Goal: Task Accomplishment & Management: Manage account settings

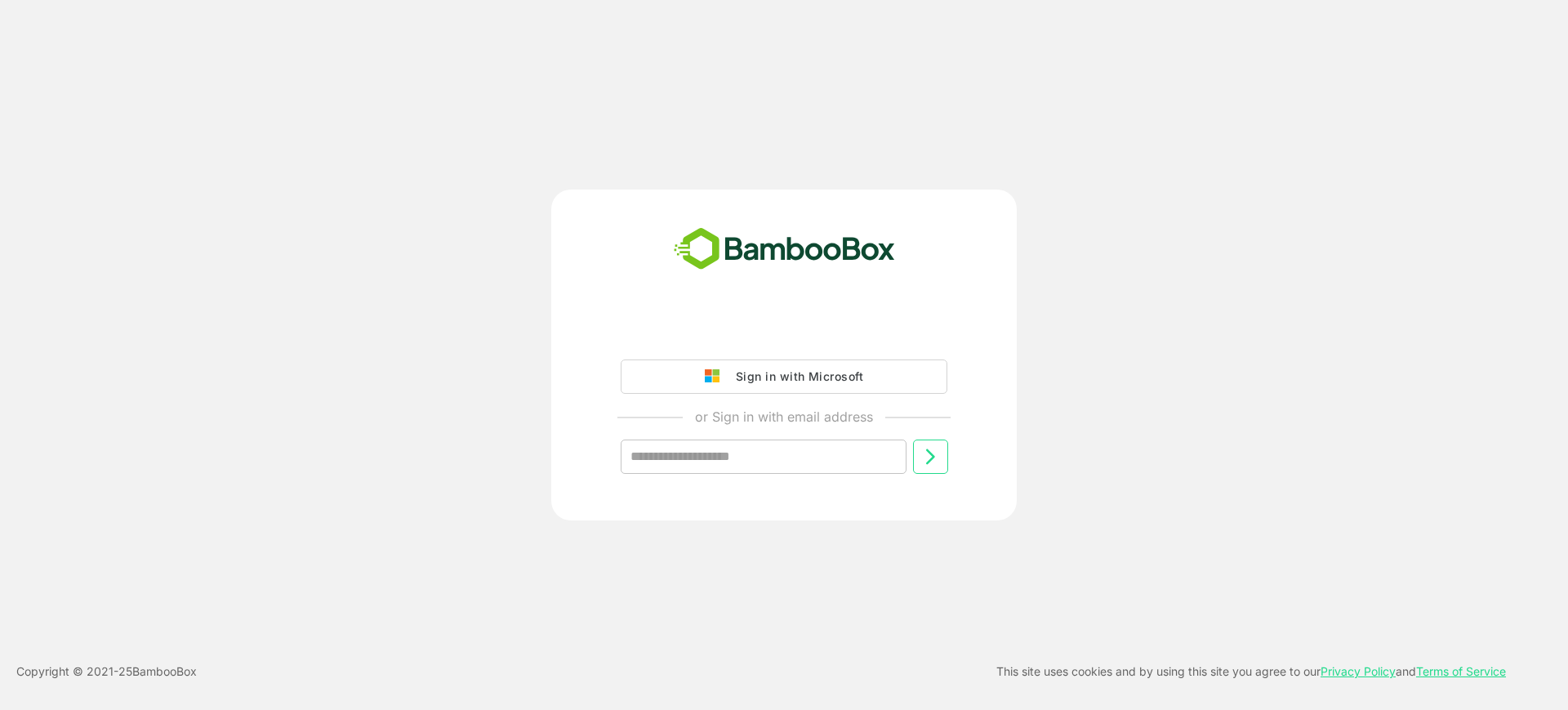
click at [678, 352] on div "Sign in with Microsoft or Sign in with email address ​" at bounding box center [784, 407] width 407 height 185
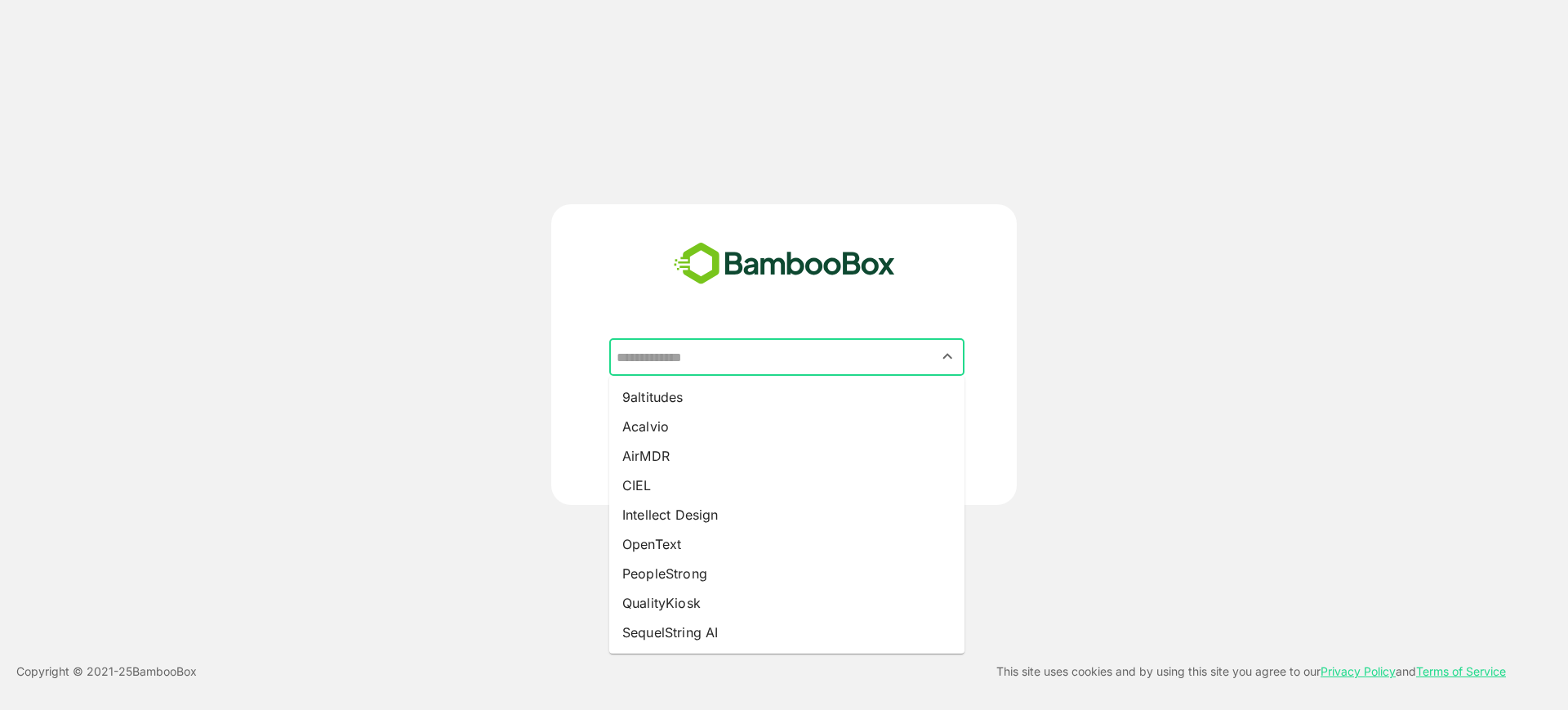
click at [866, 369] on input "text" at bounding box center [787, 357] width 349 height 31
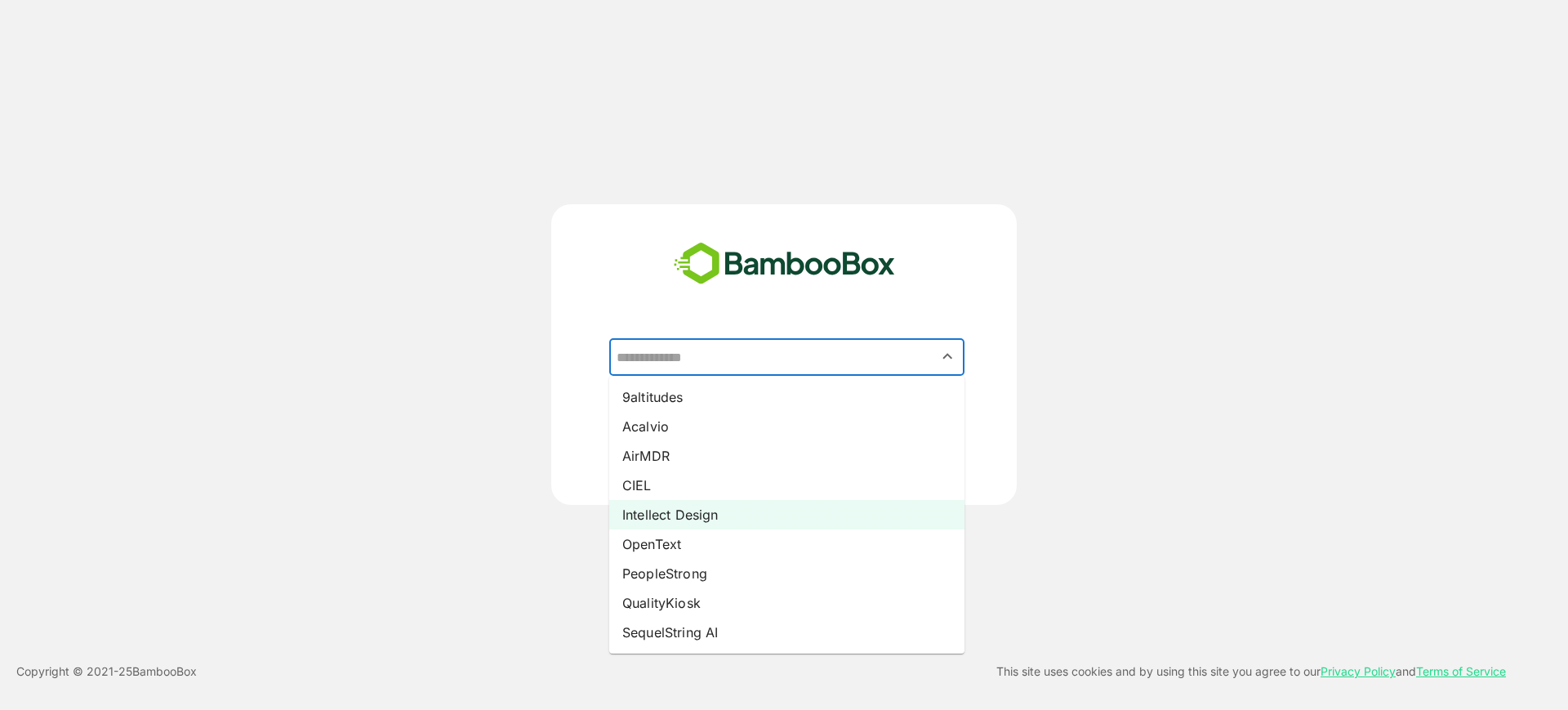
click at [753, 507] on li "Intellect Design" at bounding box center [787, 515] width 355 height 30
type input "**********"
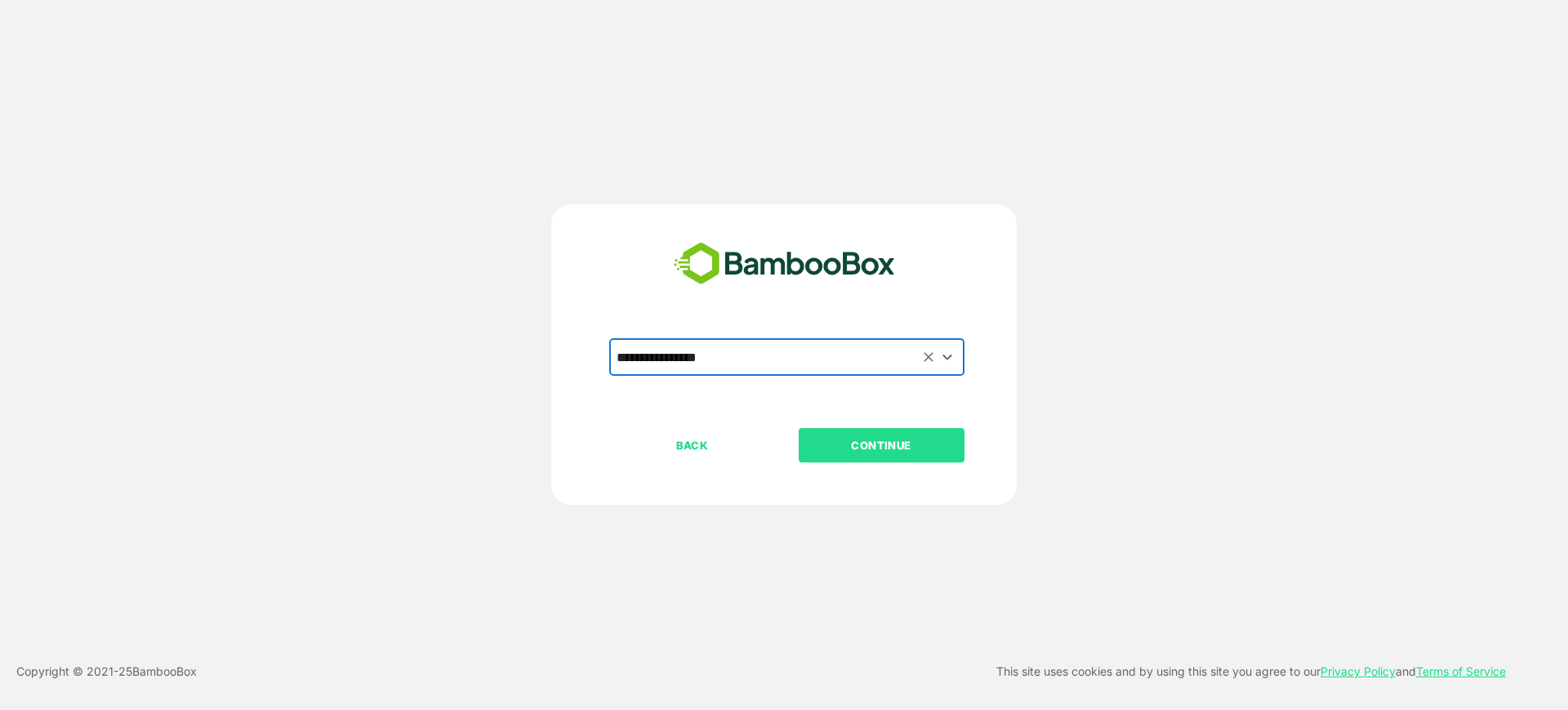
click at [908, 457] on button "CONTINUE" at bounding box center [881, 445] width 166 height 35
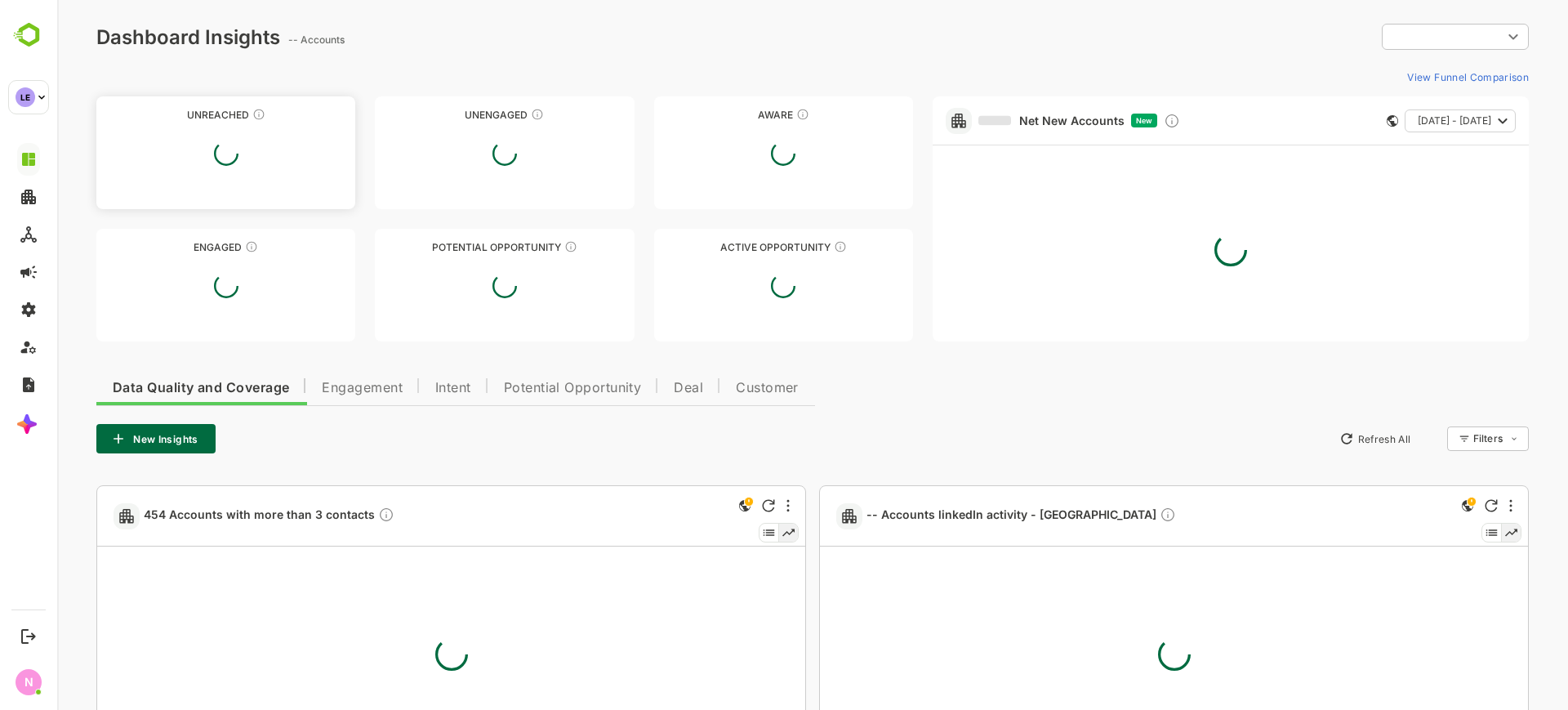
type input "**********"
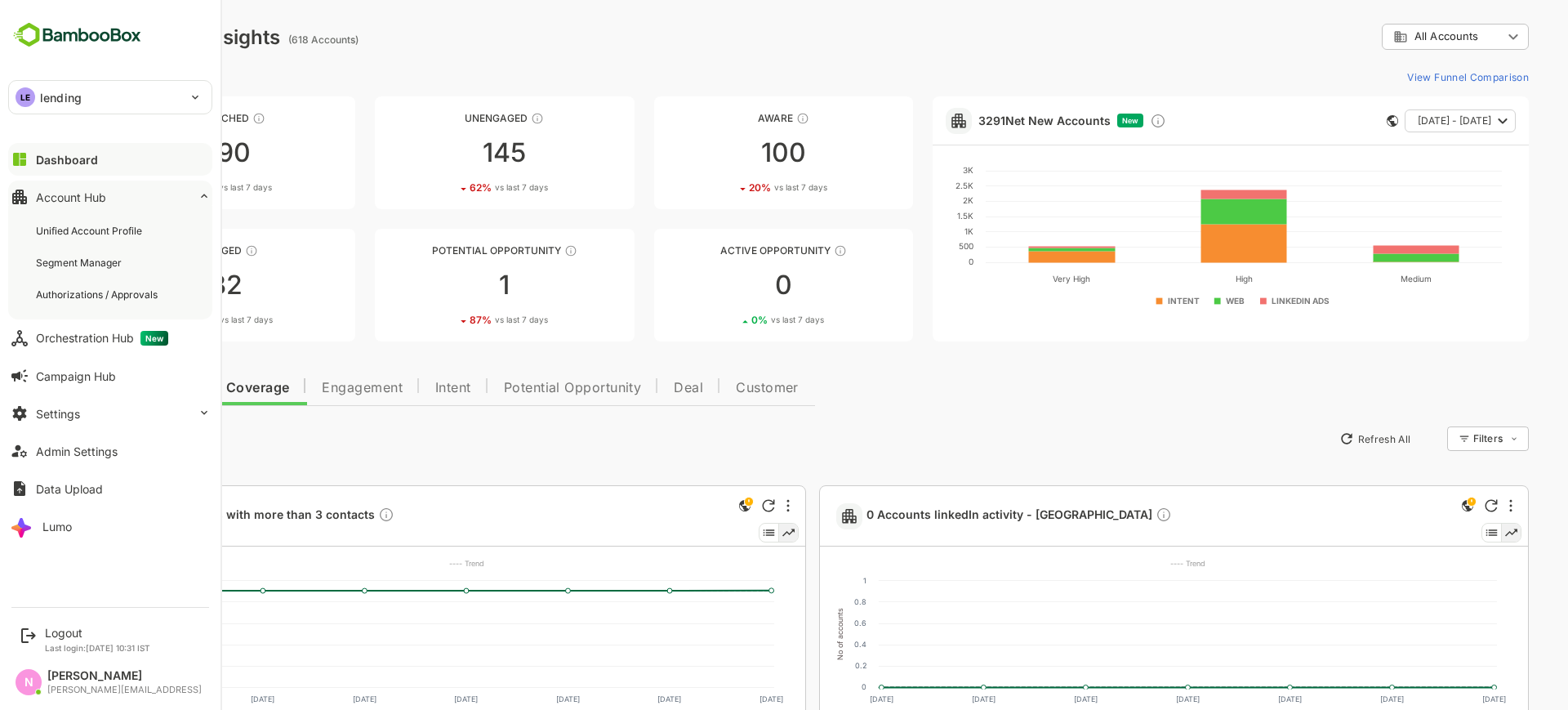
click at [133, 94] on div "LE lending" at bounding box center [100, 97] width 183 height 33
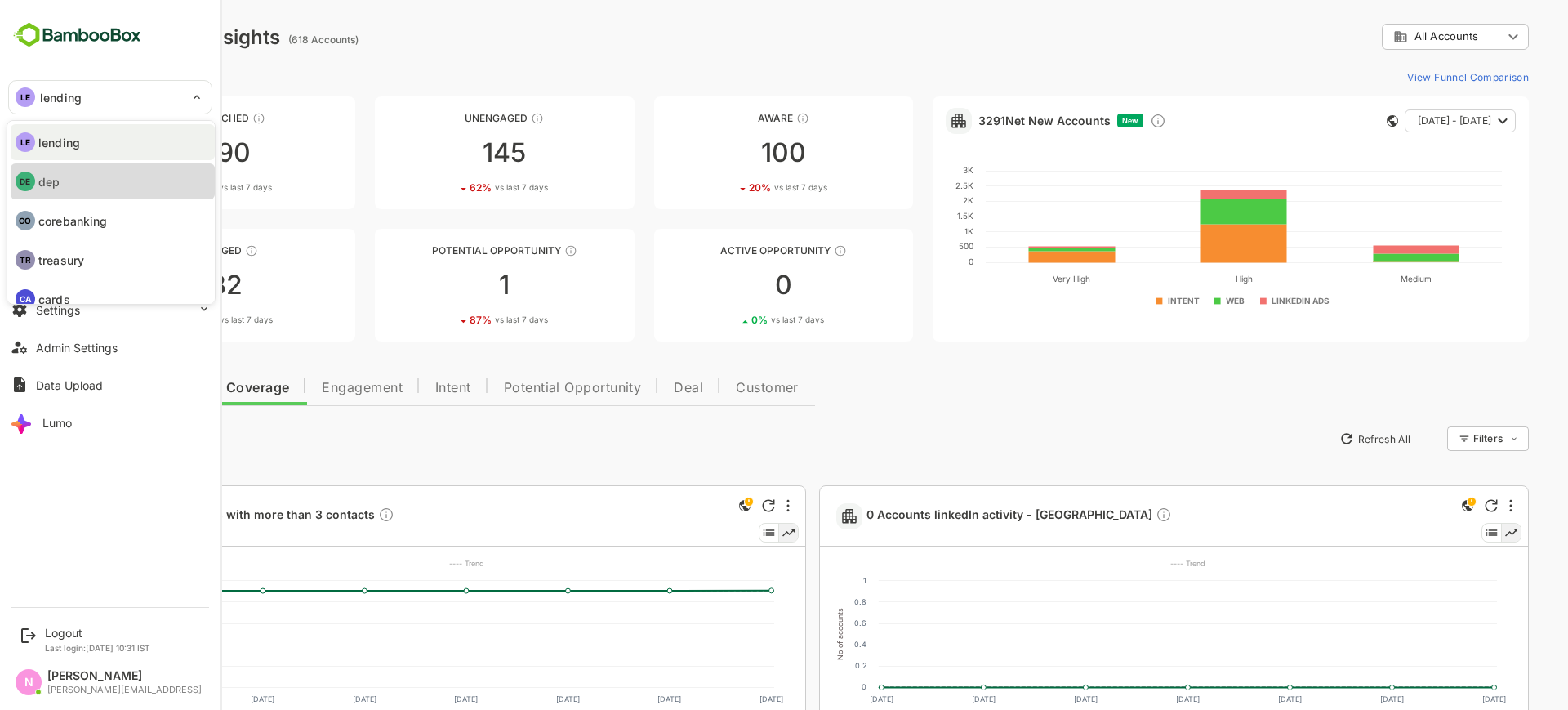
click at [780, 486] on div "DE" at bounding box center [1080, 516] width 602 height 60
type input "***"
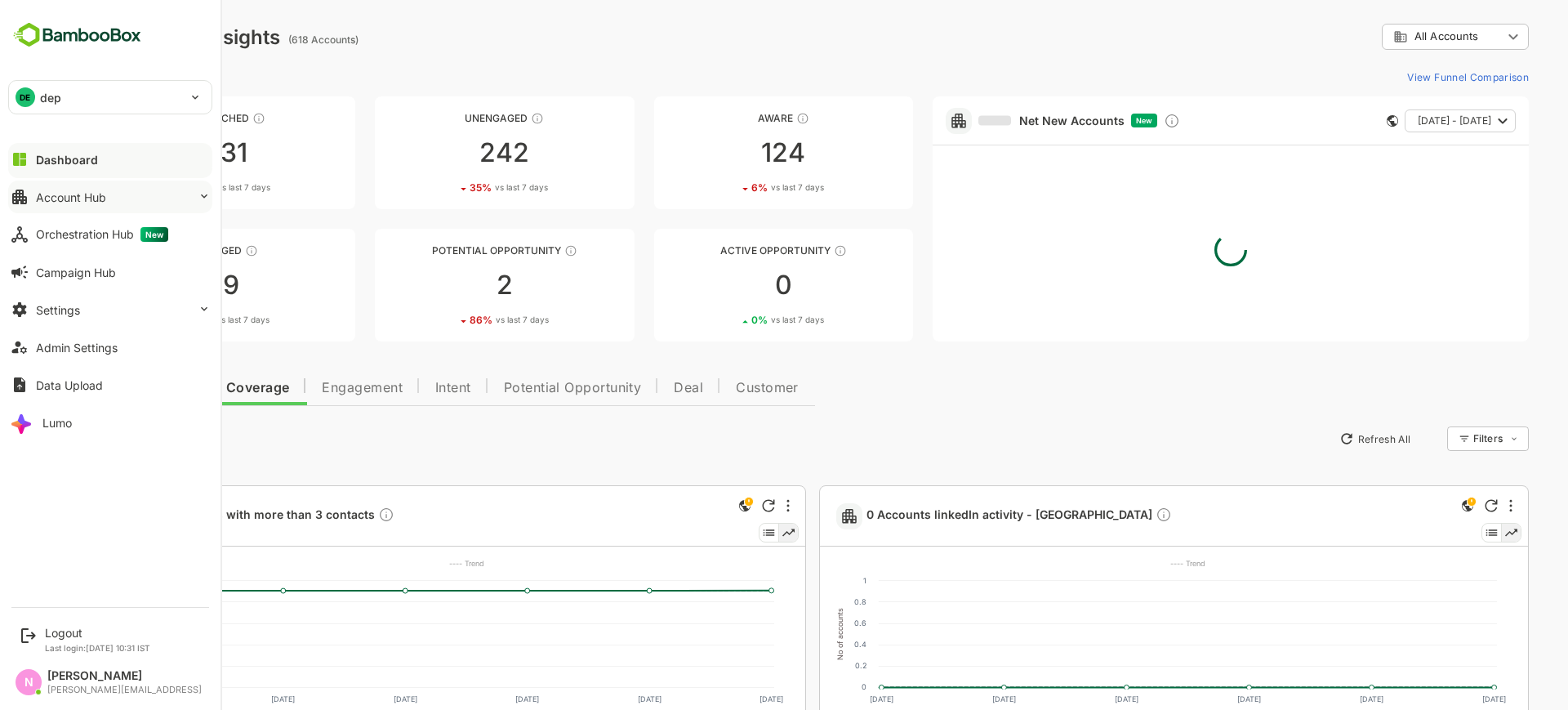
click at [57, 205] on button "Account Hub" at bounding box center [109, 197] width 204 height 33
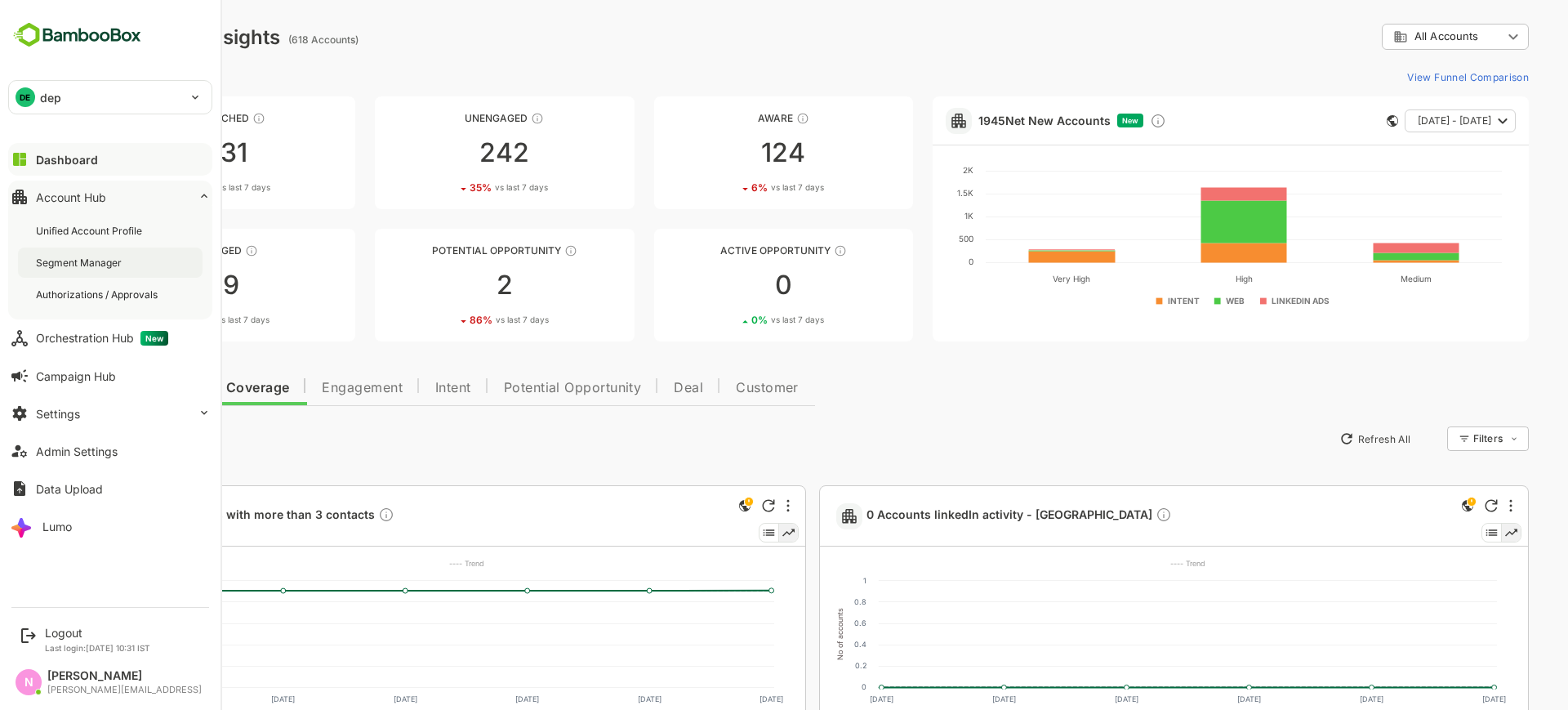
click at [88, 259] on div "Segment Manager" at bounding box center [80, 262] width 89 height 14
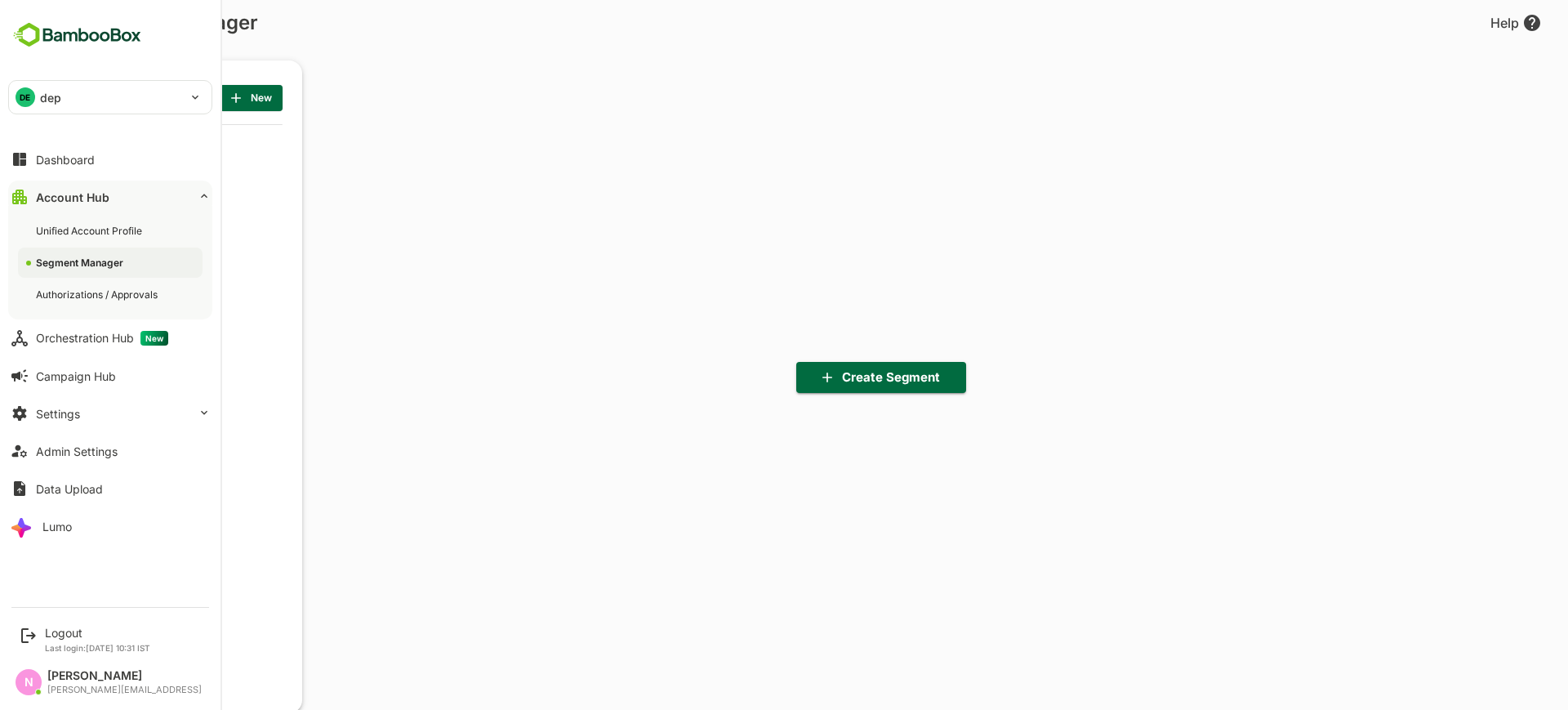
scroll to position [493, 201]
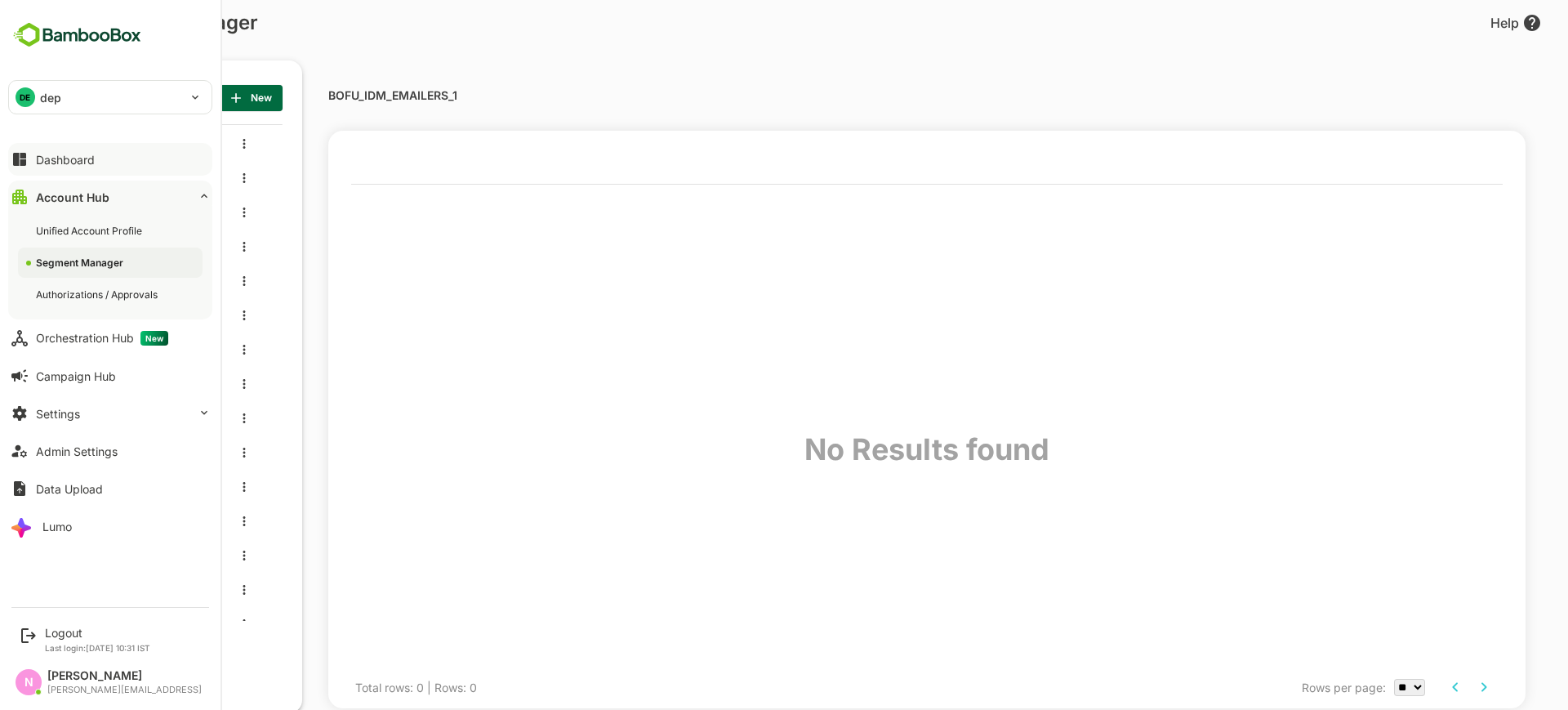
click at [94, 163] on button "Dashboard" at bounding box center [109, 160] width 204 height 33
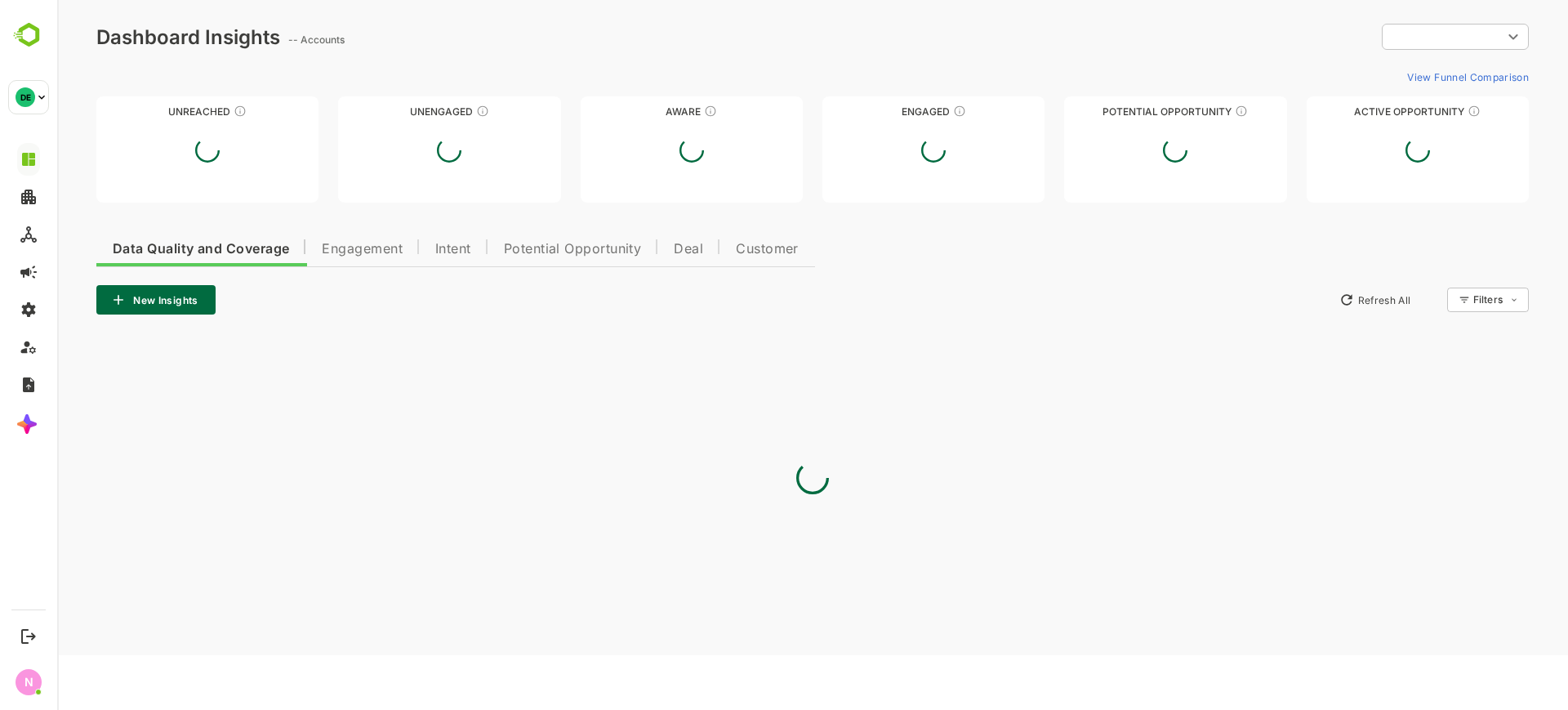
type input "**********"
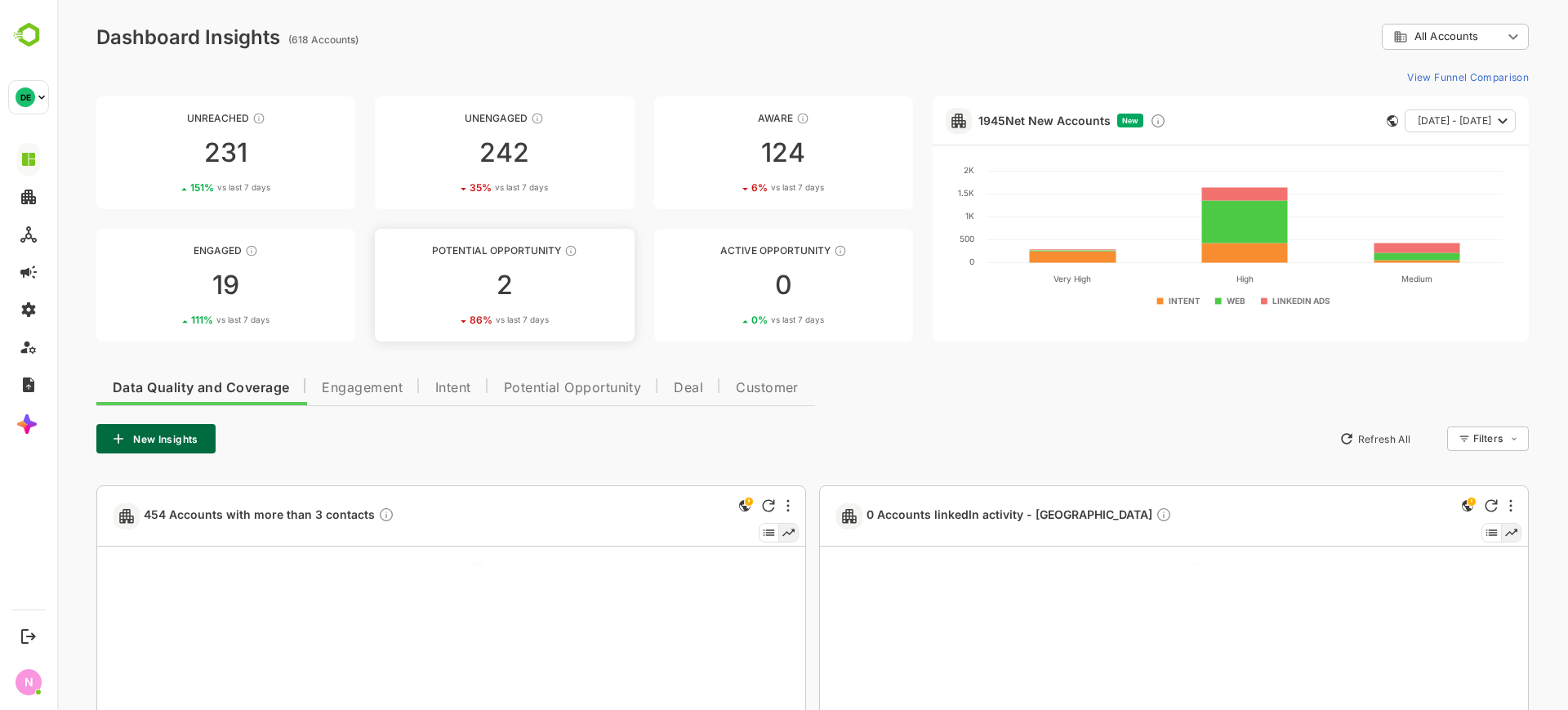
click at [514, 286] on div "2" at bounding box center [504, 285] width 259 height 26
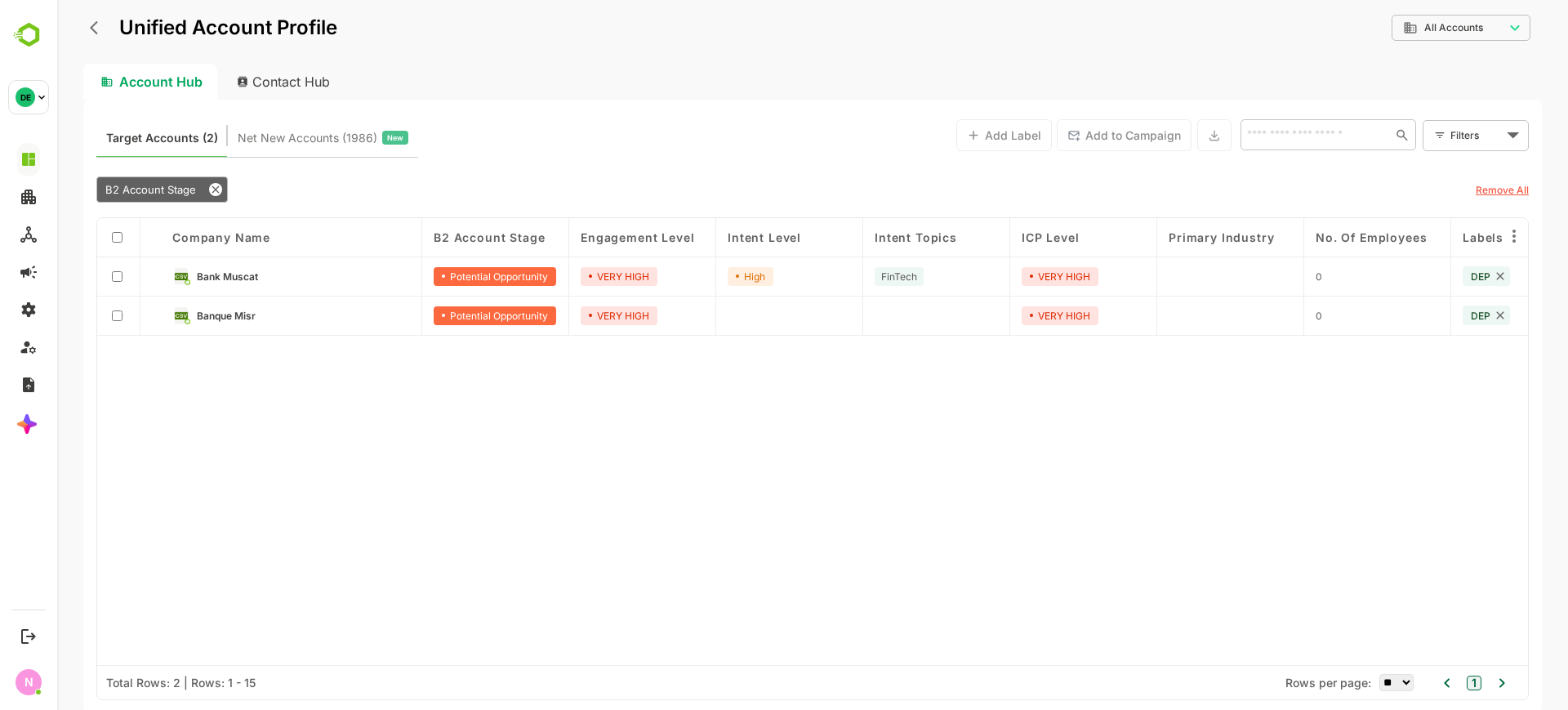
click at [222, 266] on div "Bank Muscat" at bounding box center [291, 276] width 261 height 39
click at [226, 271] on span "Bank Muscat" at bounding box center [227, 276] width 62 height 12
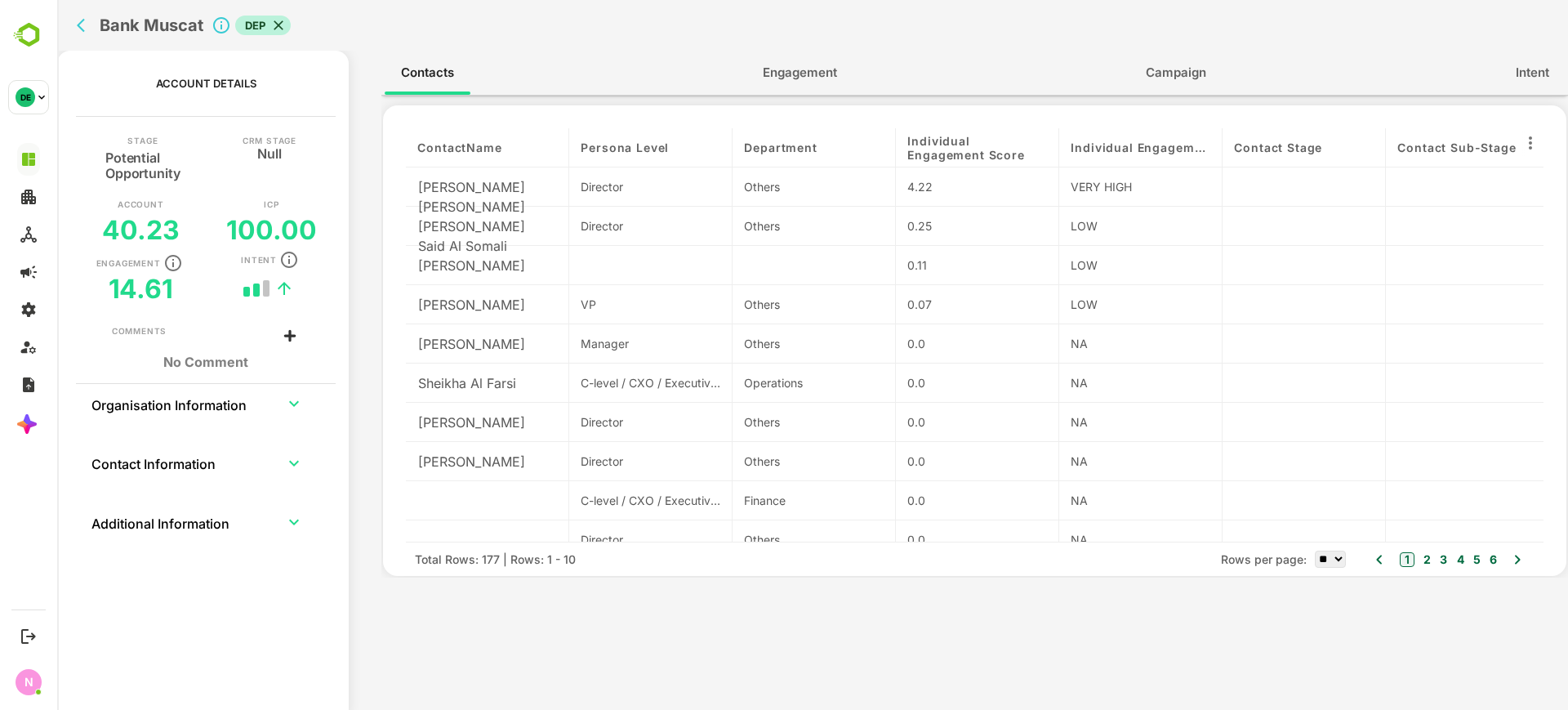
click at [834, 76] on span "Engagement" at bounding box center [800, 73] width 75 height 21
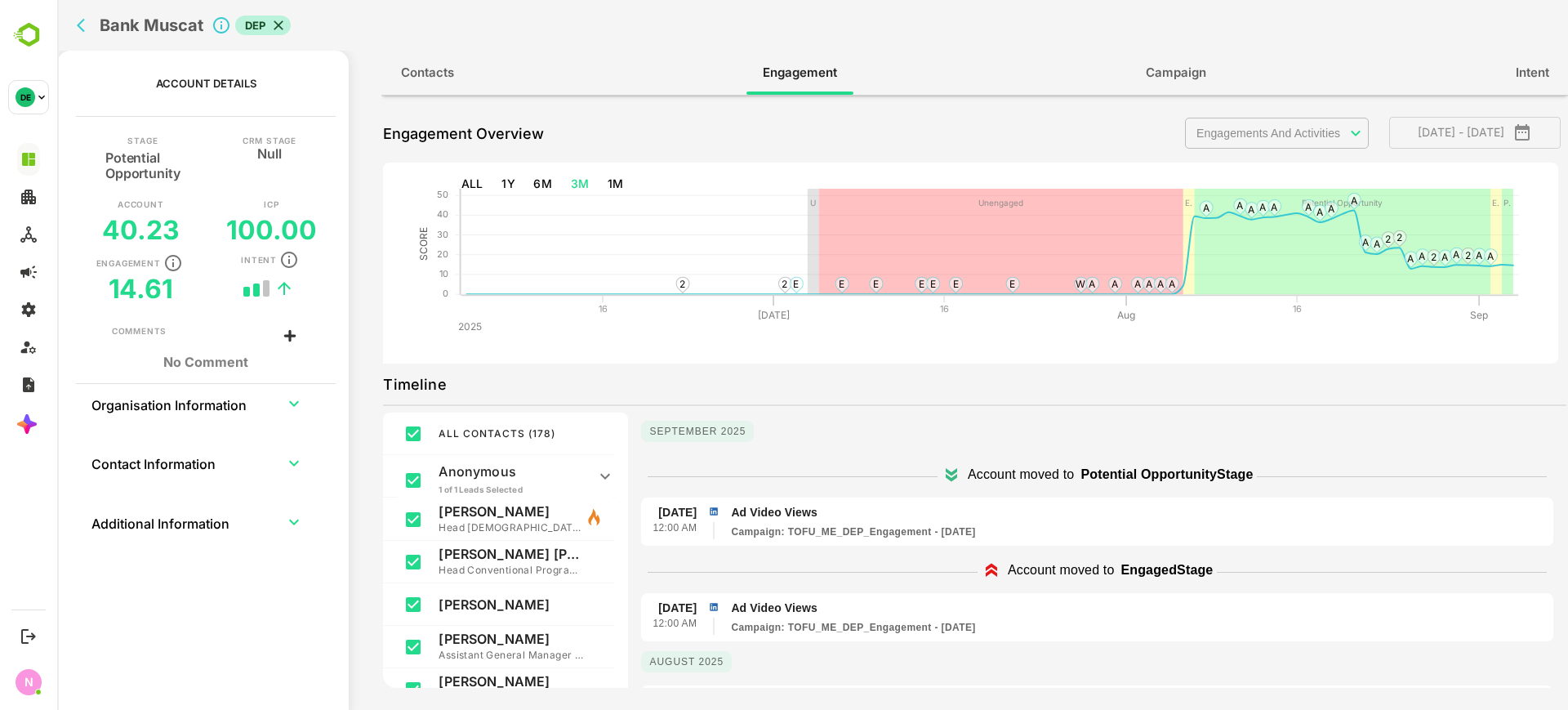
click at [89, 29] on icon "back" at bounding box center [84, 25] width 16 height 16
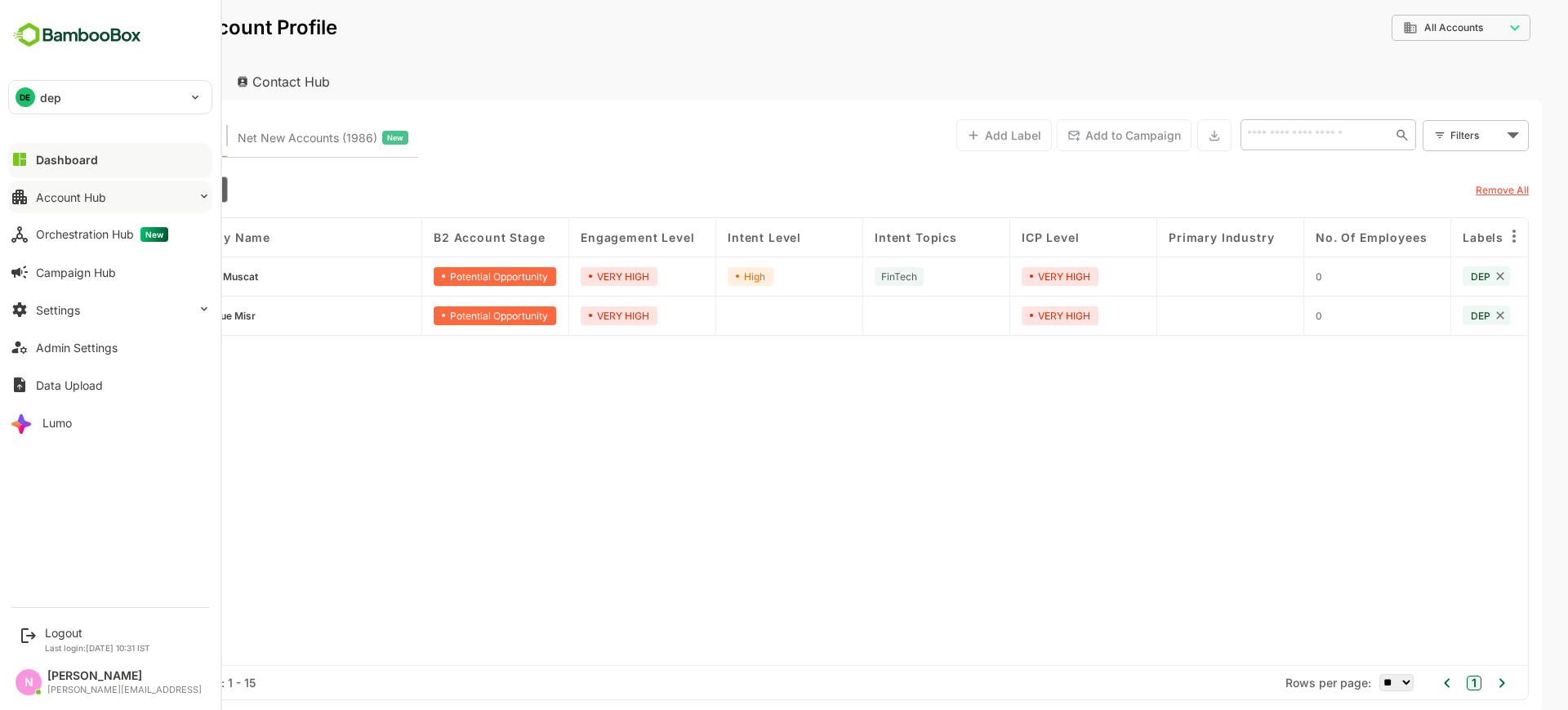
click at [65, 192] on div "Account Hub" at bounding box center [70, 197] width 70 height 14
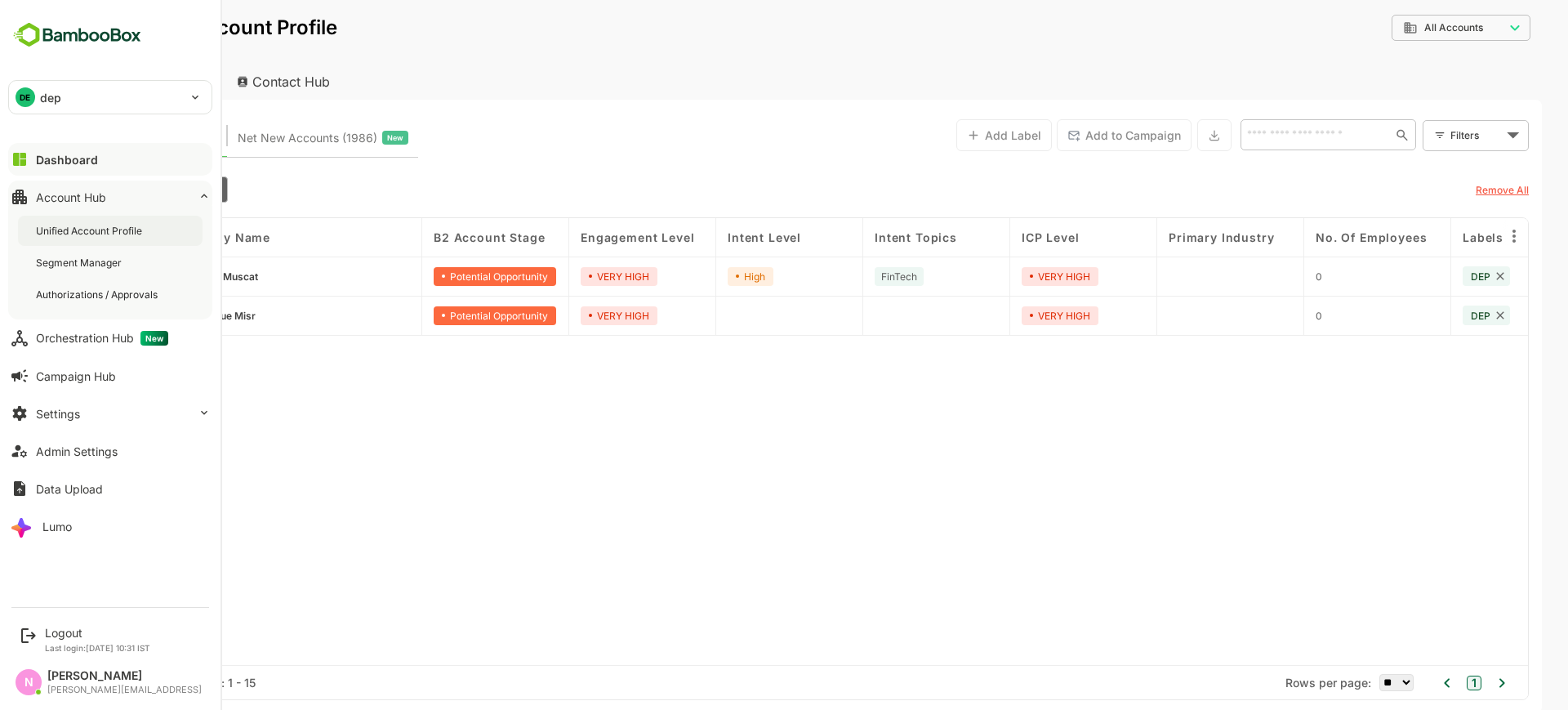
click at [89, 224] on div "Unified Account Profile" at bounding box center [90, 231] width 109 height 14
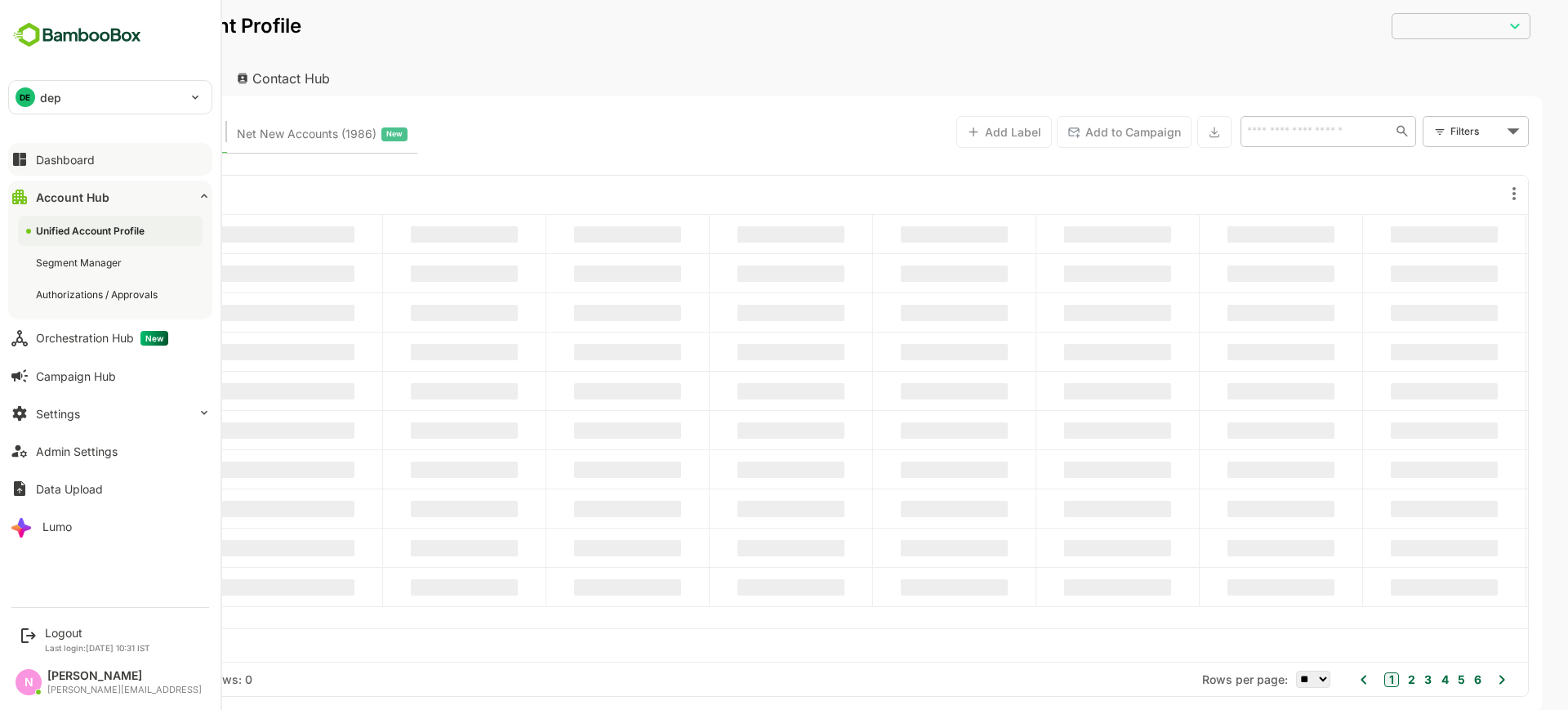
type input "**********"
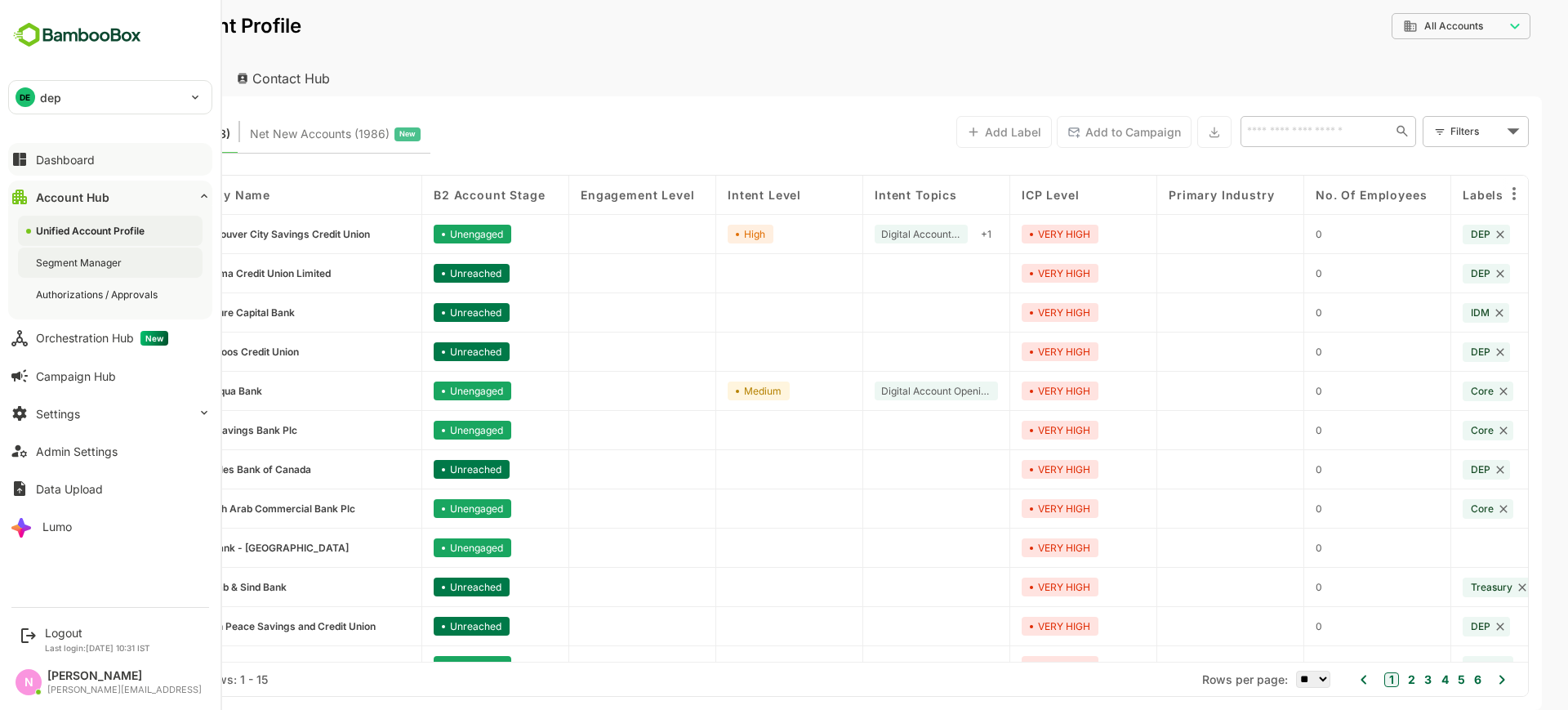
click at [115, 253] on div "Segment Manager" at bounding box center [110, 262] width 185 height 30
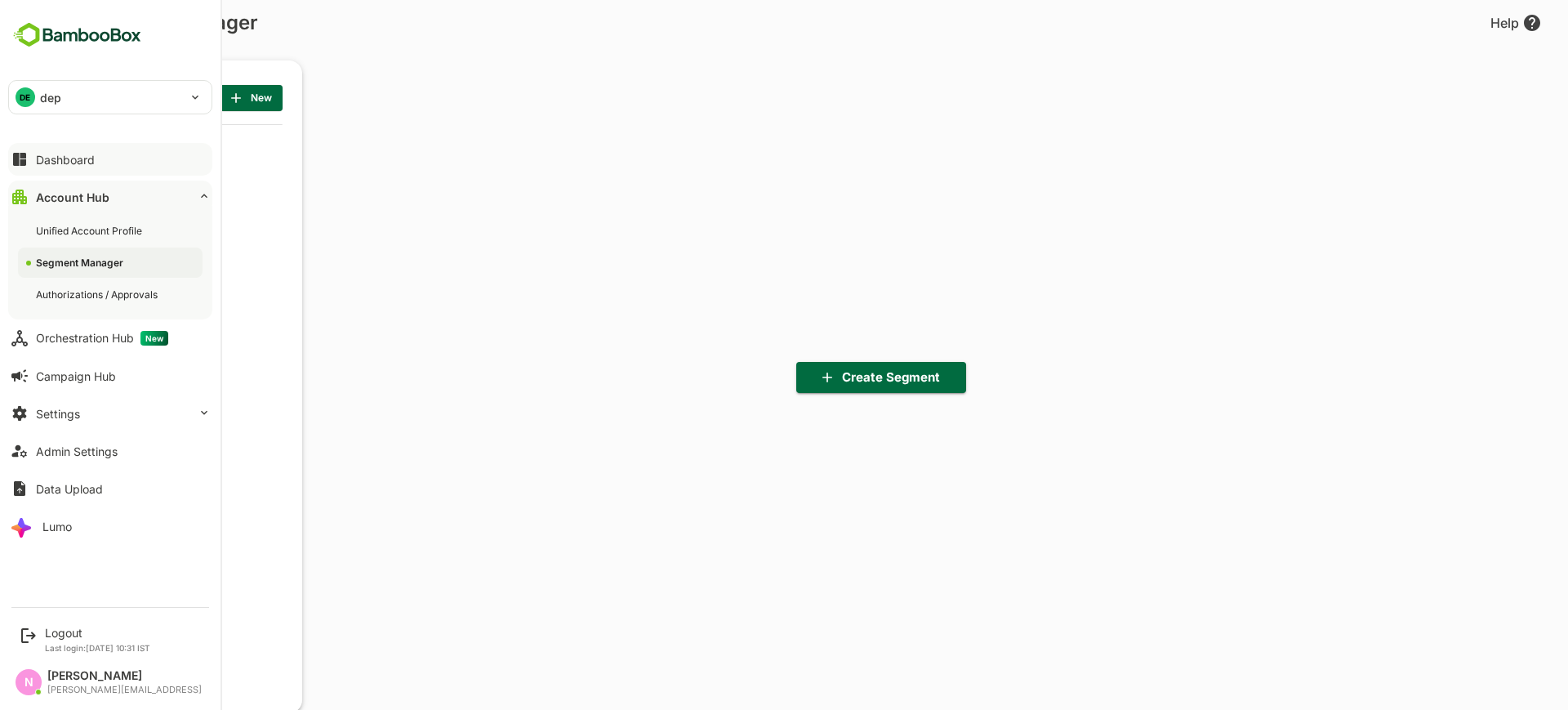
scroll to position [493, 201]
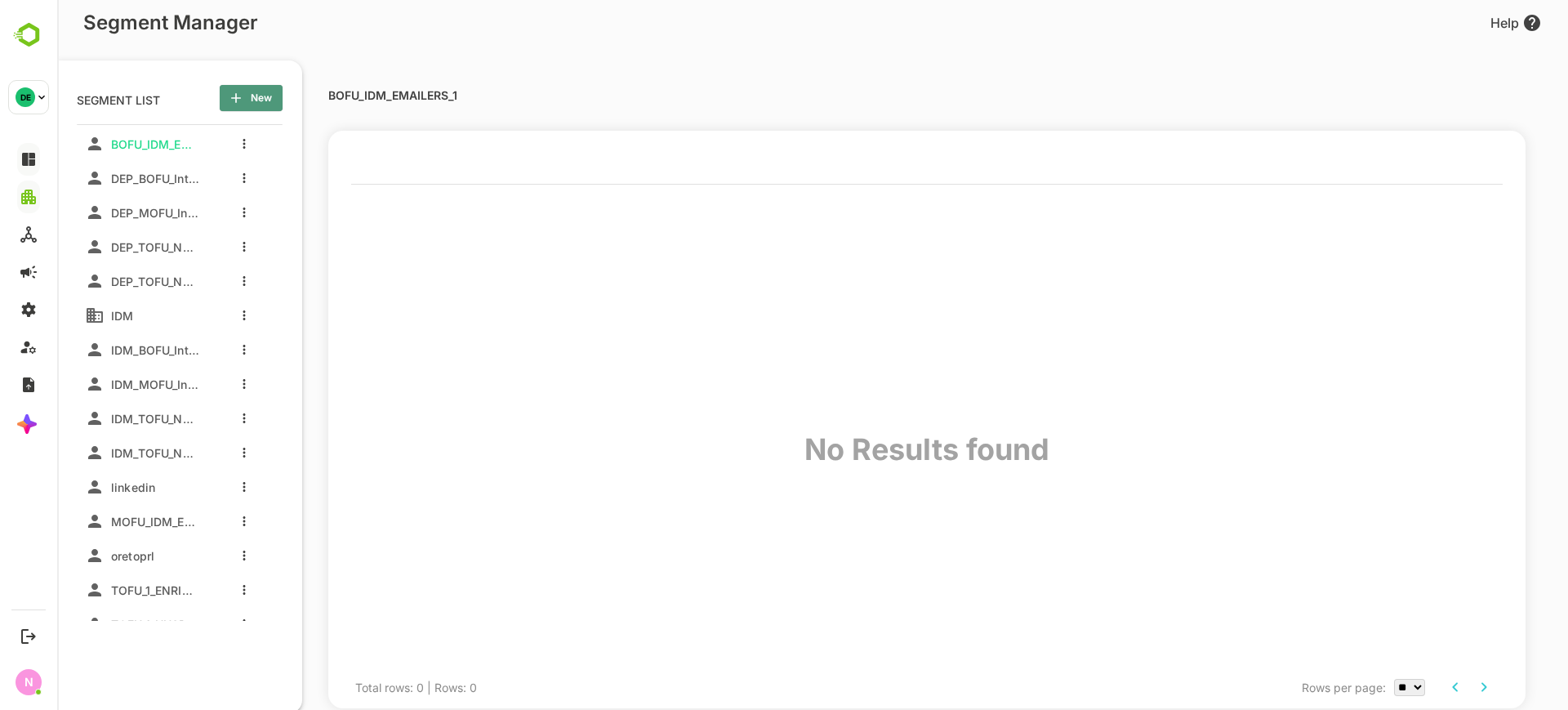
click at [255, 103] on span "New" at bounding box center [251, 98] width 36 height 21
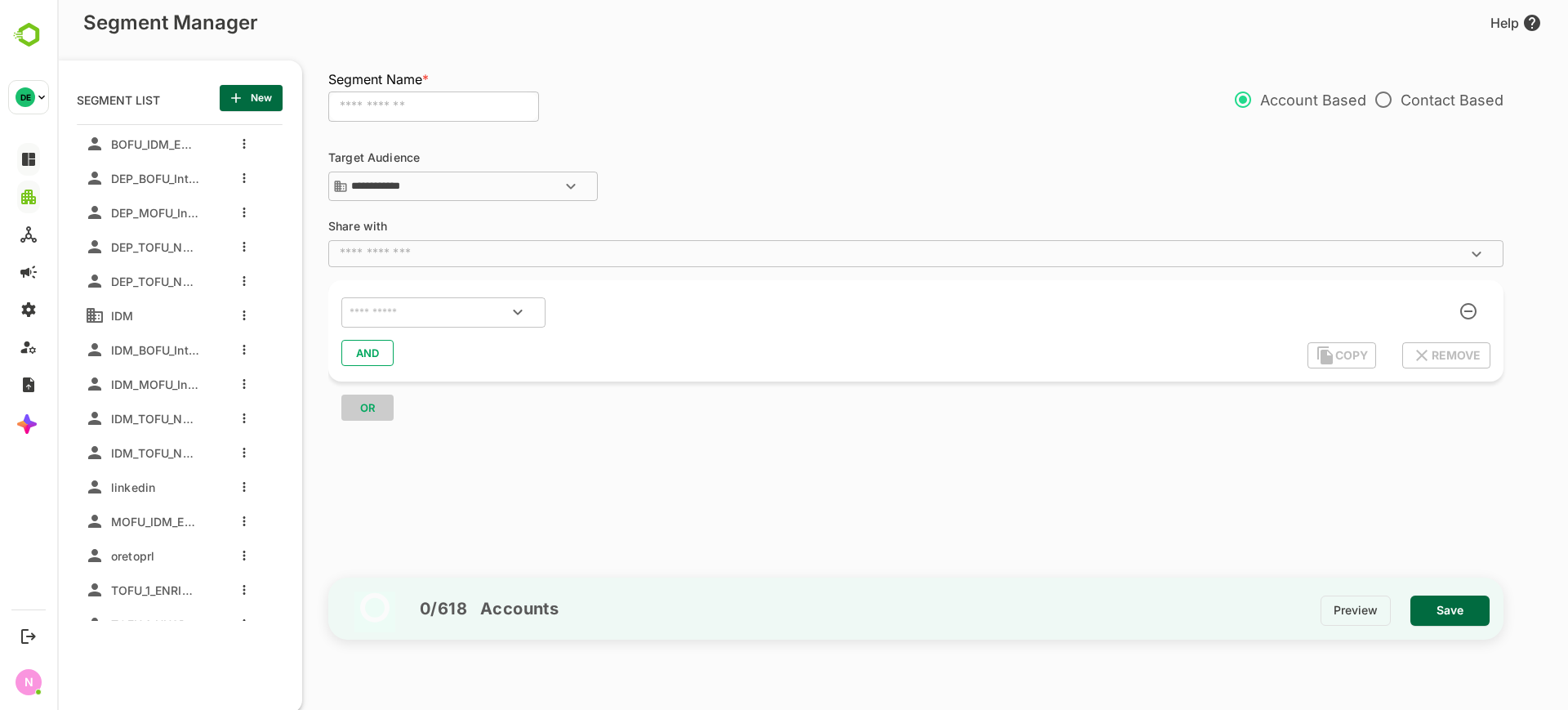
click at [434, 106] on input "text" at bounding box center [433, 107] width 211 height 31
type input "**********"
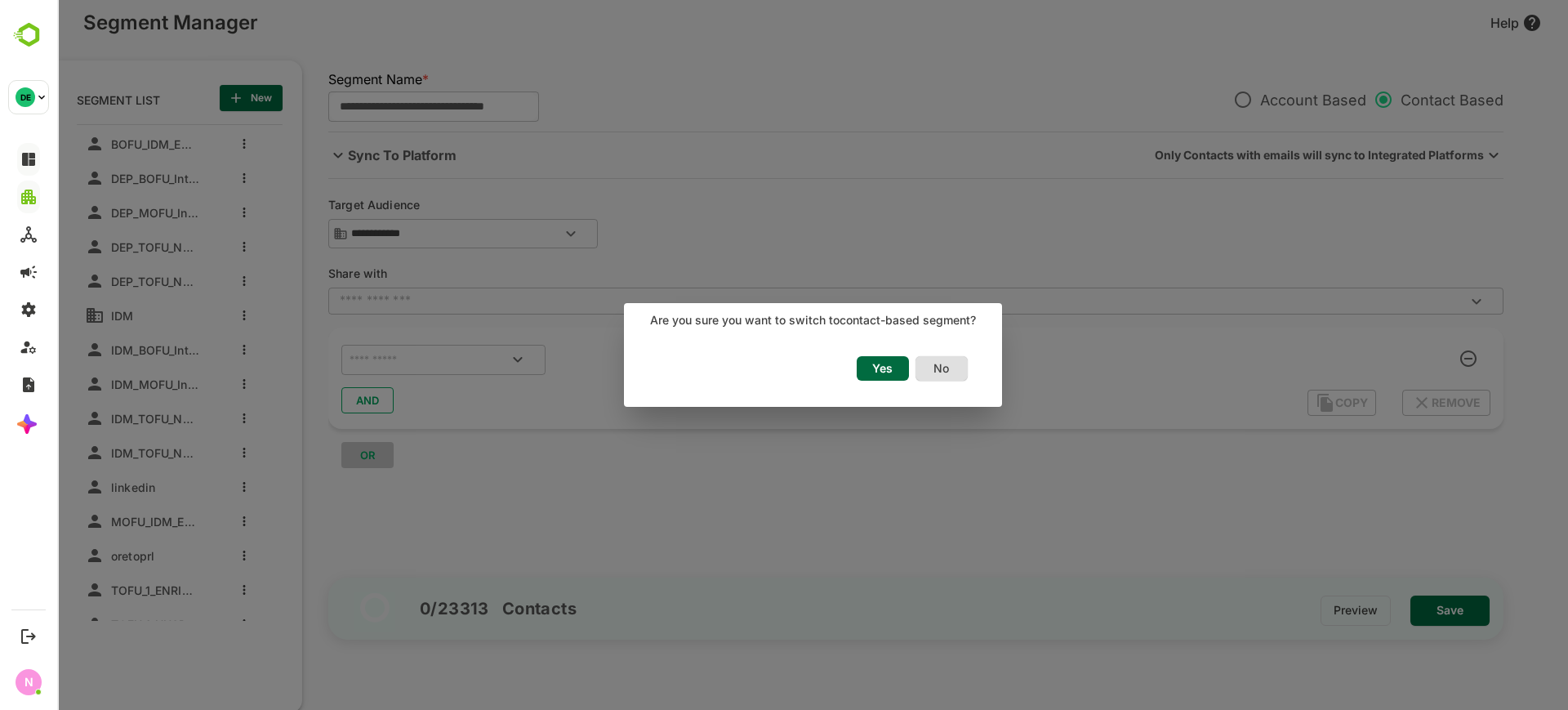
click at [887, 366] on span "Yes" at bounding box center [882, 368] width 36 height 21
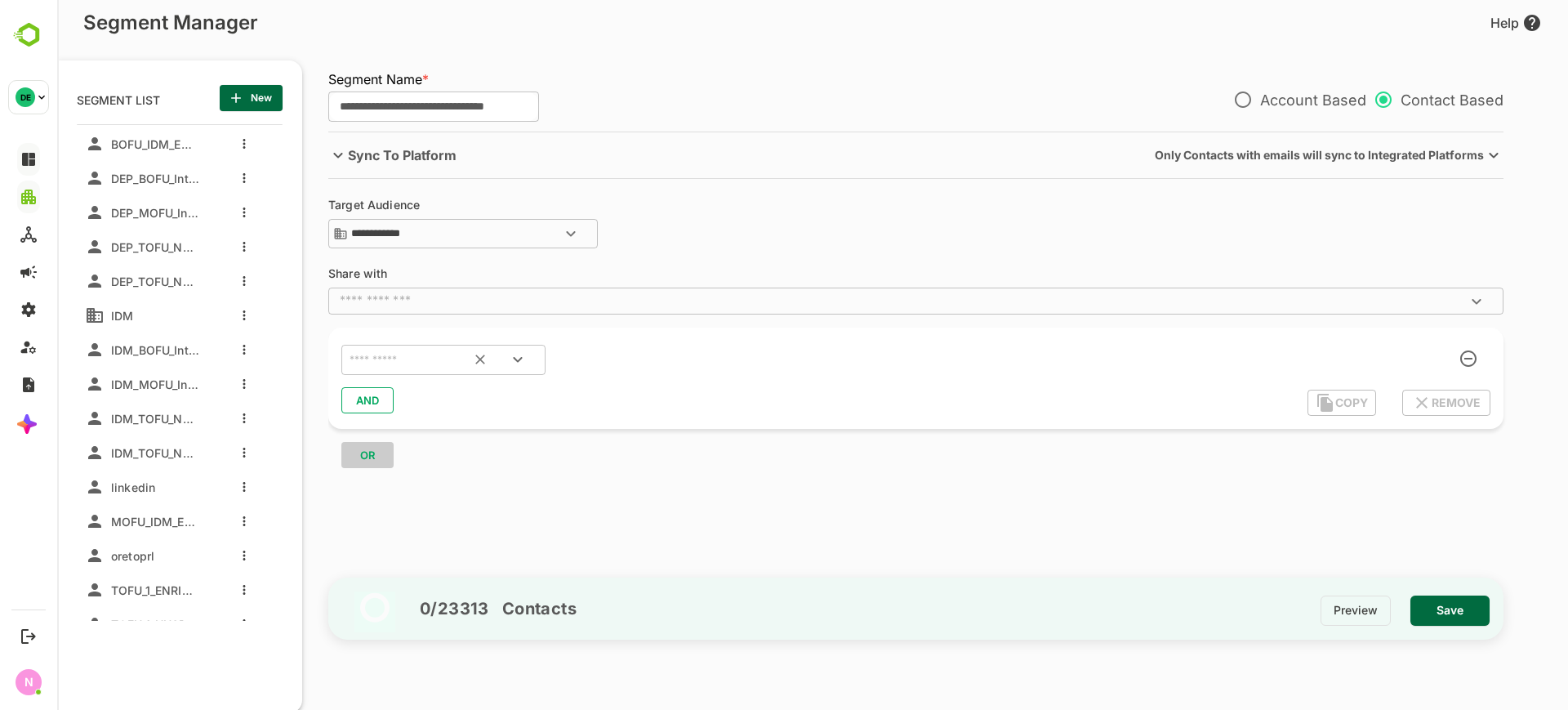
click at [446, 365] on input "text" at bounding box center [423, 360] width 154 height 21
click at [145, 351] on span "IDM_BOFU_Intent Emailers" at bounding box center [151, 350] width 95 height 14
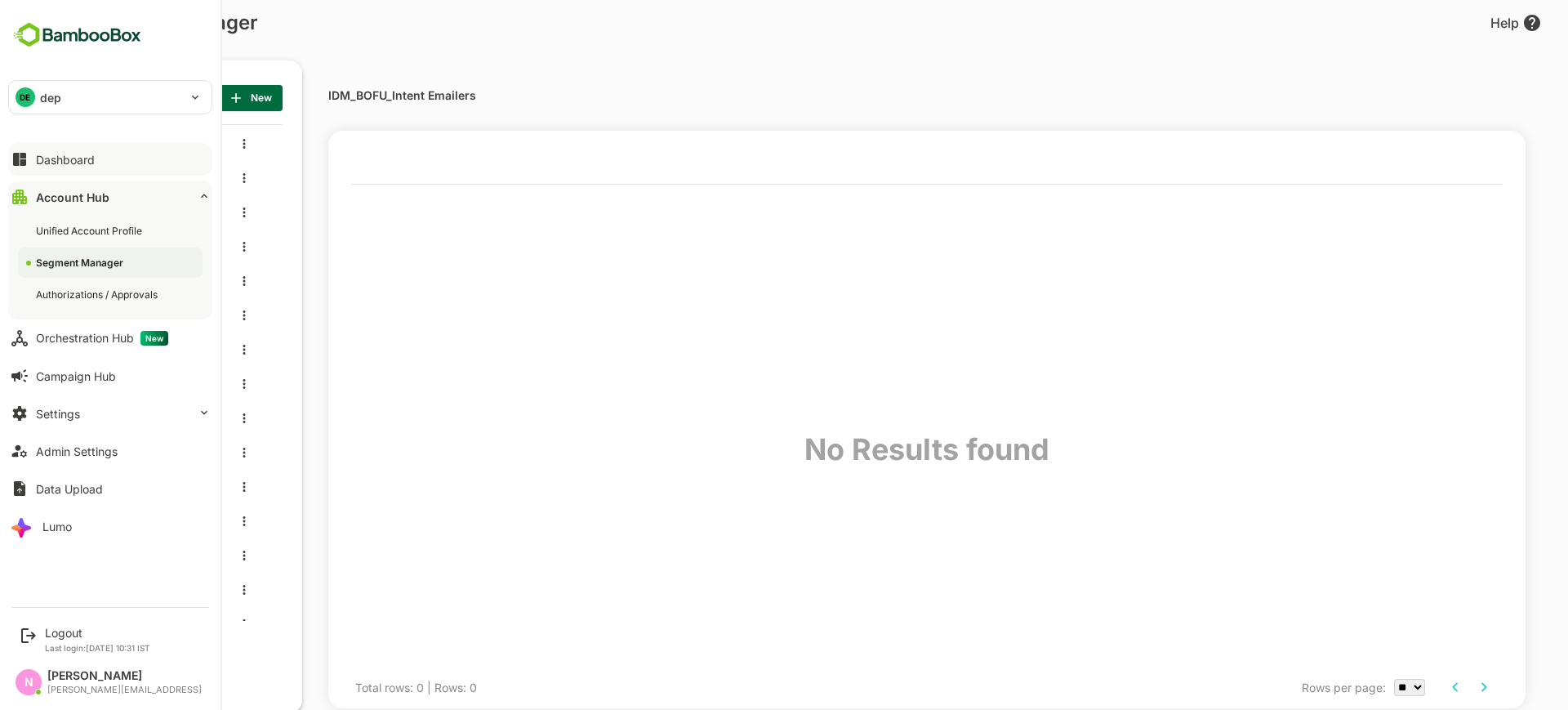
click at [11, 88] on div "DE dep" at bounding box center [100, 97] width 183 height 33
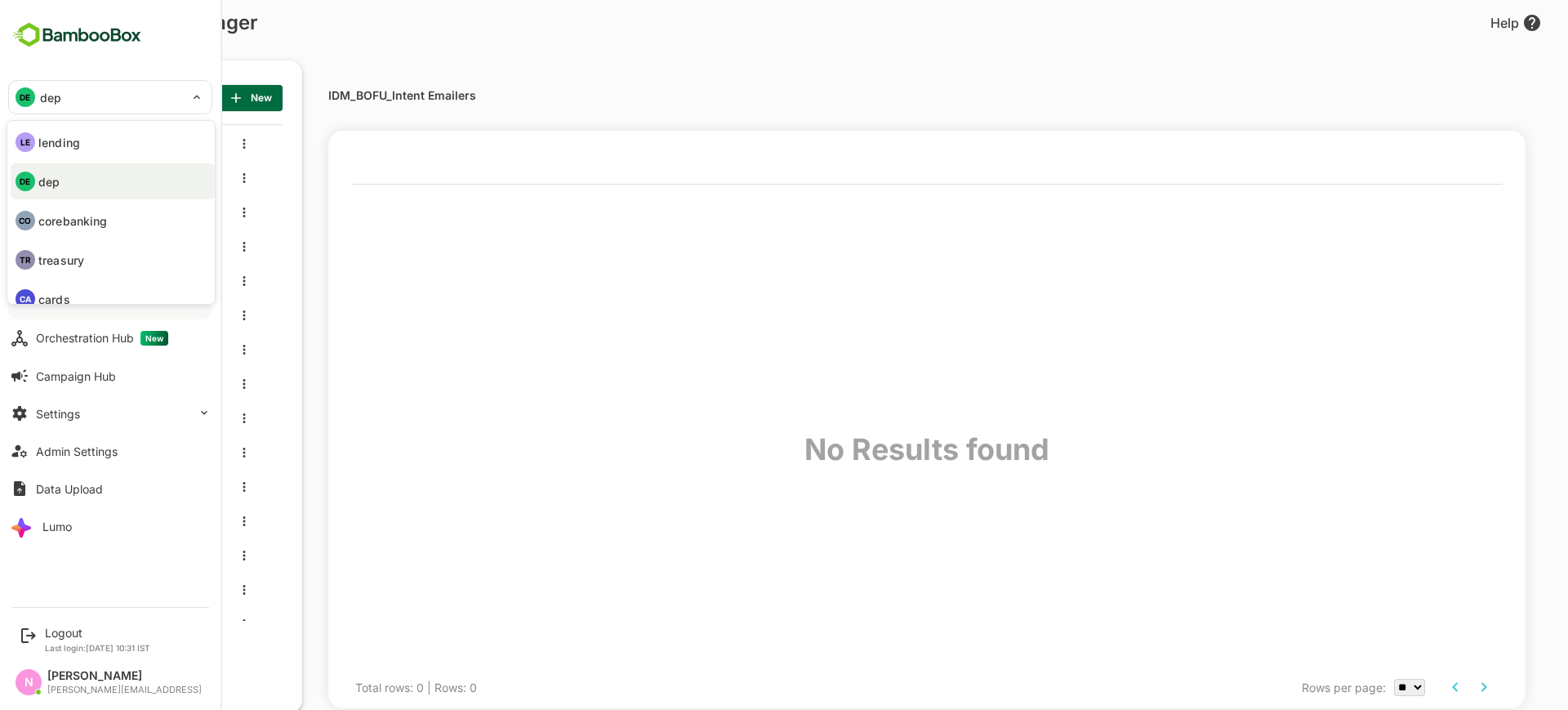
click at [86, 145] on li "LE lending" at bounding box center [112, 141] width 204 height 36
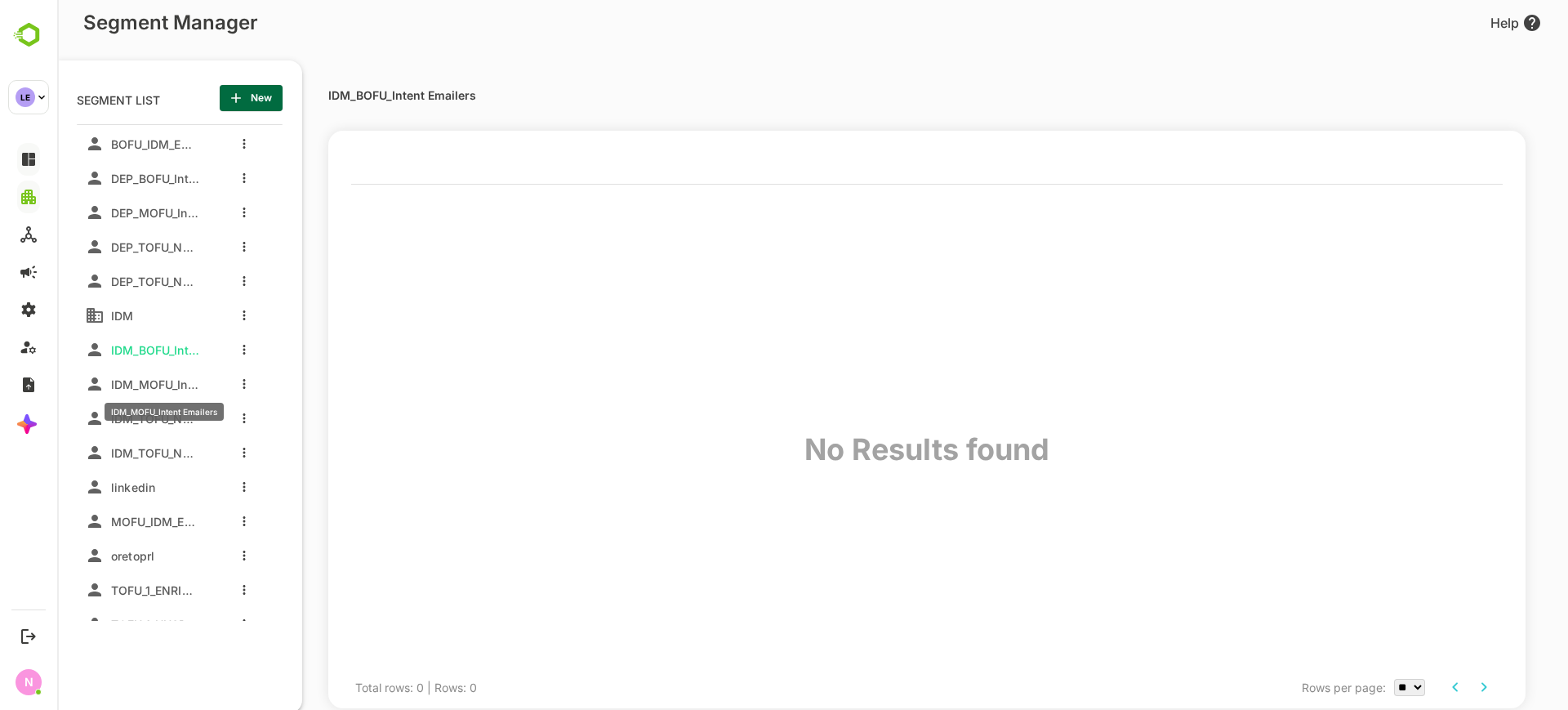
click at [171, 378] on span "IDM_MOFU_Intent Emailers" at bounding box center [151, 385] width 95 height 14
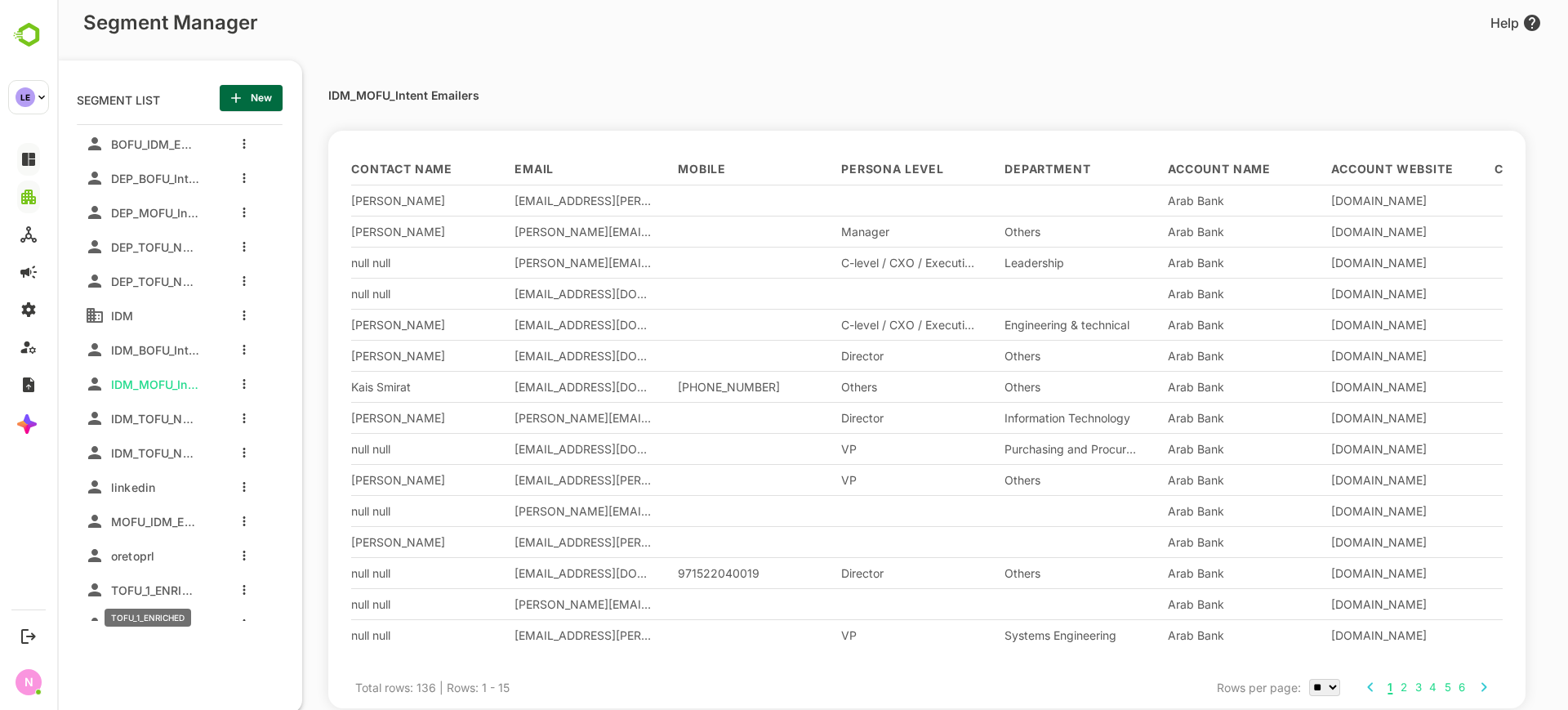
click at [136, 589] on span "TOFU_1_ENRICHED" at bounding box center [151, 590] width 95 height 14
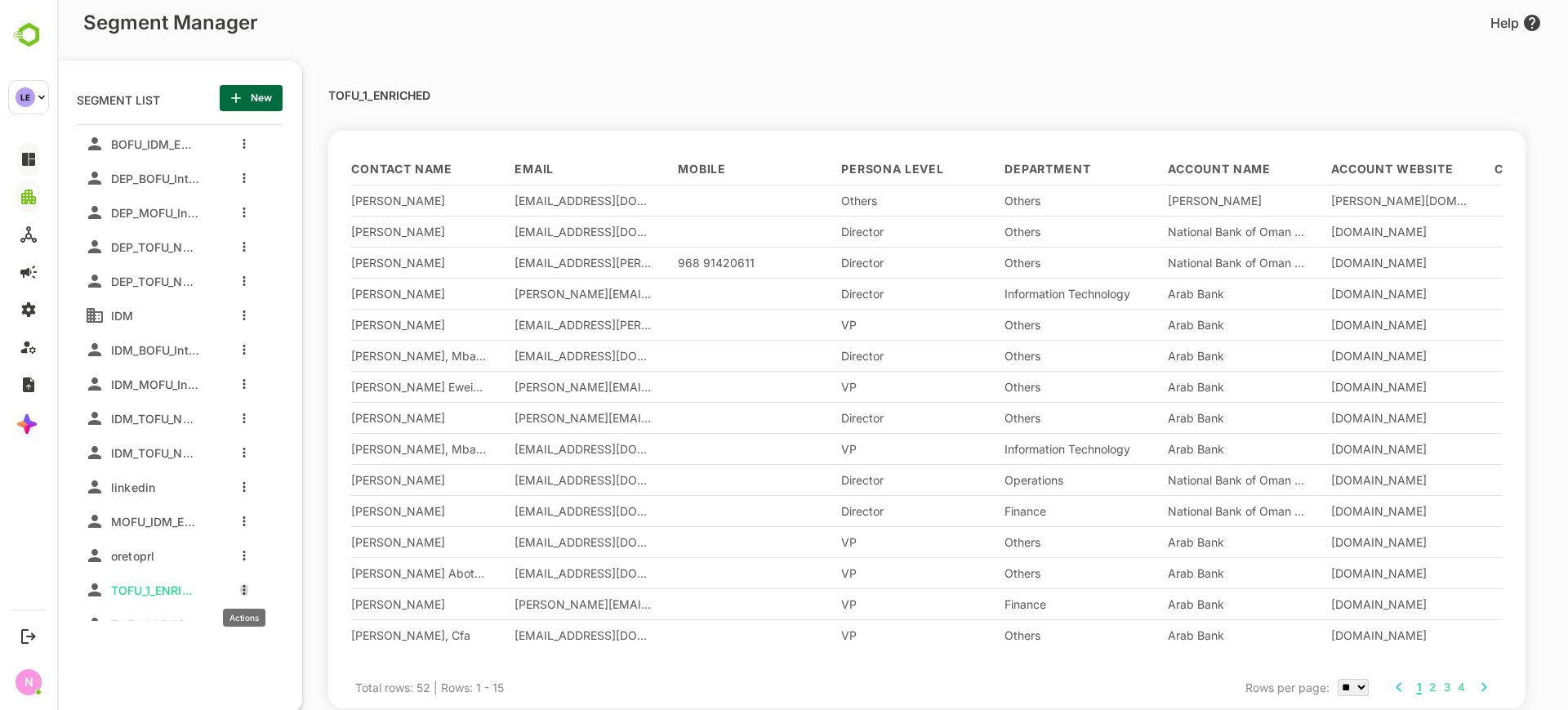
click at [243, 594] on icon "more actions" at bounding box center [244, 589] width 3 height 10
click at [280, 608] on div at bounding box center [269, 602] width 30 height 11
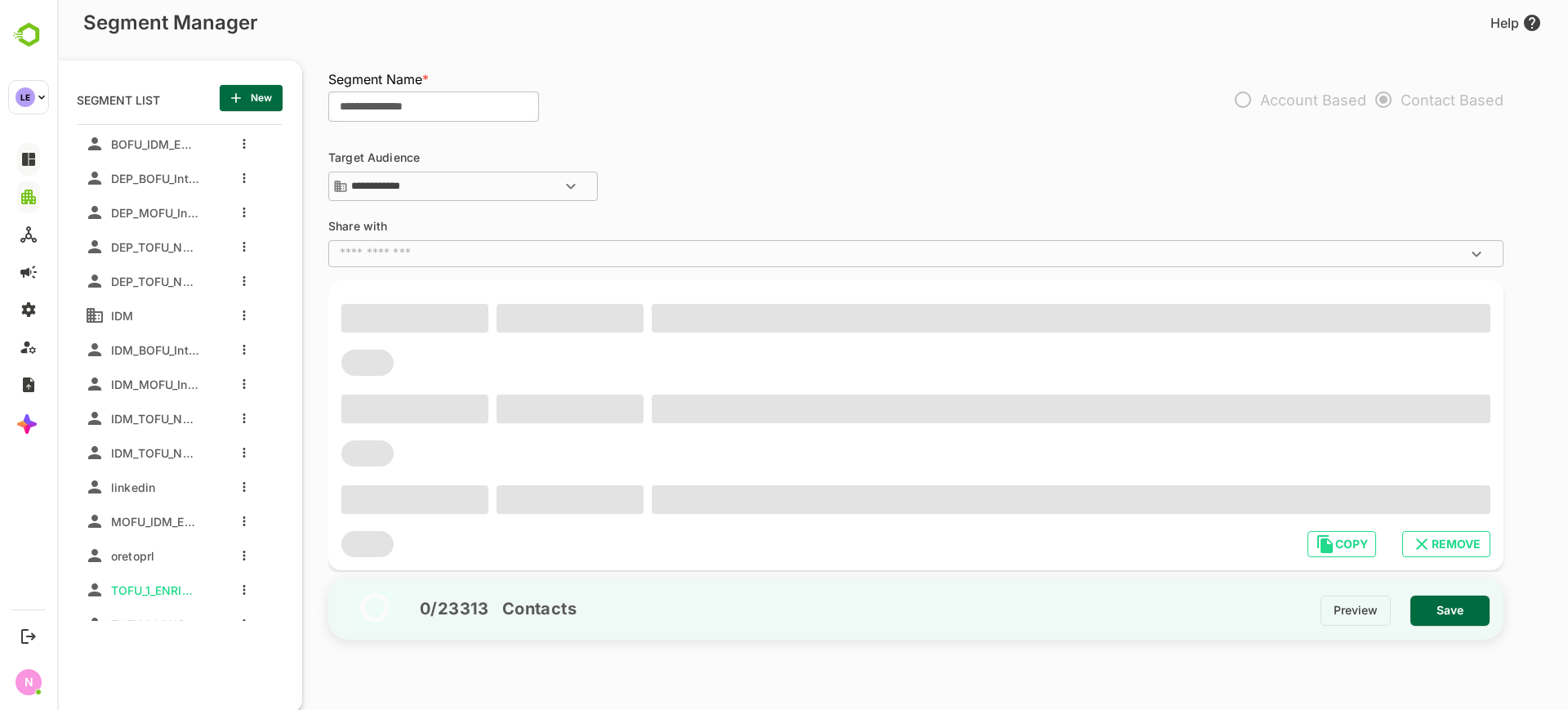
type input "**********"
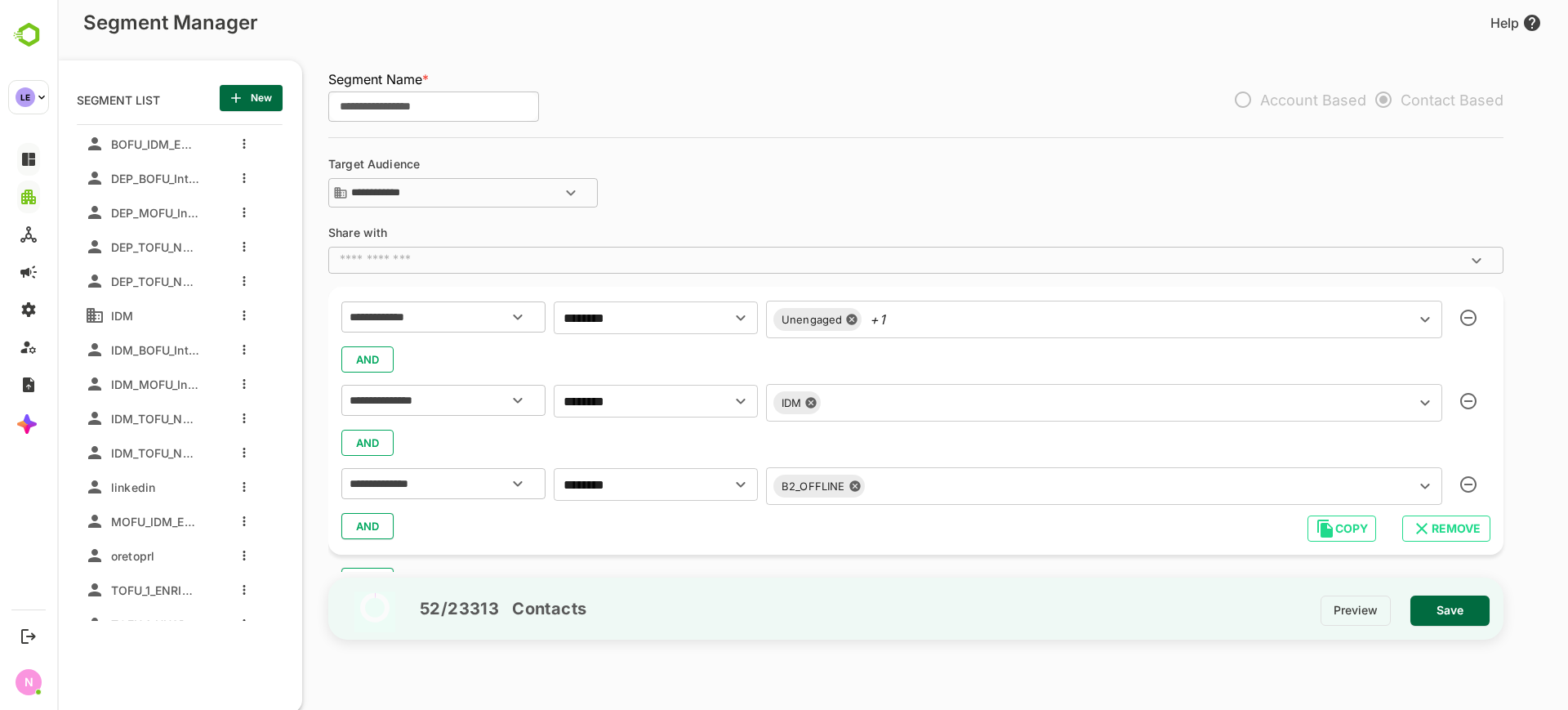
scroll to position [62, 0]
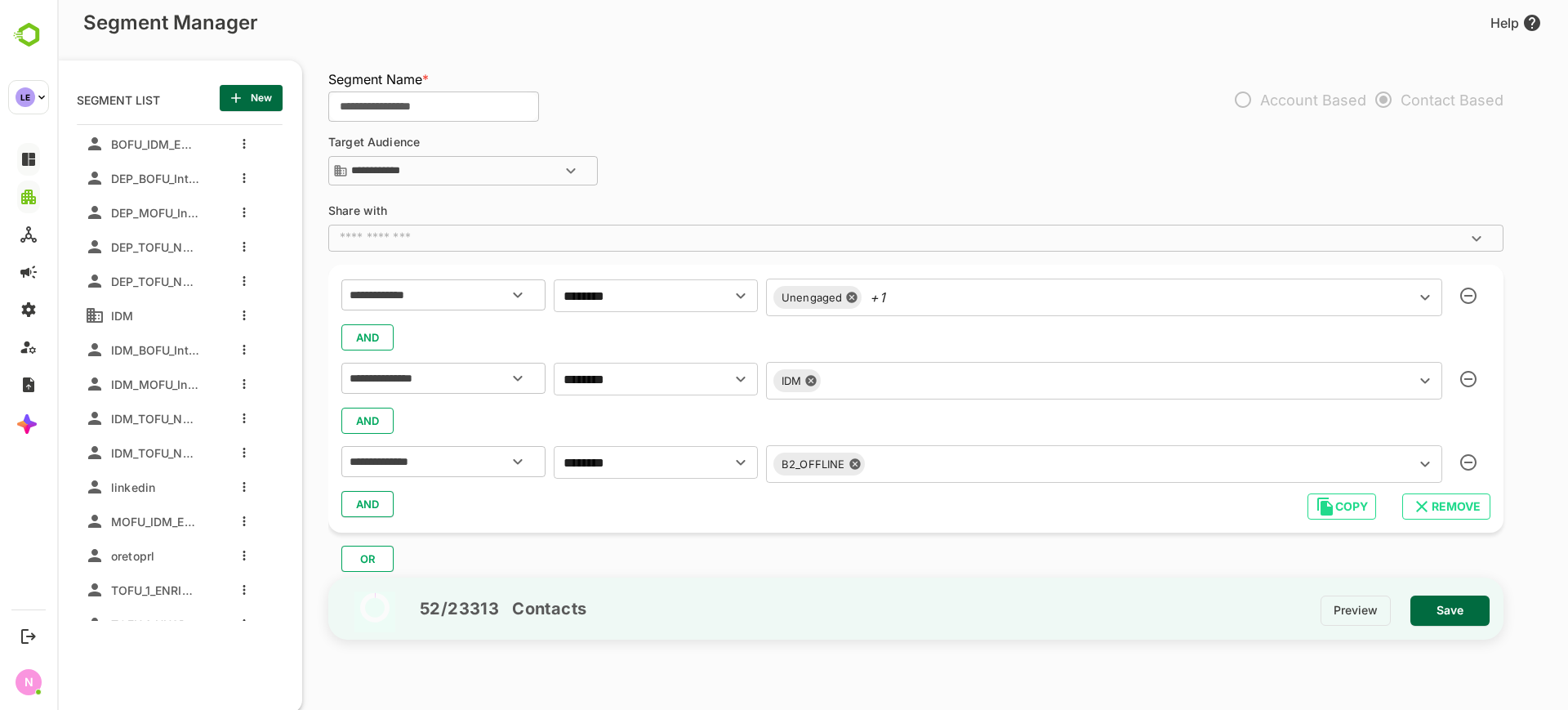
click at [946, 300] on div "Unengaged +1 ​" at bounding box center [1104, 297] width 676 height 37
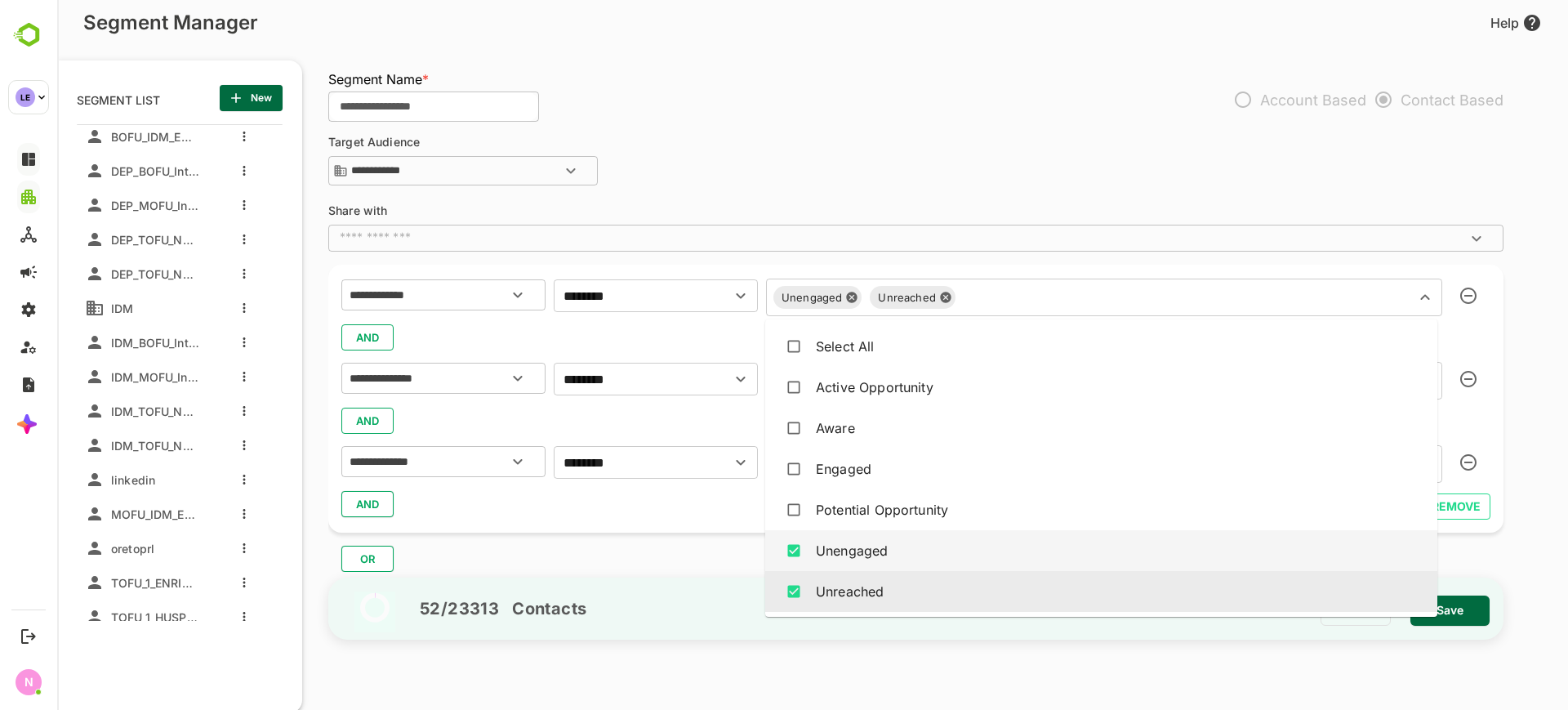
scroll to position [18, 0]
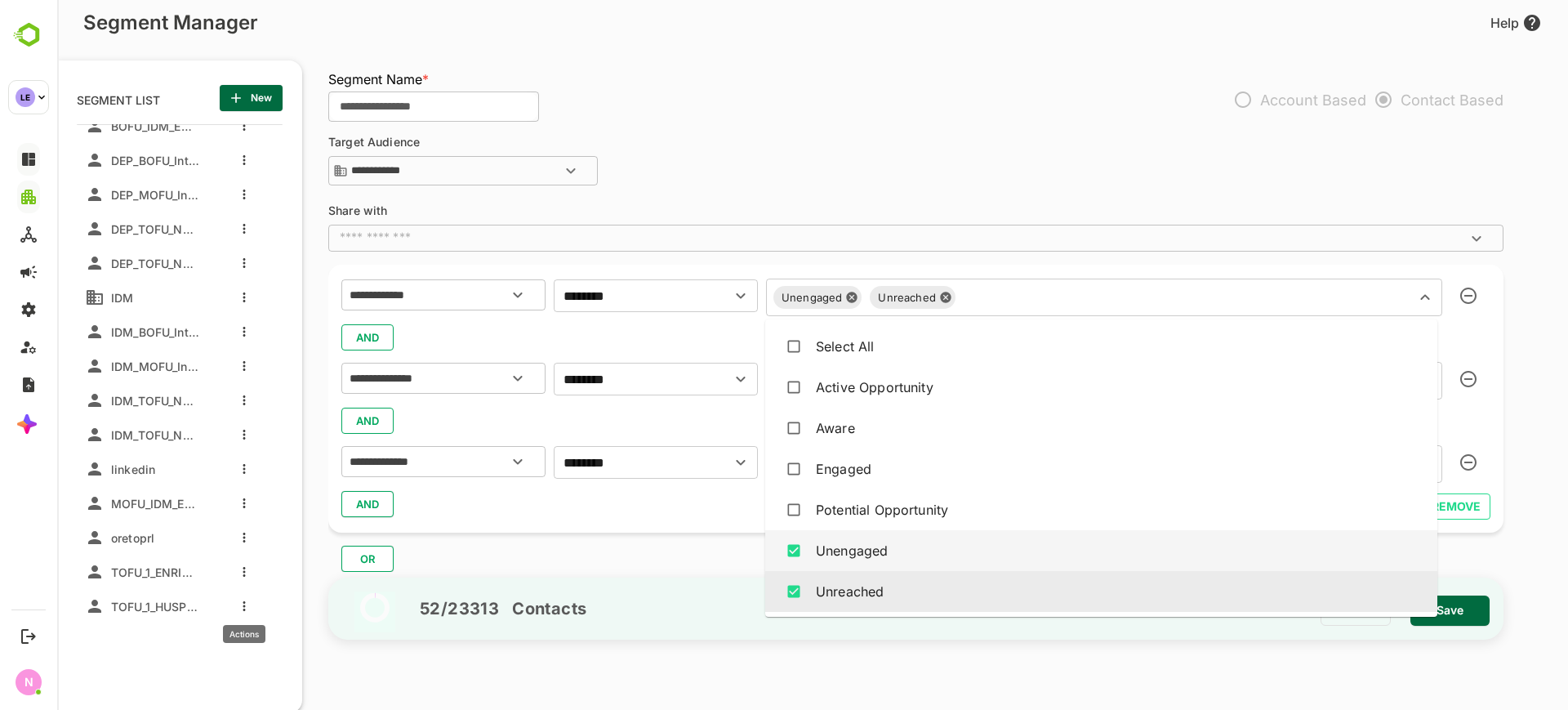
click at [244, 601] on icon "more actions" at bounding box center [244, 605] width 3 height 10
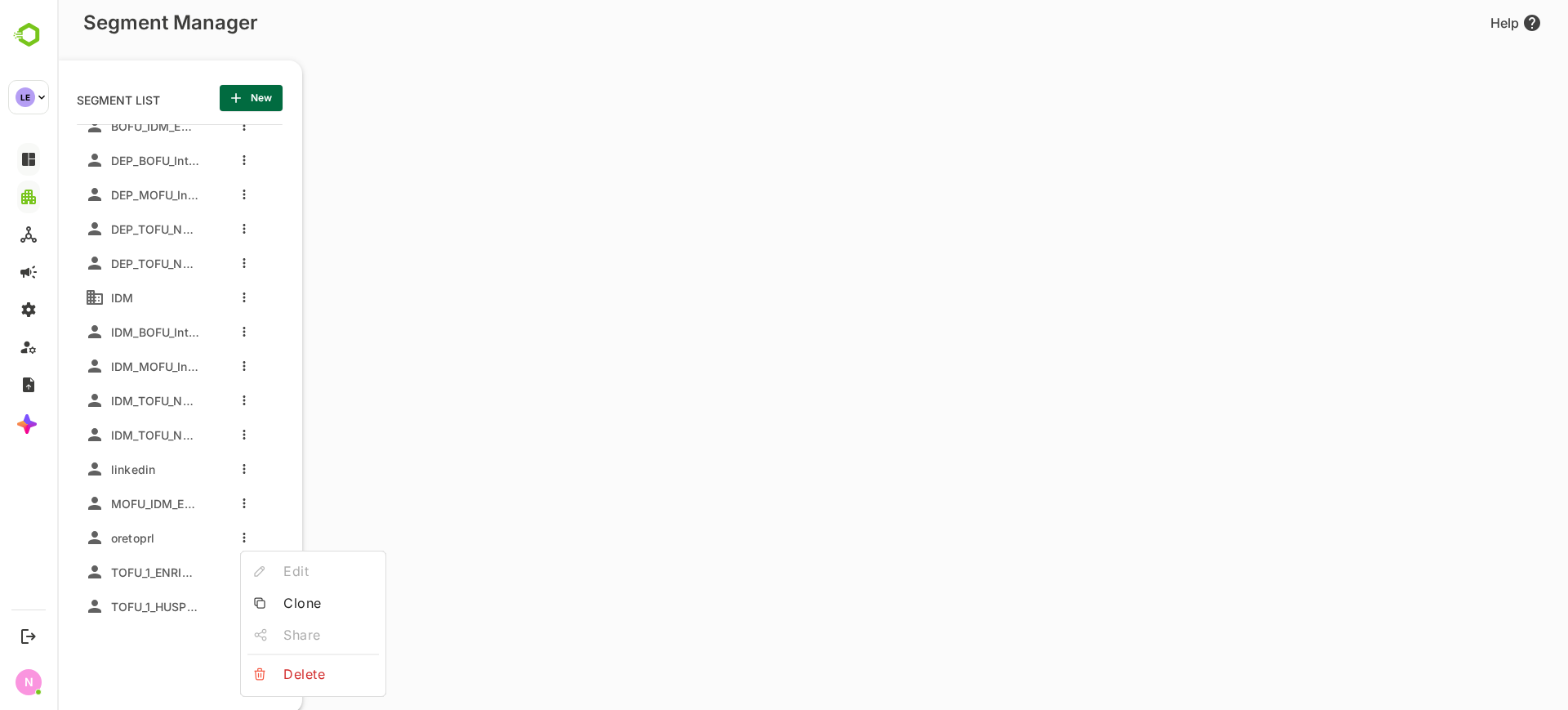
click at [260, 597] on icon at bounding box center [260, 602] width 11 height 11
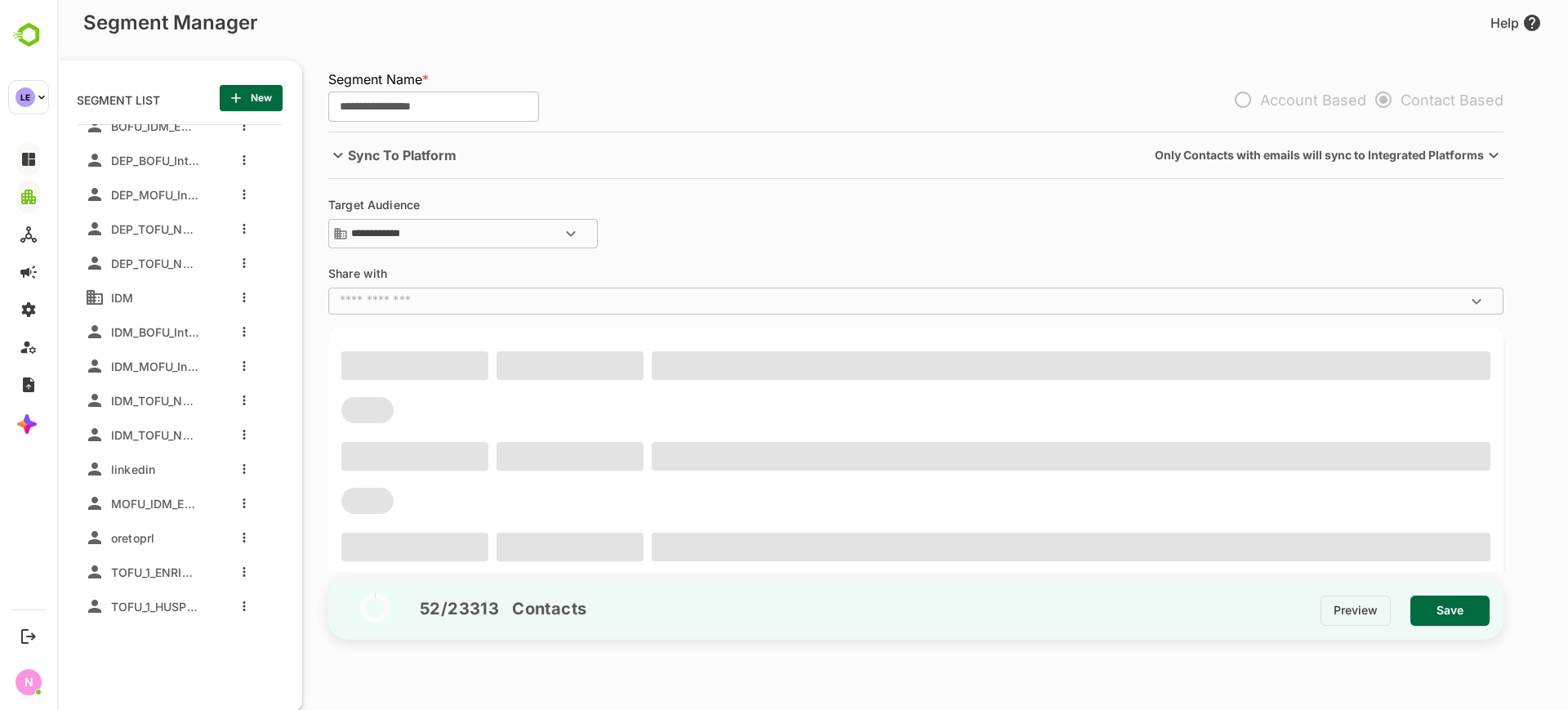
type input "**********"
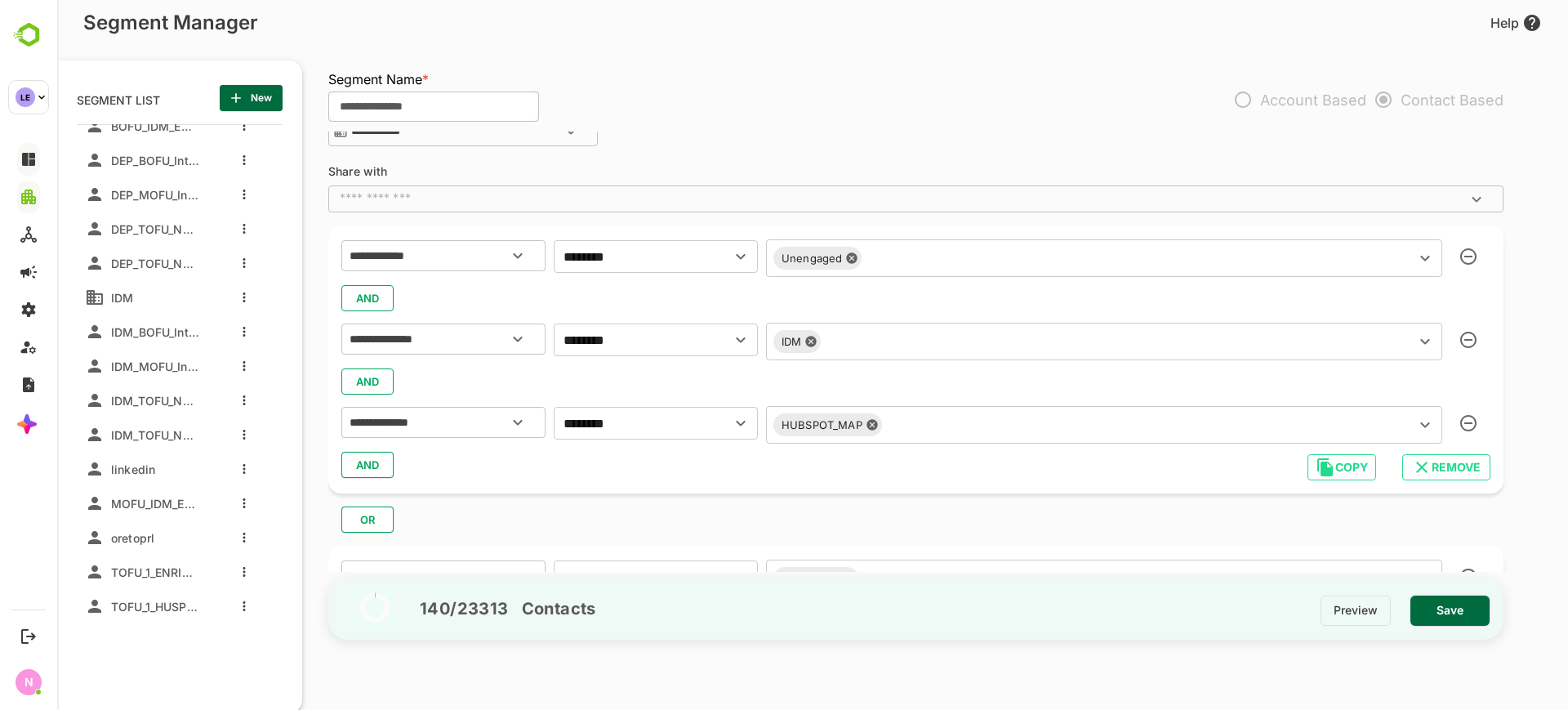
scroll to position [0, 0]
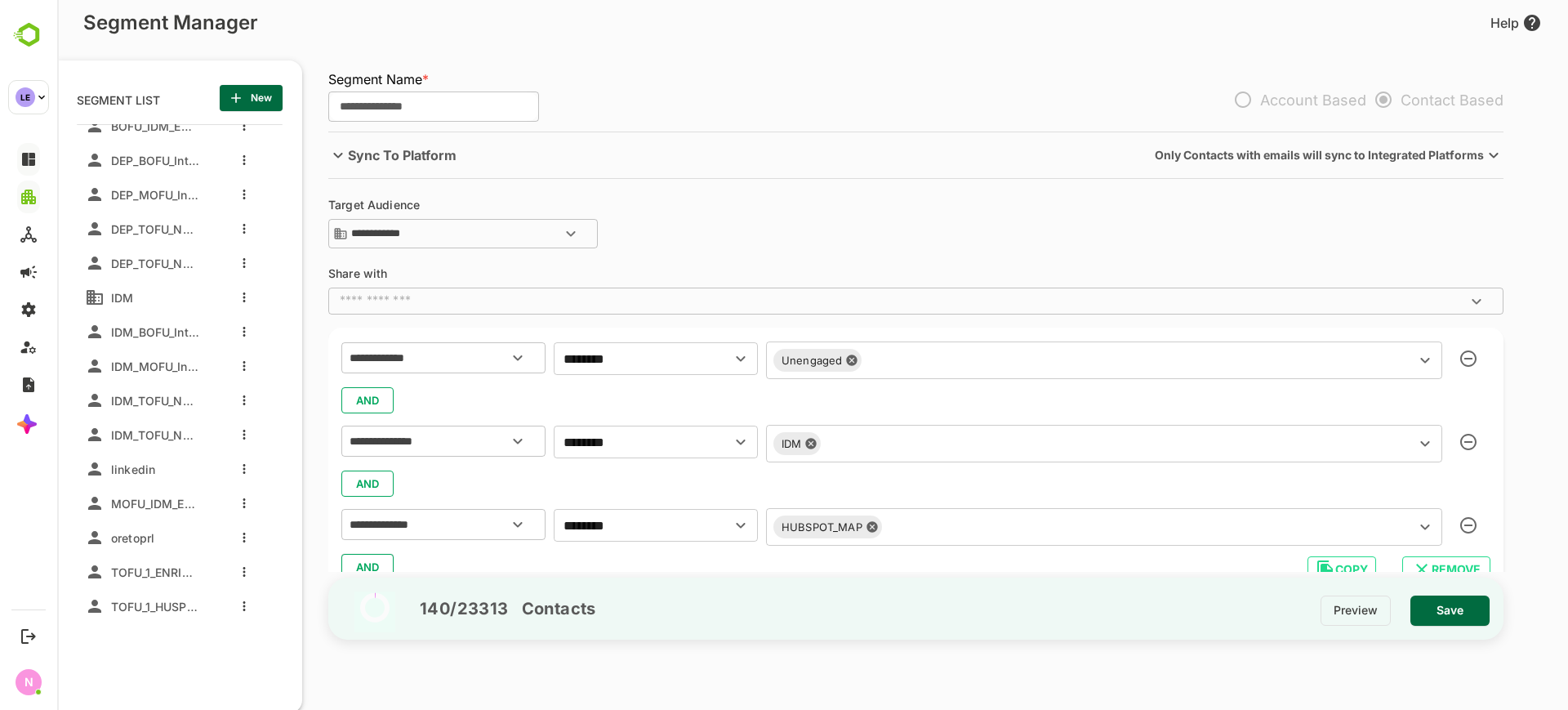
click at [931, 364] on input "text" at bounding box center [1128, 360] width 521 height 23
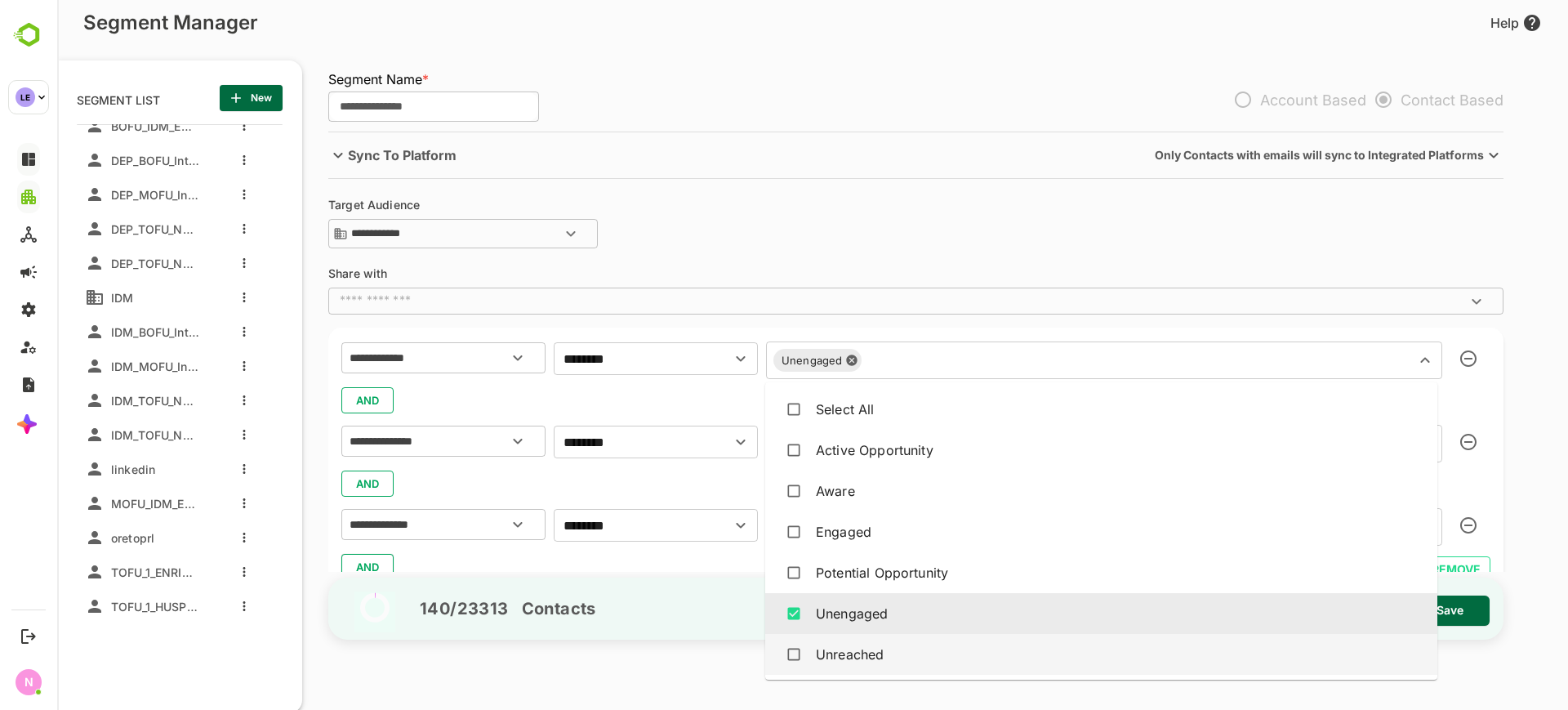
click at [852, 652] on div "Unreached" at bounding box center [850, 654] width 68 height 20
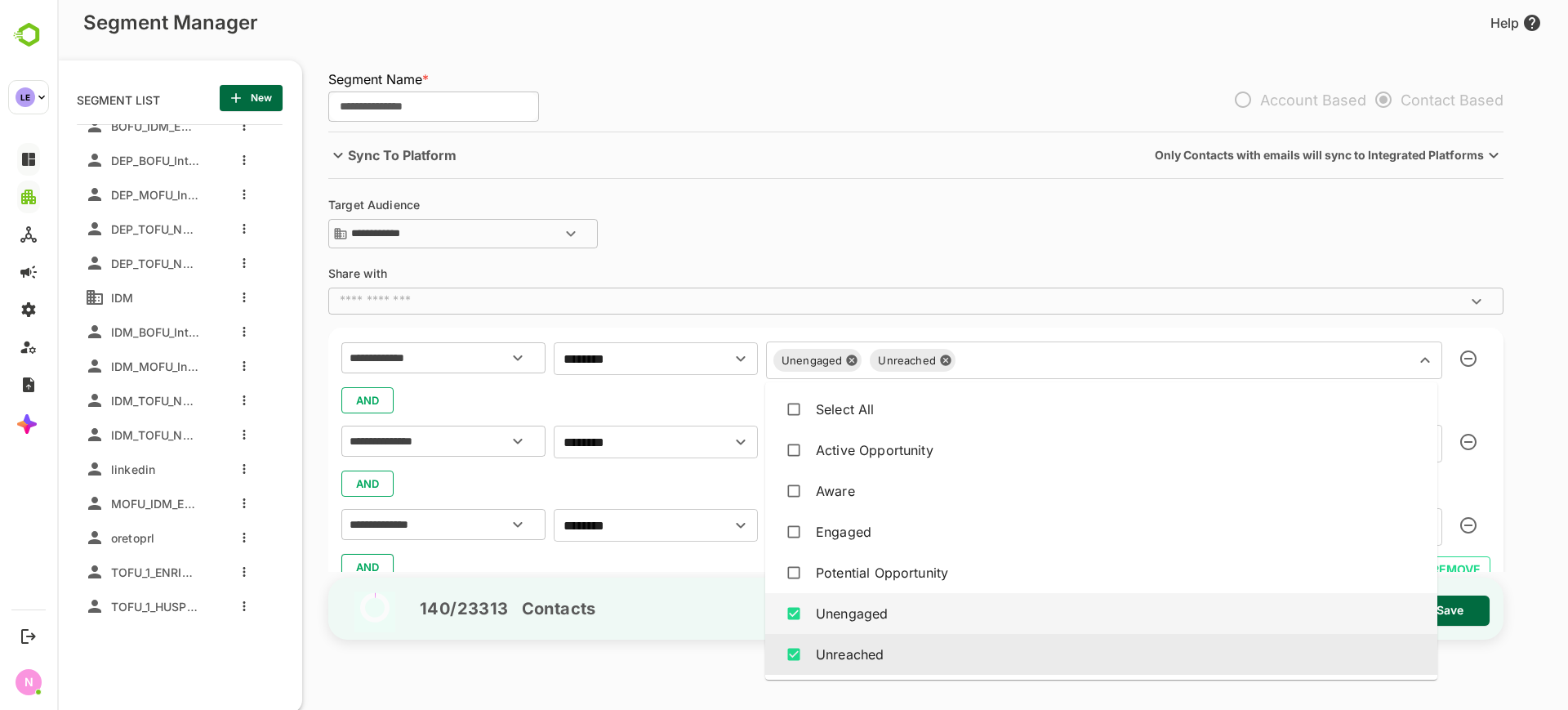
click at [835, 618] on div "Unengaged" at bounding box center [852, 613] width 72 height 20
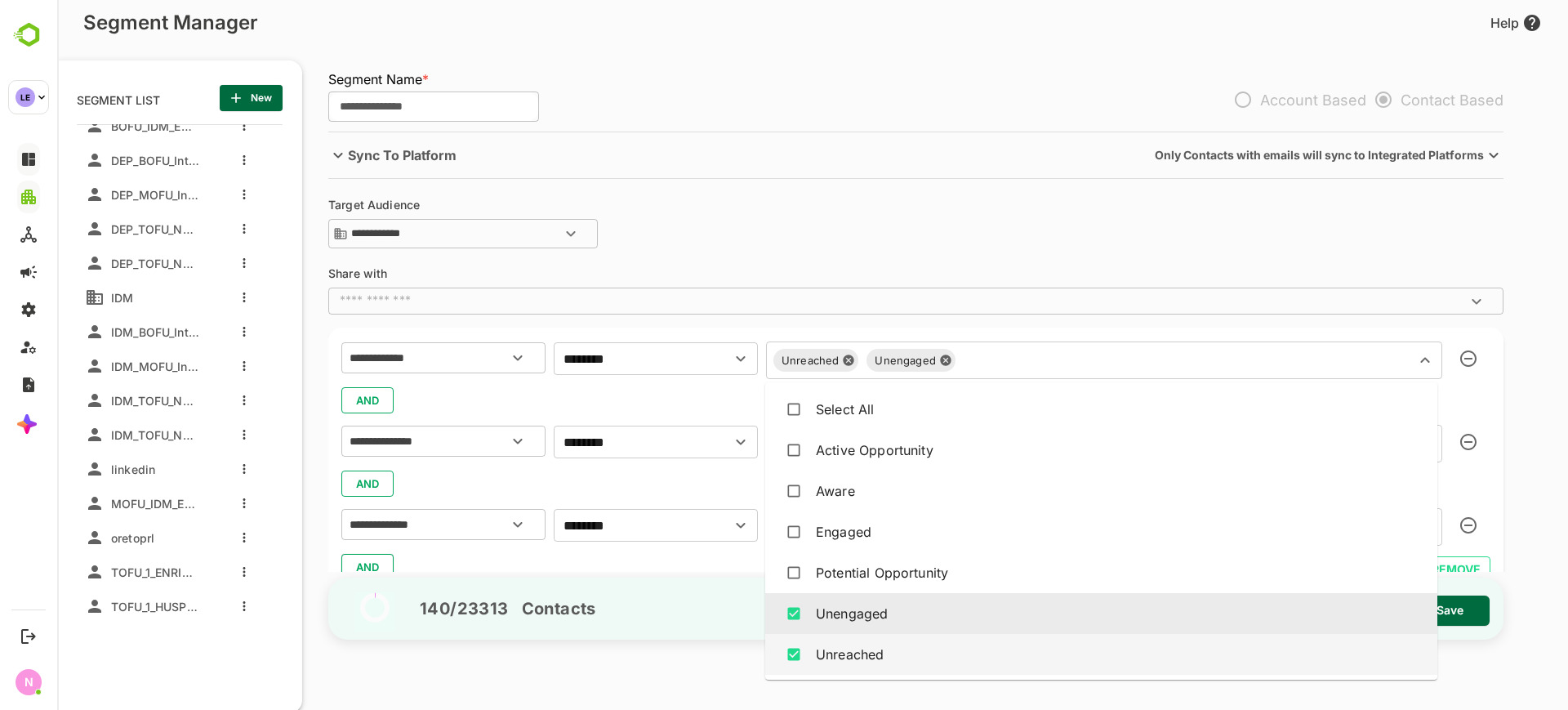
click at [822, 655] on div "Unreached" at bounding box center [850, 654] width 68 height 20
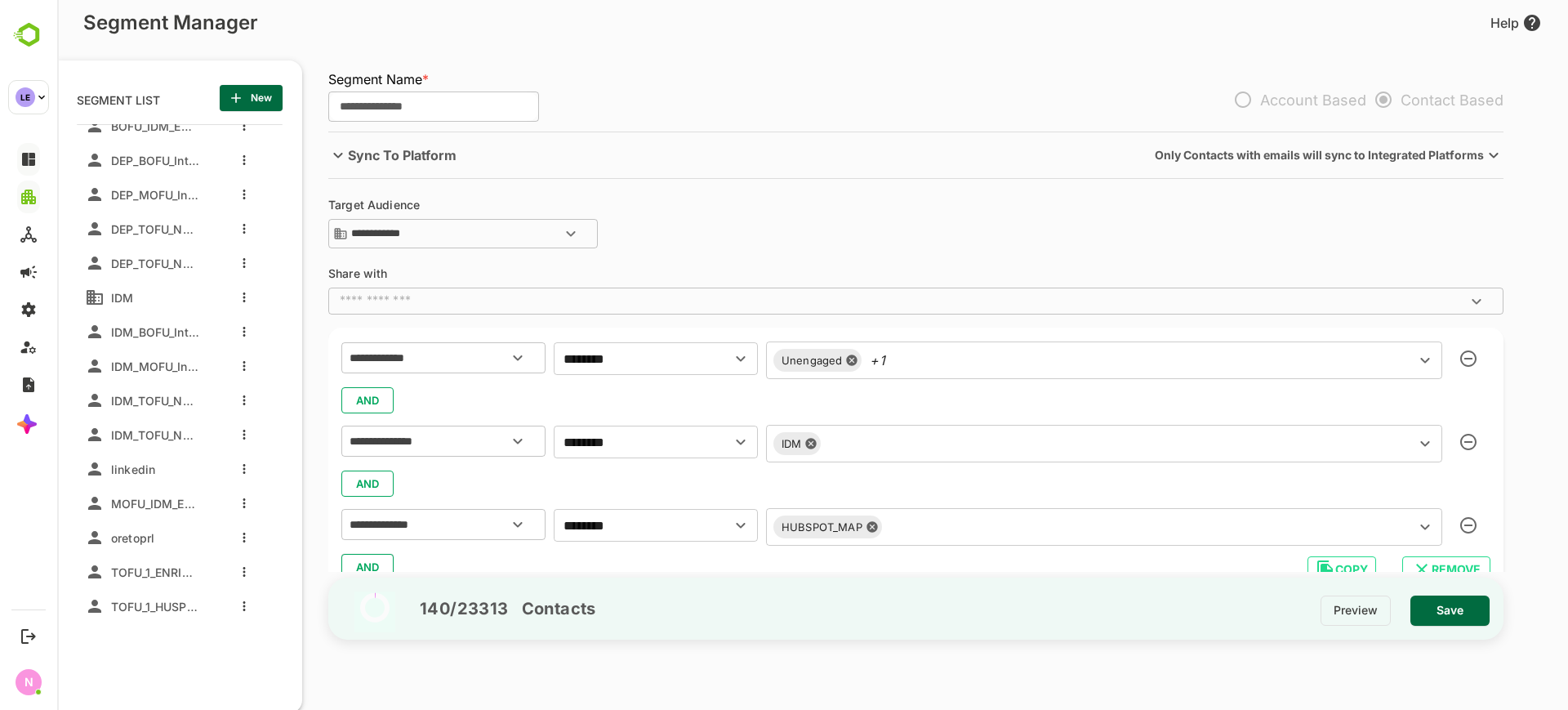
click at [715, 648] on div "140 / 23313 Contacts Preview Save" at bounding box center [916, 608] width 1176 height 89
click at [1432, 601] on span "Save" at bounding box center [1450, 610] width 53 height 21
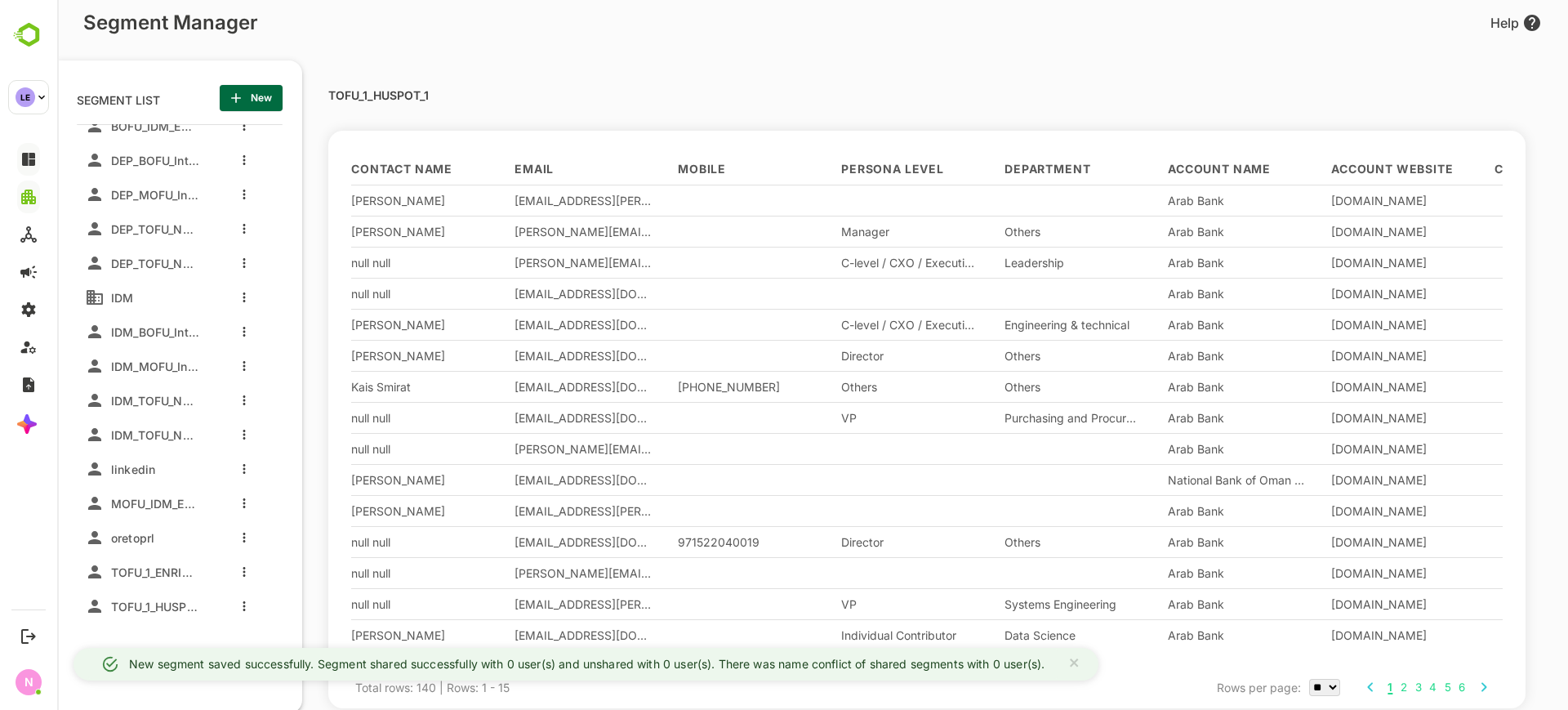
click at [236, 504] on div at bounding box center [240, 503] width 65 height 30
click at [240, 498] on button "more actions" at bounding box center [244, 503] width 8 height 15
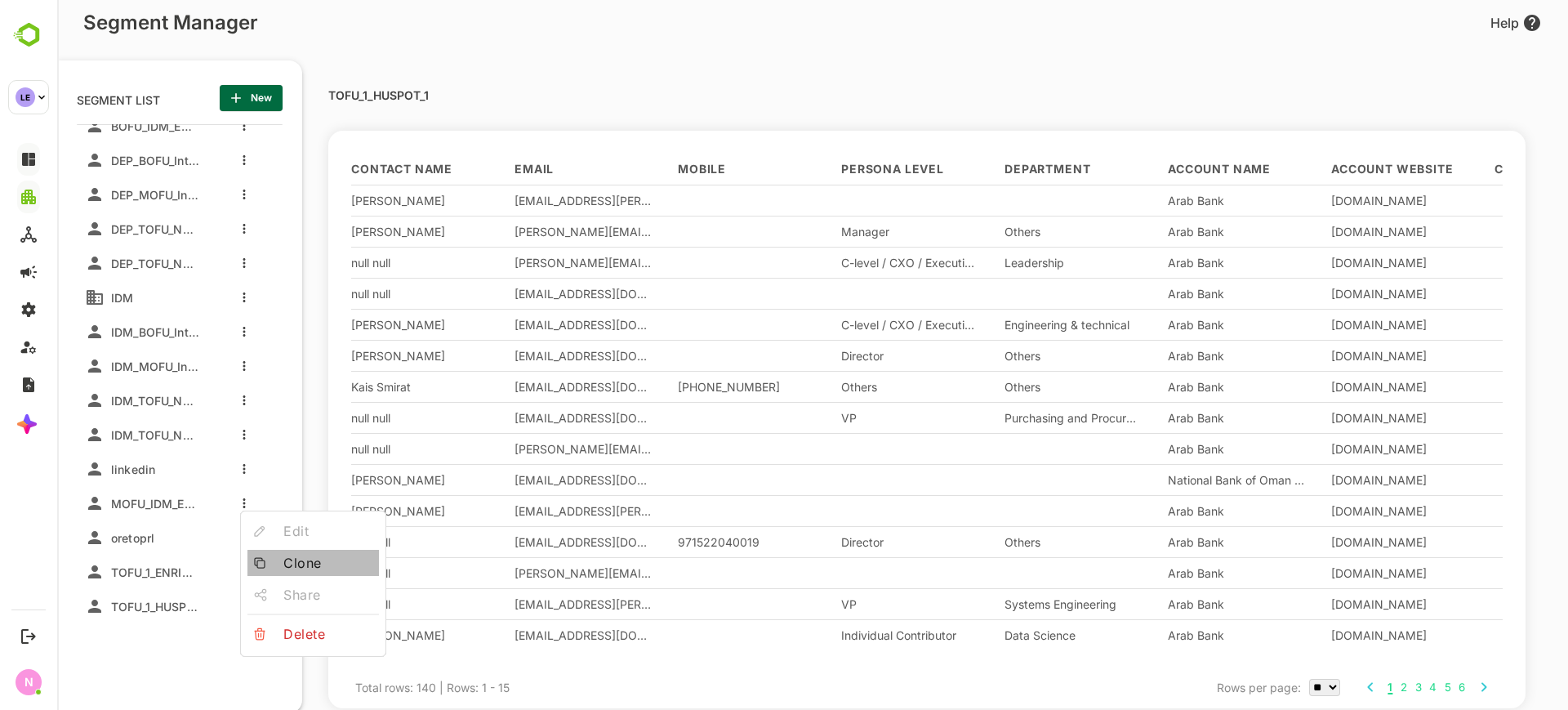
click at [297, 564] on span "Clone" at bounding box center [327, 562] width 89 height 20
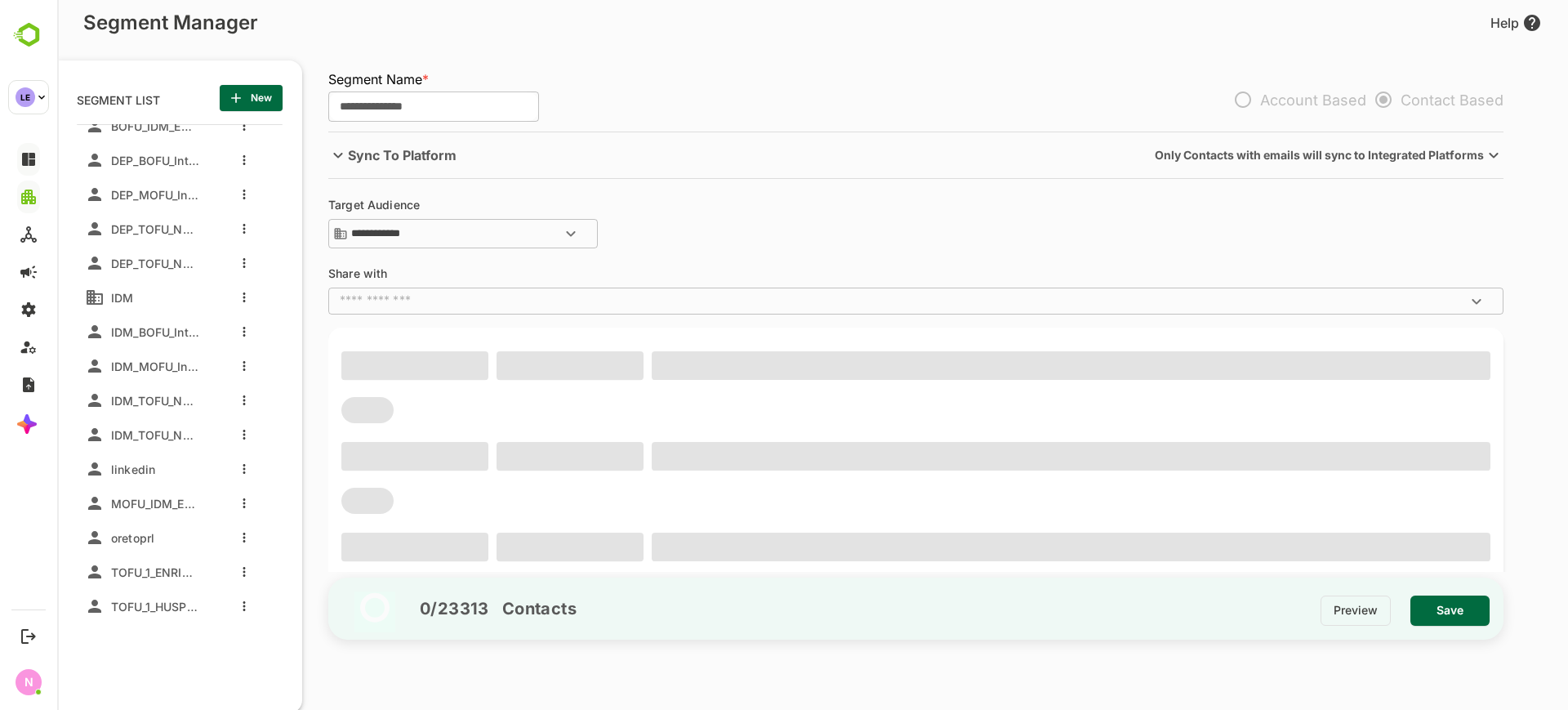
type input "**********"
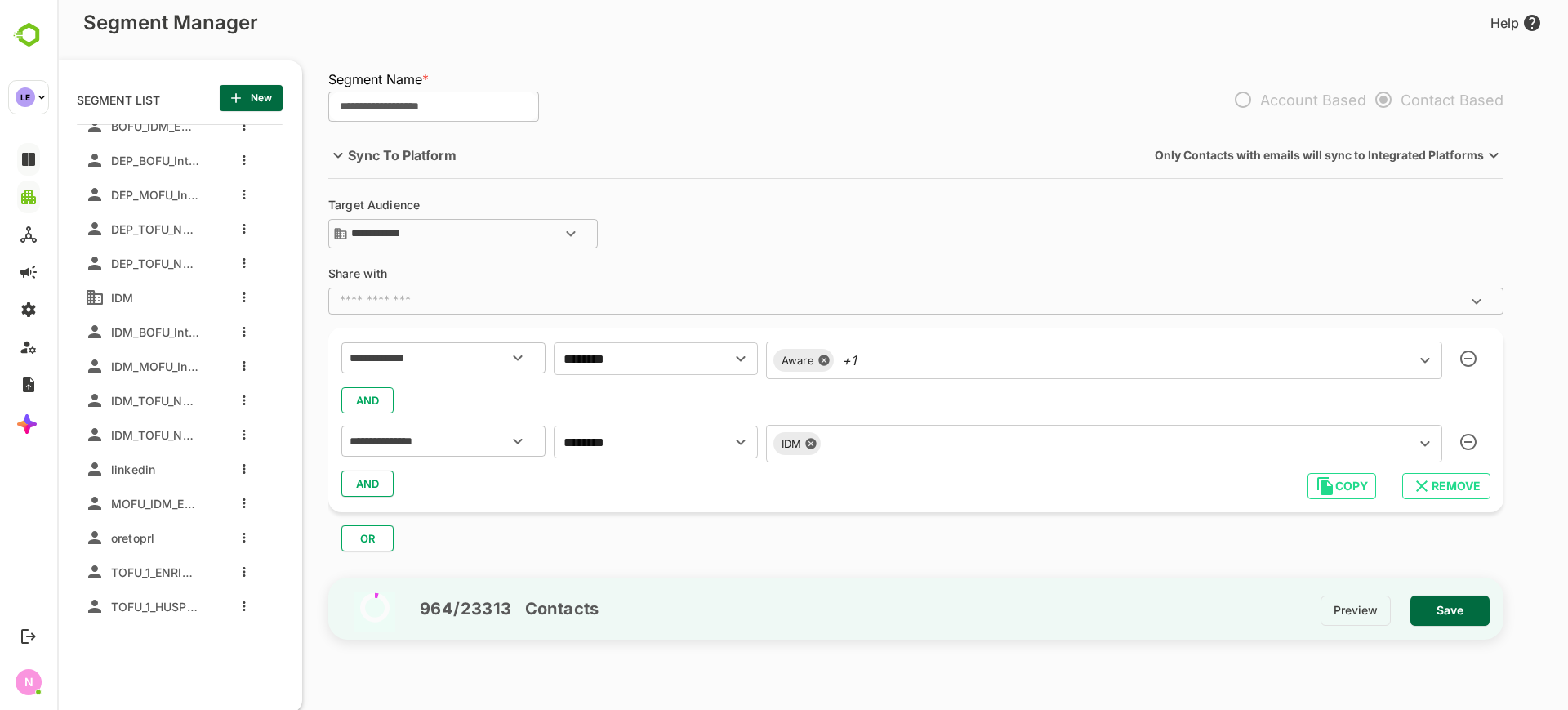
click at [890, 358] on div "Aware +1 ​" at bounding box center [1104, 359] width 676 height 37
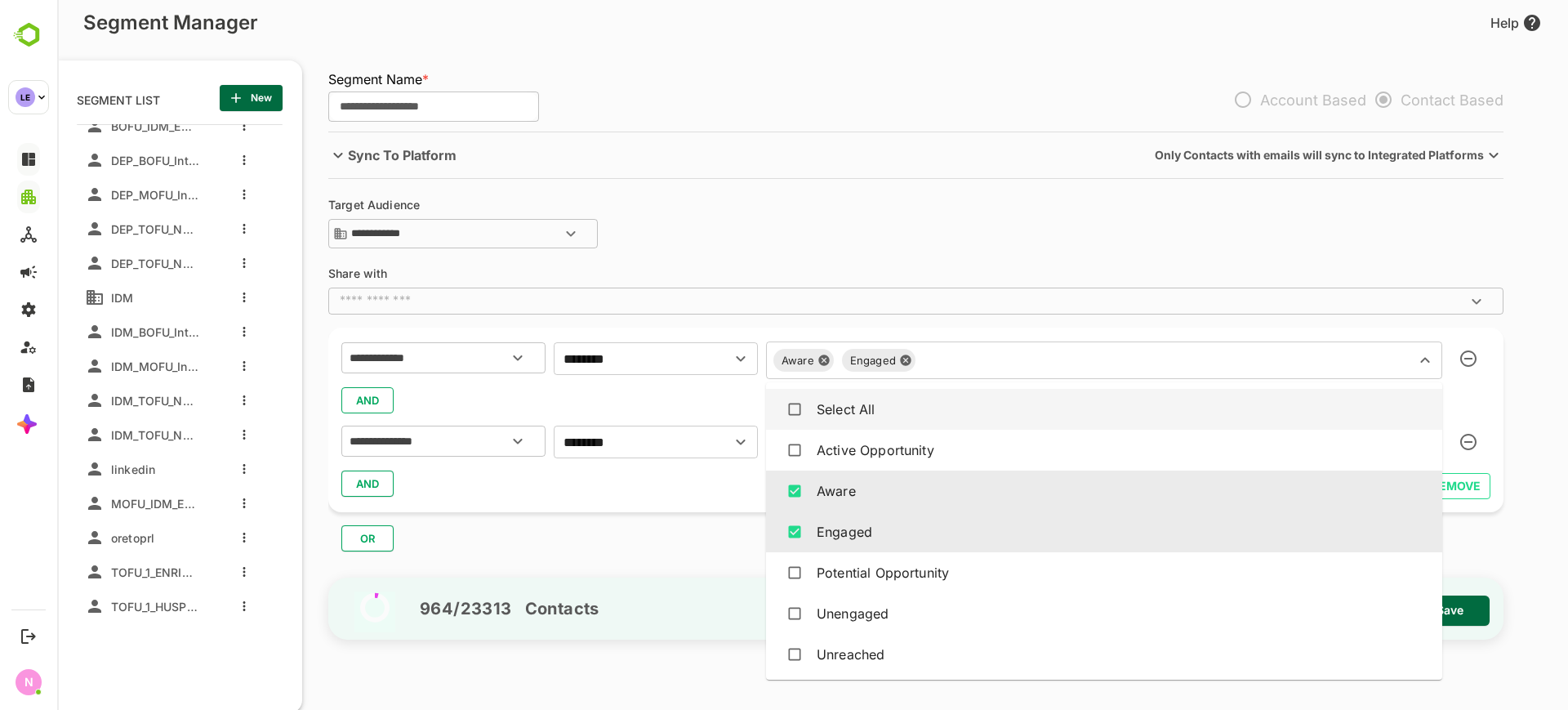
click at [906, 278] on div "**********" at bounding box center [924, 351] width 1192 height 440
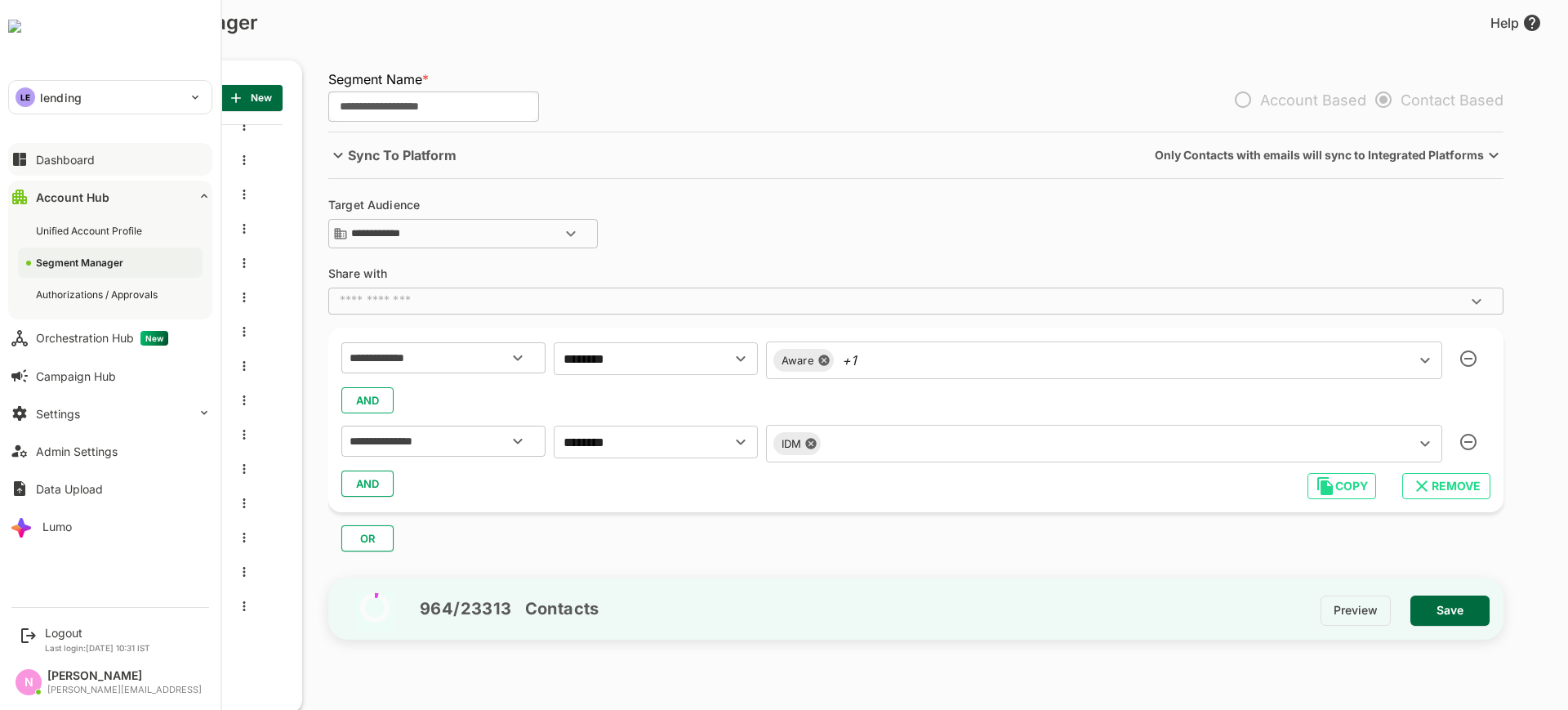
click at [48, 103] on p "lending" at bounding box center [61, 98] width 42 height 17
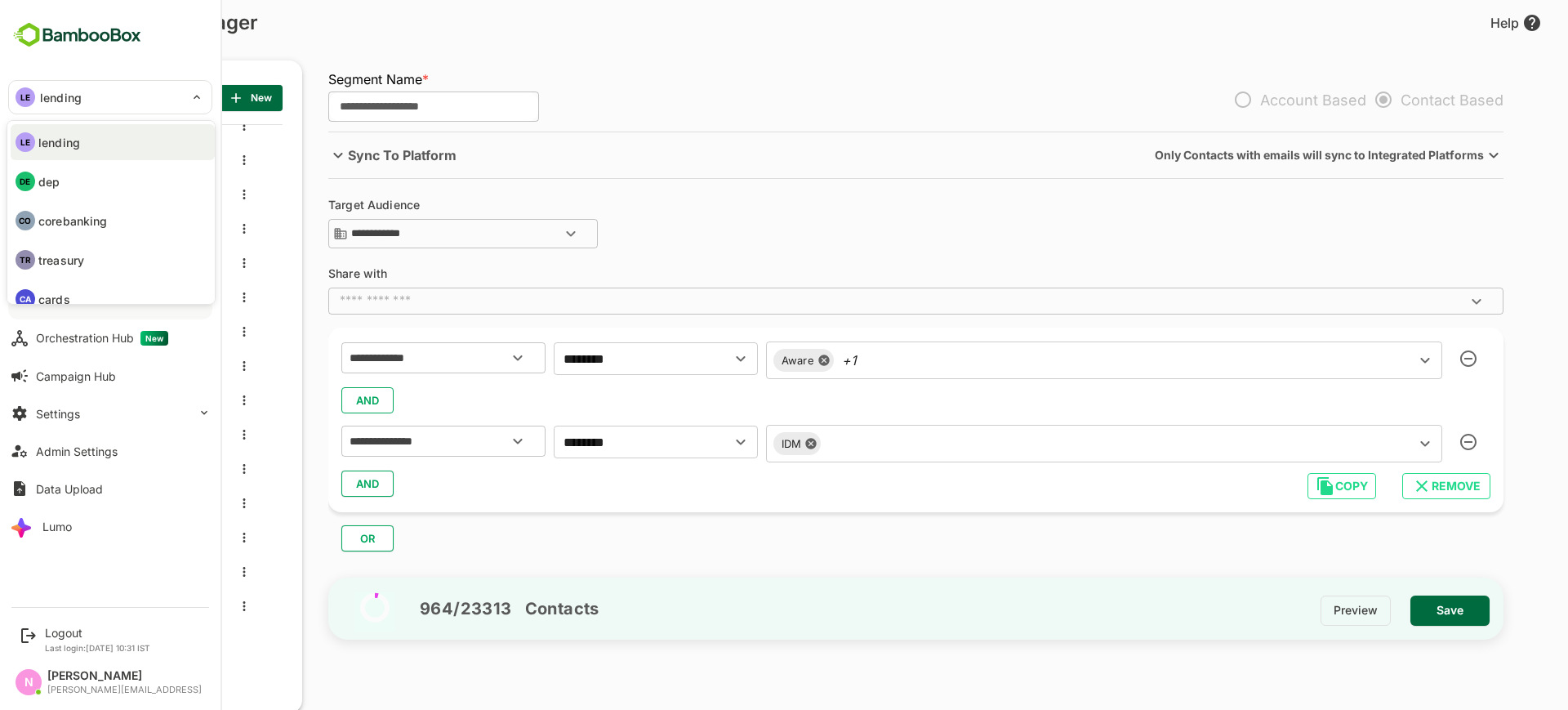
click at [60, 177] on li "DE dep" at bounding box center [112, 181] width 204 height 36
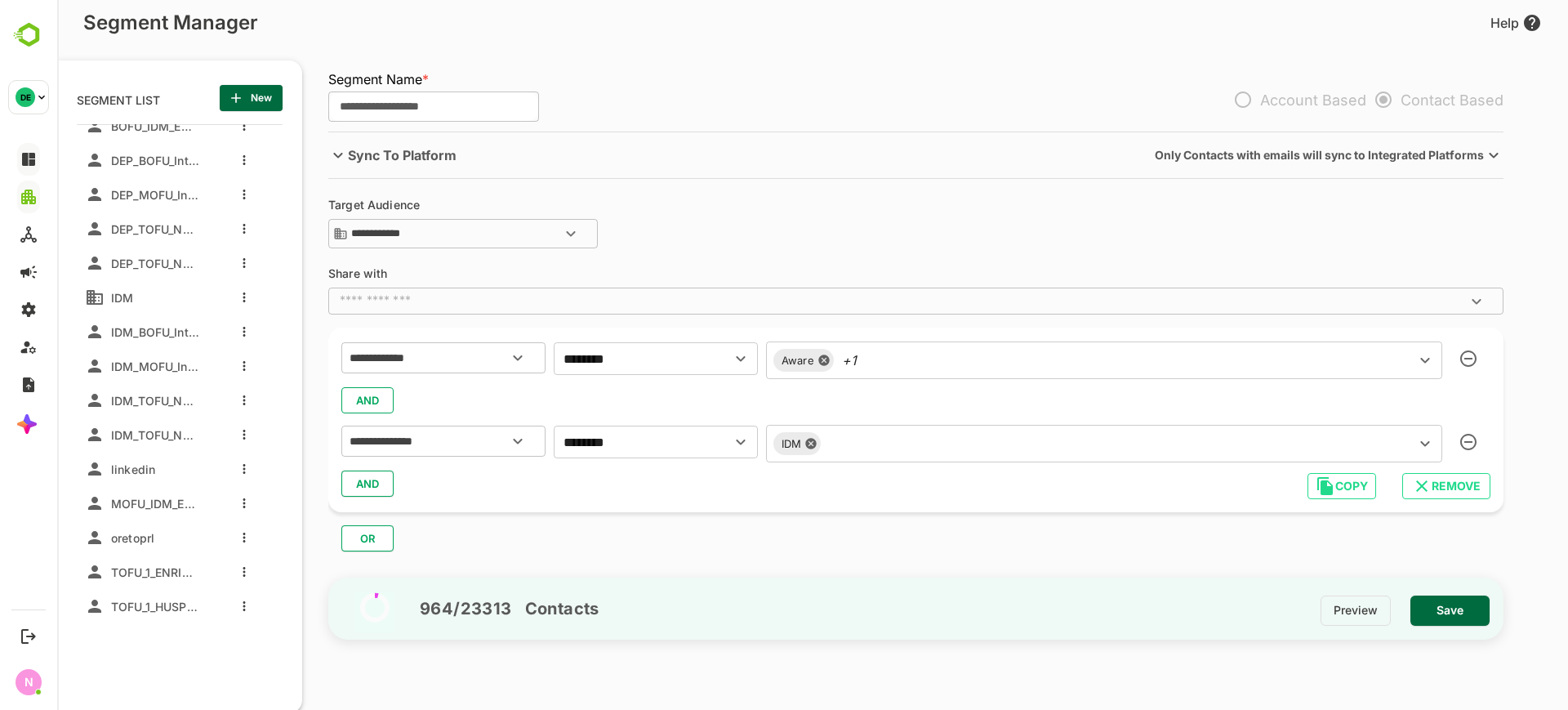
click at [258, 101] on span "New" at bounding box center [251, 98] width 36 height 21
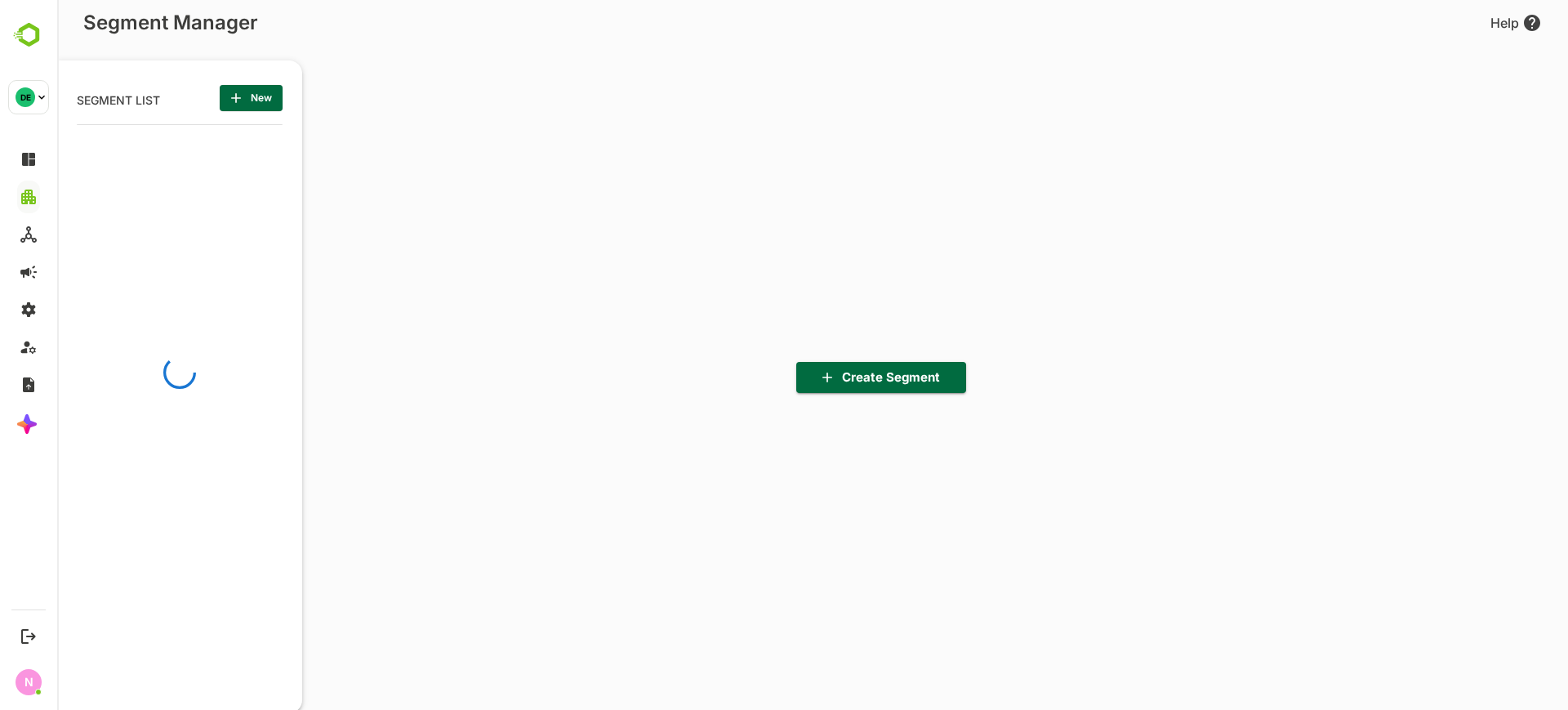
scroll to position [493, 201]
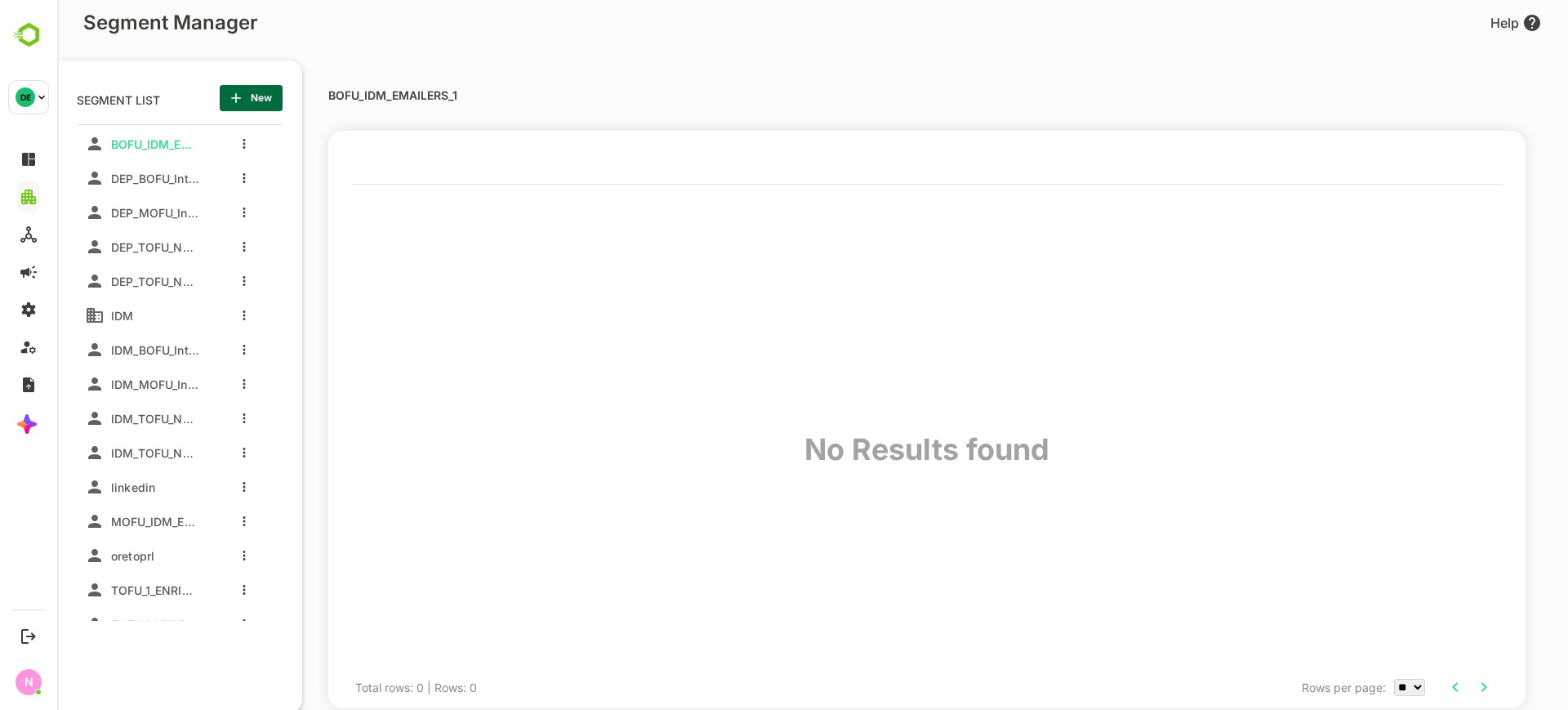
click at [258, 99] on span "New" at bounding box center [251, 98] width 36 height 21
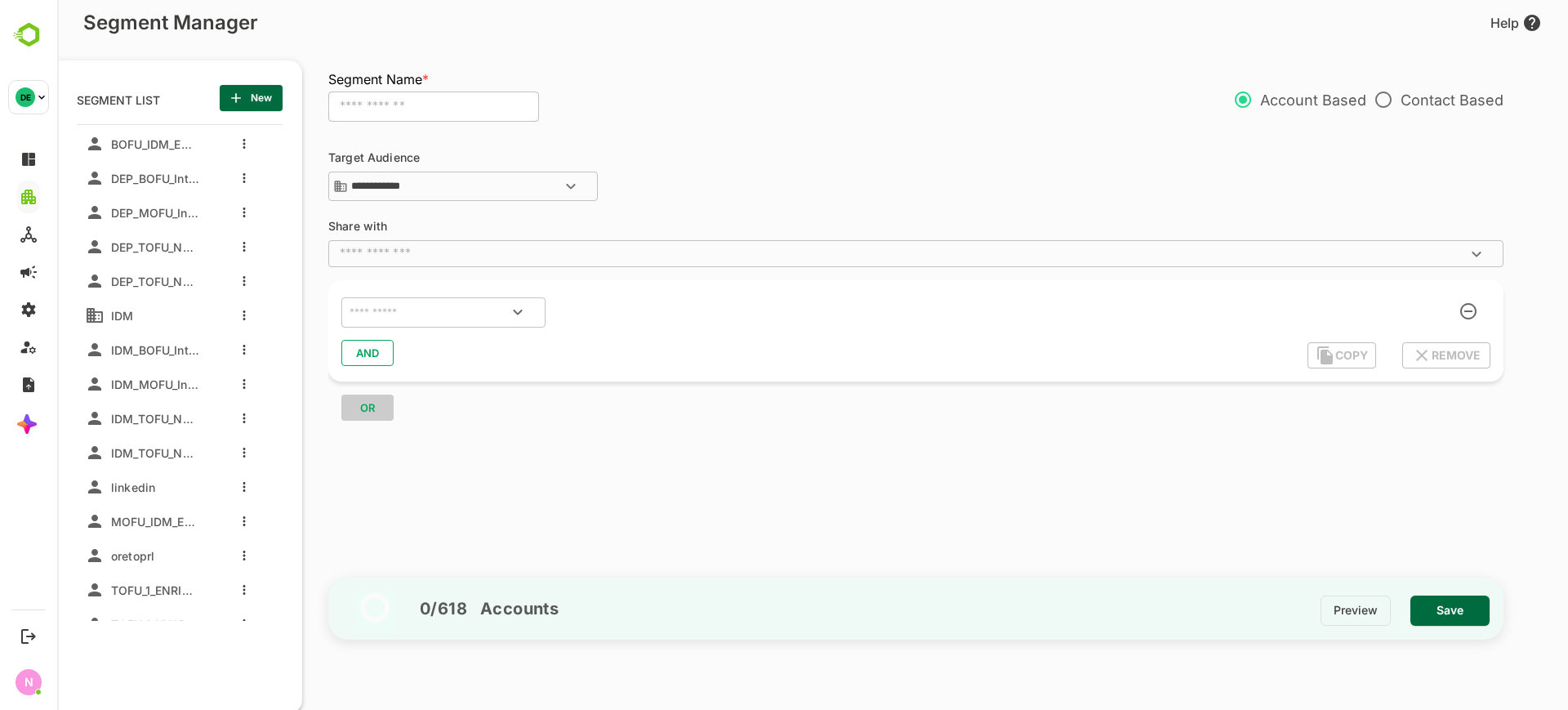
click at [373, 108] on input "text" at bounding box center [433, 107] width 211 height 31
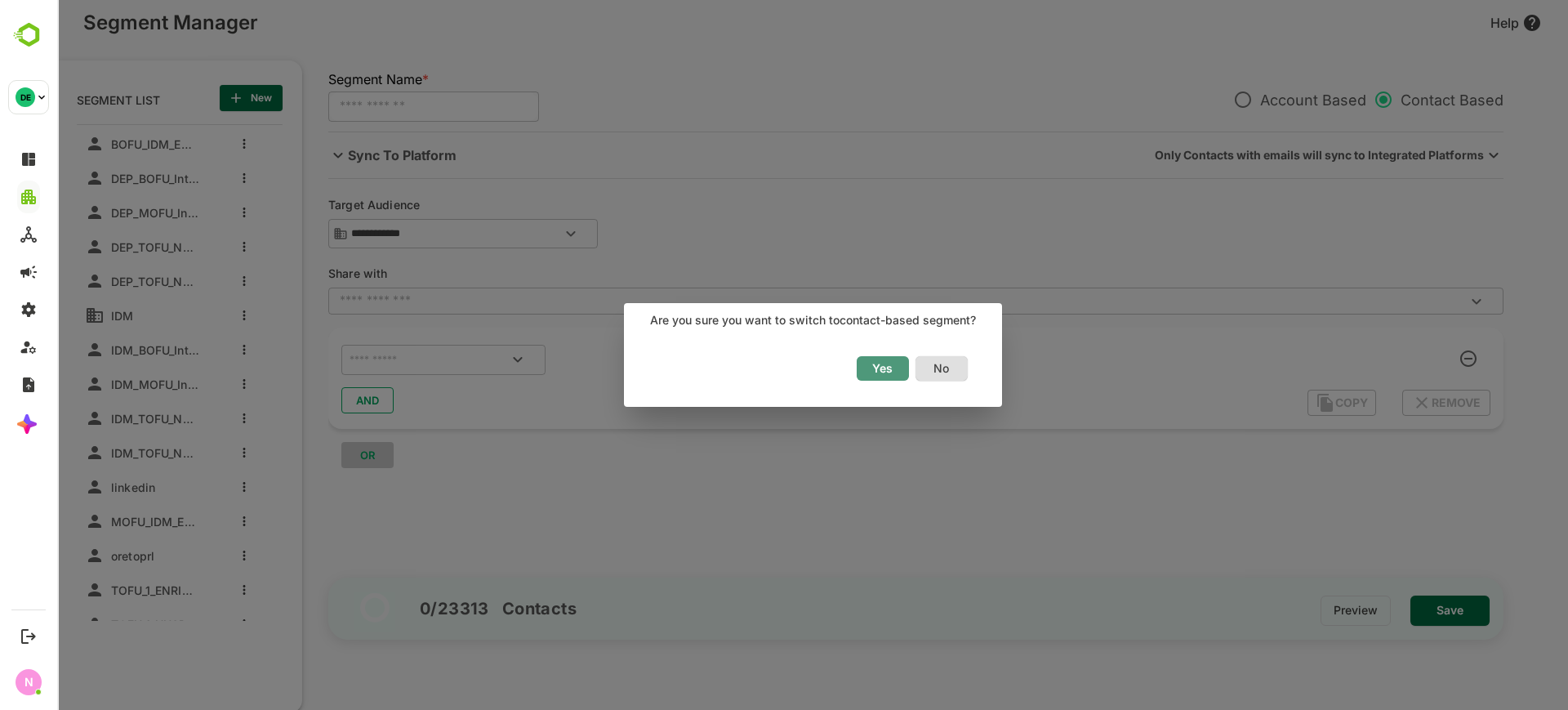
click at [881, 376] on span "Yes" at bounding box center [882, 368] width 36 height 21
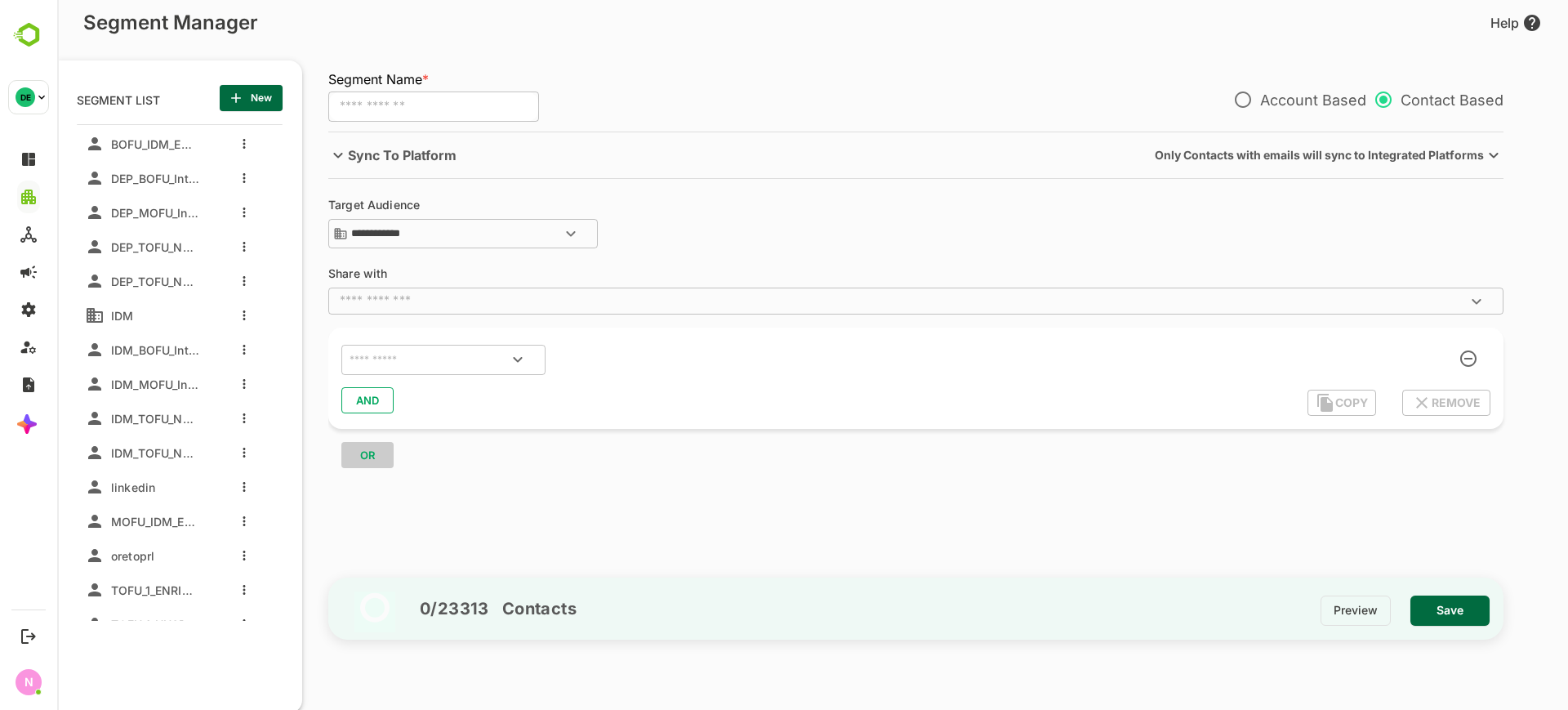
drag, startPoint x: 490, startPoint y: 96, endPoint x: 623, endPoint y: 109, distance: 133.6
click at [490, 96] on input "text" at bounding box center [433, 107] width 211 height 31
click at [469, 343] on div at bounding box center [500, 358] width 76 height 39
type input "**********"
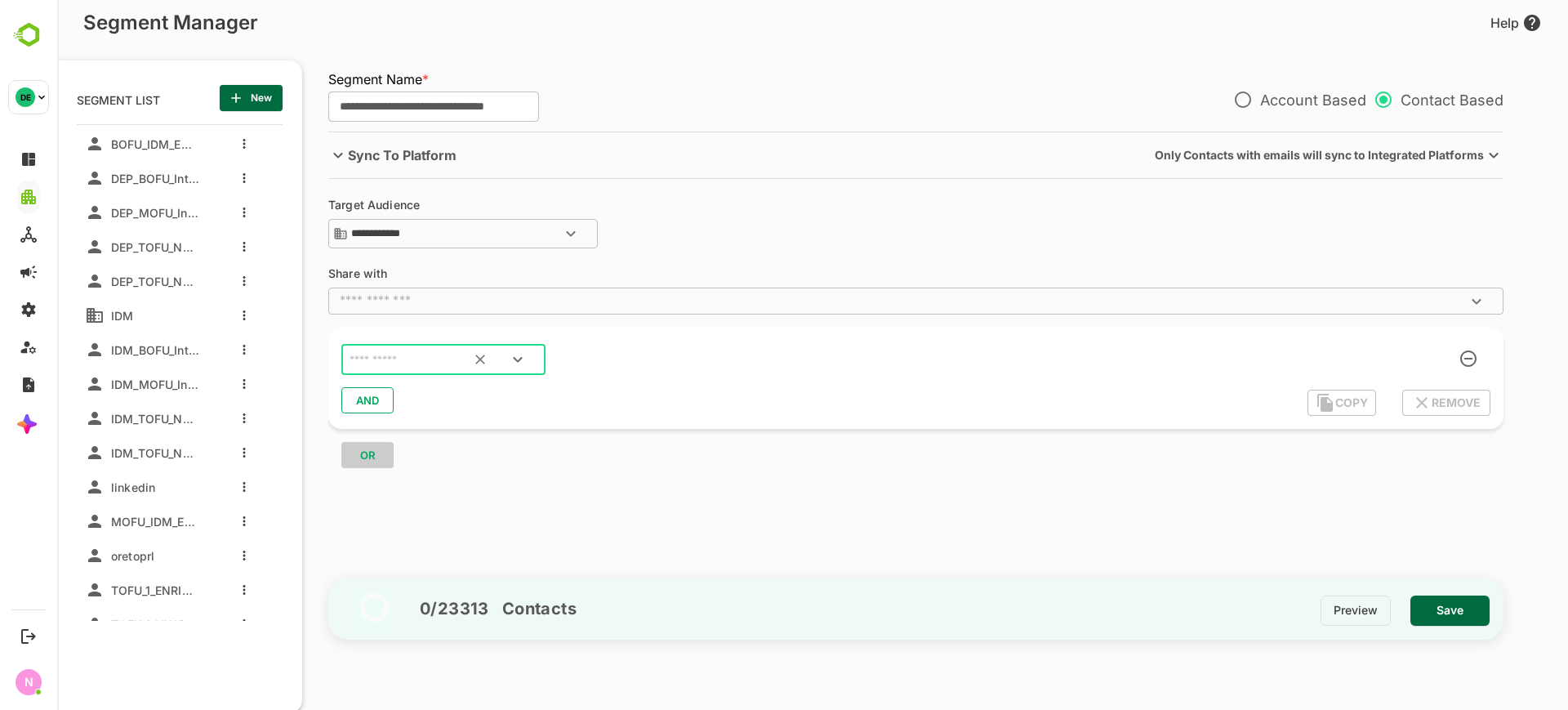
scroll to position [0, 0]
click at [426, 358] on input "text" at bounding box center [423, 360] width 154 height 21
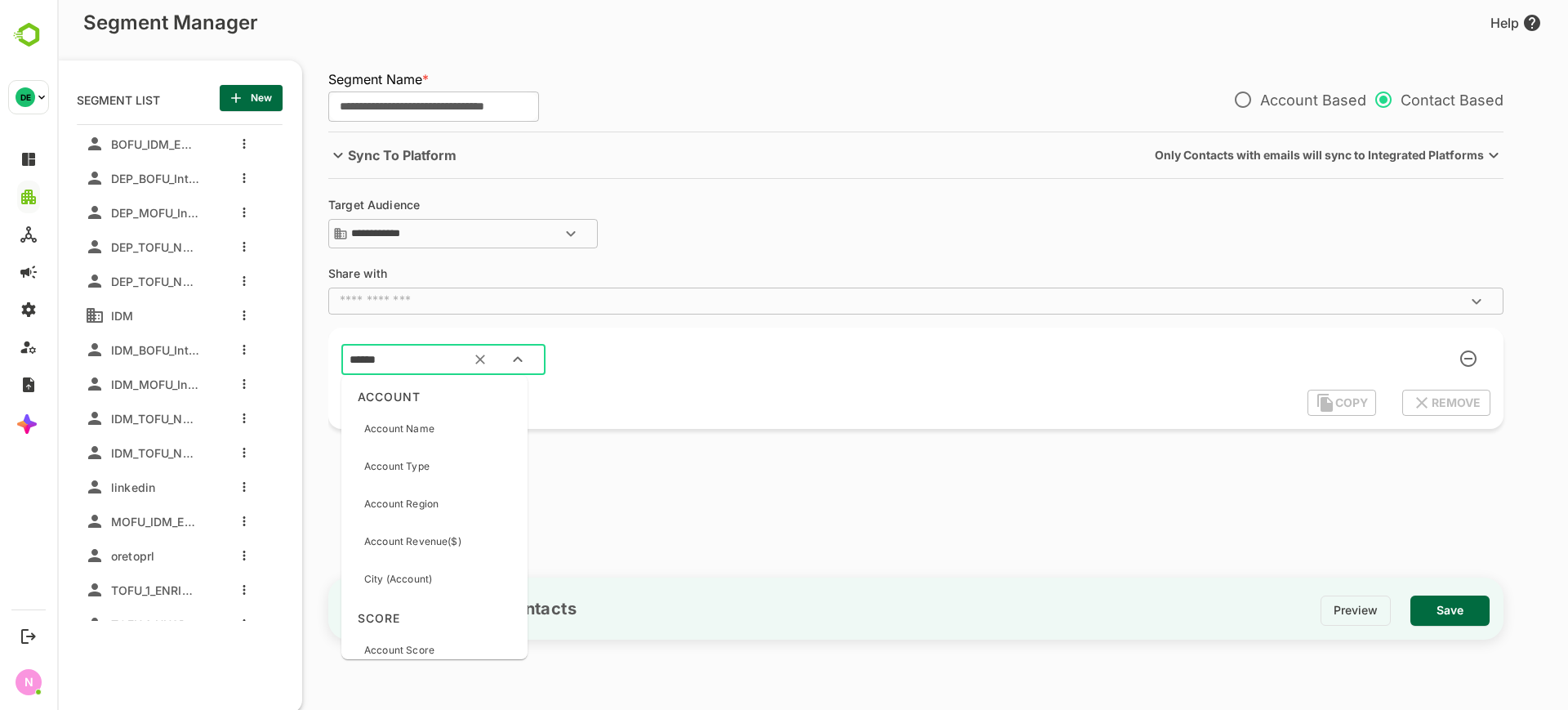
type input "*******"
click at [421, 495] on p "Account Stage" at bounding box center [399, 499] width 69 height 15
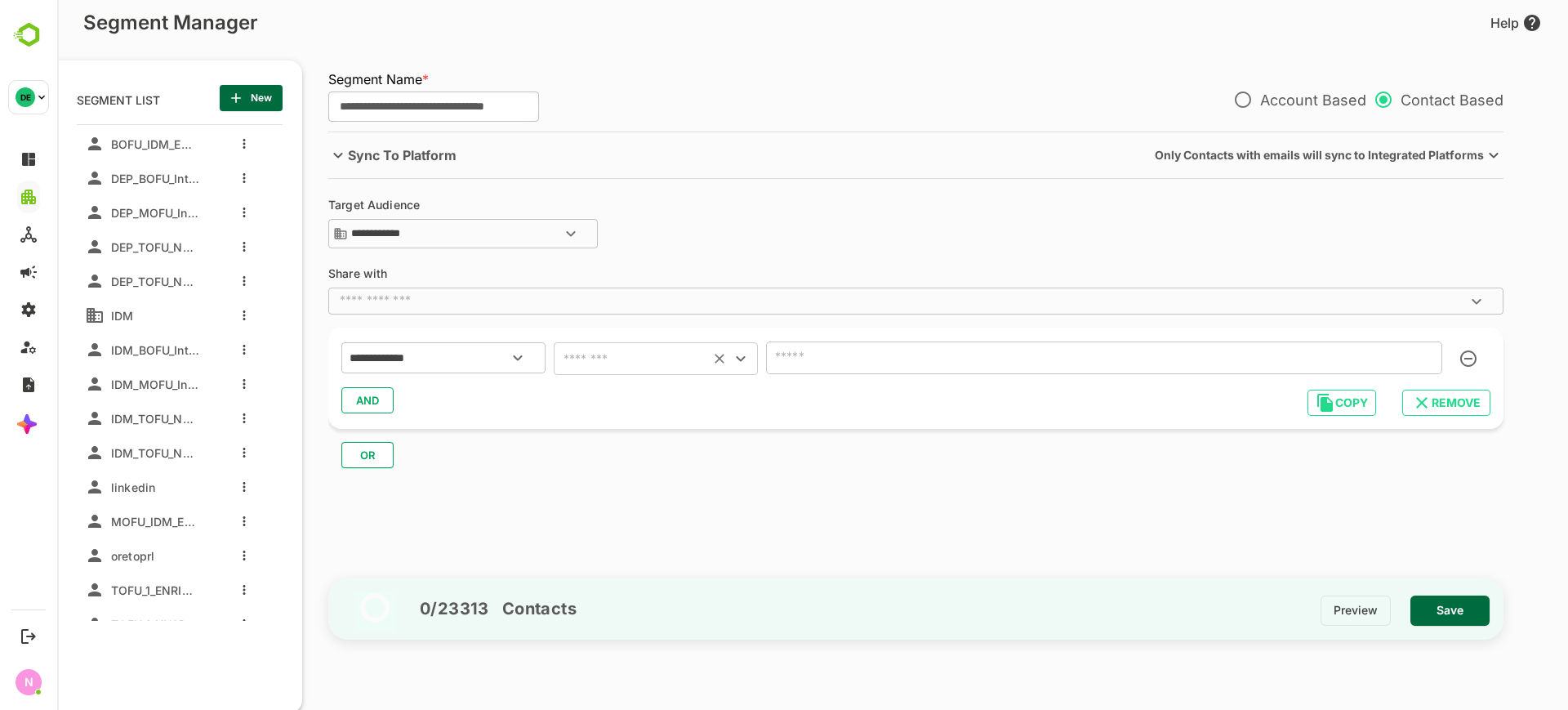
click at [630, 357] on input "text" at bounding box center [632, 358] width 146 height 23
click at [631, 399] on li "includes" at bounding box center [656, 399] width 204 height 30
type input "********"
click at [838, 344] on div "​" at bounding box center [1104, 358] width 676 height 33
click at [854, 363] on input "text" at bounding box center [1080, 358] width 618 height 23
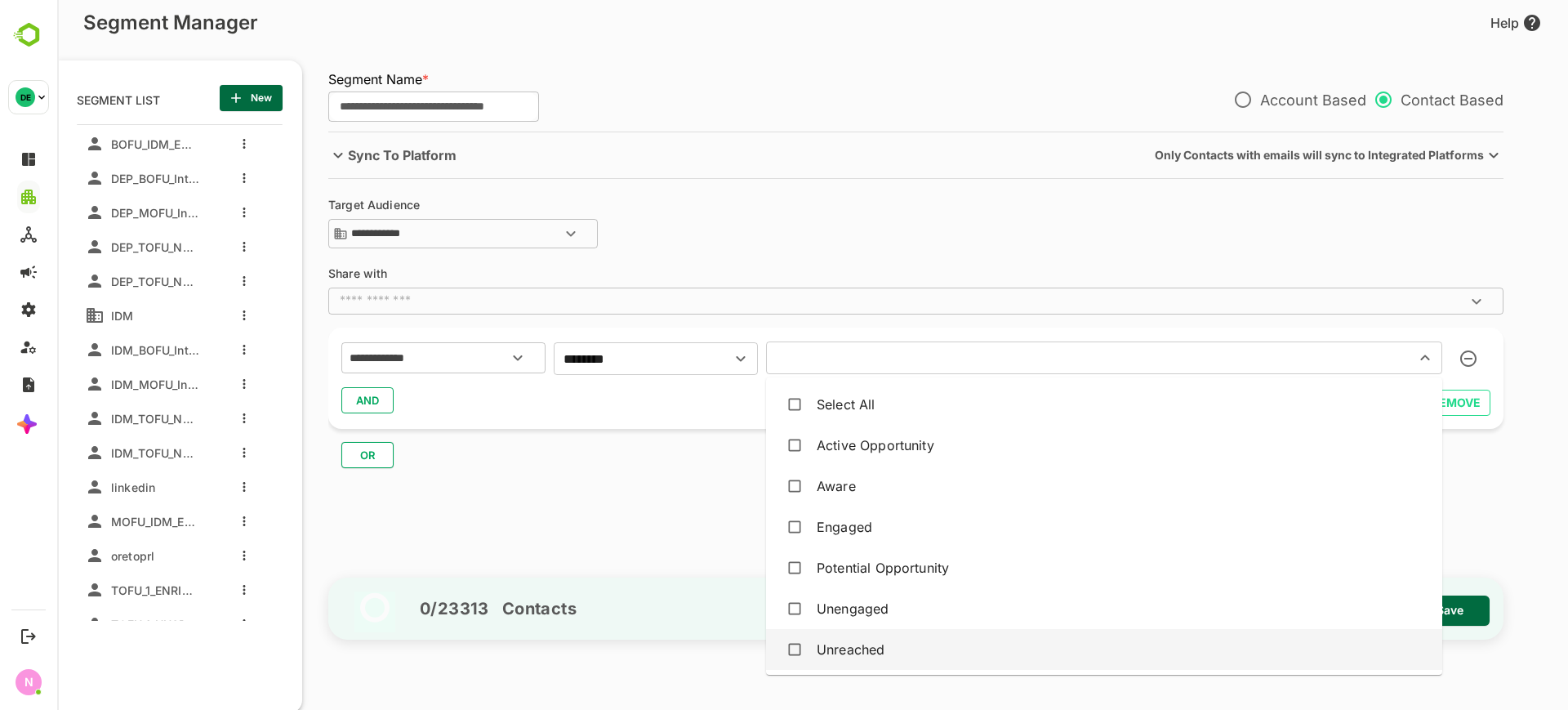
click at [891, 659] on div "Unreached" at bounding box center [1104, 649] width 650 height 31
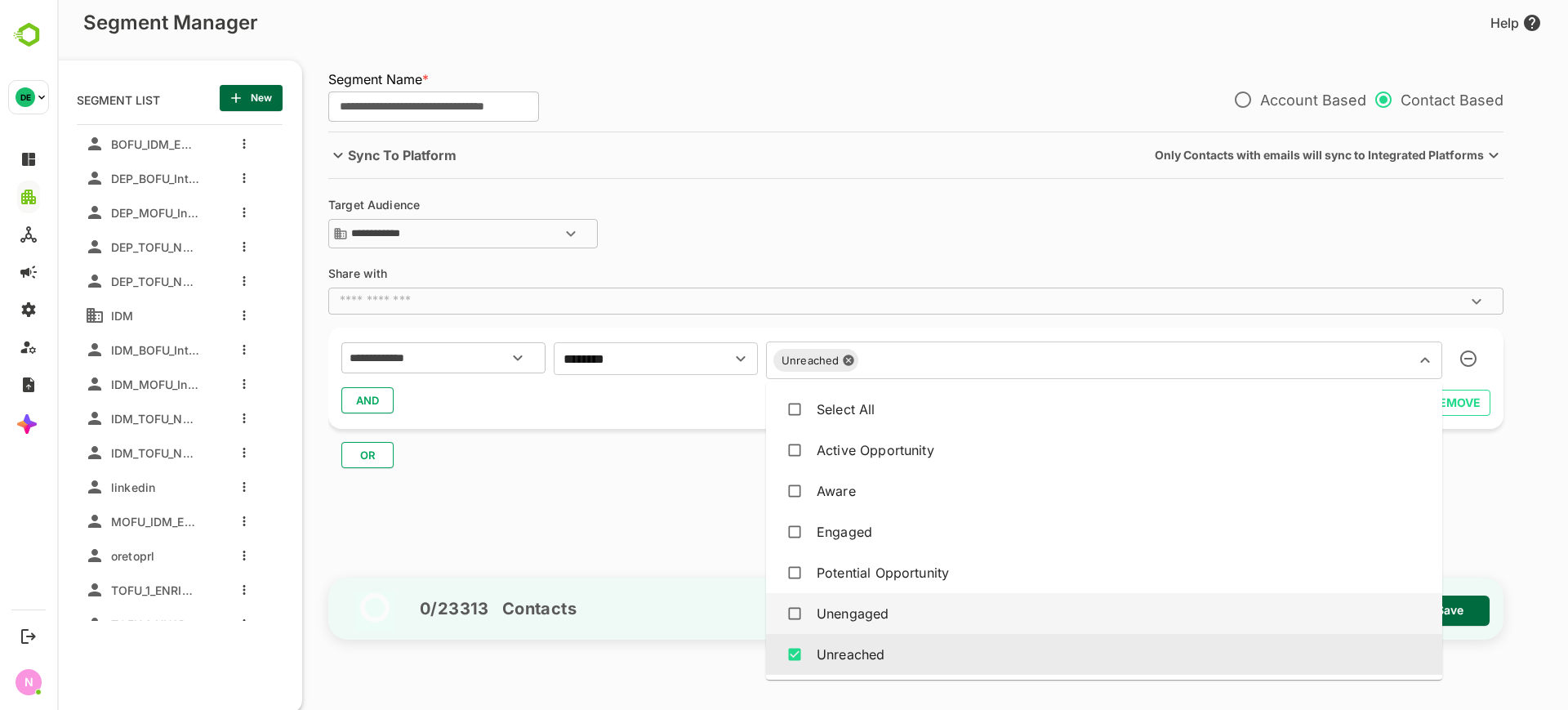
click at [885, 608] on div "Unengaged" at bounding box center [853, 613] width 72 height 20
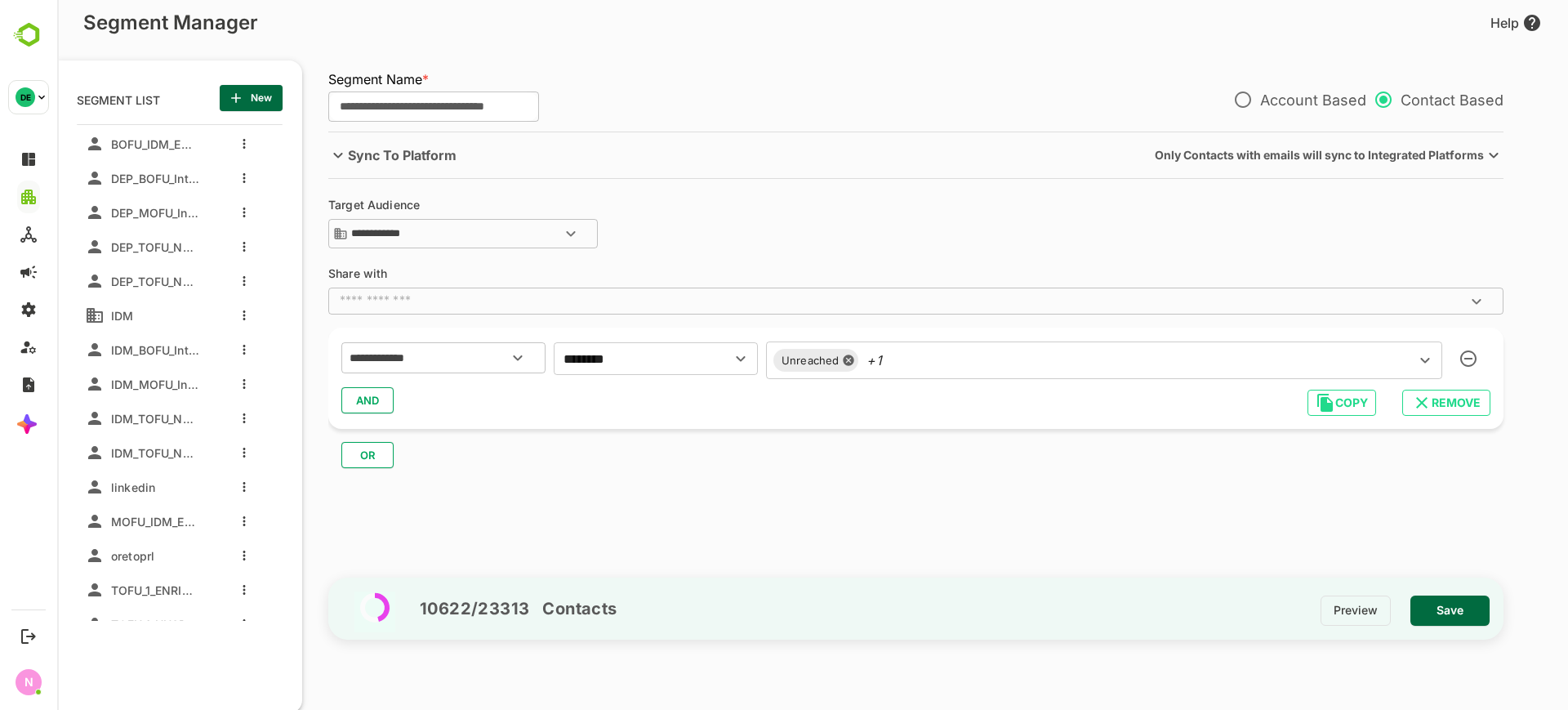
click at [711, 534] on div "**********" at bounding box center [924, 351] width 1192 height 440
click at [366, 409] on span "AND" at bounding box center [367, 400] width 24 height 21
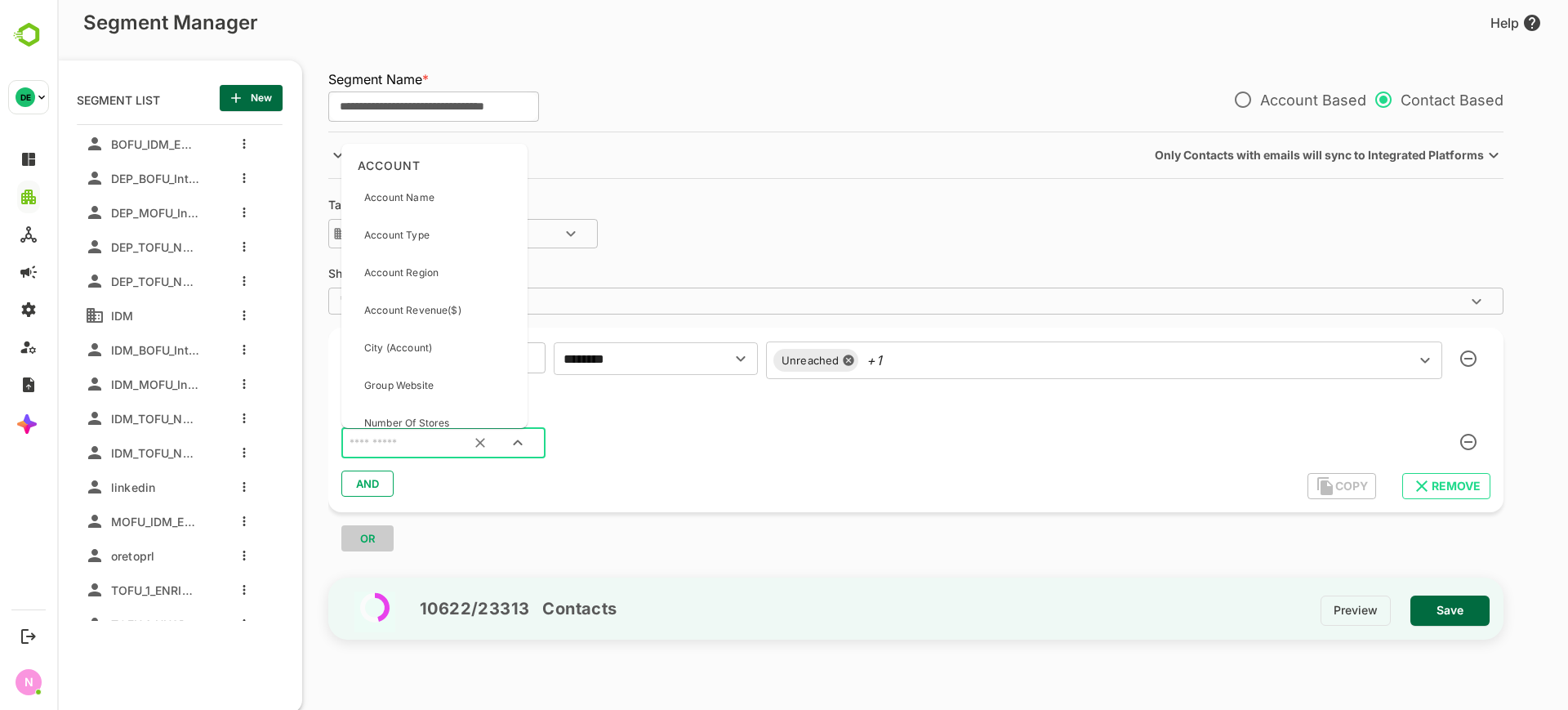
click at [409, 442] on input "text" at bounding box center [423, 444] width 154 height 21
type input "***"
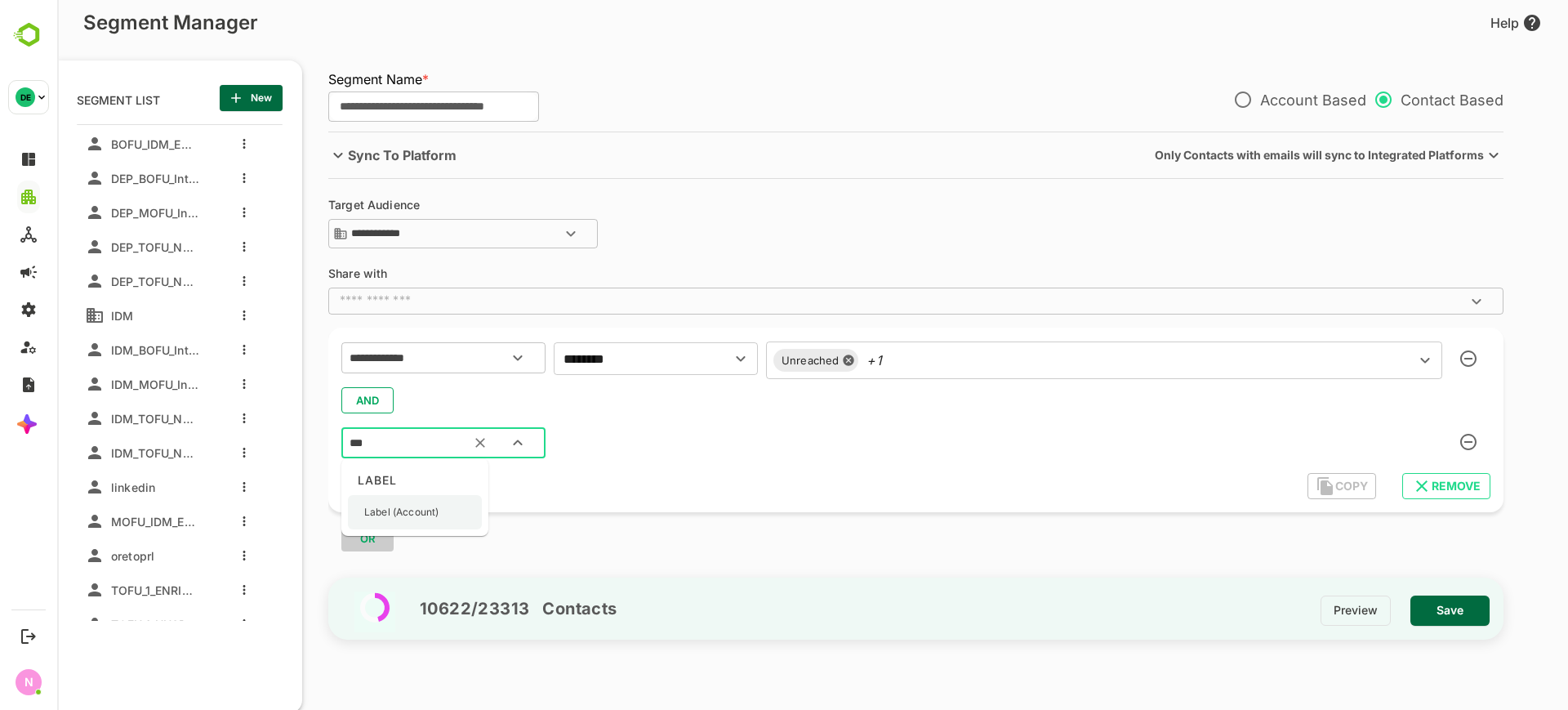
click at [405, 506] on p "Label (Account)" at bounding box center [402, 511] width 75 height 15
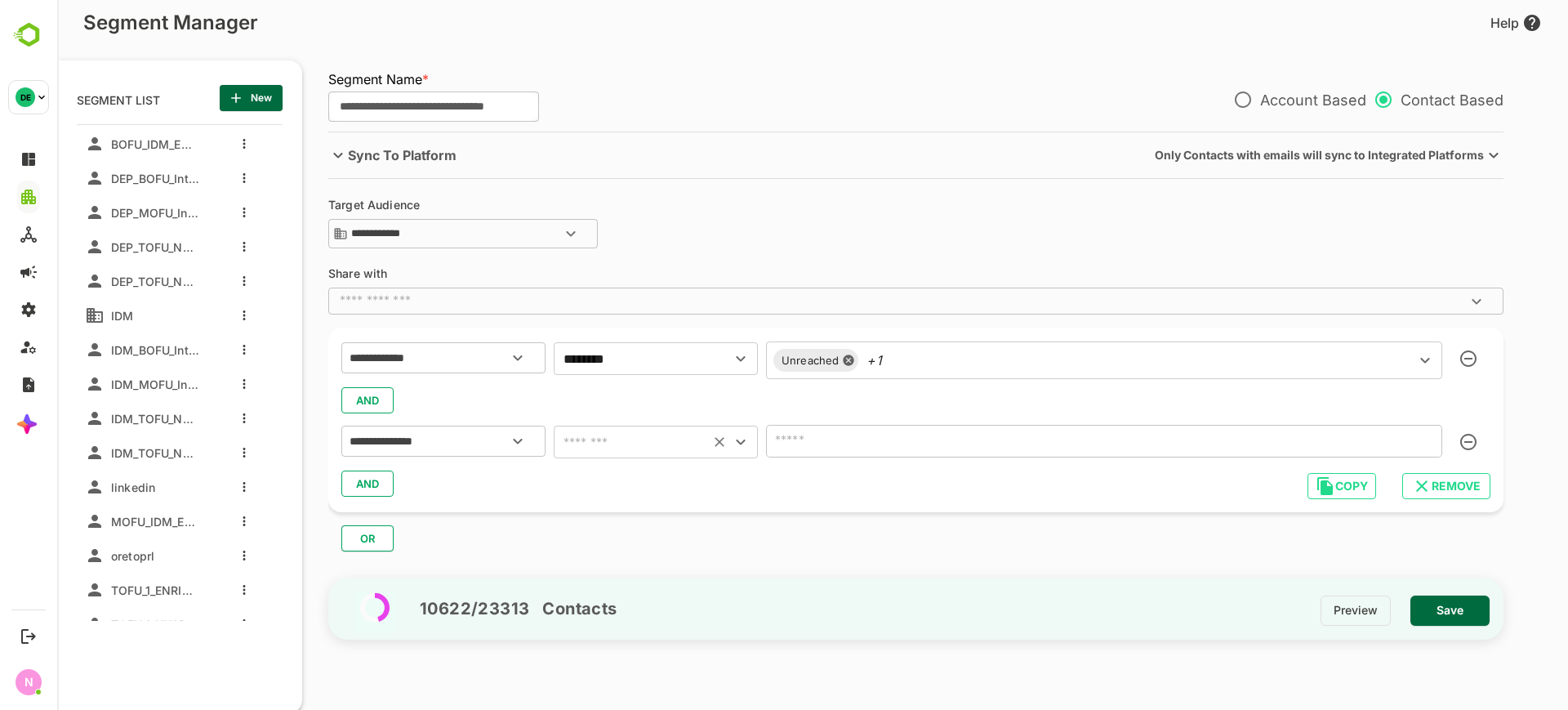
click at [604, 438] on input "text" at bounding box center [632, 442] width 146 height 23
drag, startPoint x: 620, startPoint y: 468, endPoint x: 705, endPoint y: 475, distance: 85.3
click at [620, 469] on li "includes" at bounding box center [656, 483] width 204 height 30
type input "********"
click at [807, 453] on div "​" at bounding box center [1104, 441] width 676 height 33
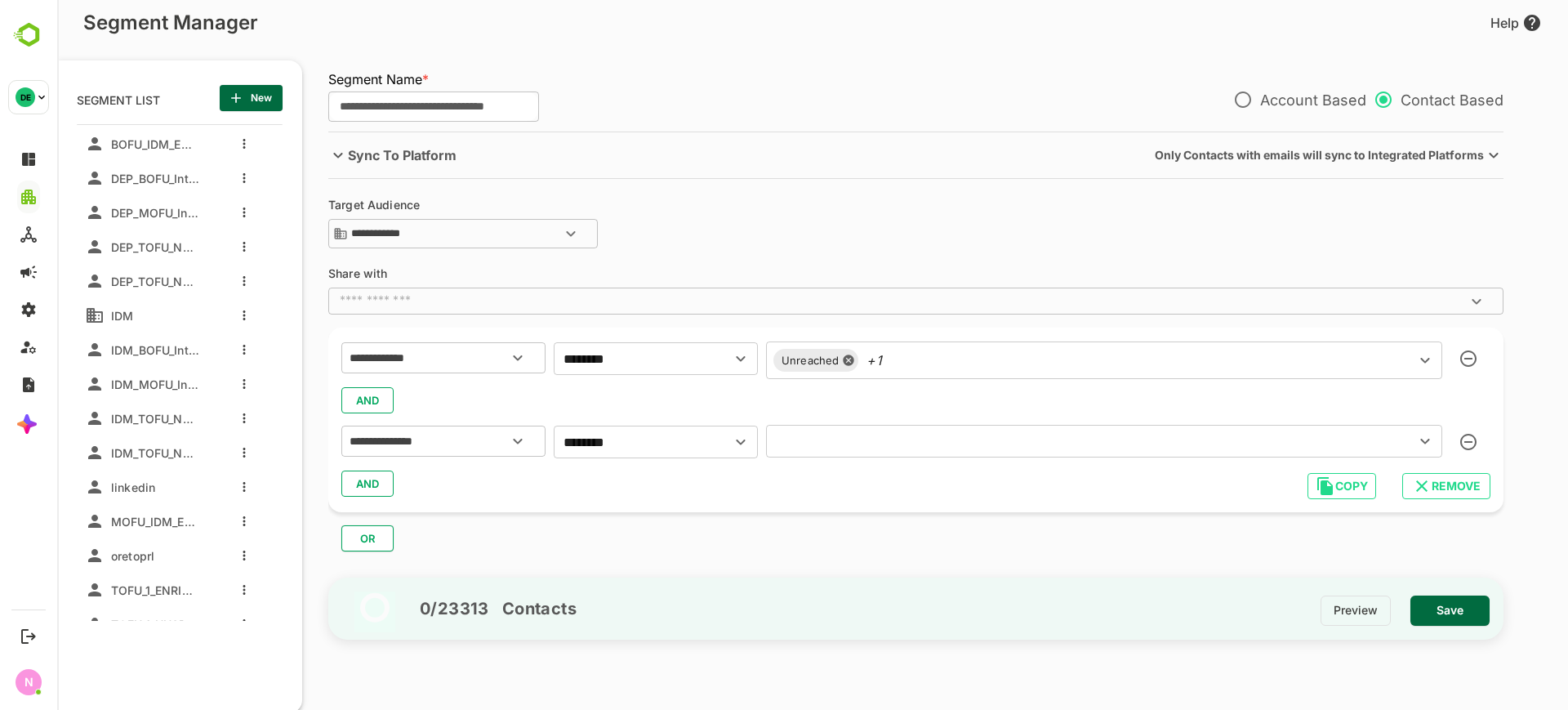
click at [820, 448] on input "text" at bounding box center [1080, 441] width 618 height 23
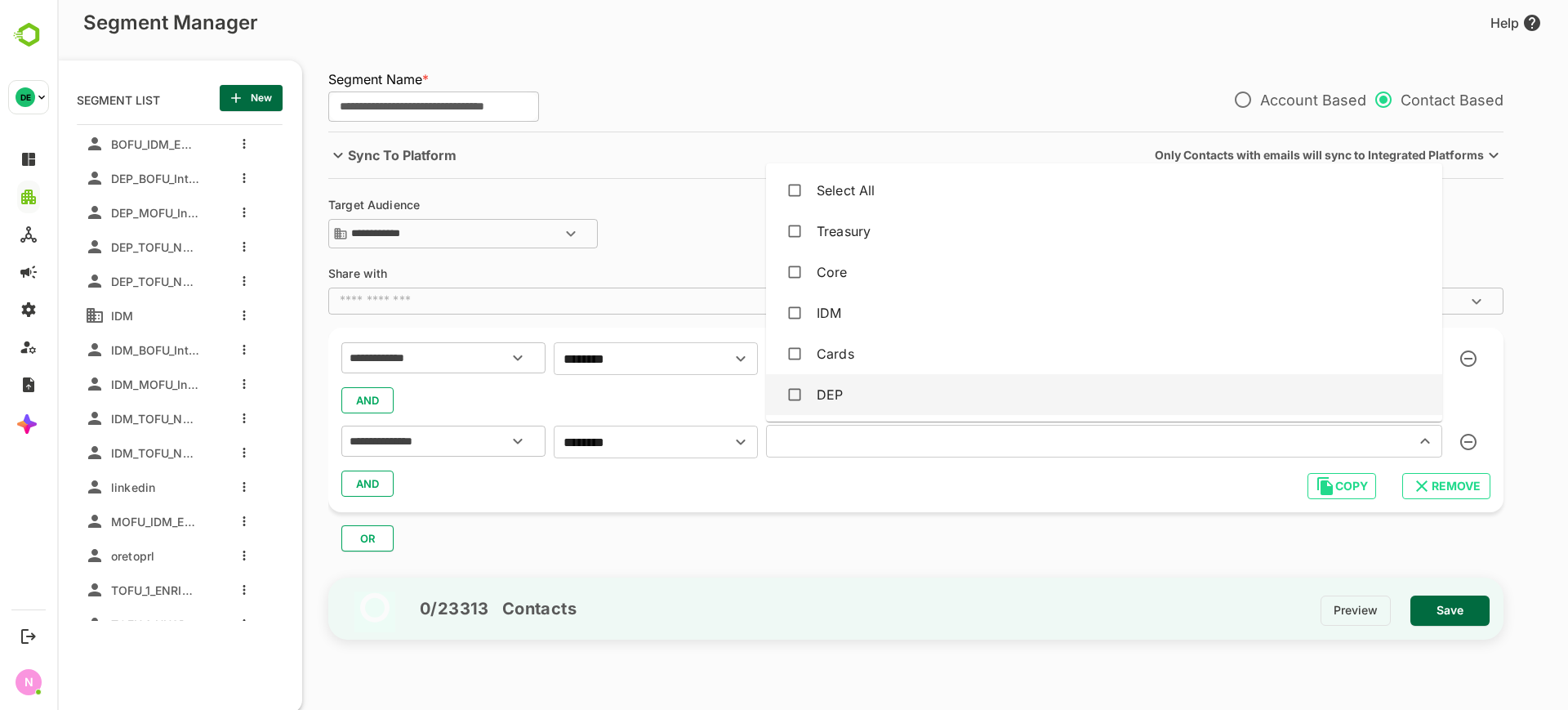
click at [860, 384] on div "DEP" at bounding box center [1104, 395] width 650 height 31
click at [708, 478] on div "AND" at bounding box center [916, 483] width 1150 height 31
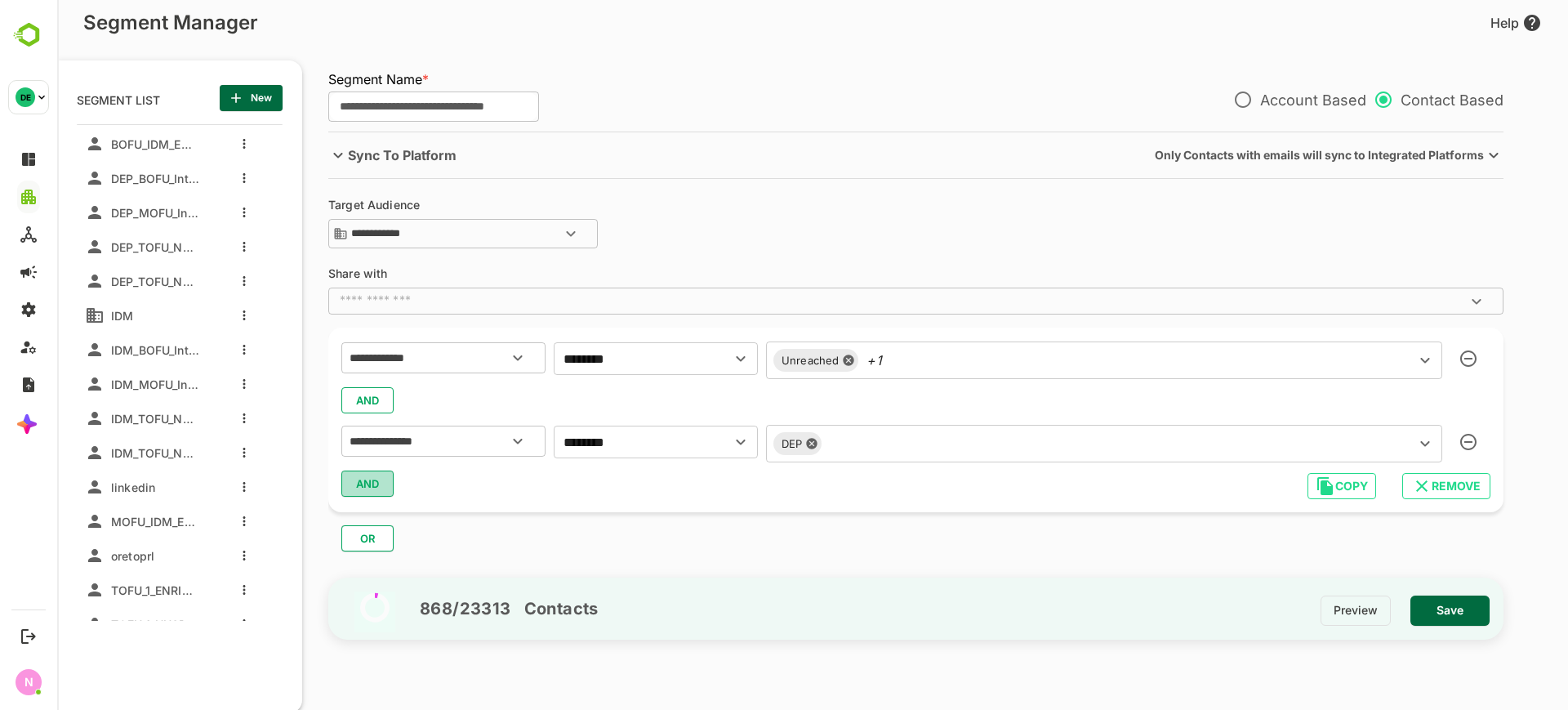
click at [371, 496] on button "AND" at bounding box center [367, 483] width 52 height 26
click at [390, 533] on input "text" at bounding box center [423, 527] width 154 height 21
click at [590, 519] on div at bounding box center [656, 525] width 204 height 30
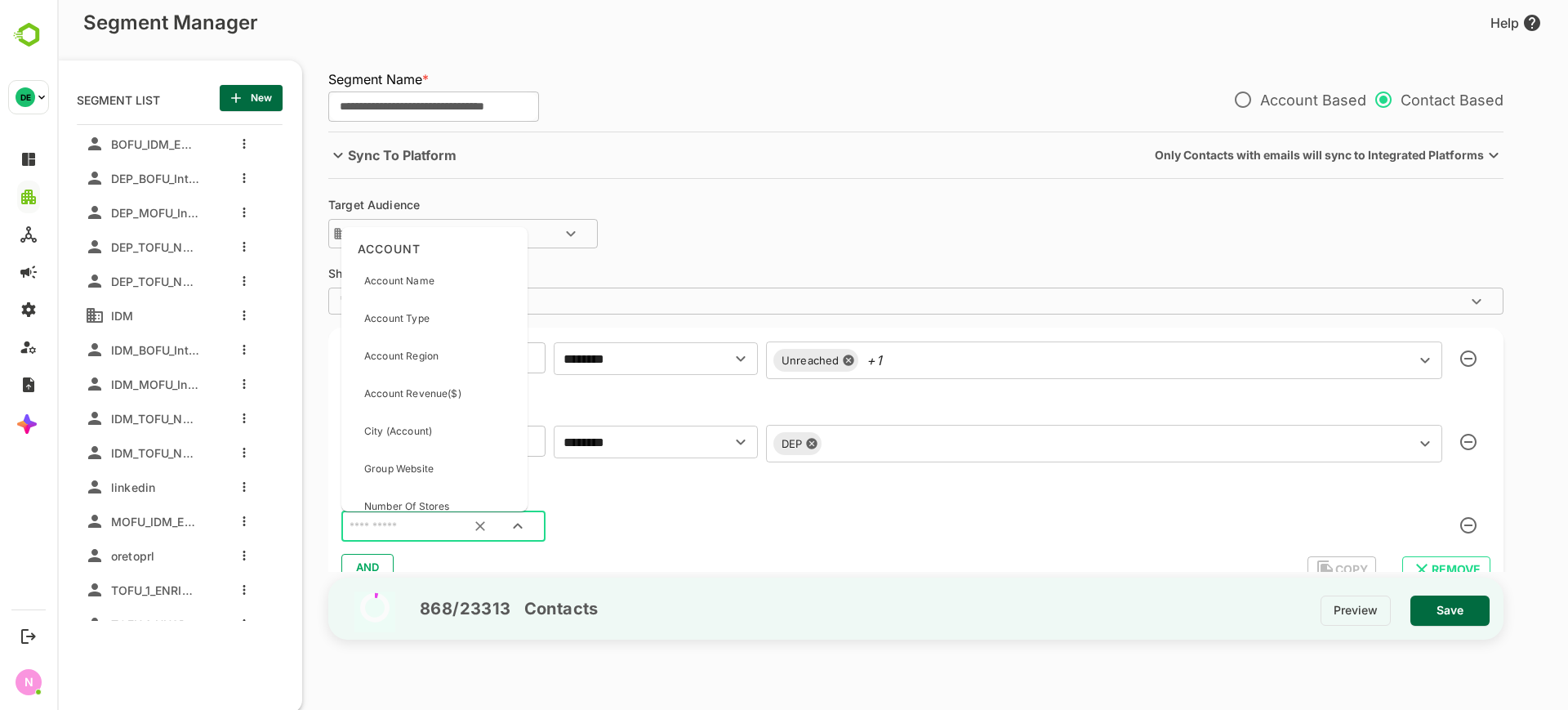
click at [442, 532] on input "text" at bounding box center [423, 527] width 154 height 21
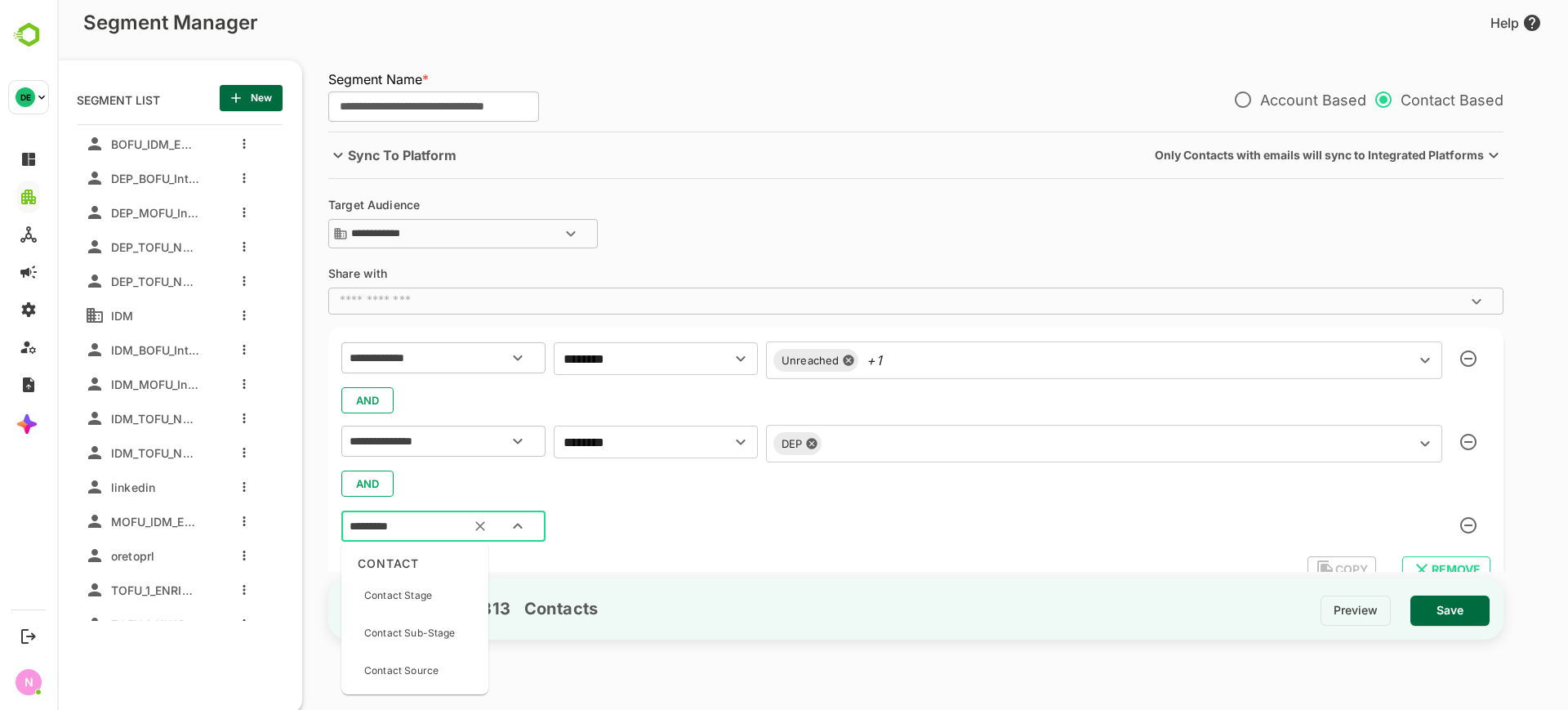
type input "**********"
click at [430, 588] on p "Contact Source" at bounding box center [402, 595] width 75 height 15
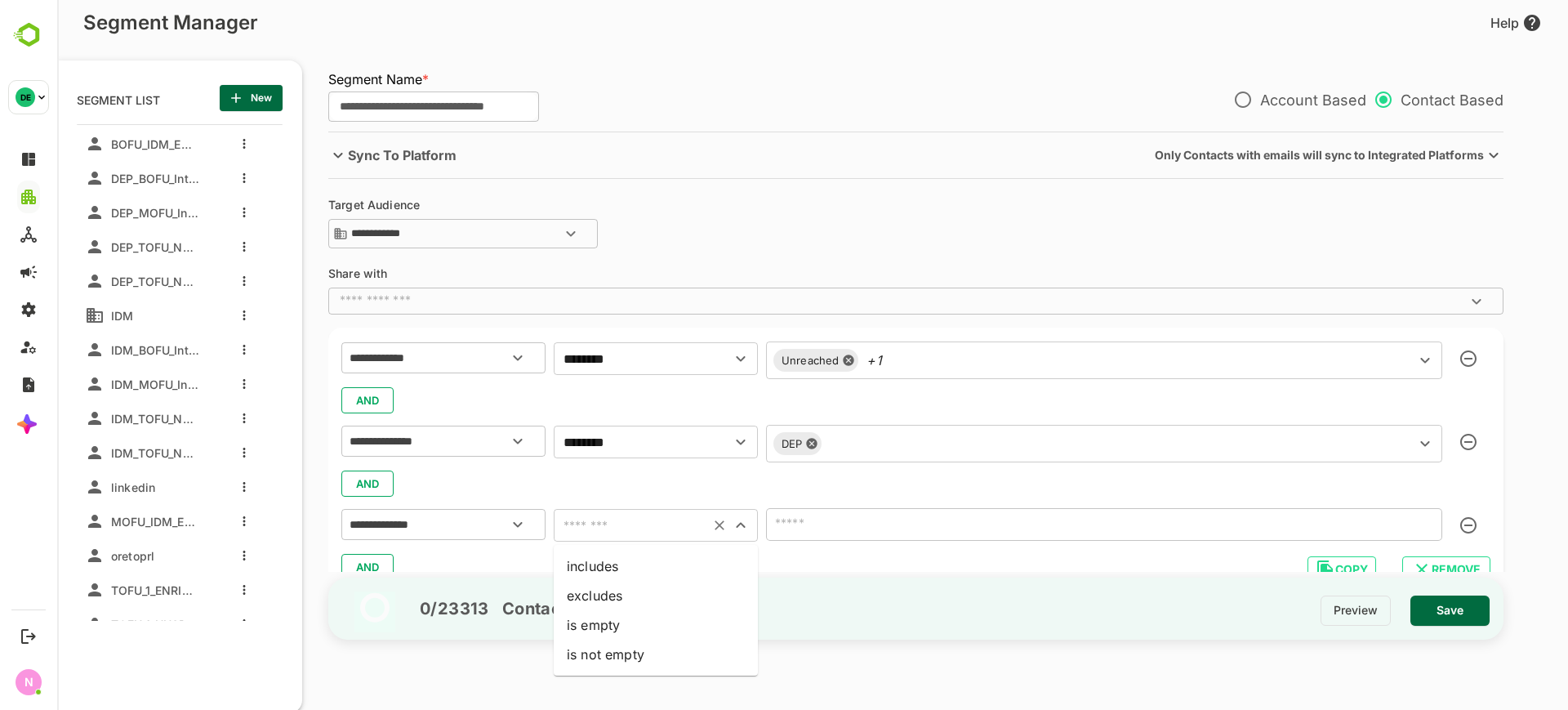
click at [635, 527] on input "text" at bounding box center [632, 525] width 146 height 23
click at [618, 570] on li "includes" at bounding box center [656, 566] width 204 height 30
type input "********"
click at [939, 525] on input "text" at bounding box center [1080, 524] width 618 height 23
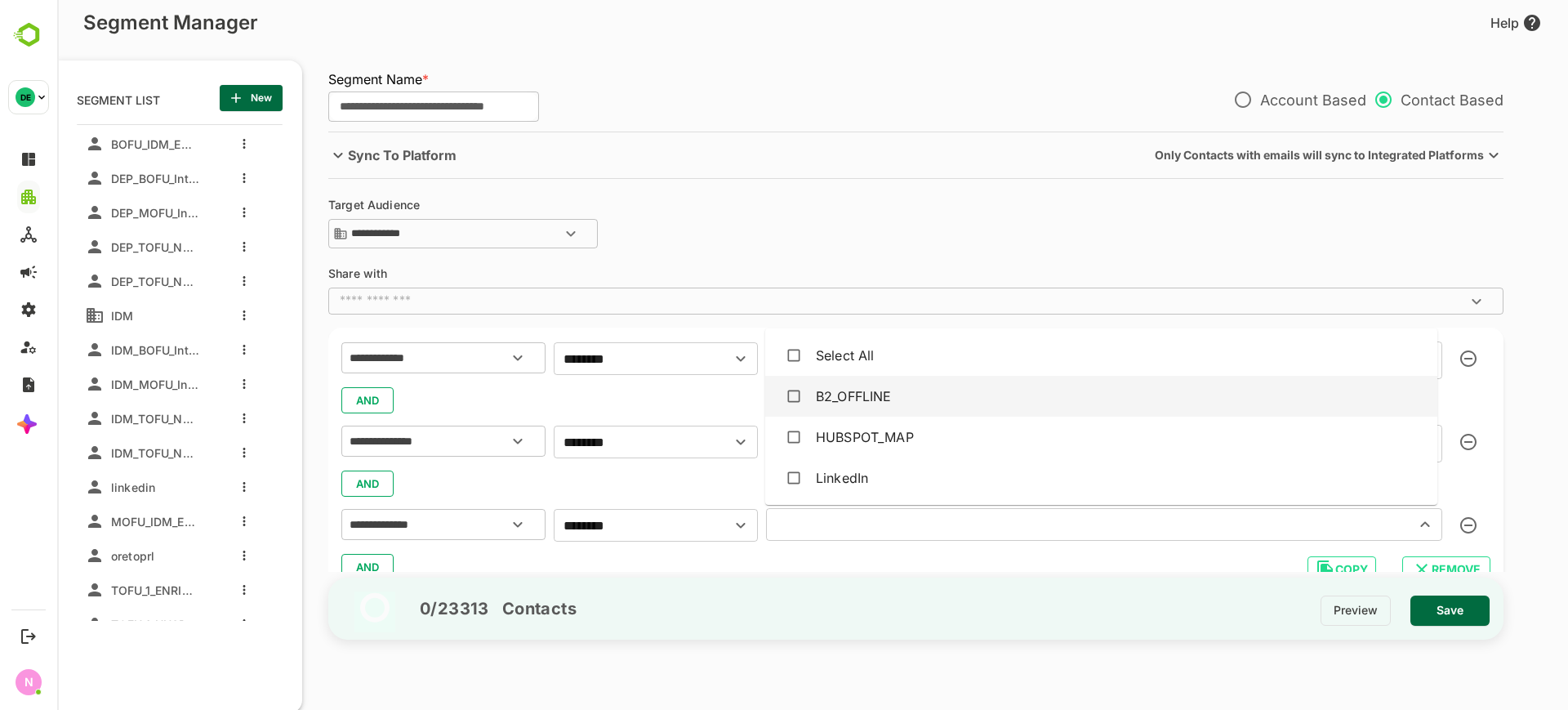
click at [905, 401] on div "B2_OFFLINE" at bounding box center [1102, 396] width 646 height 31
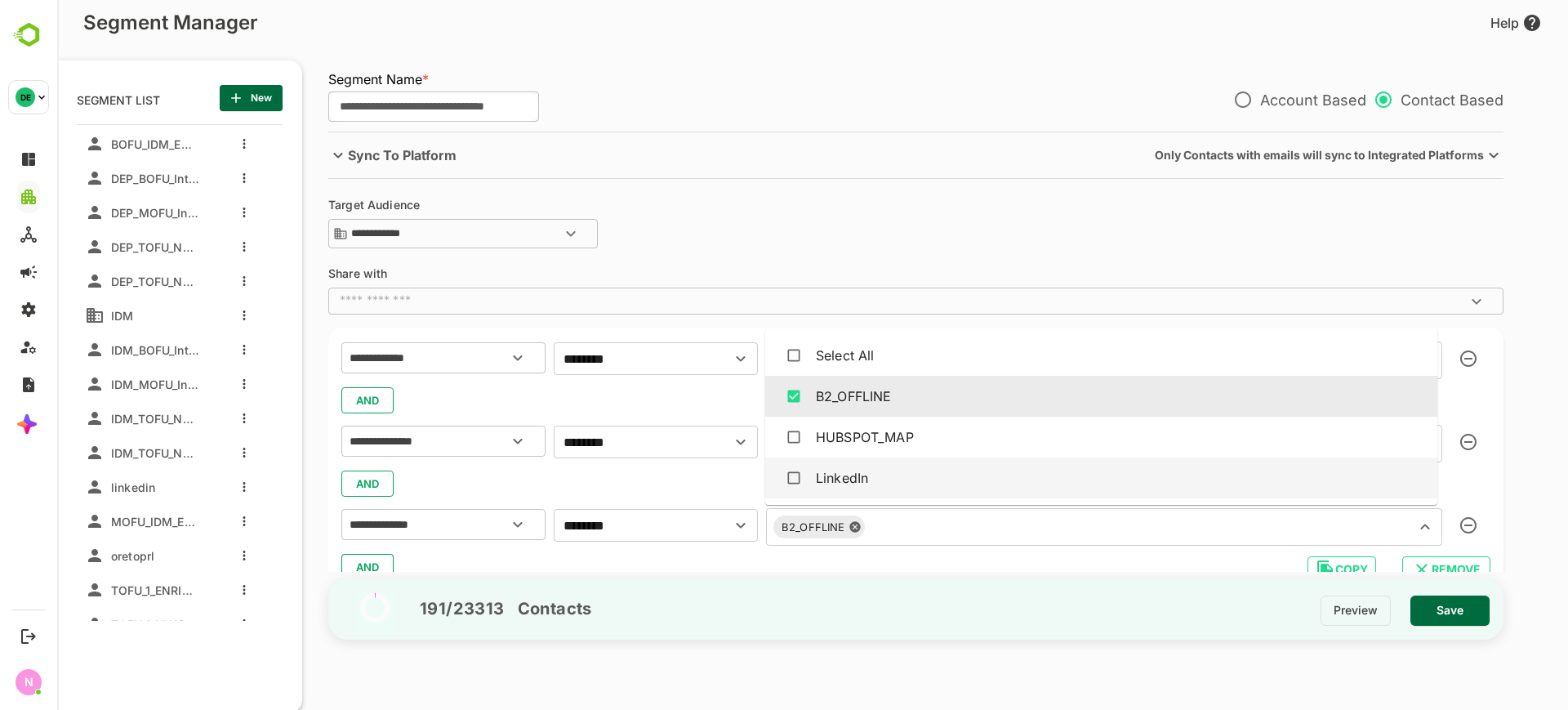
click at [856, 587] on div "191 / 23313 Contacts Preview Save" at bounding box center [916, 608] width 1176 height 62
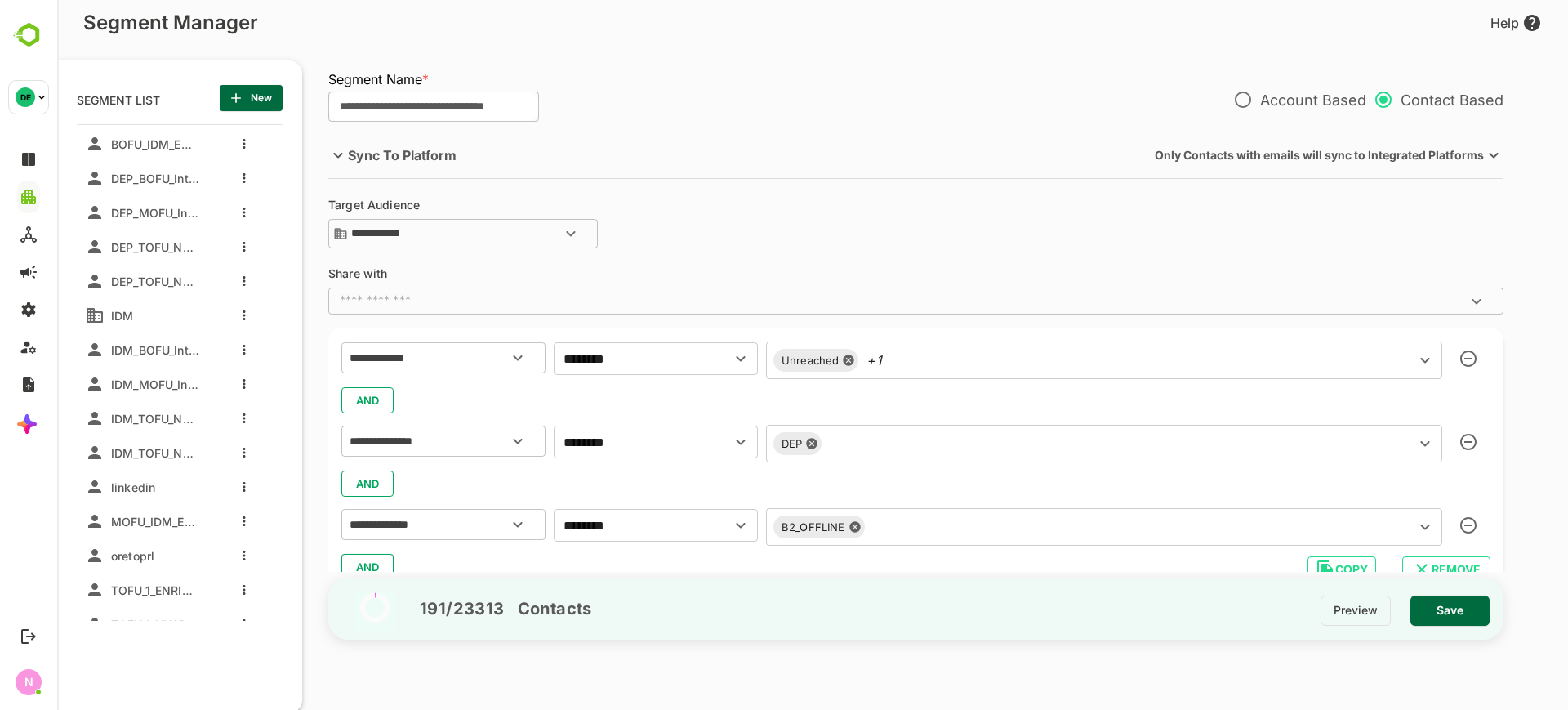
scroll to position [62, 0]
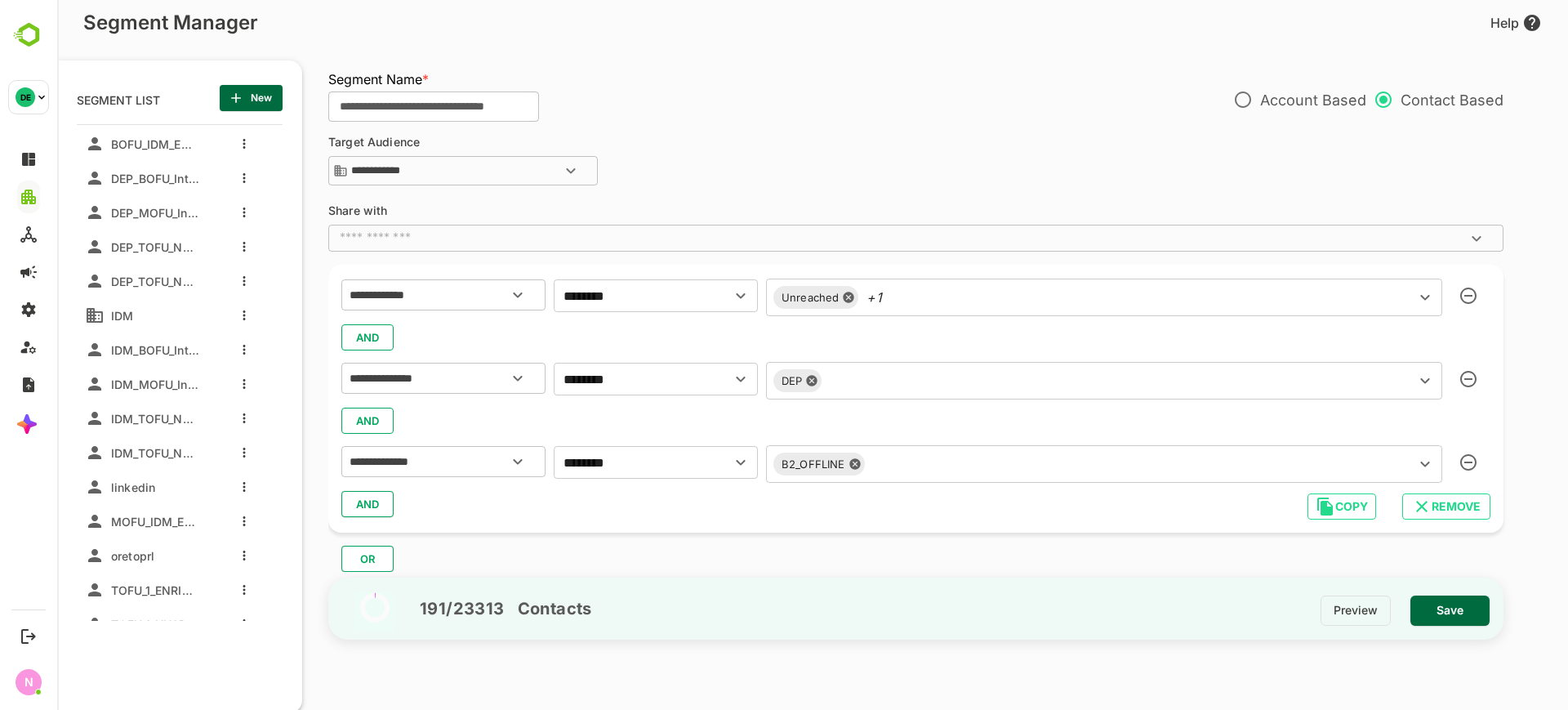
click at [1002, 296] on input "text" at bounding box center [1139, 297] width 502 height 23
click at [654, 523] on div "**********" at bounding box center [916, 398] width 1176 height 268
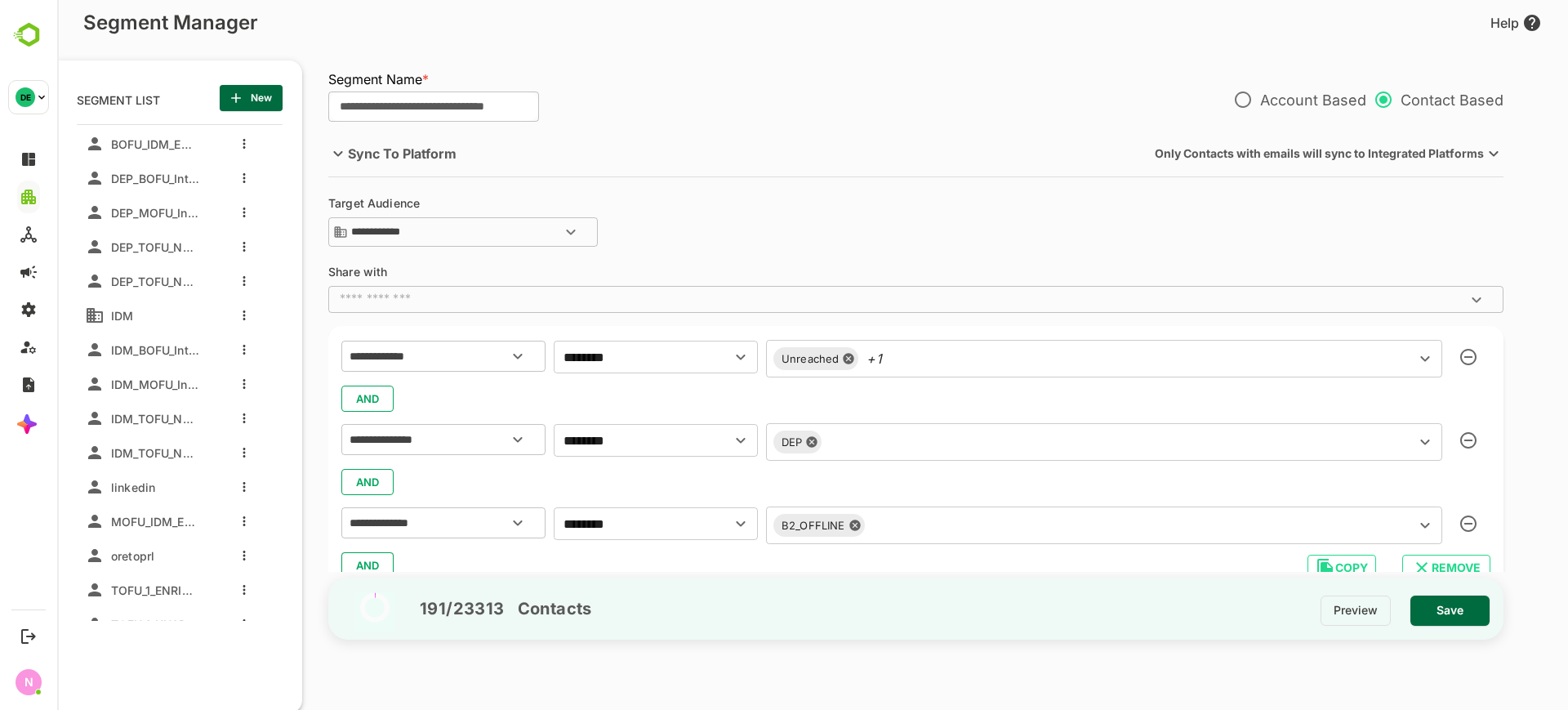
scroll to position [0, 0]
click at [1449, 616] on span "Save" at bounding box center [1450, 610] width 53 height 21
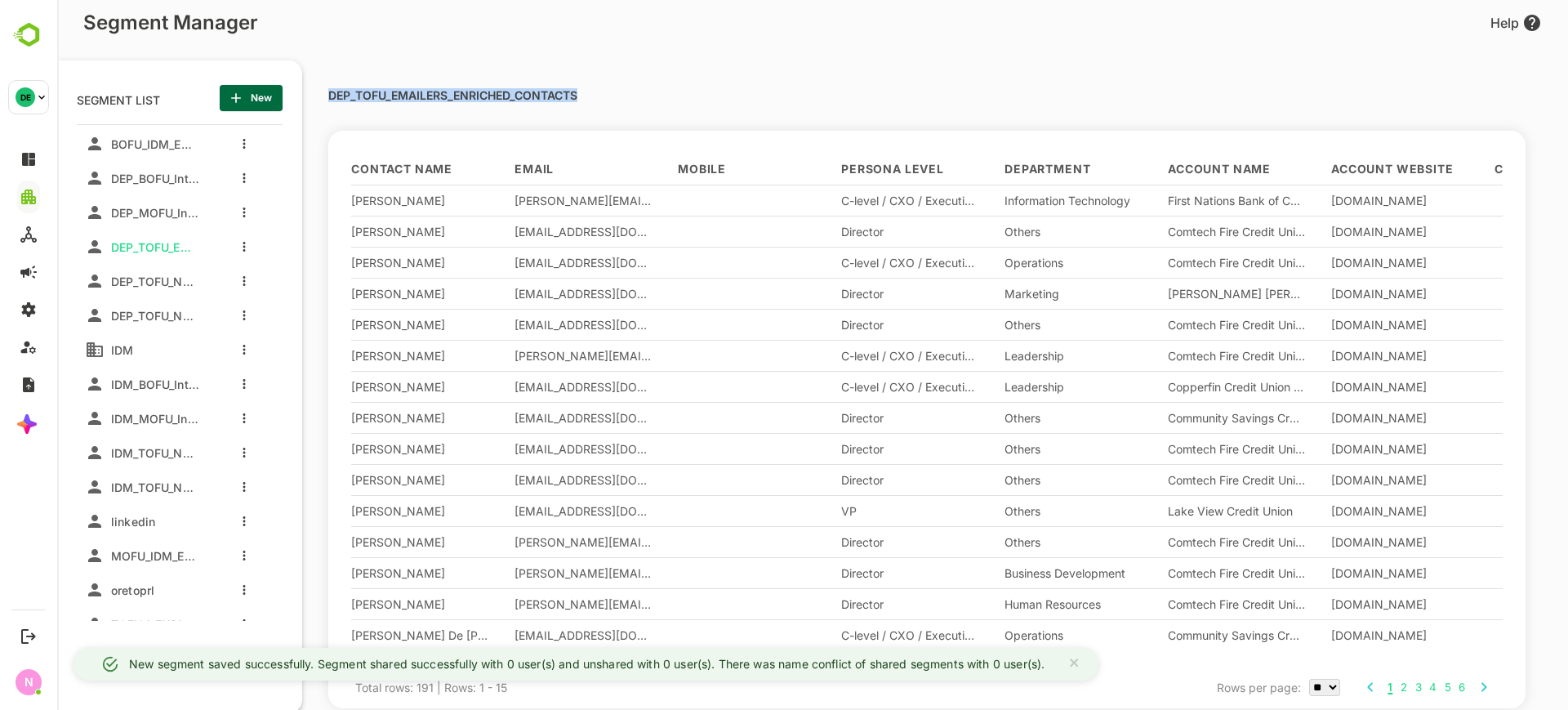
drag, startPoint x: 587, startPoint y: 95, endPoint x: 320, endPoint y: 102, distance: 267.1
click at [320, 102] on div "DEP_TOFU_EMAILERS_ENRICHED_CONTACTS Contact Name Email Mobile Persona Level Dep…" at bounding box center [919, 381] width 1235 height 680
copy p "DEP_TOFU_EMAILERS_ENRICHED_CONTACTS"
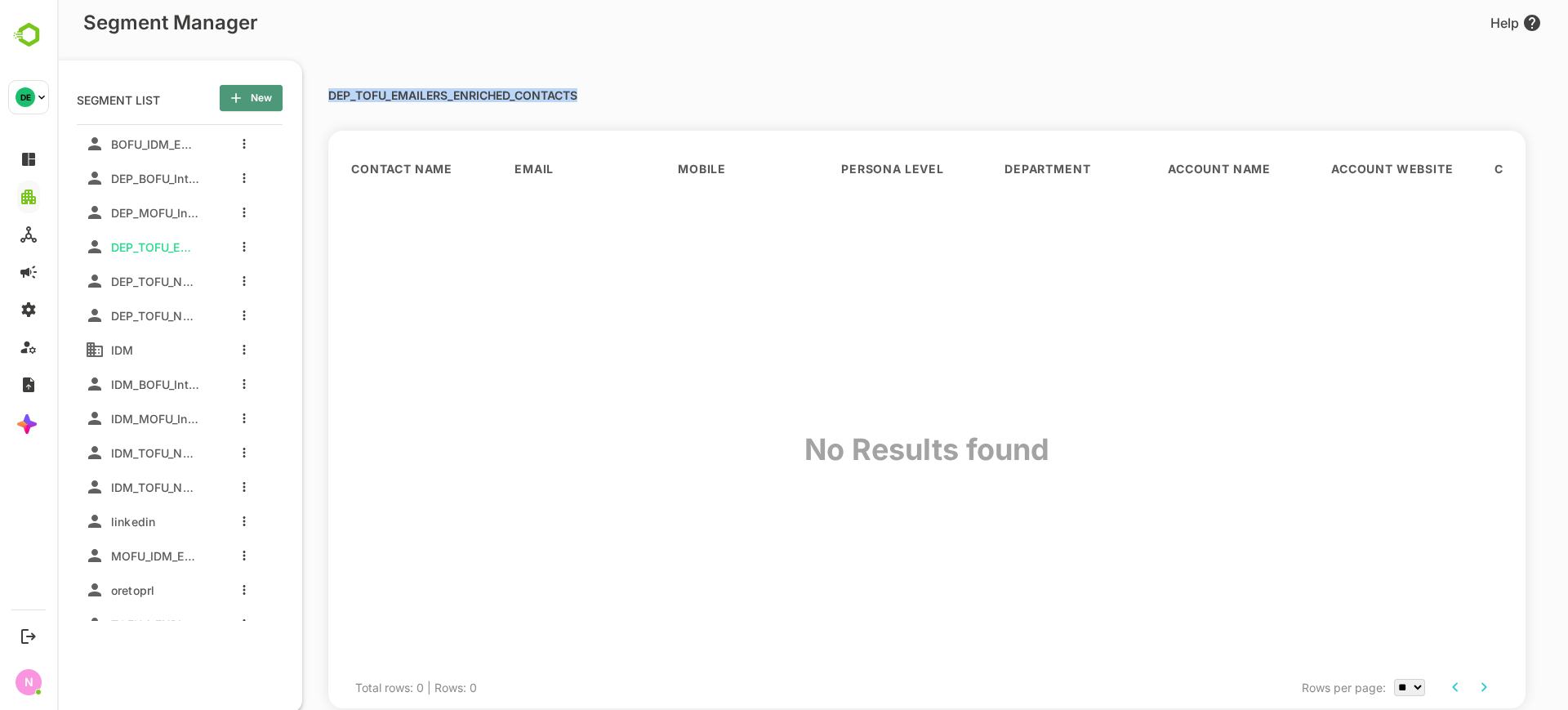
click at [247, 97] on span "New" at bounding box center [251, 98] width 36 height 21
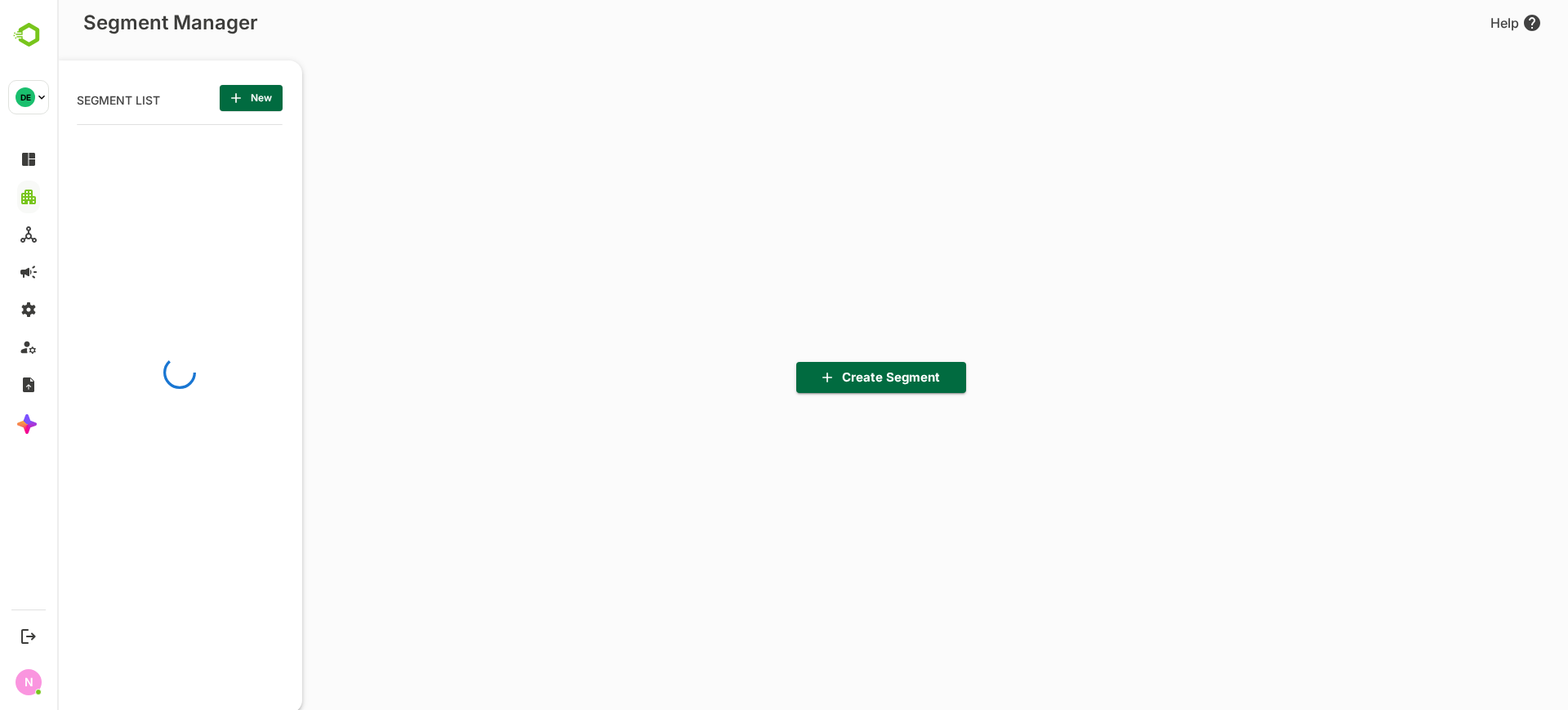
scroll to position [493, 201]
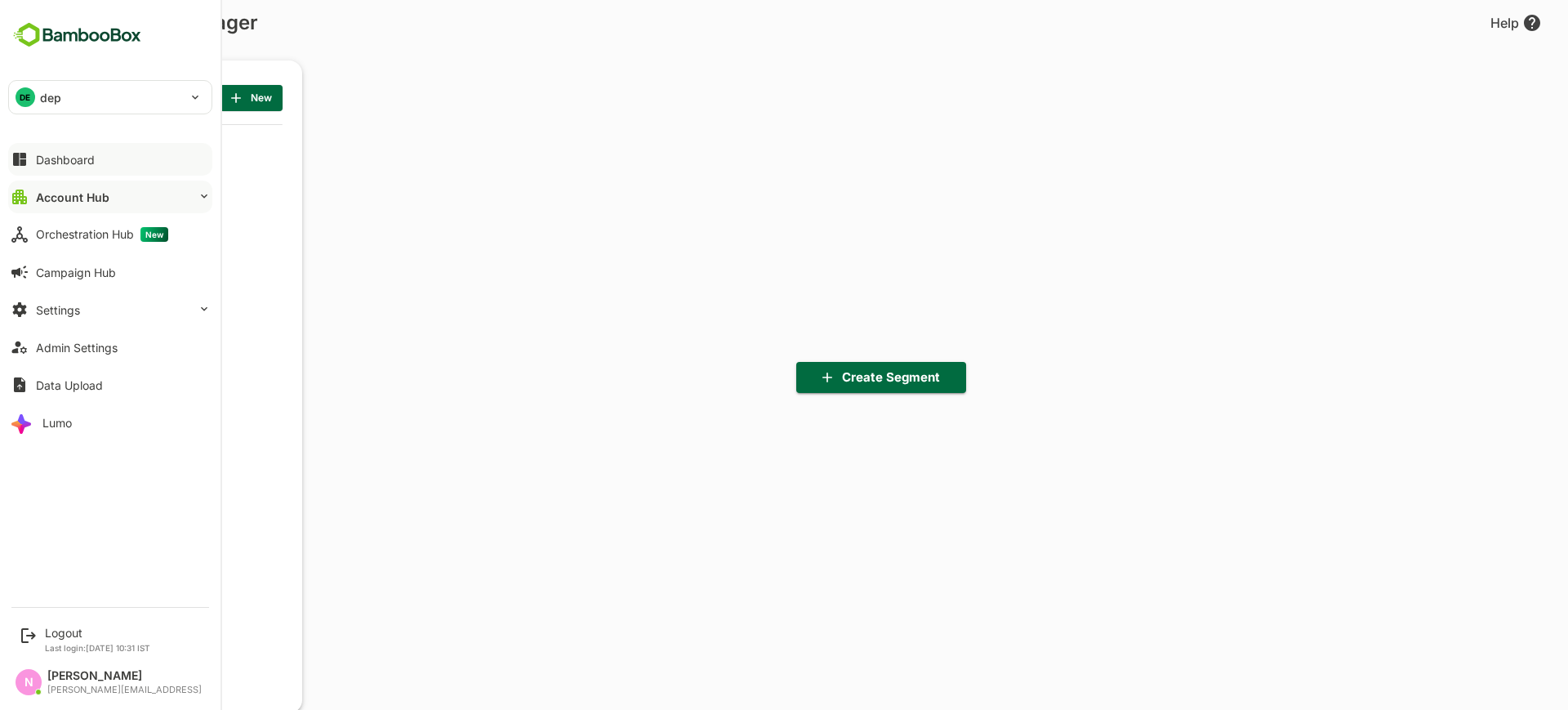
click at [38, 166] on button "Dashboard" at bounding box center [109, 160] width 204 height 33
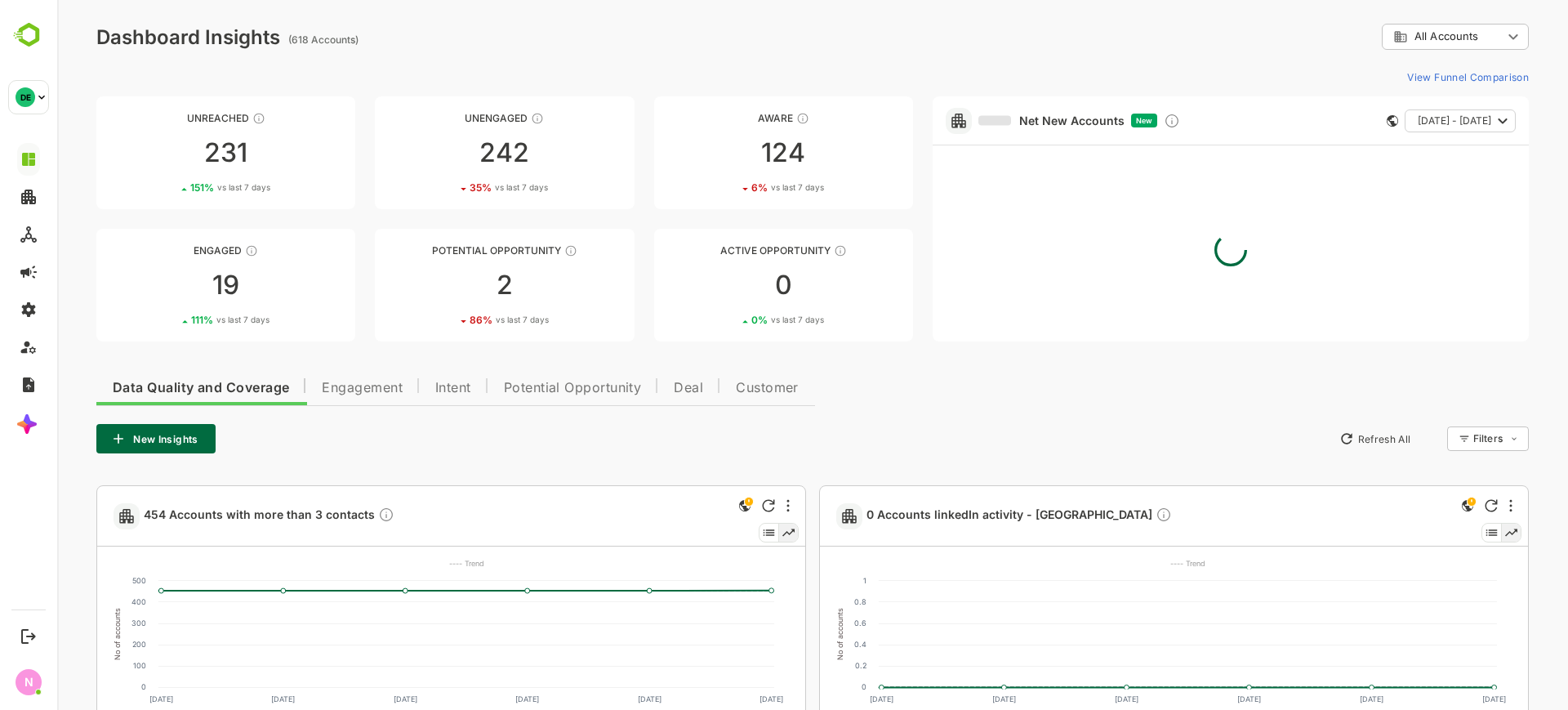
click at [1417, 49] on body "**********" at bounding box center [813, 620] width 1512 height 1239
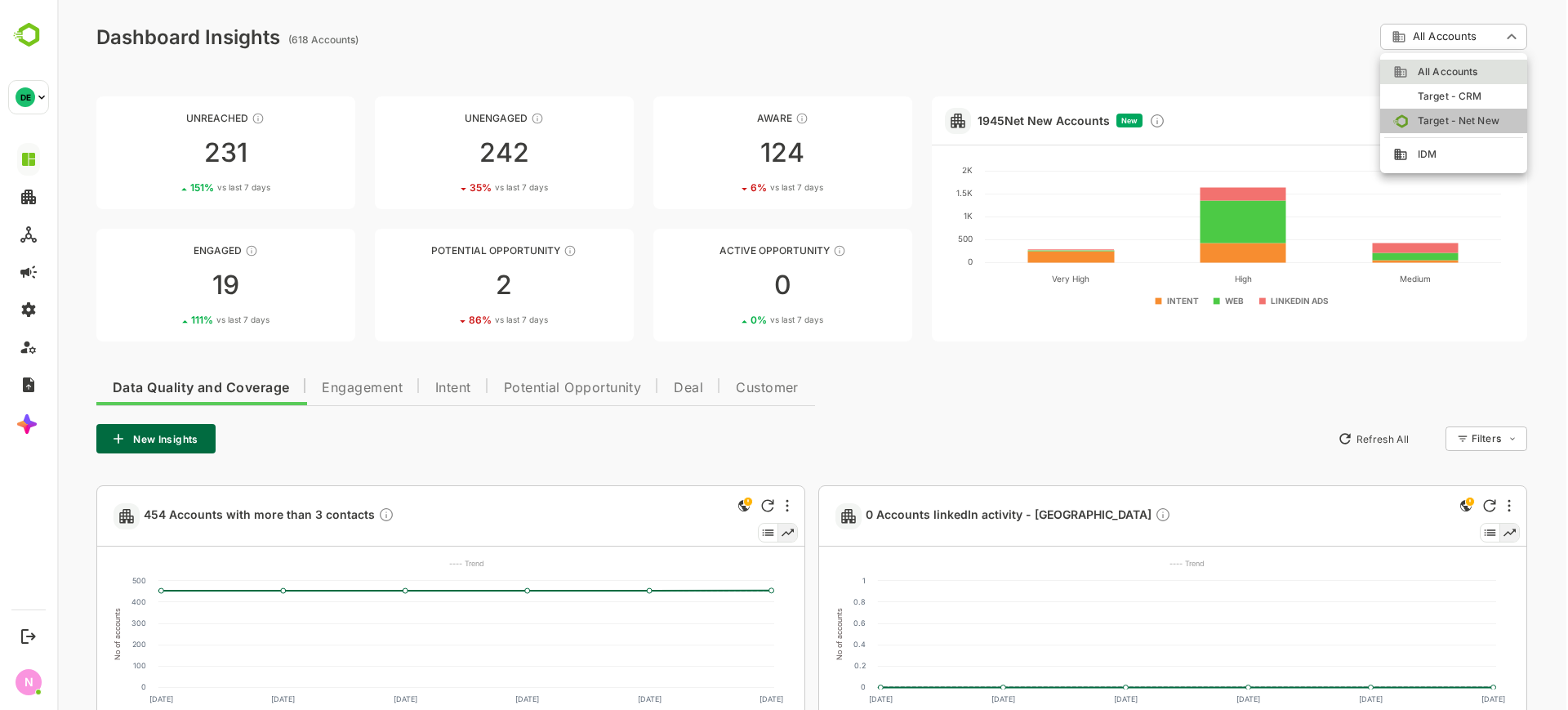
click at [1449, 112] on li "Target - Net New" at bounding box center [1453, 121] width 147 height 24
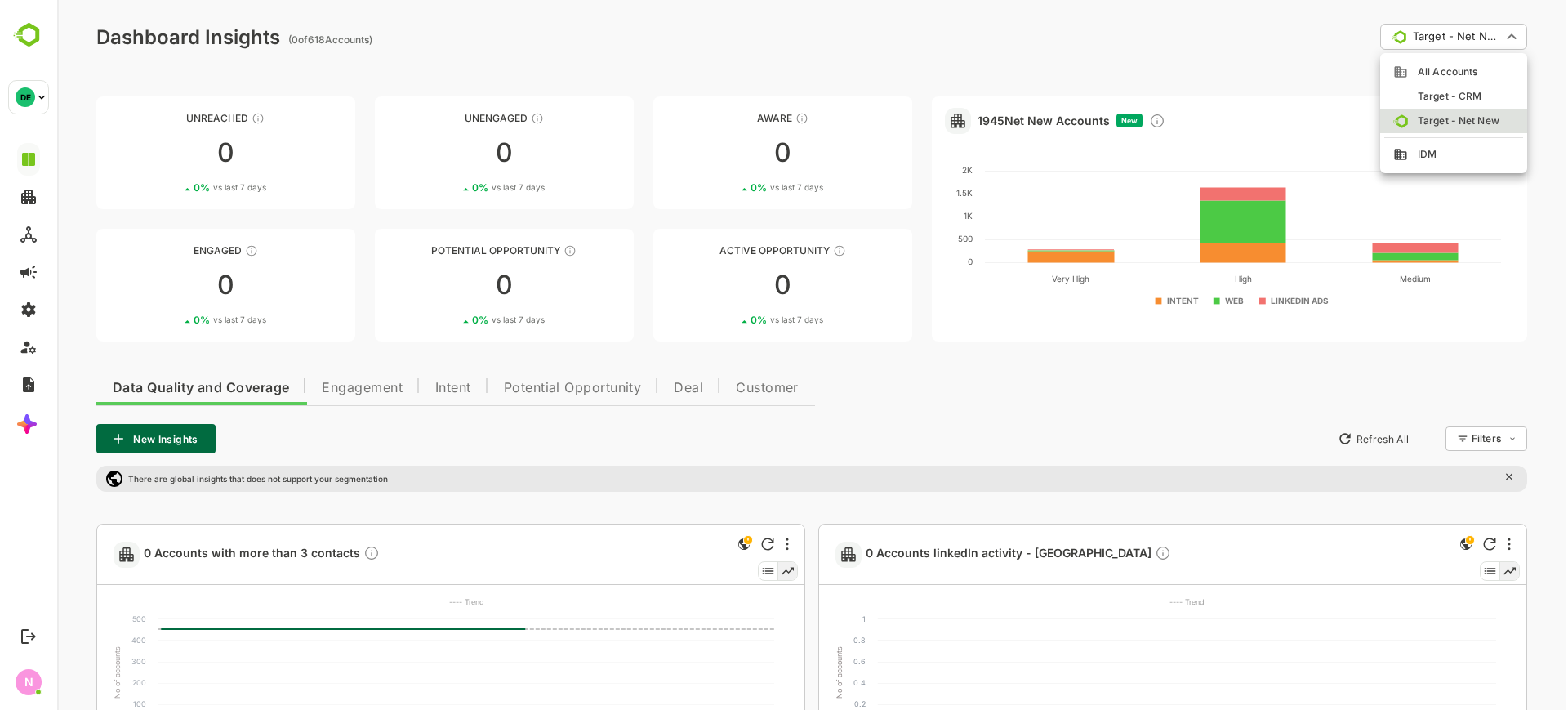
click at [1476, 34] on body "**********" at bounding box center [813, 639] width 1512 height 1278
click at [1454, 90] on span "Target - CRM" at bounding box center [1445, 96] width 74 height 15
type input "**********"
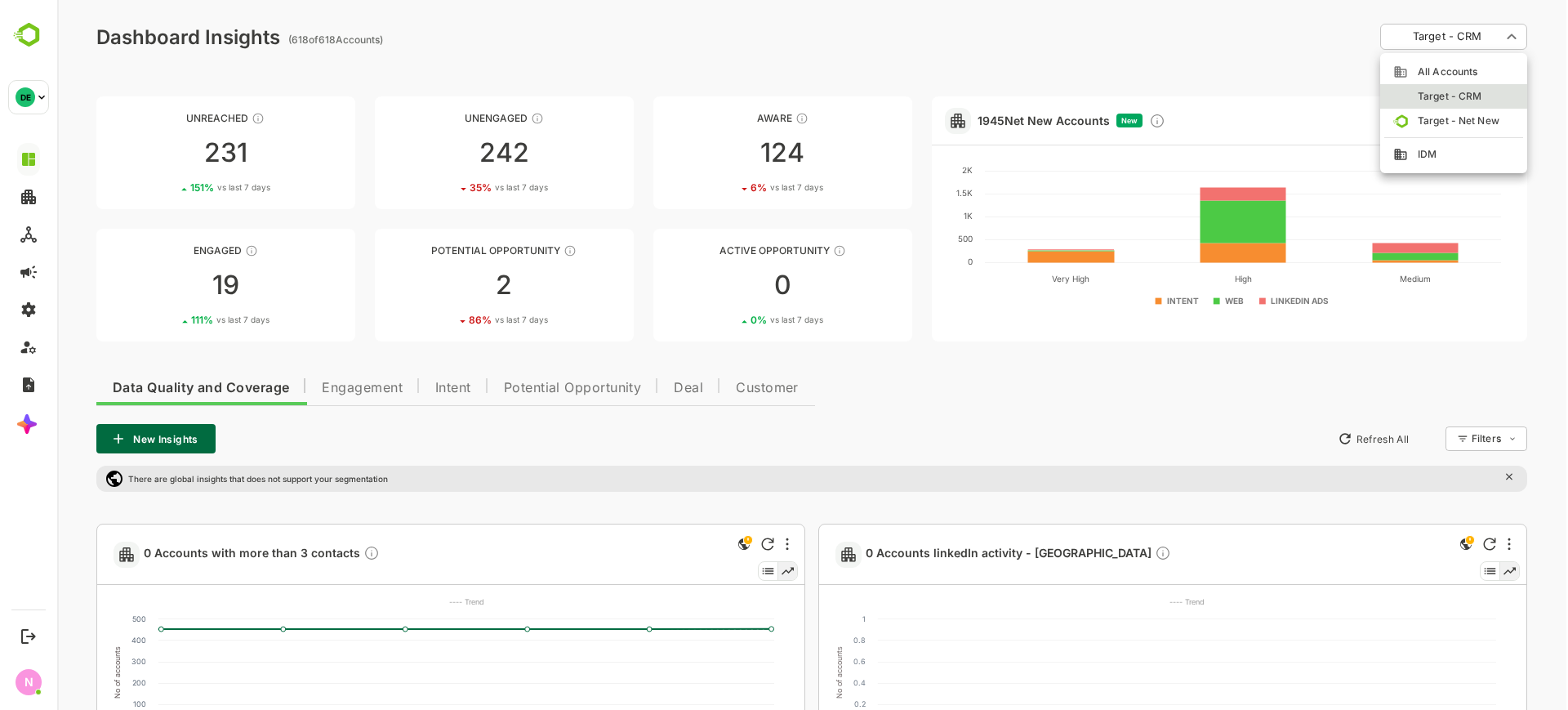
click at [1498, 40] on body "**********" at bounding box center [813, 639] width 1512 height 1278
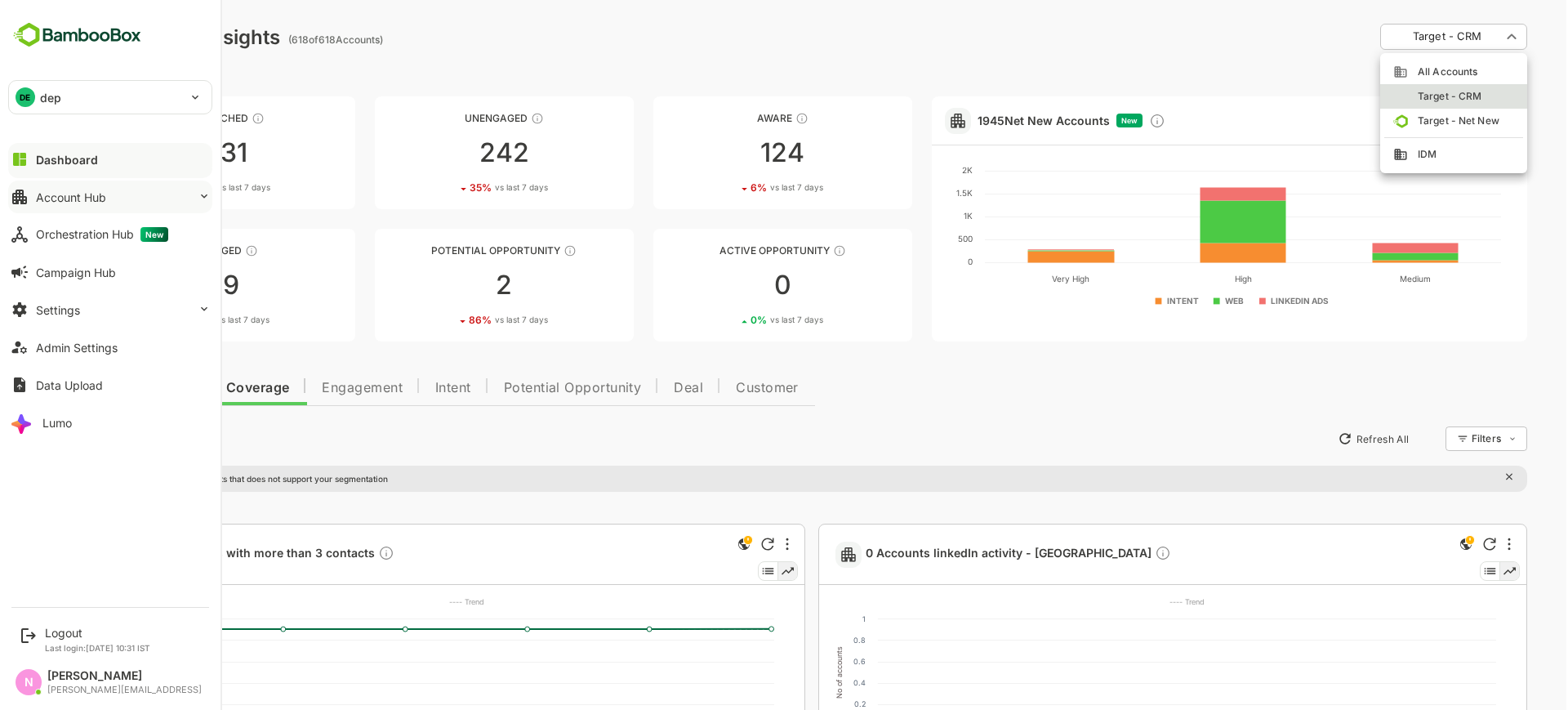
click at [67, 193] on div "Account Hub" at bounding box center [70, 197] width 70 height 14
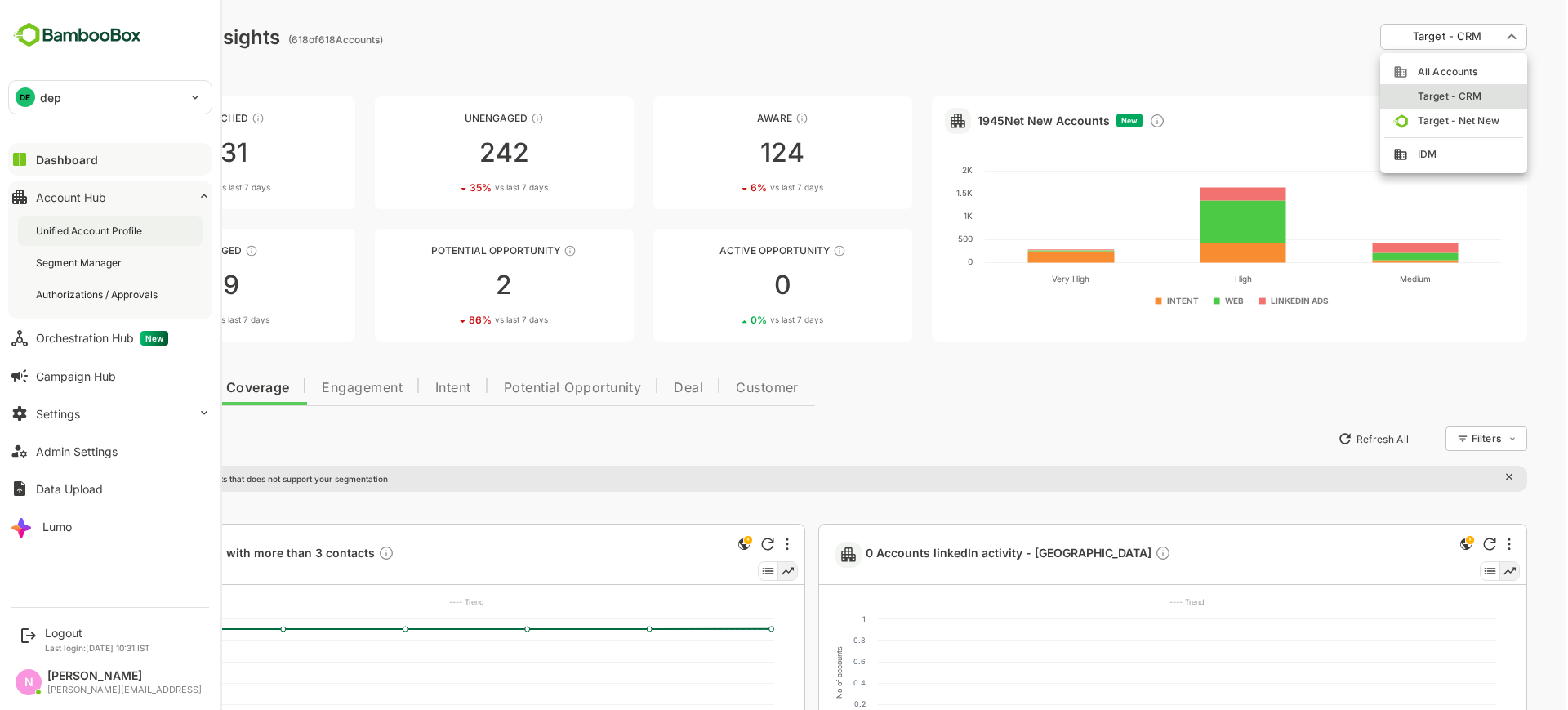
click at [83, 227] on div "Unified Account Profile" at bounding box center [90, 231] width 109 height 14
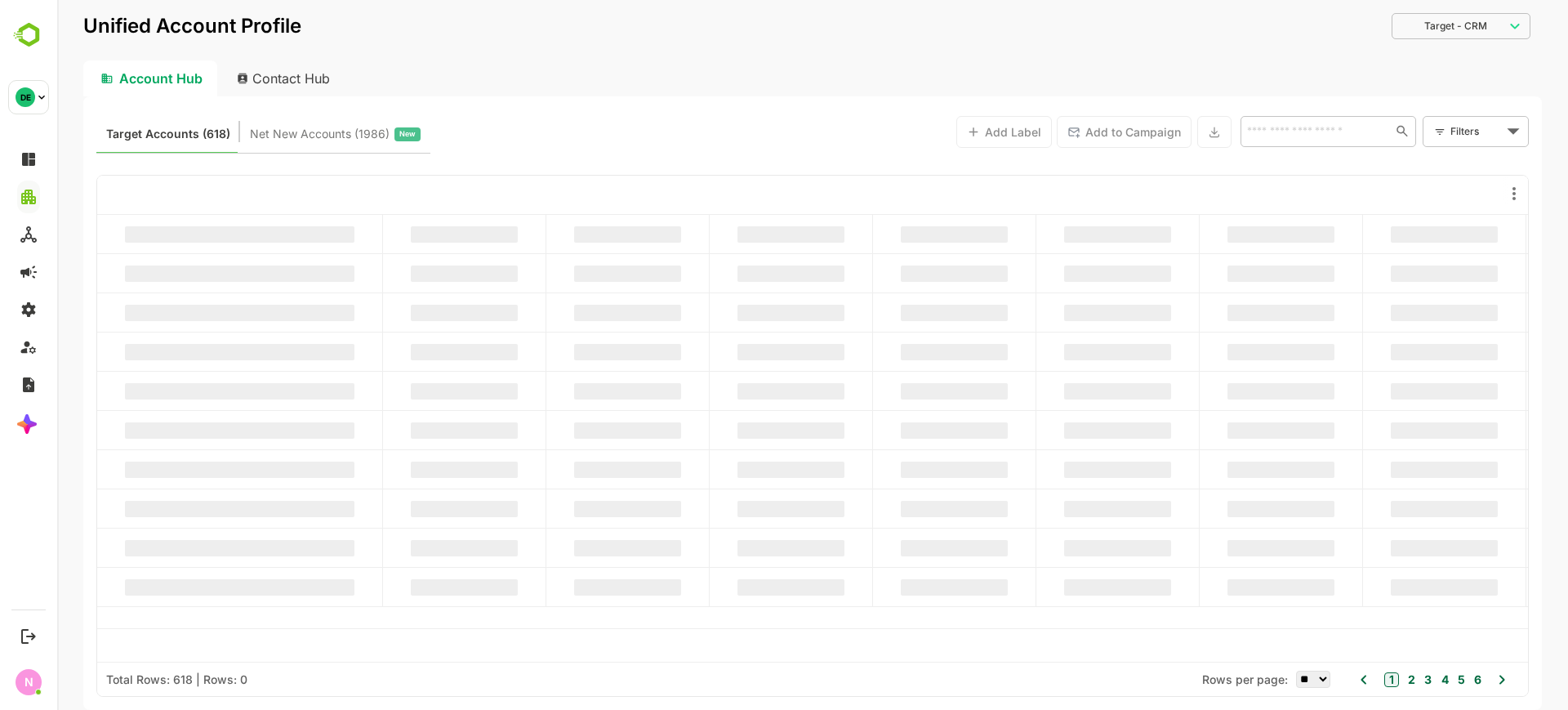
click at [309, 86] on div "Contact Hub" at bounding box center [284, 78] width 121 height 36
type input "**********"
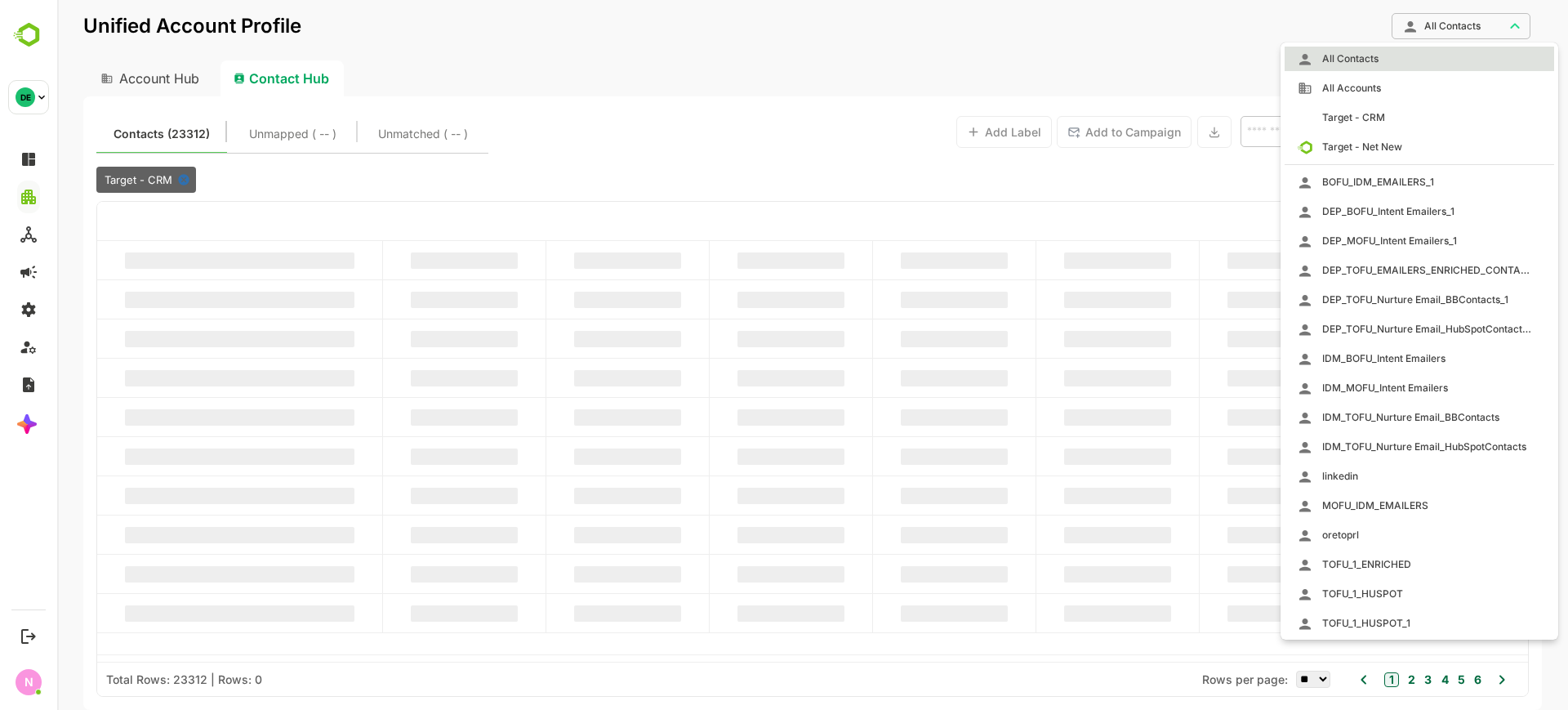
click at [1453, 30] on body "**********" at bounding box center [813, 355] width 1512 height 710
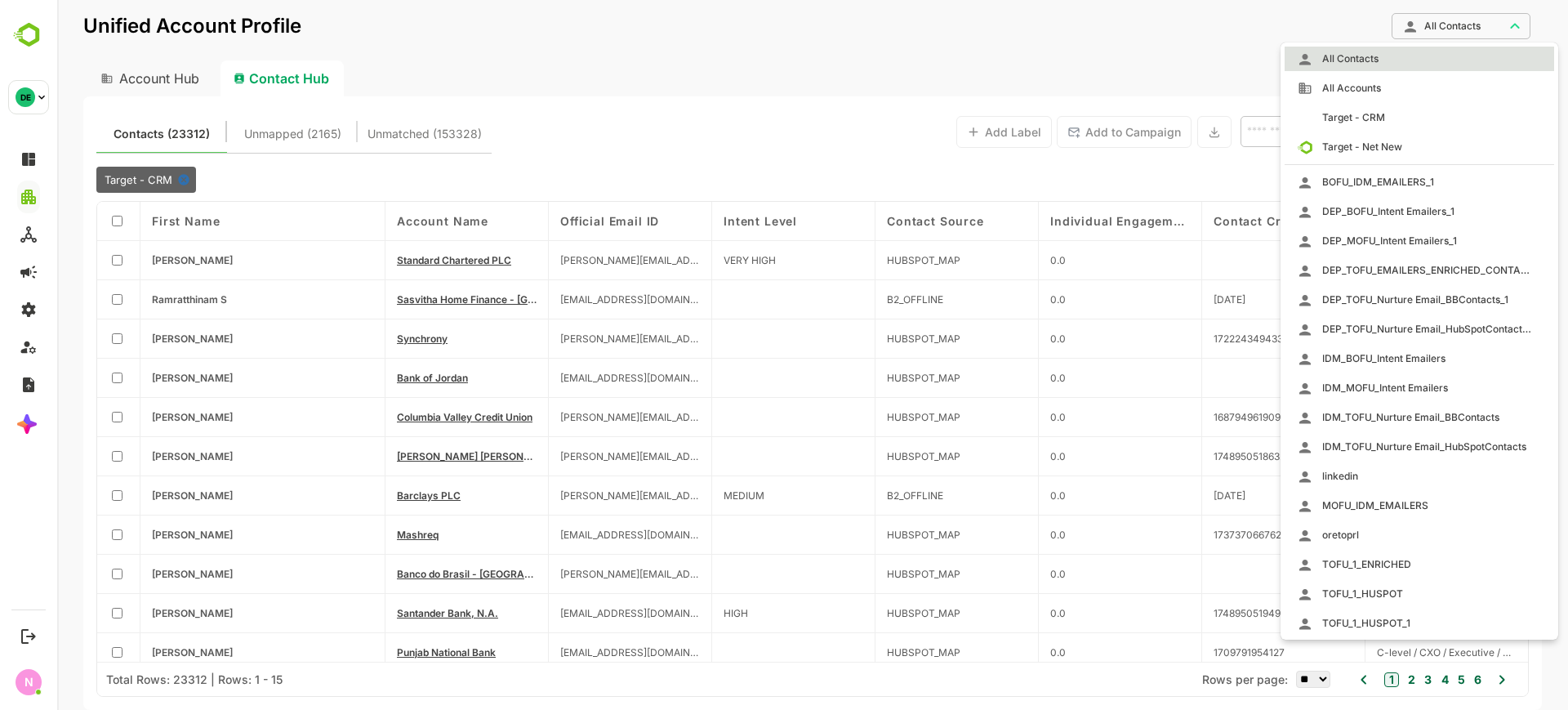
click at [880, 49] on div at bounding box center [813, 355] width 1512 height 710
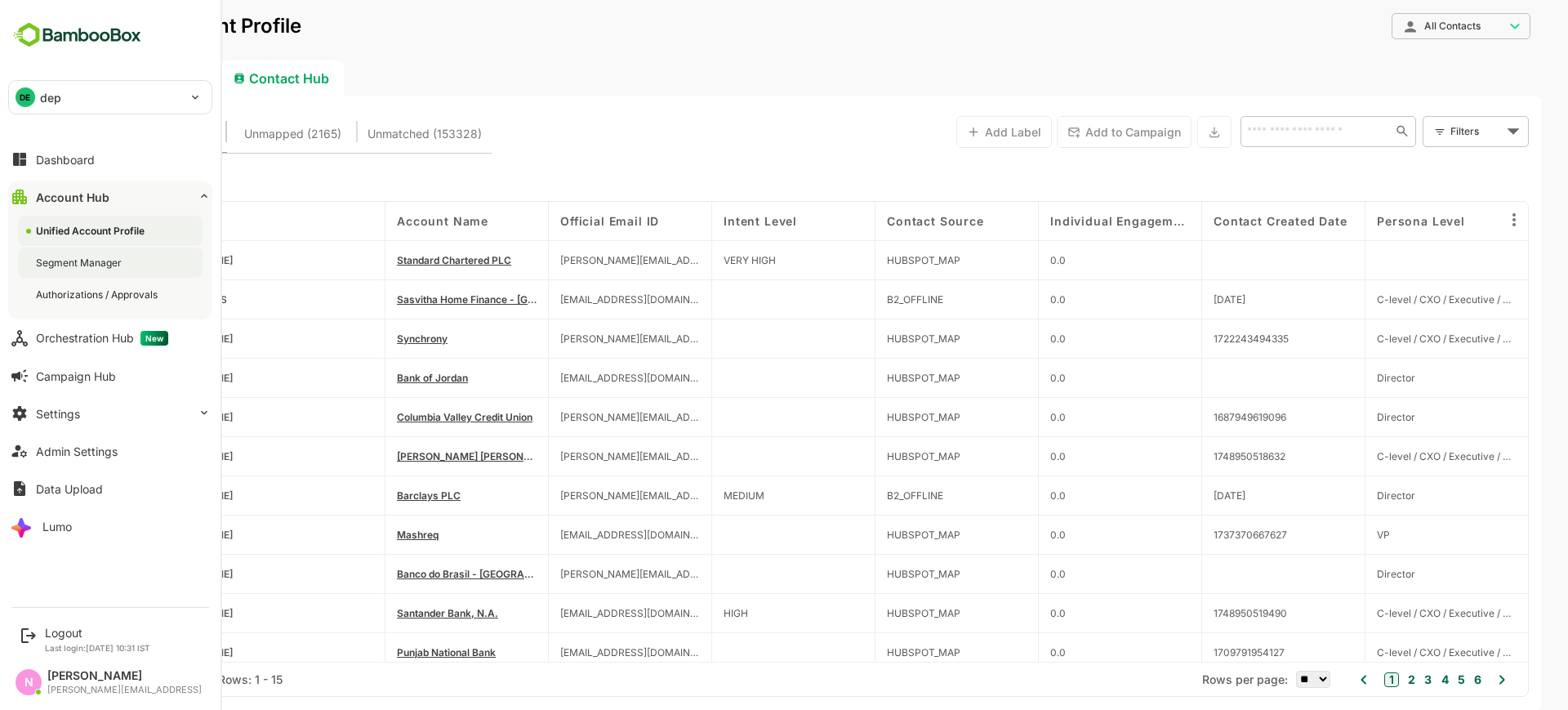
click at [112, 260] on div "Segment Manager" at bounding box center [80, 262] width 89 height 14
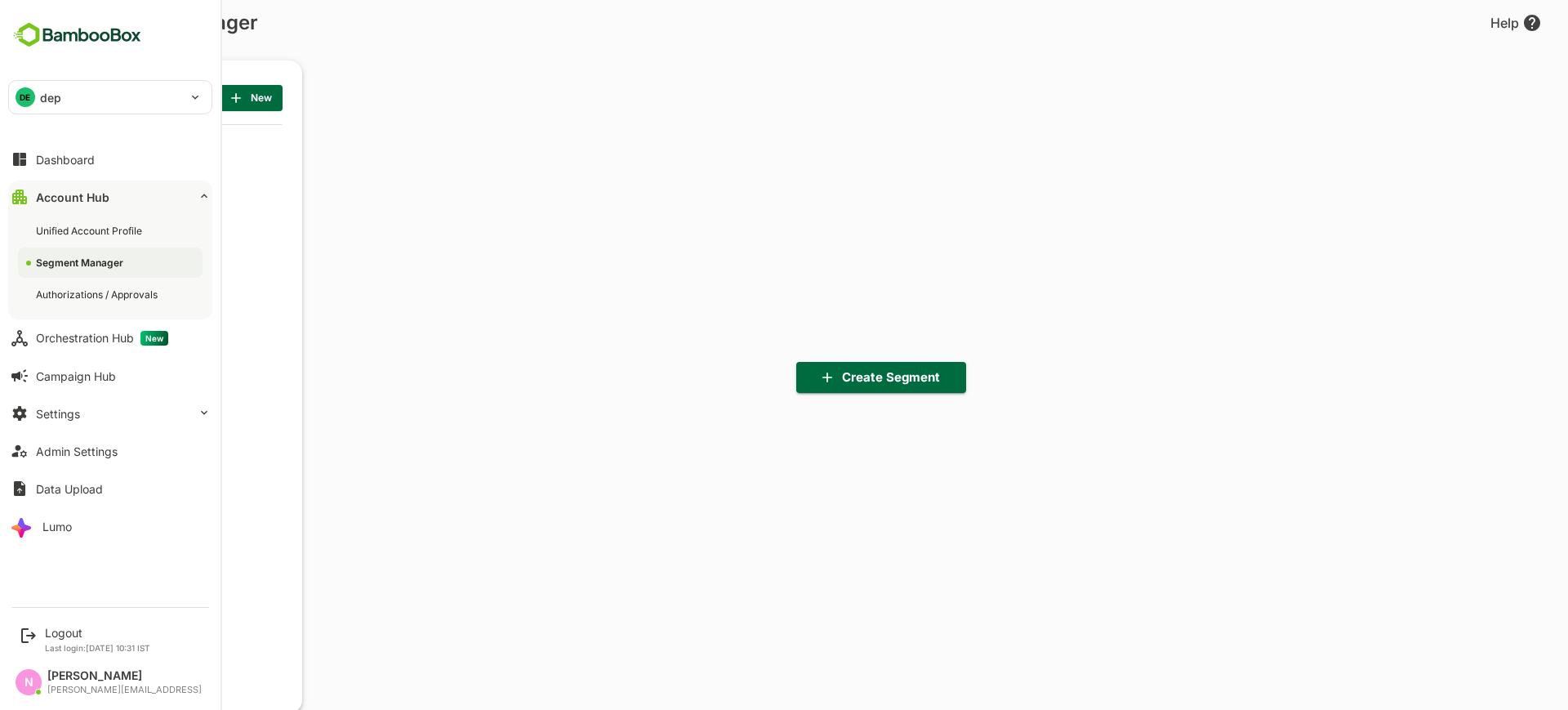
scroll to position [493, 201]
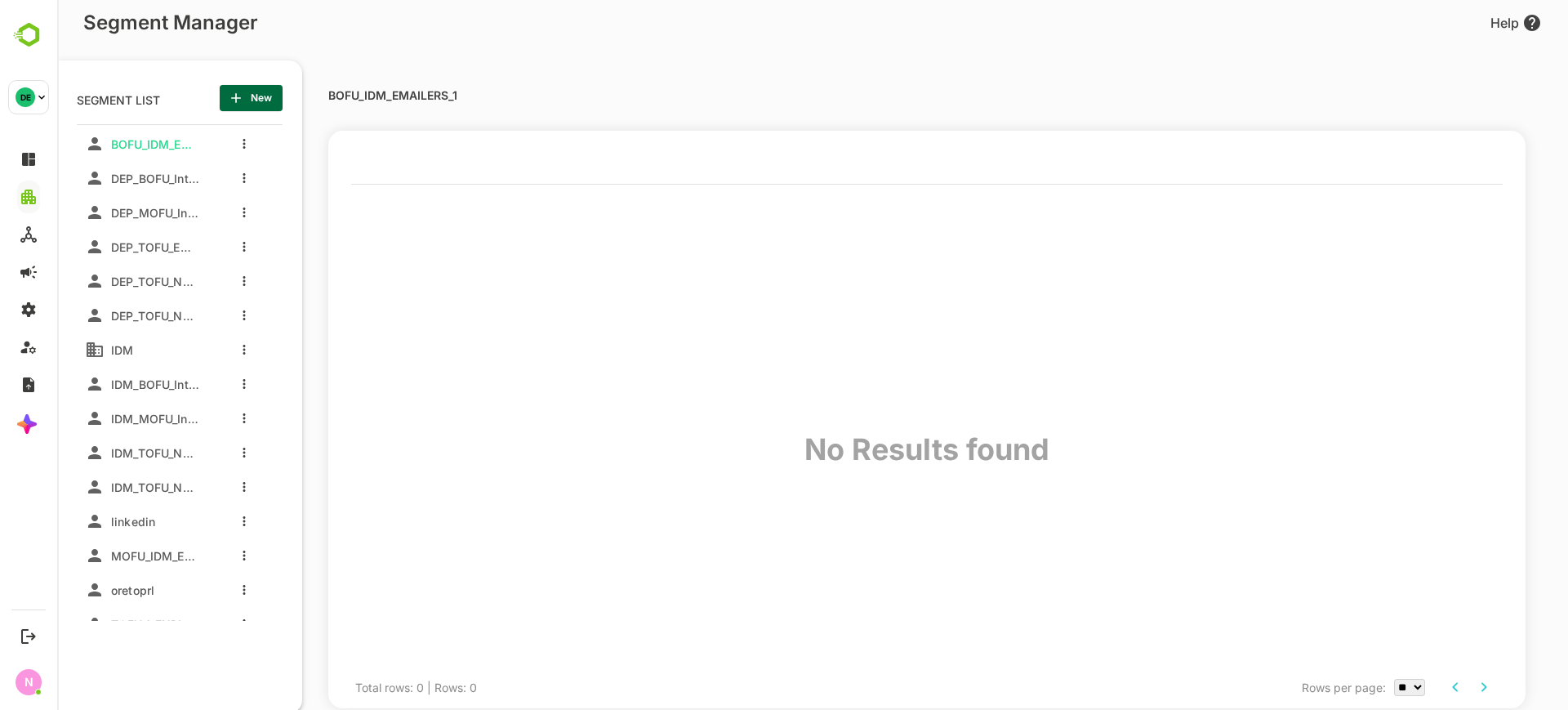
click at [239, 173] on div at bounding box center [240, 178] width 65 height 30
click at [246, 181] on button "more actions" at bounding box center [244, 178] width 8 height 15
click at [280, 295] on ul "Edit Clone Share Delete" at bounding box center [313, 258] width 145 height 142
click at [295, 314] on span "Delete" at bounding box center [327, 308] width 89 height 20
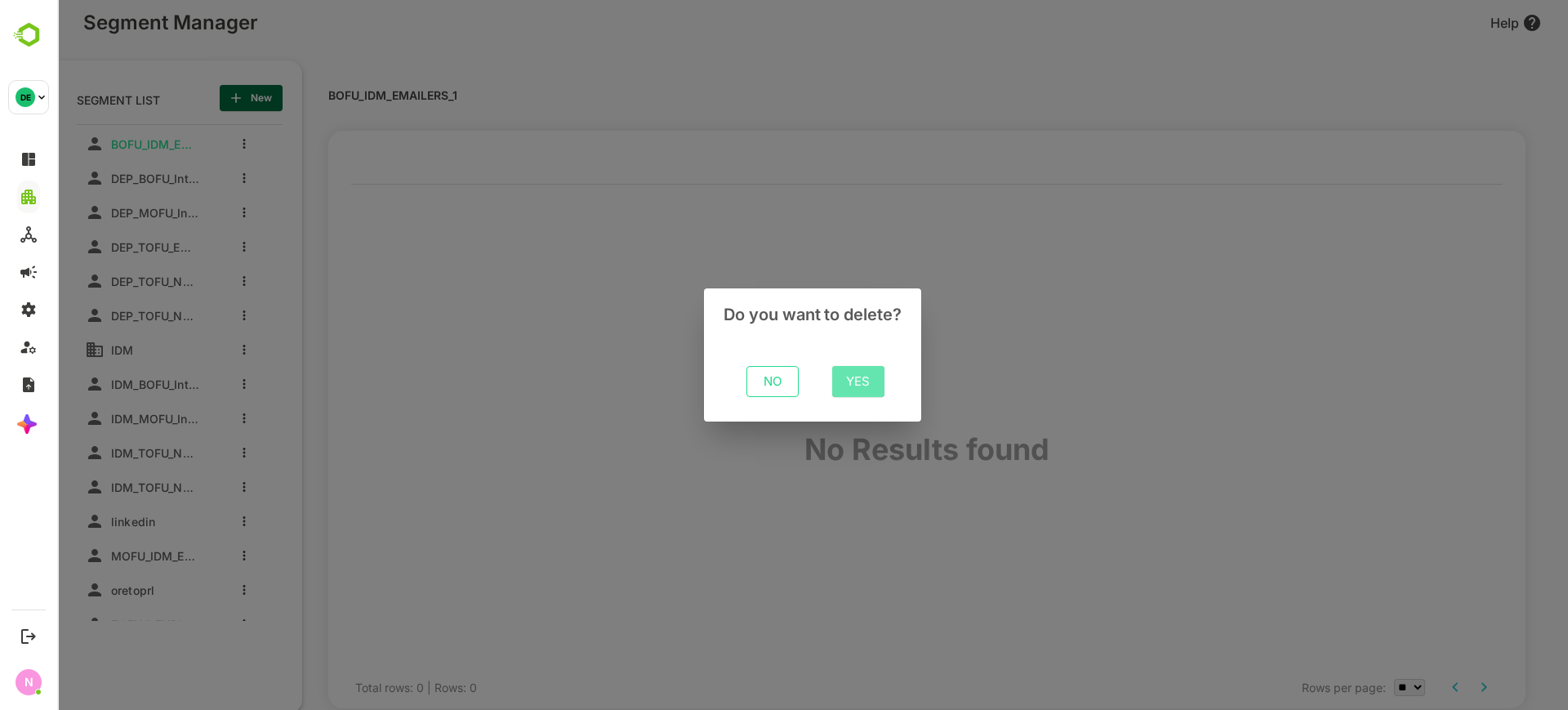
click at [850, 380] on span "Yes" at bounding box center [859, 381] width 26 height 21
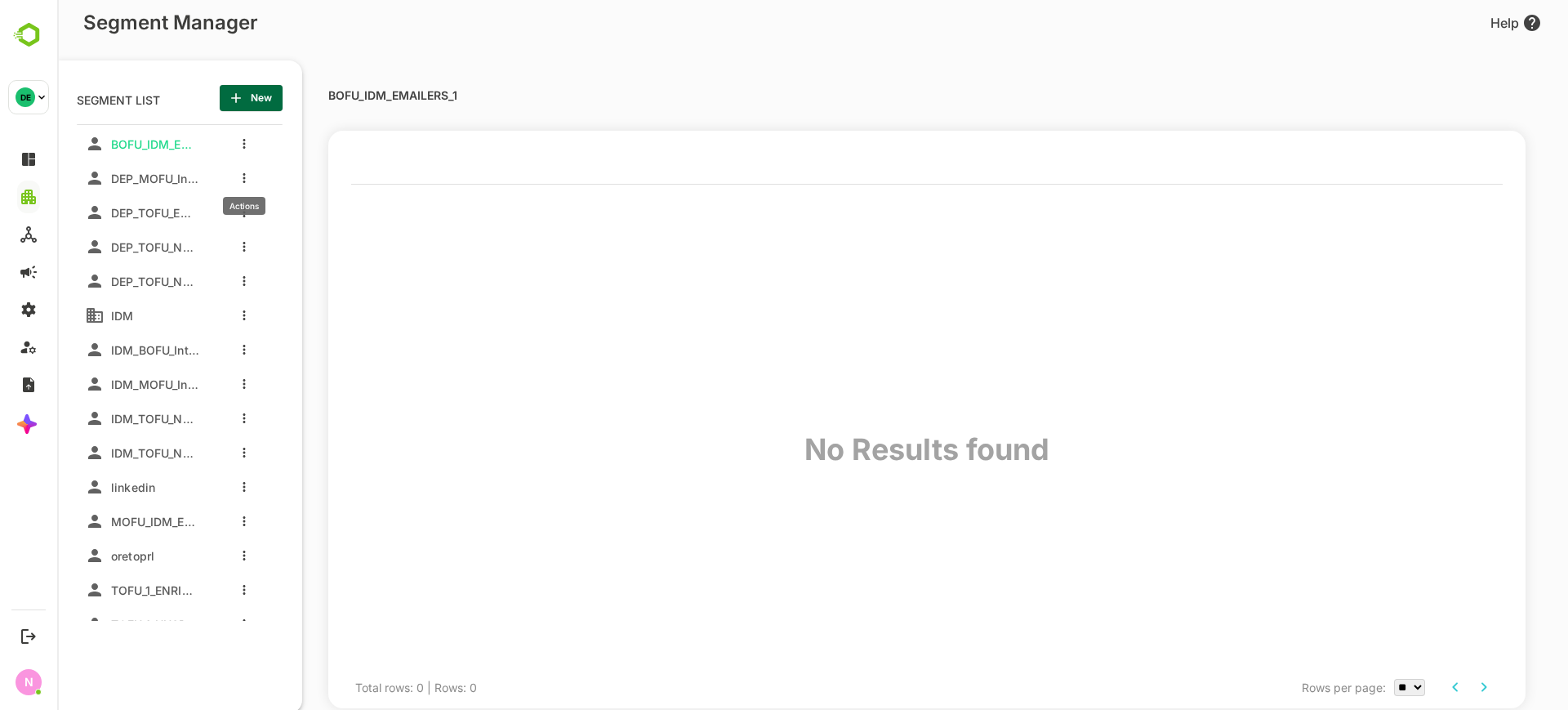
click at [243, 181] on icon "more actions" at bounding box center [244, 177] width 3 height 10
click at [298, 311] on span "Delete" at bounding box center [327, 308] width 89 height 20
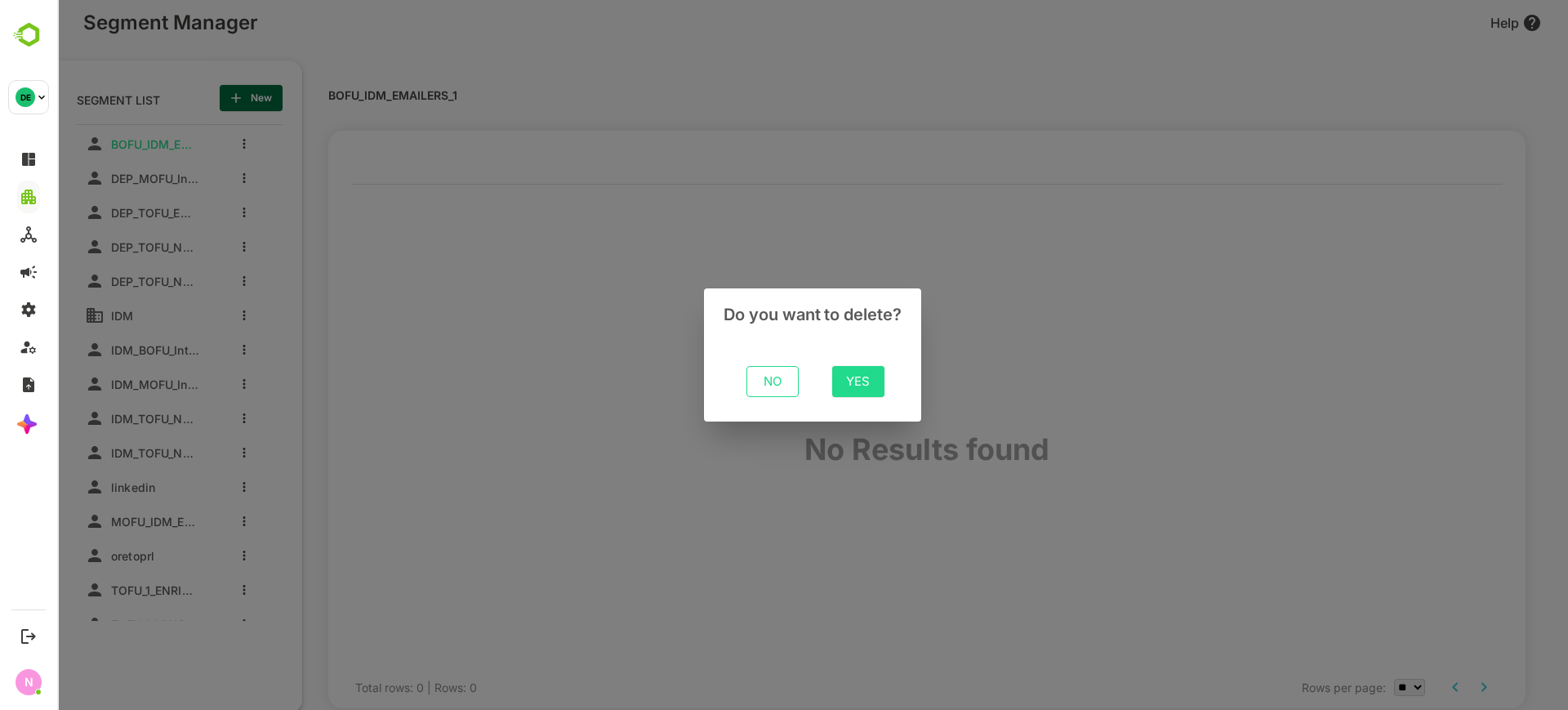
click at [861, 380] on span "Yes" at bounding box center [859, 381] width 26 height 21
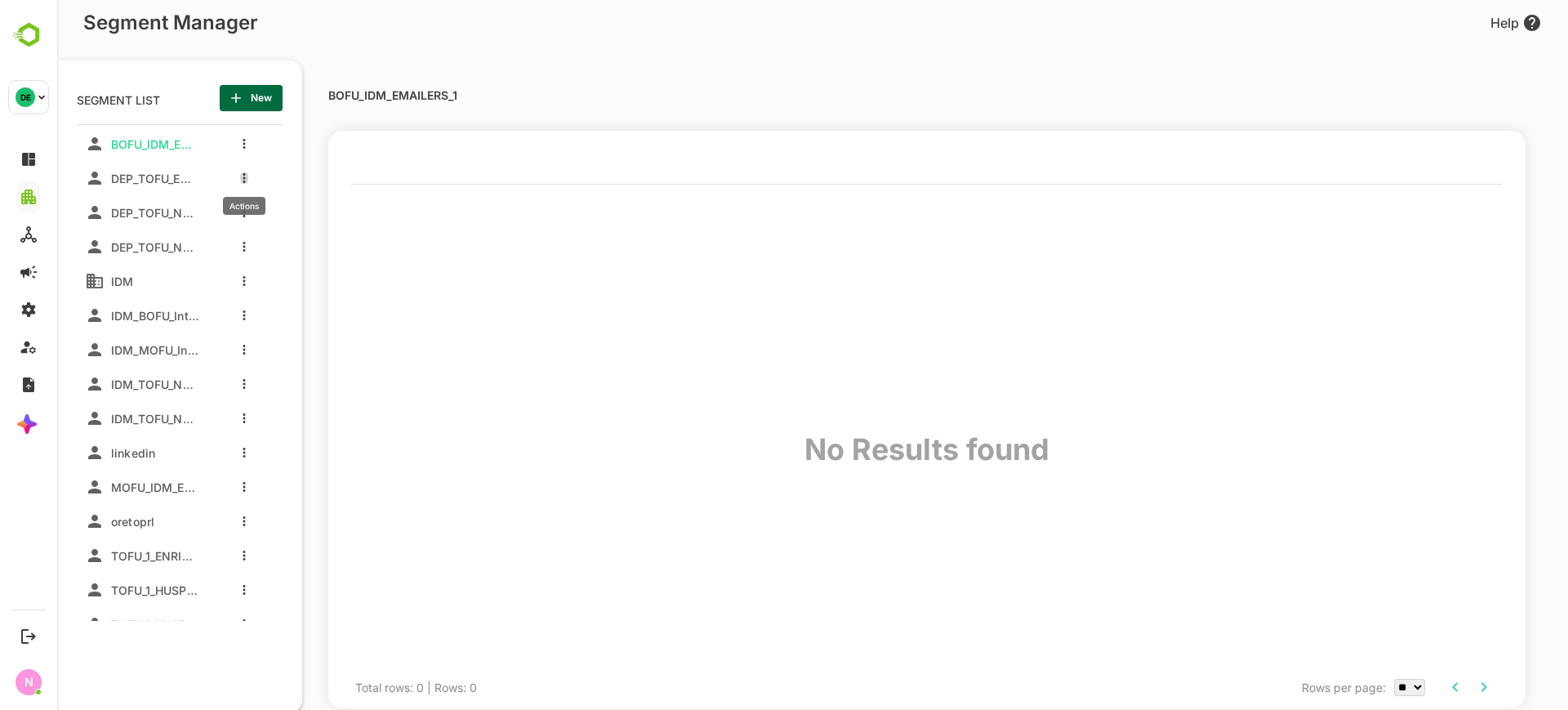
click at [246, 178] on button "more actions" at bounding box center [244, 178] width 8 height 15
click at [302, 308] on span "Delete" at bounding box center [327, 308] width 89 height 20
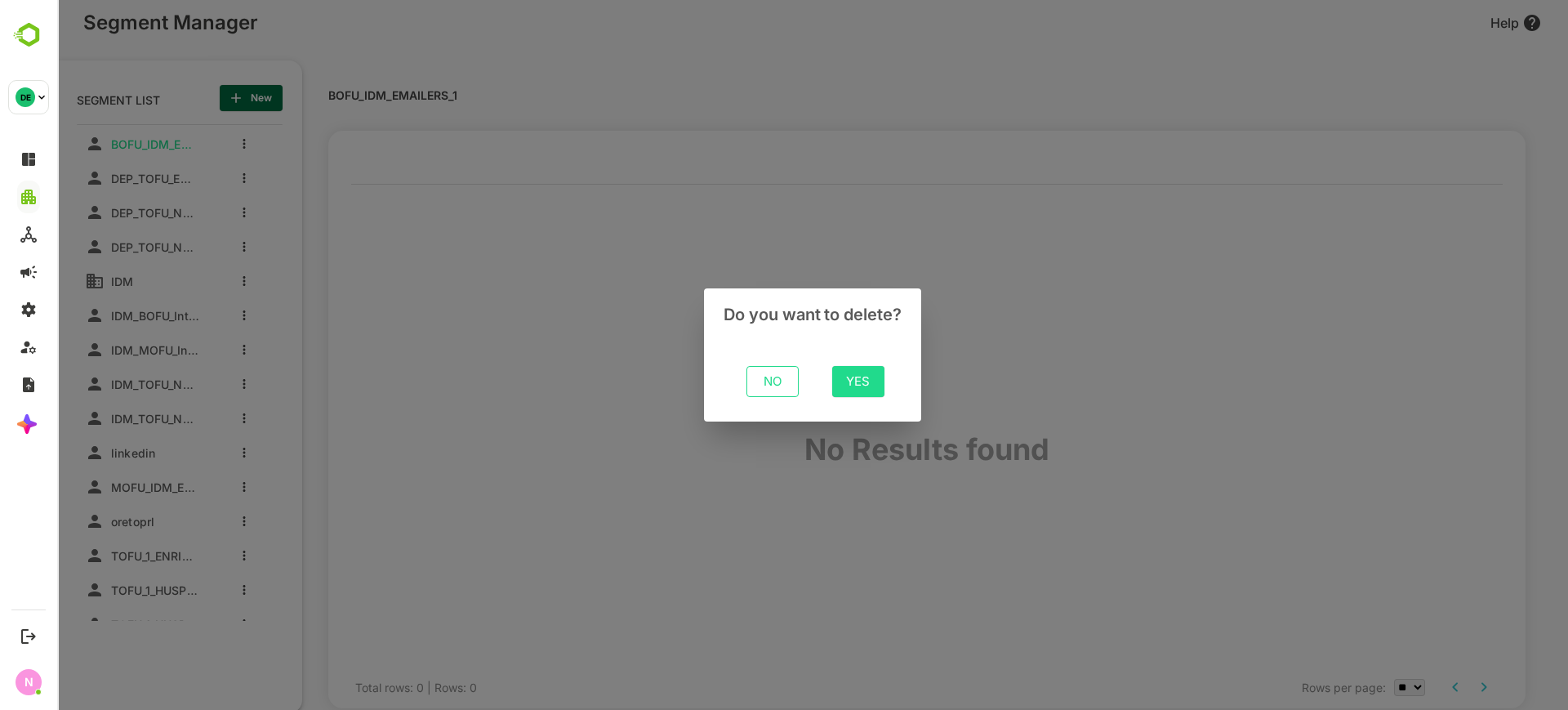
click at [851, 386] on span "Yes" at bounding box center [859, 381] width 26 height 21
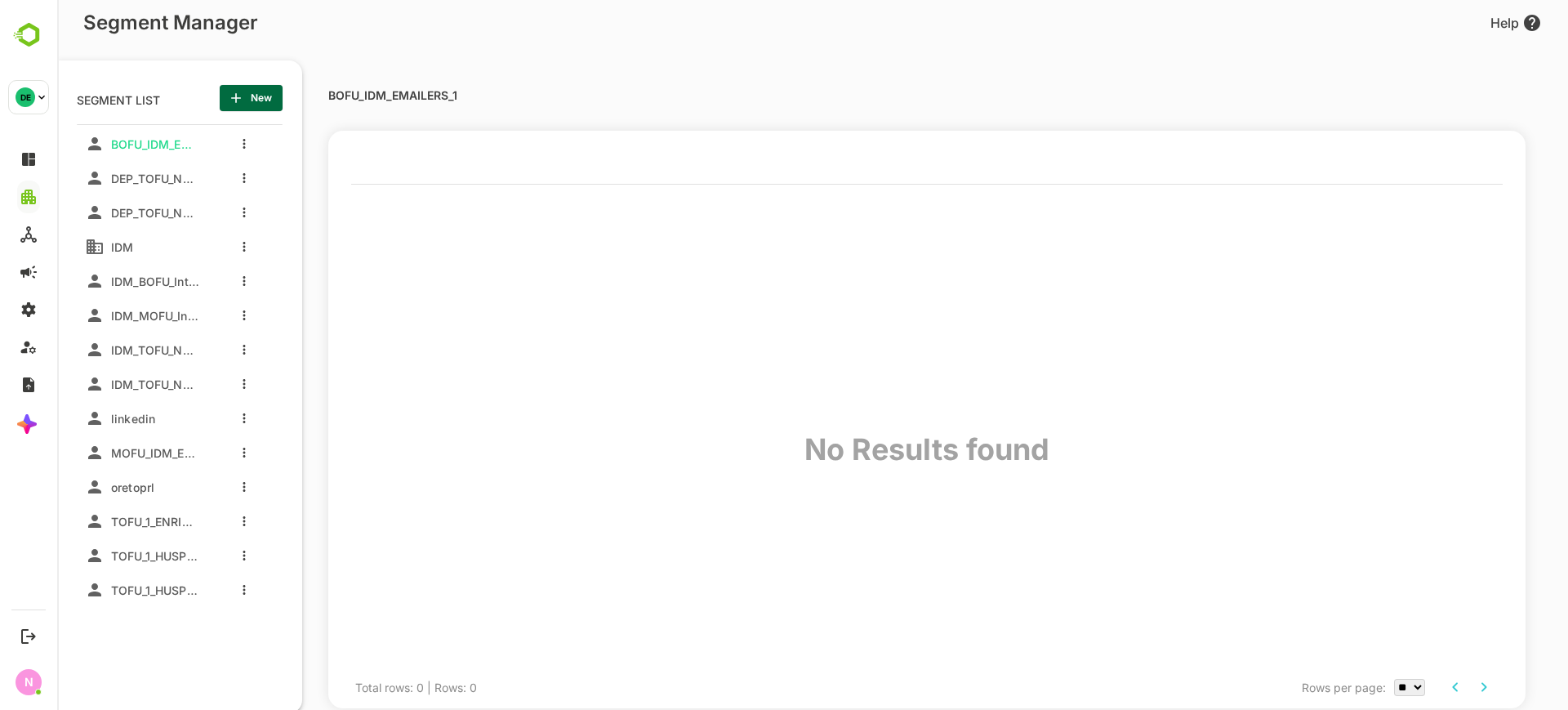
click at [243, 174] on button "more actions" at bounding box center [244, 178] width 8 height 15
click at [737, 318] on div at bounding box center [813, 355] width 1512 height 710
click at [241, 181] on button "more actions" at bounding box center [244, 178] width 8 height 15
click at [483, 305] on div at bounding box center [813, 355] width 1512 height 710
click at [159, 207] on span "DEP_TOFU_Nurture Email_HubSpotContacts_1" at bounding box center [151, 213] width 95 height 14
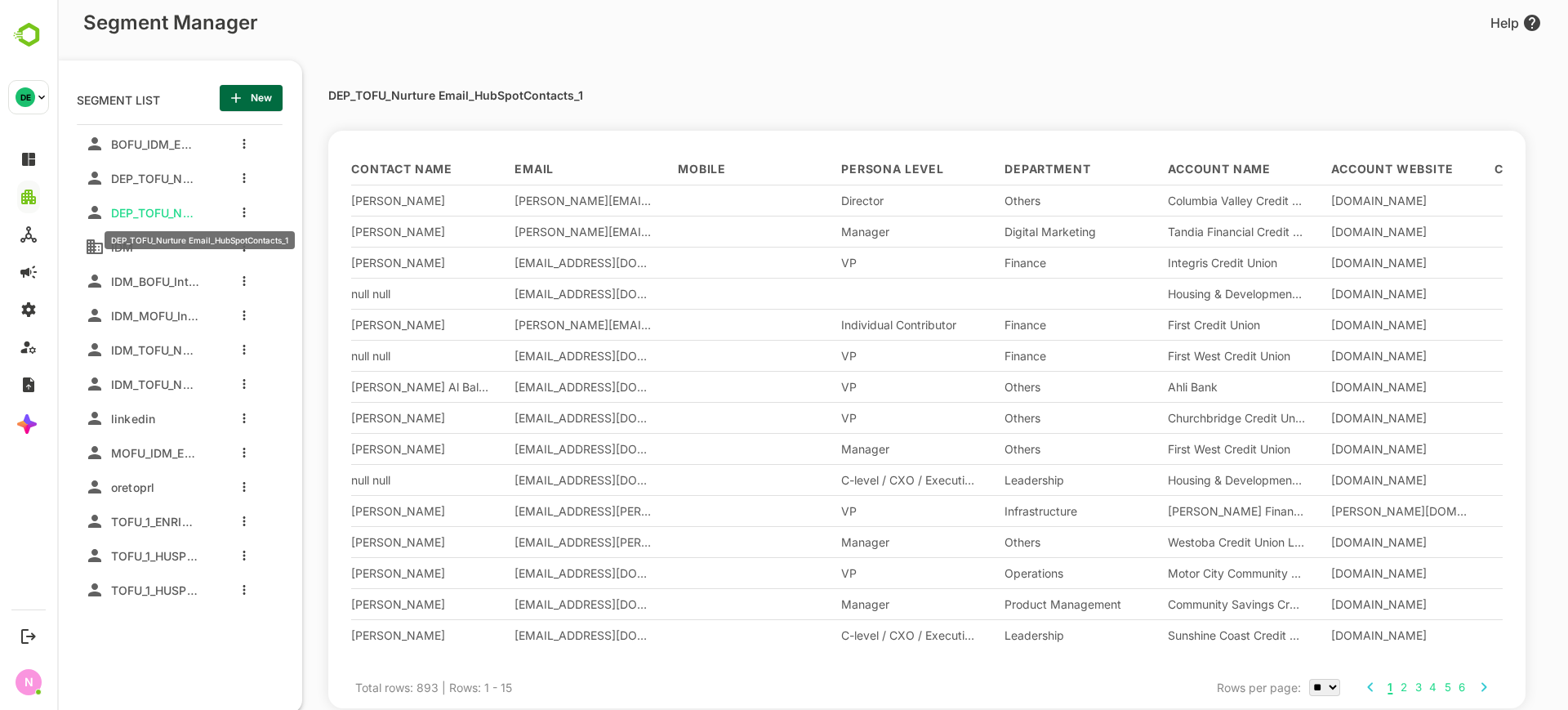
click at [165, 207] on span "DEP_TOFU_Nurture Email_HubSpotContacts_1" at bounding box center [151, 213] width 95 height 14
click at [161, 172] on span "DEP_TOFU_Nurture Email_BBContacts_1" at bounding box center [151, 179] width 95 height 14
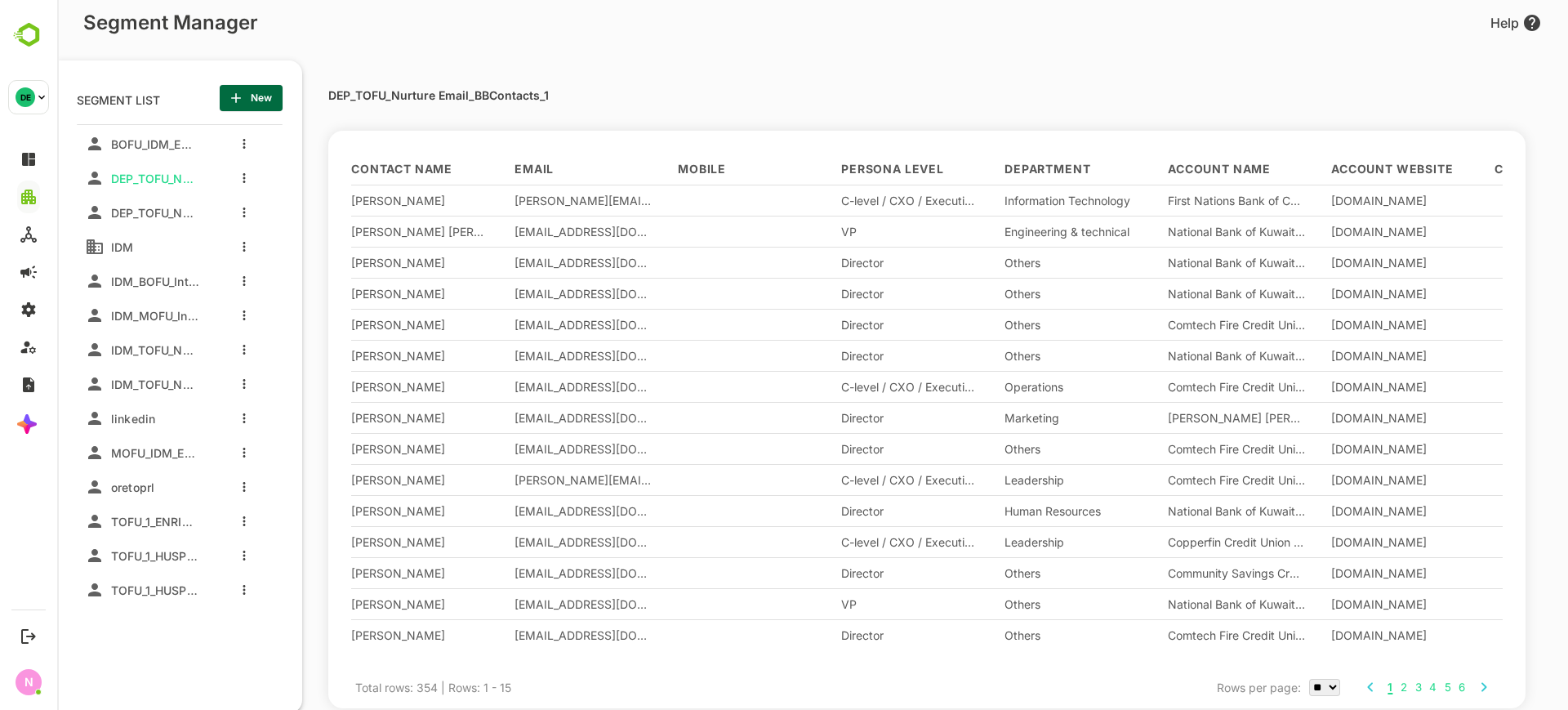
click at [155, 223] on div "DEP_TOFU_Nurture Email_HubSpotContacts_1" at bounding box center [142, 213] width 115 height 26
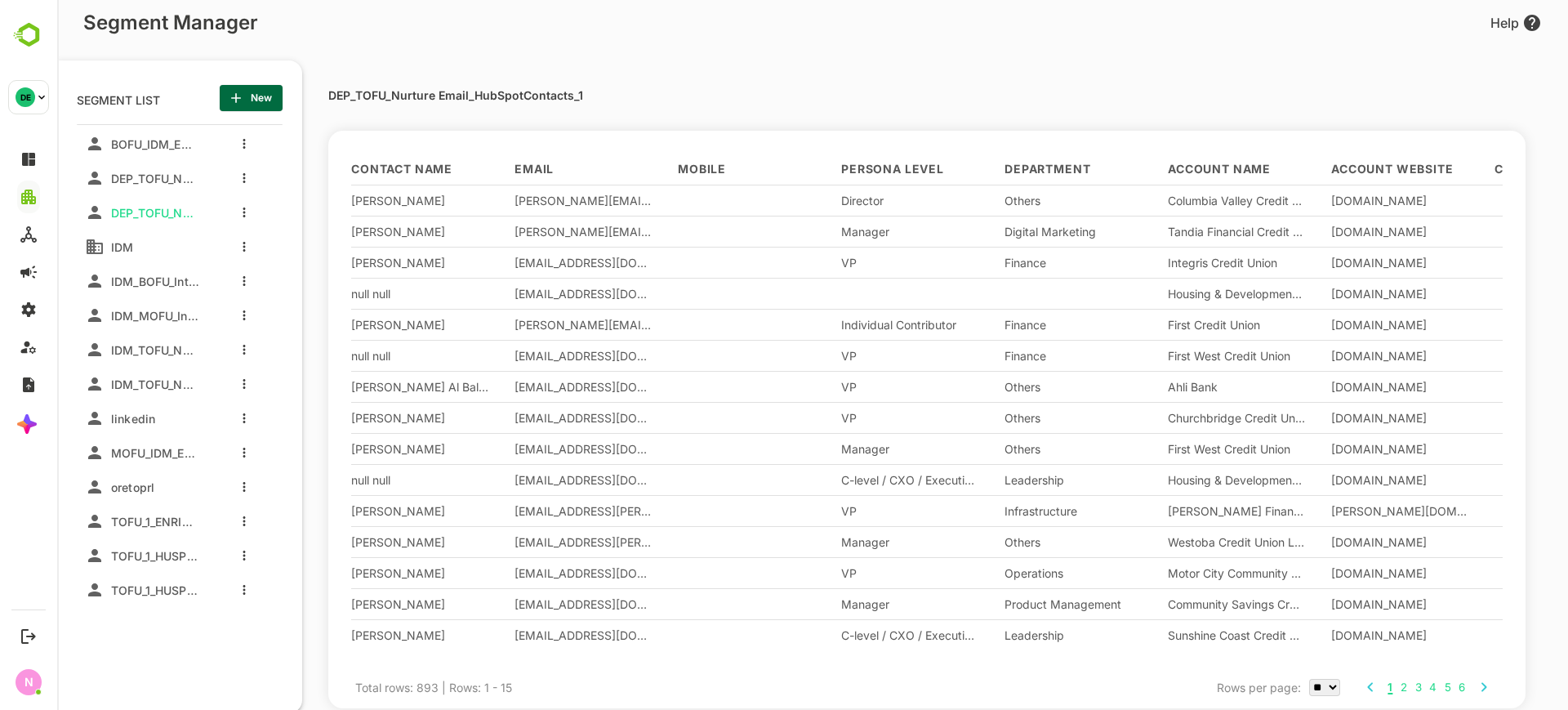
click at [247, 493] on div at bounding box center [244, 485] width 8 height 16
click at [242, 490] on button "more actions" at bounding box center [244, 486] width 8 height 15
click at [306, 608] on span "Delete" at bounding box center [327, 617] width 89 height 20
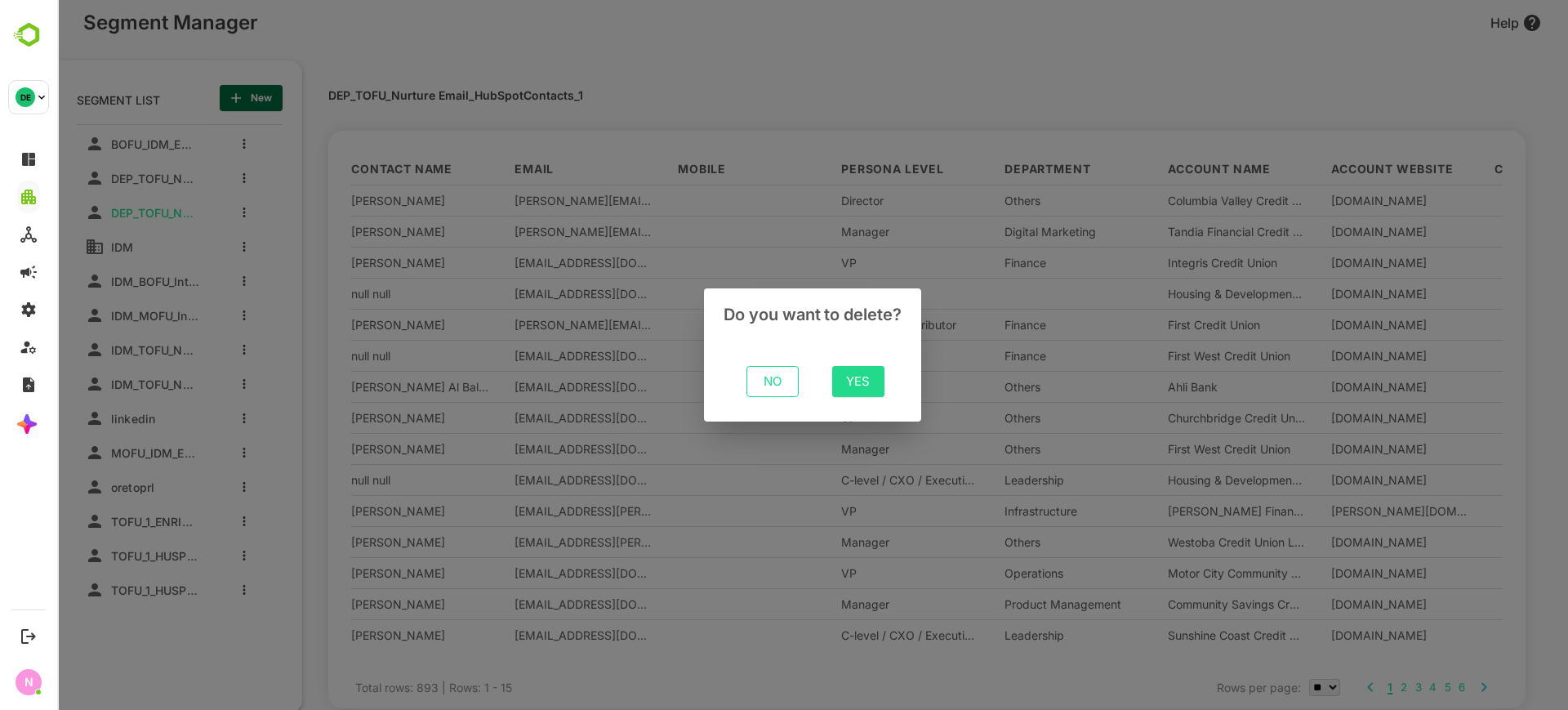
click at [847, 383] on span "Yes" at bounding box center [859, 381] width 26 height 21
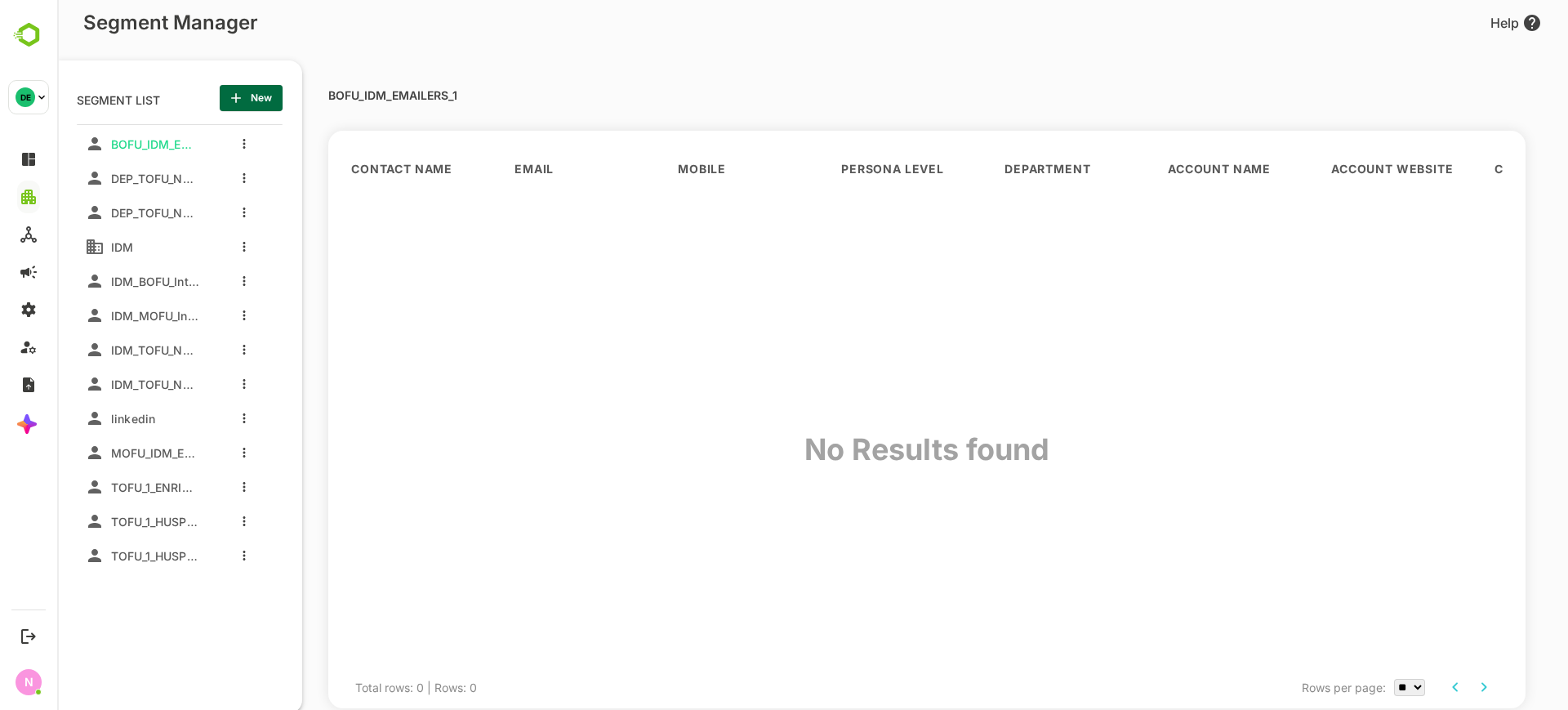
click at [194, 180] on span "DEP_TOFU_Nurture Email_BBContacts_1" at bounding box center [151, 179] width 95 height 14
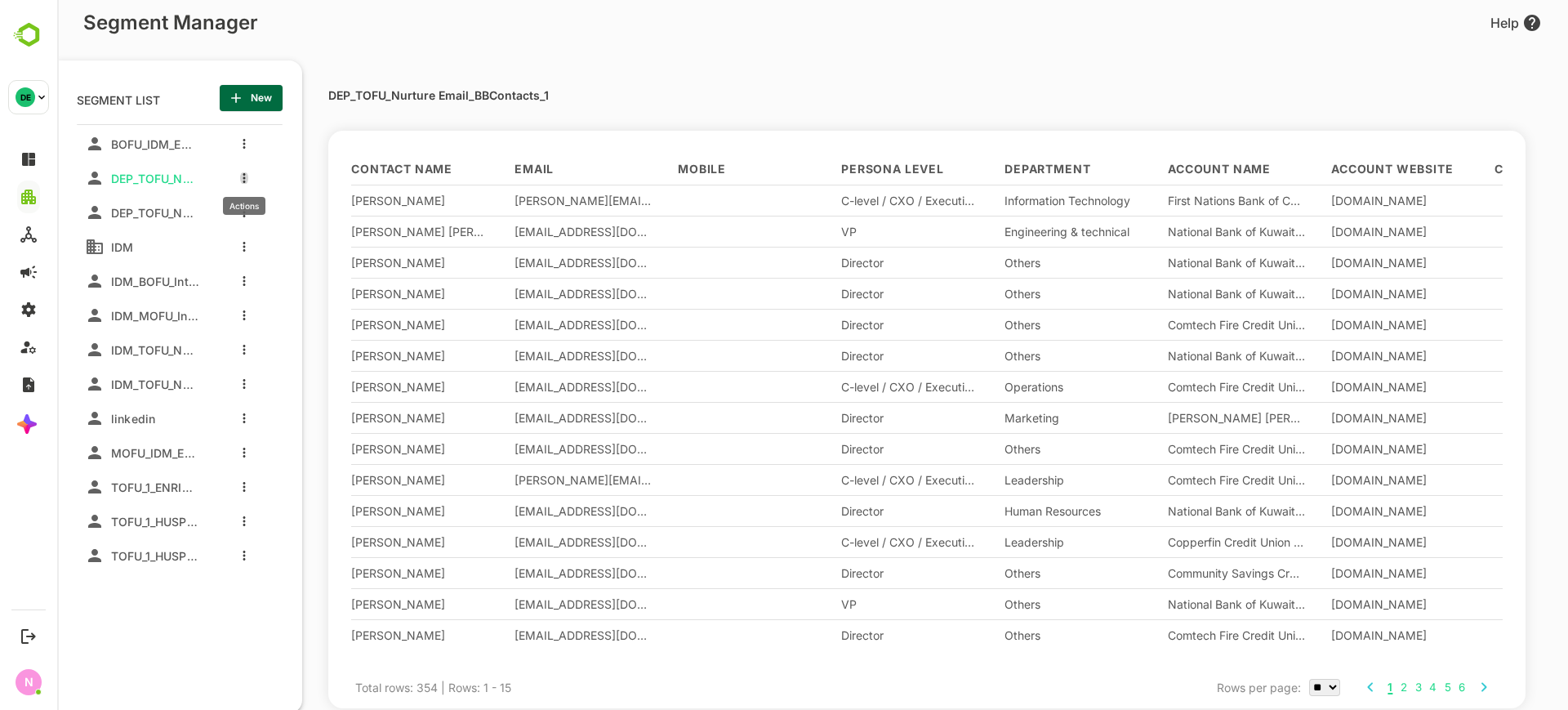
click at [246, 179] on button "more actions" at bounding box center [244, 178] width 8 height 15
click at [295, 240] on span "Clone" at bounding box center [327, 238] width 89 height 20
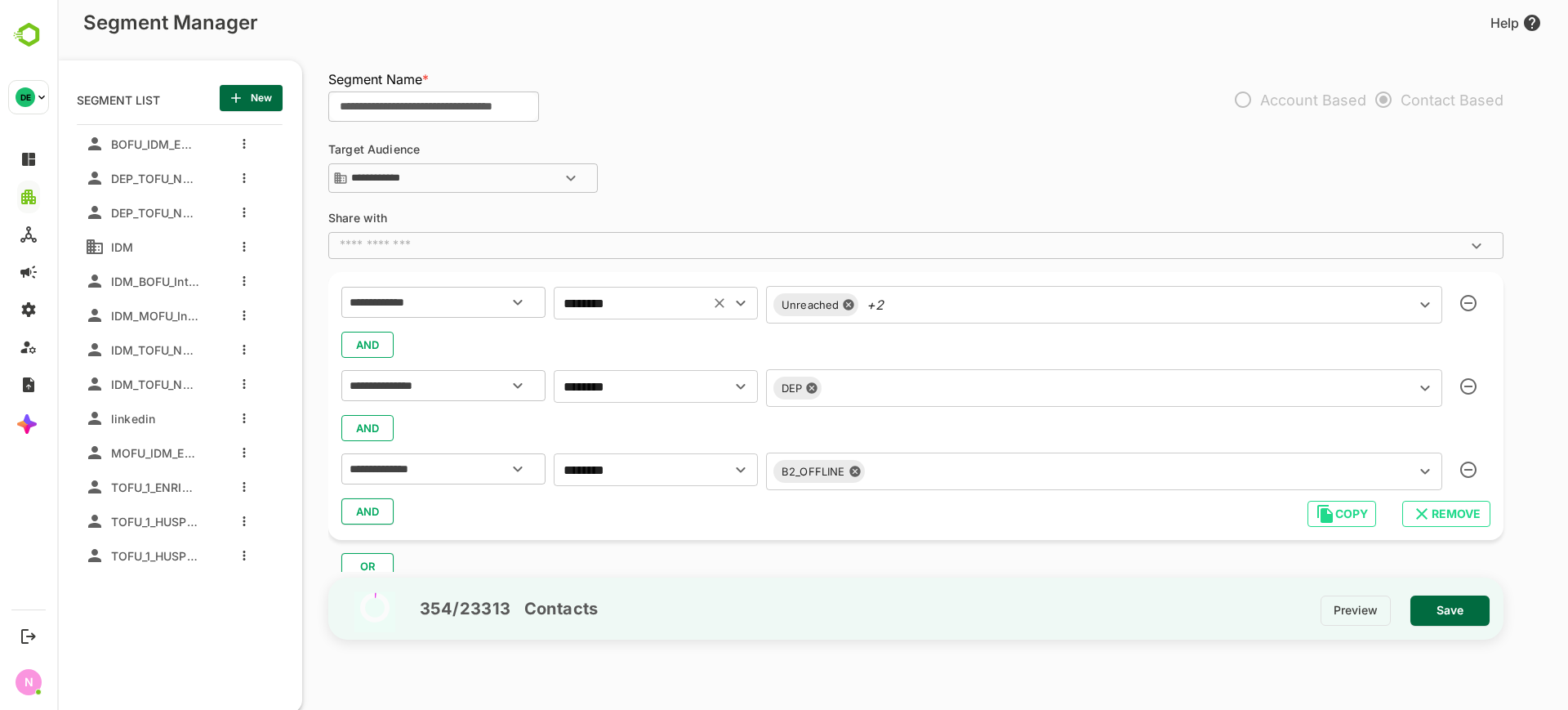
scroll to position [62, 0]
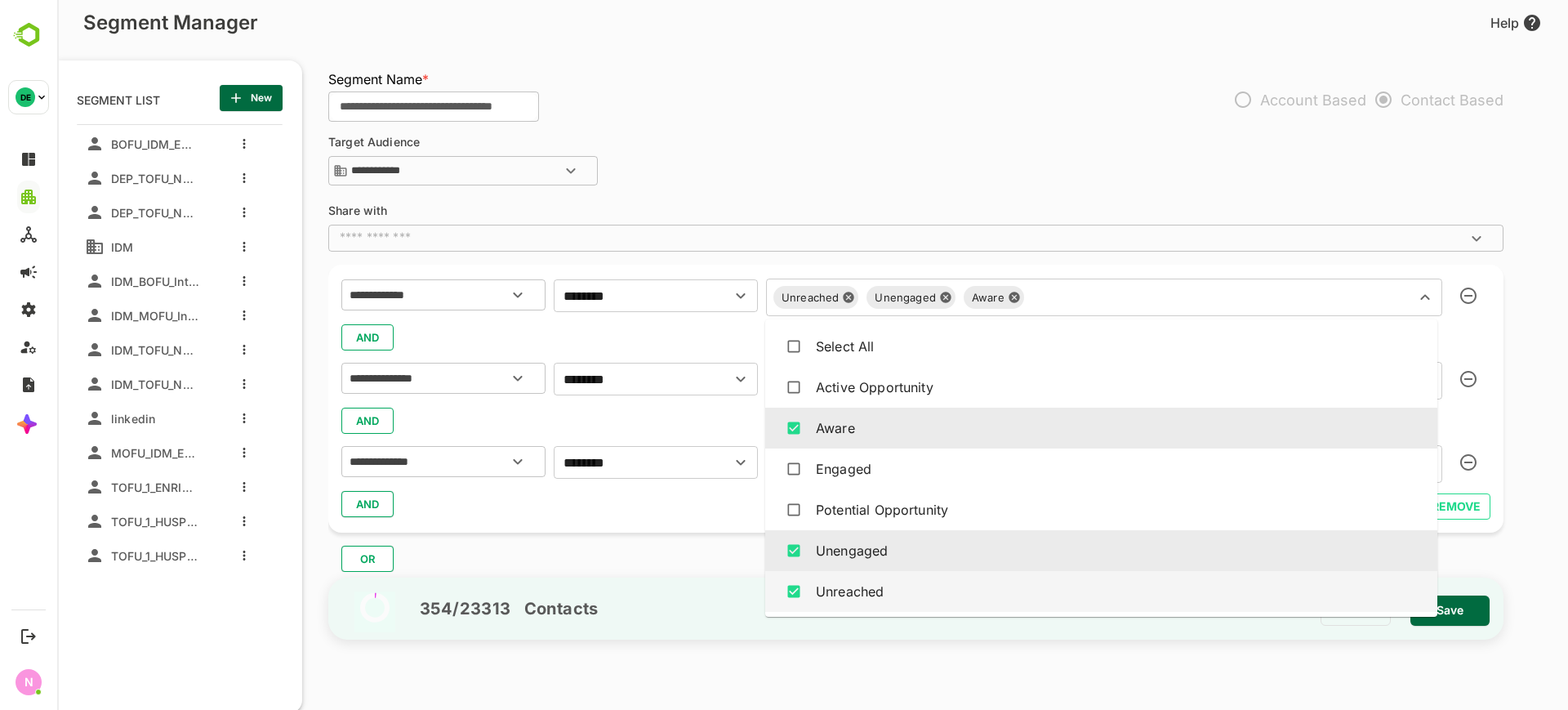
click at [912, 297] on div "Unreached Unengaged Aware ​" at bounding box center [1104, 297] width 676 height 37
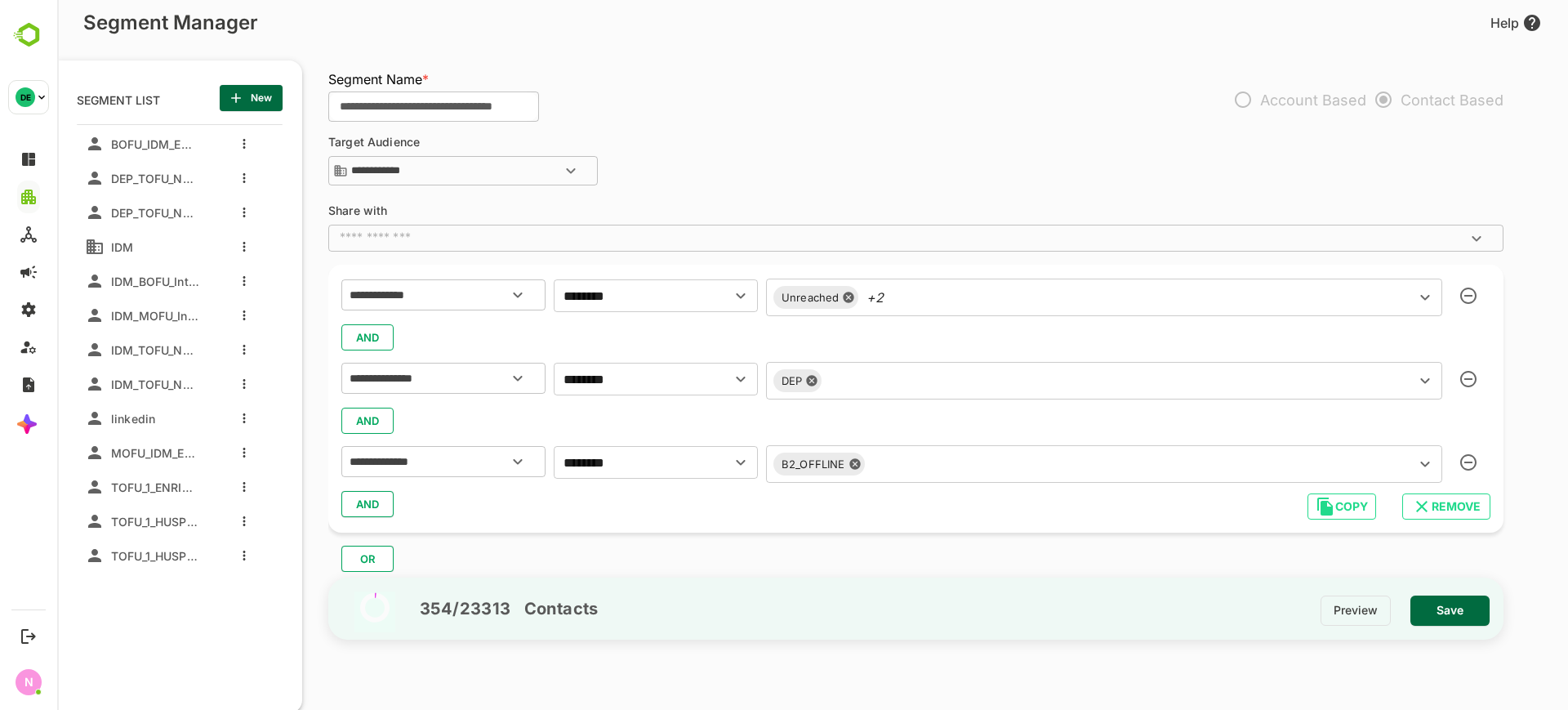
click at [698, 141] on div "**********" at bounding box center [916, 162] width 1176 height 52
click at [249, 174] on div at bounding box center [240, 178] width 65 height 30
click at [234, 100] on icon "button" at bounding box center [236, 97] width 16 height 16
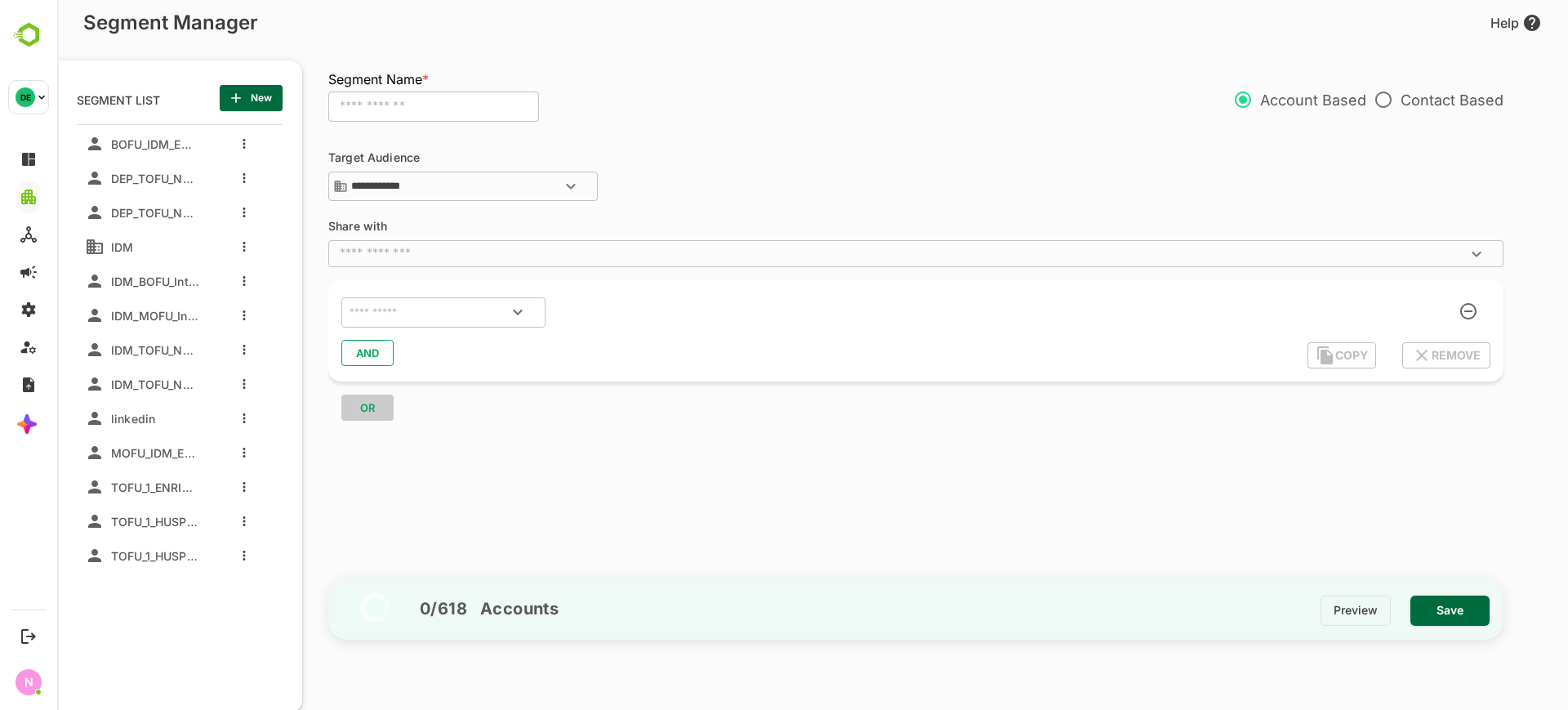
scroll to position [0, 0]
click at [409, 114] on input "text" at bounding box center [433, 107] width 211 height 31
type input "**********"
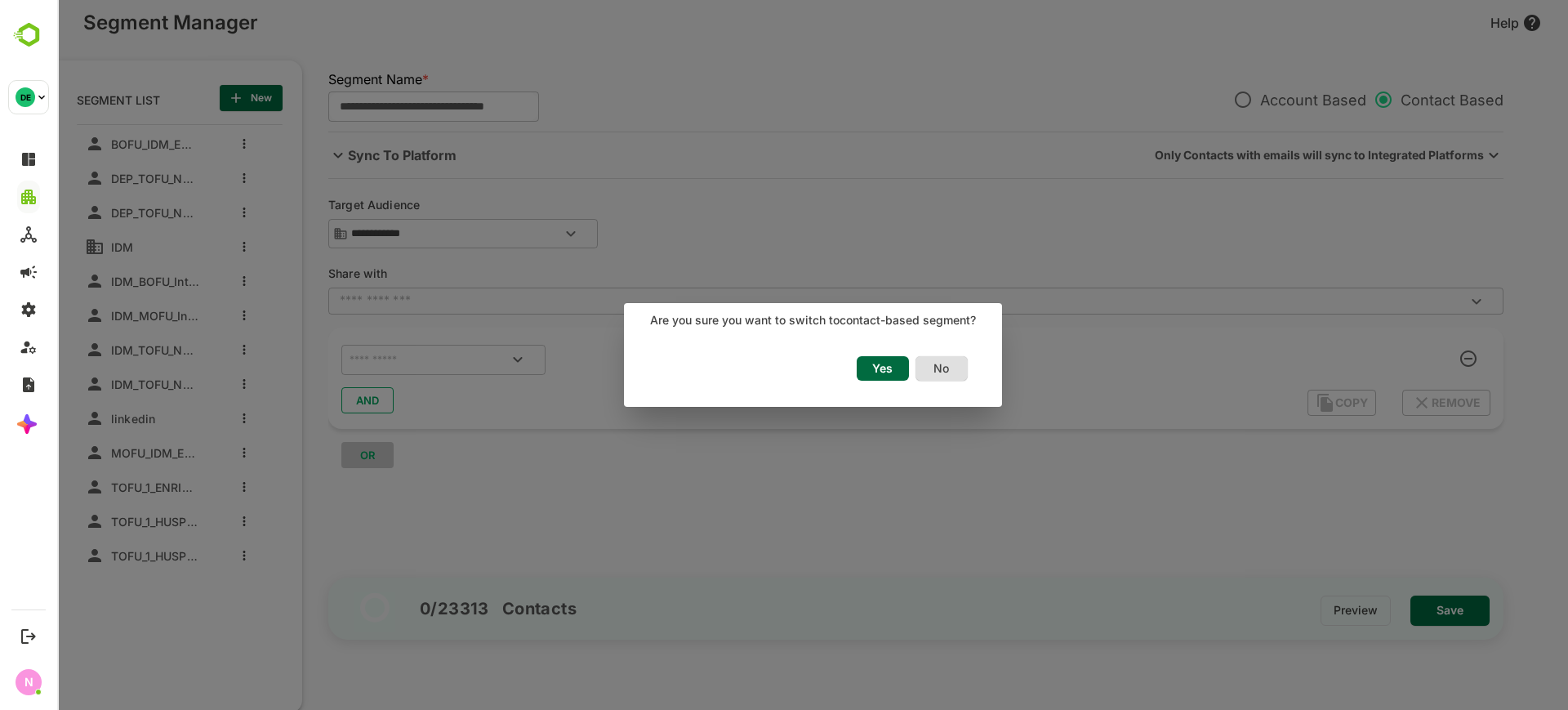
click at [894, 366] on span "Yes" at bounding box center [882, 368] width 36 height 21
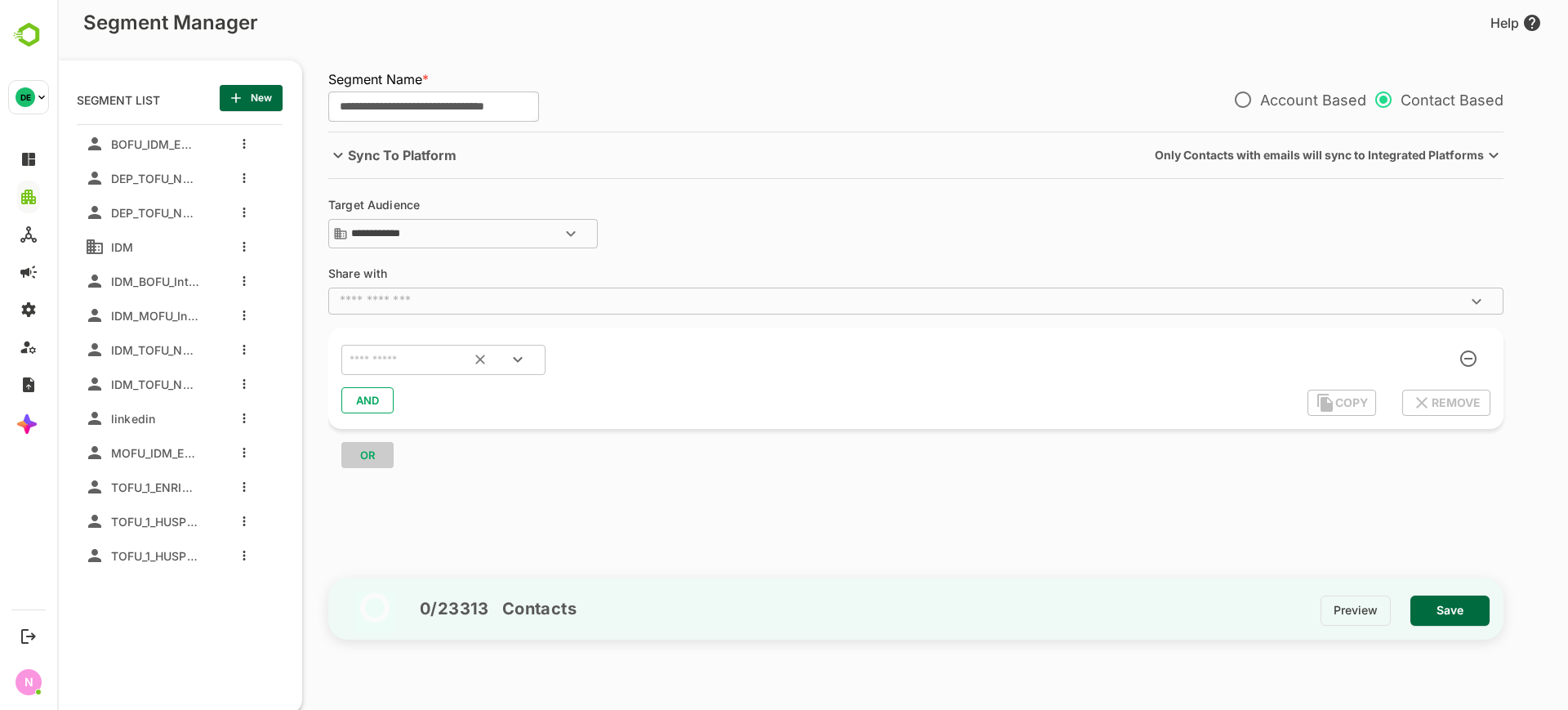
click at [417, 369] on input "text" at bounding box center [423, 360] width 154 height 21
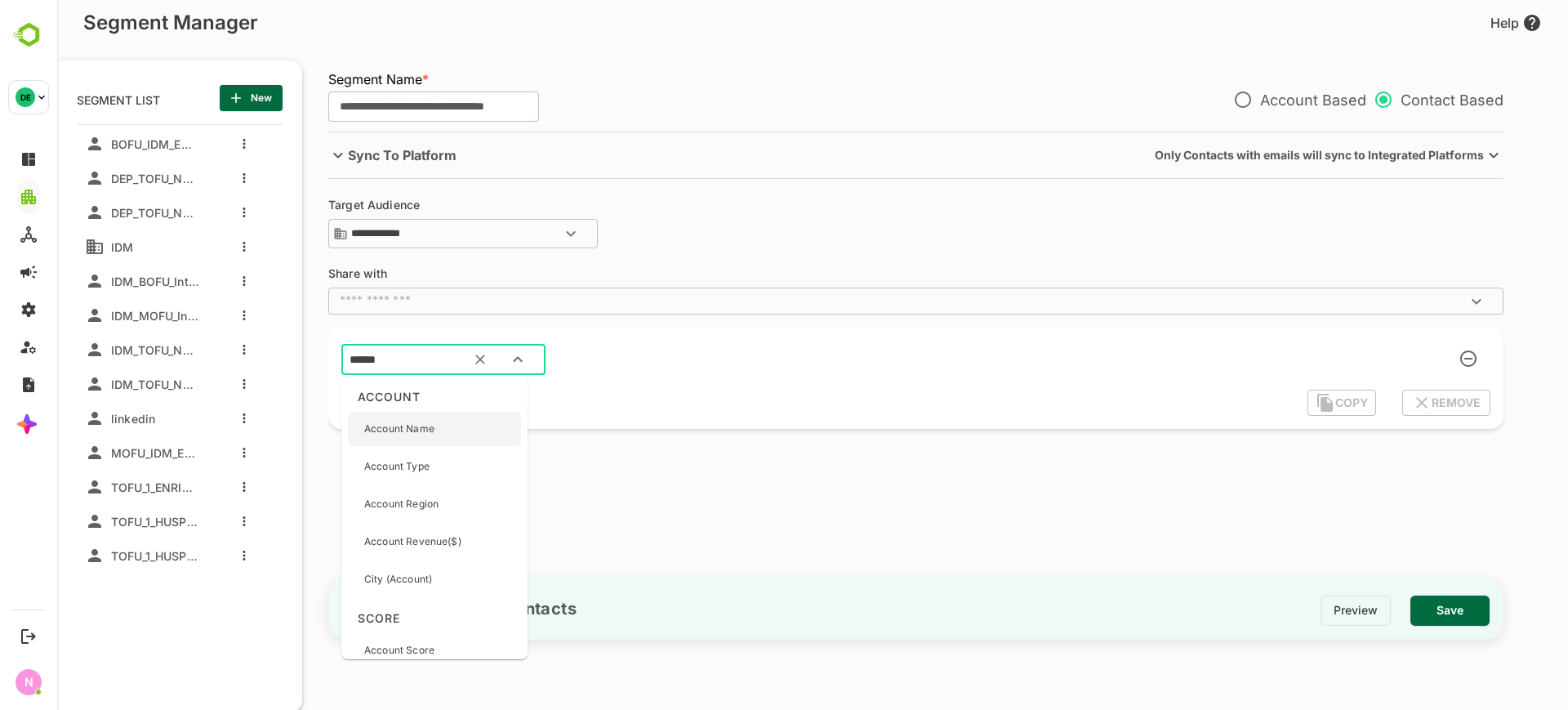
type input "*******"
click at [426, 449] on div "Account Stage" at bounding box center [399, 460] width 69 height 35
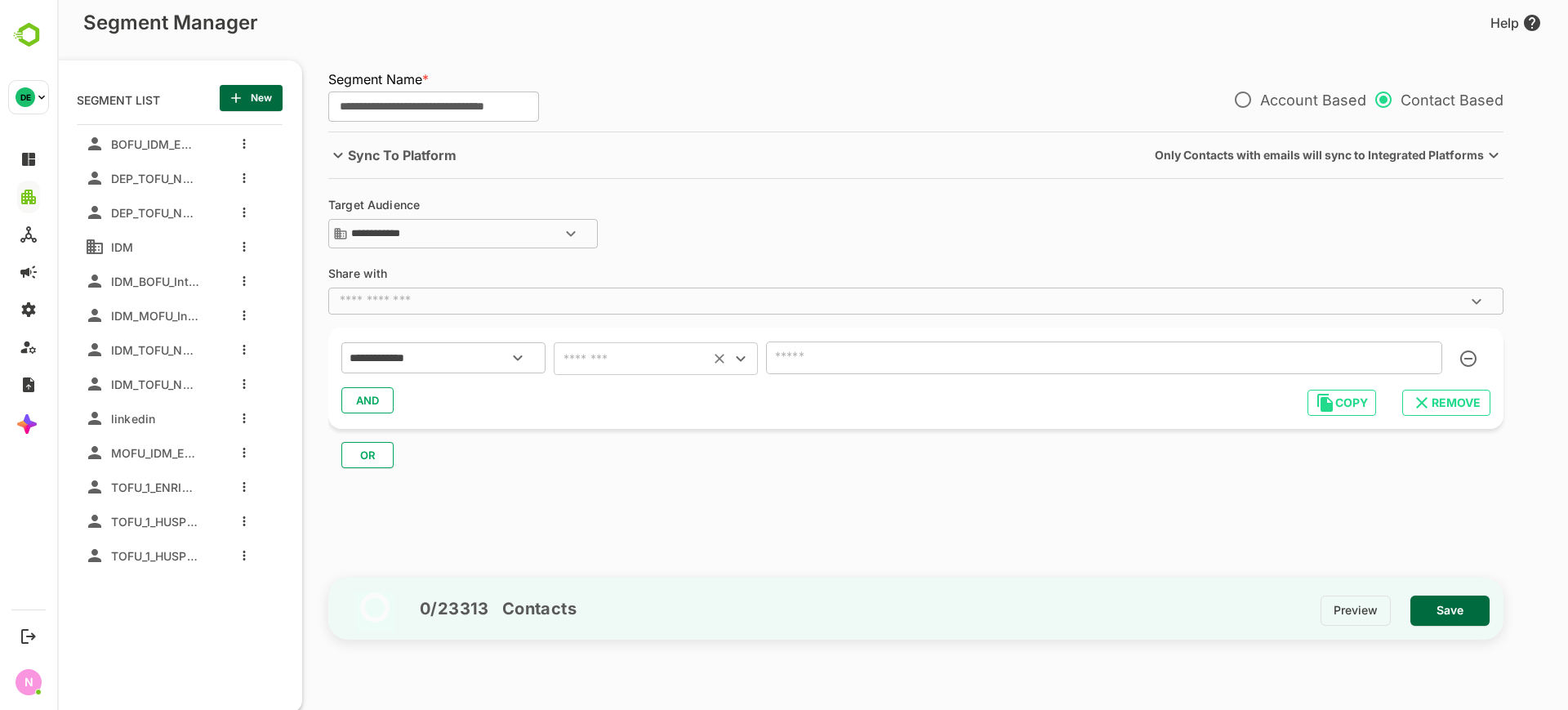
click at [625, 354] on input "text" at bounding box center [632, 358] width 146 height 23
click at [629, 391] on li "includes" at bounding box center [656, 399] width 204 height 30
type input "********"
click at [878, 362] on input "text" at bounding box center [1080, 358] width 618 height 23
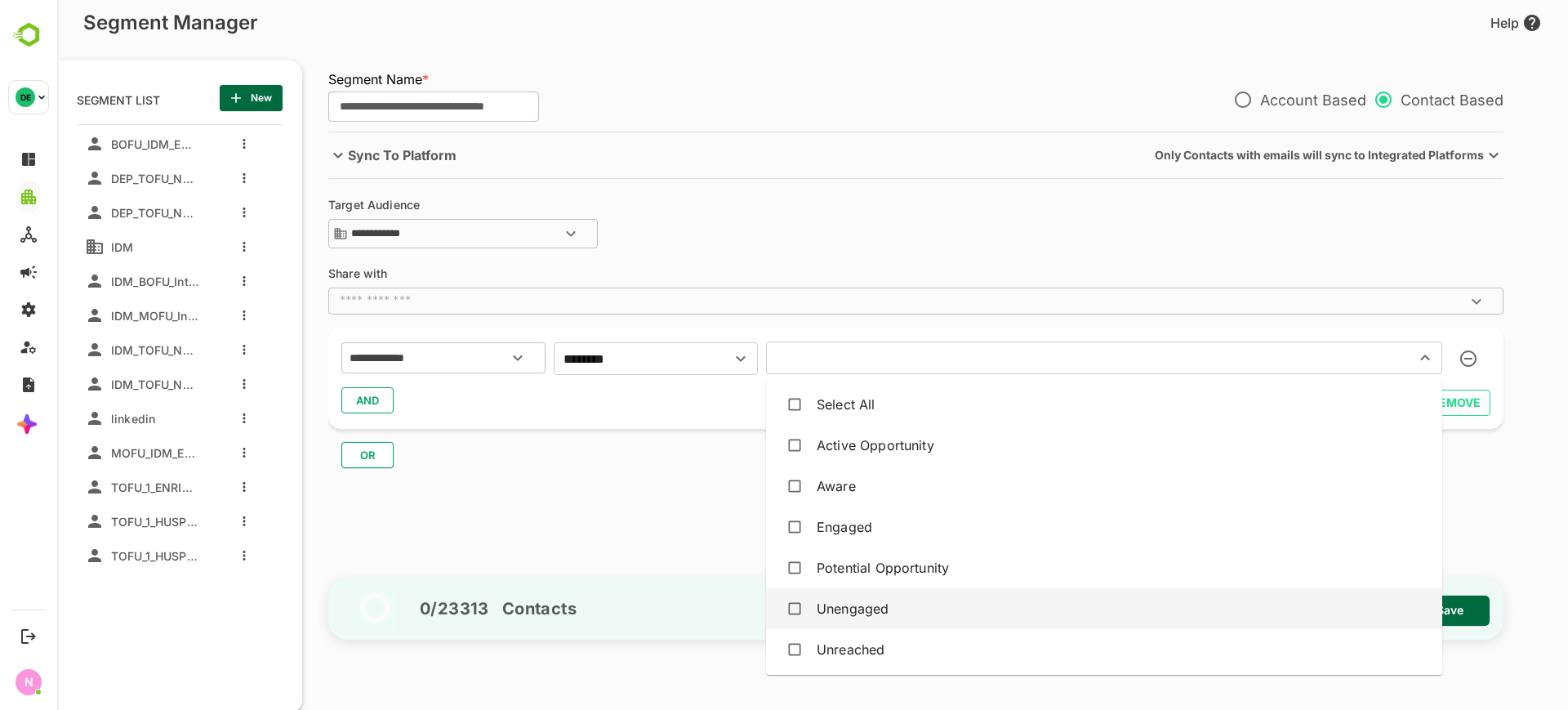
click at [899, 603] on div "Unengaged" at bounding box center [1104, 608] width 650 height 31
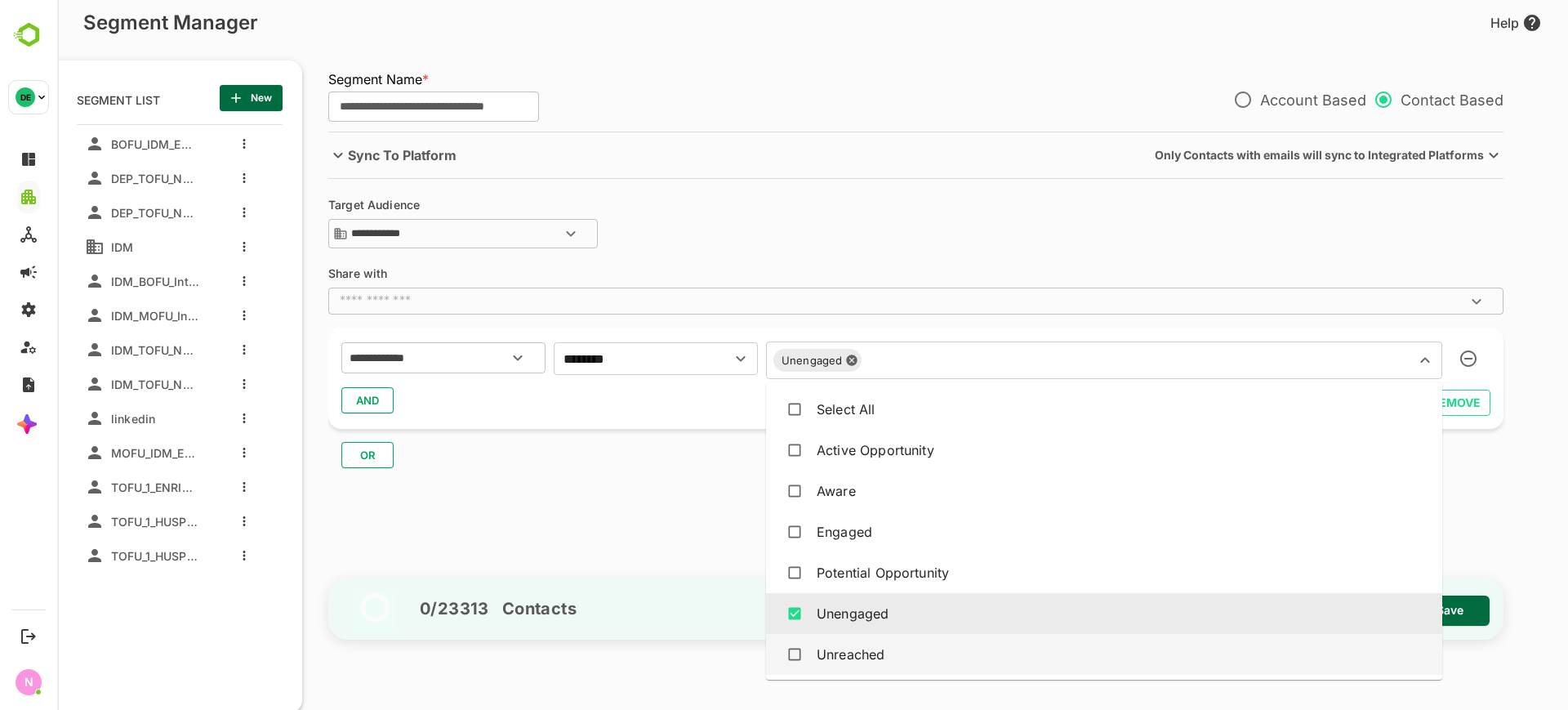
click at [894, 639] on div "Unreached" at bounding box center [1104, 654] width 650 height 31
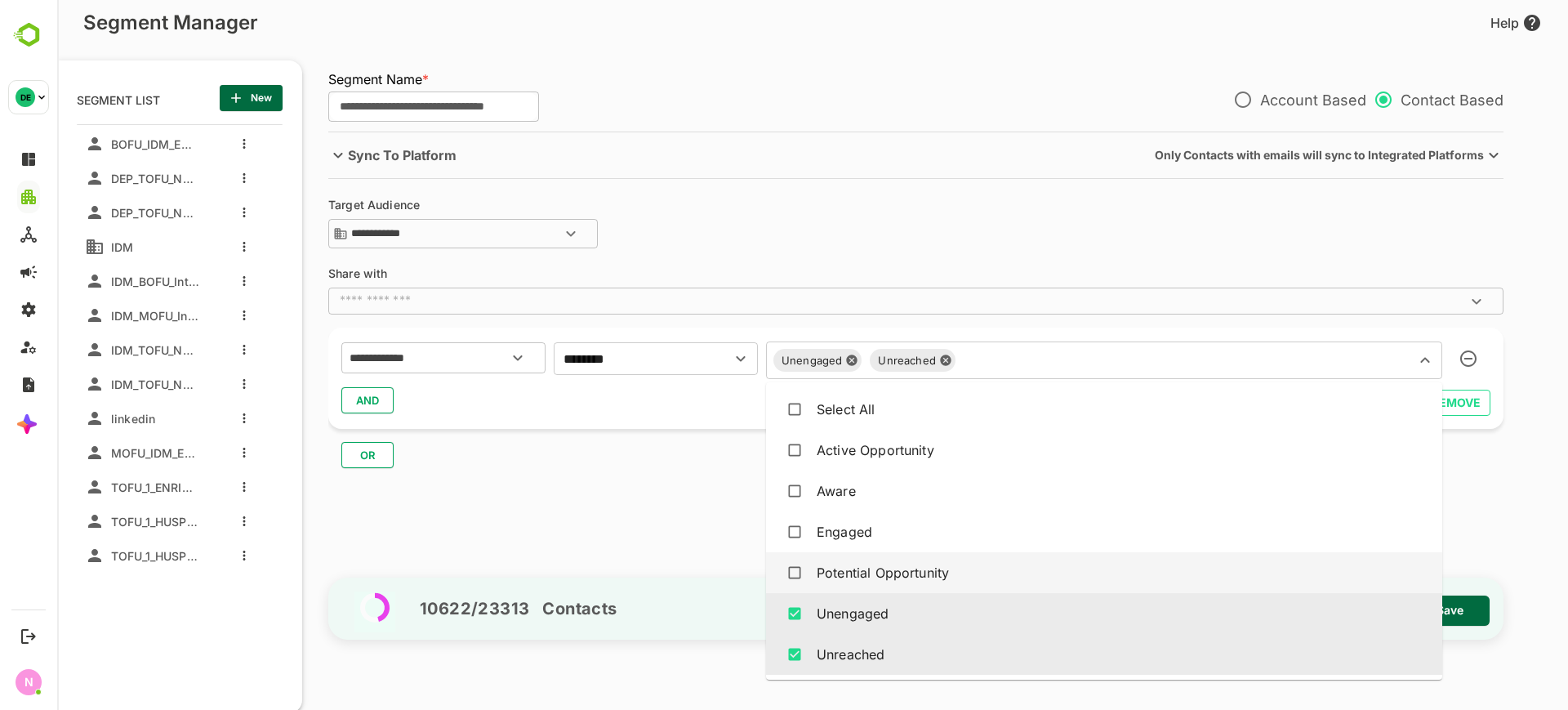
click at [656, 509] on div "**********" at bounding box center [924, 351] width 1192 height 440
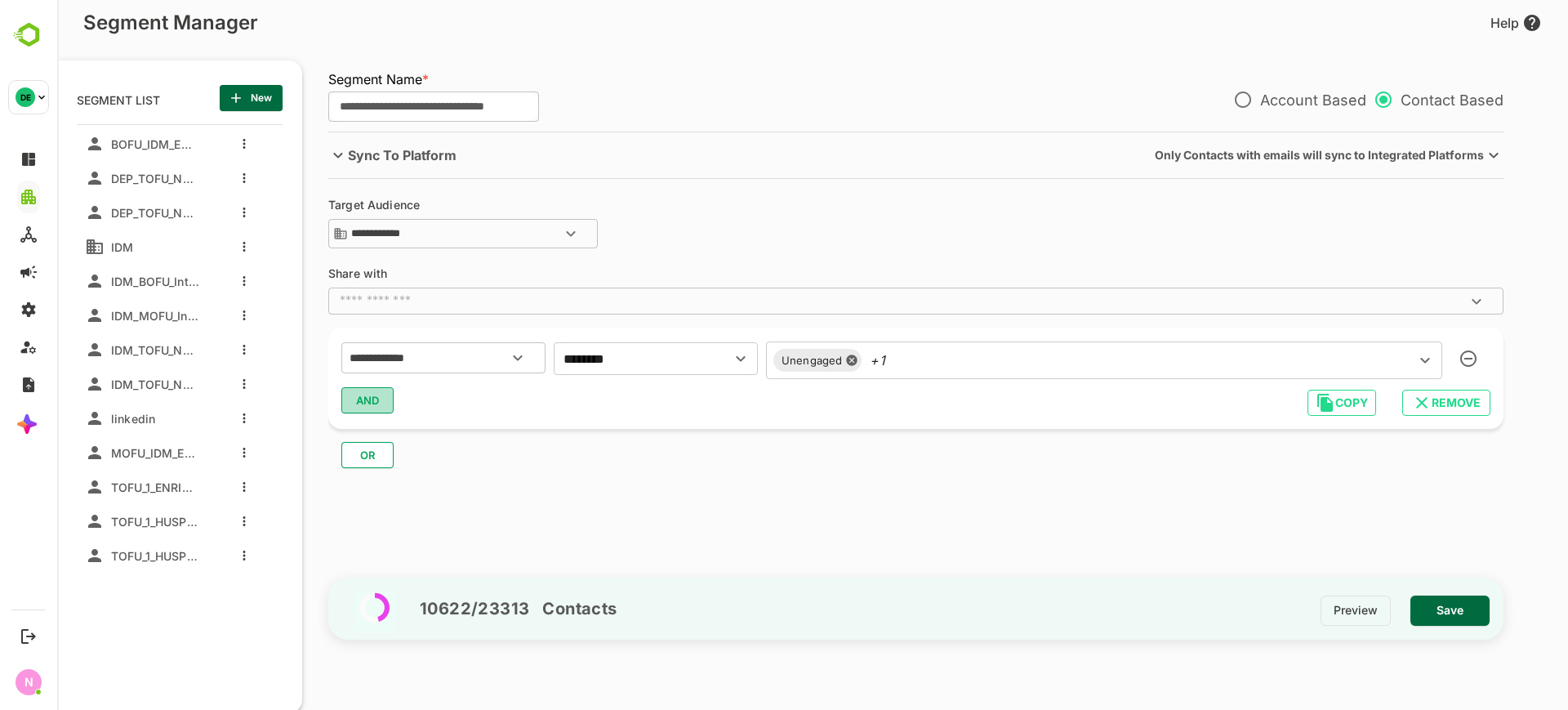
click at [363, 402] on span "AND" at bounding box center [367, 400] width 24 height 21
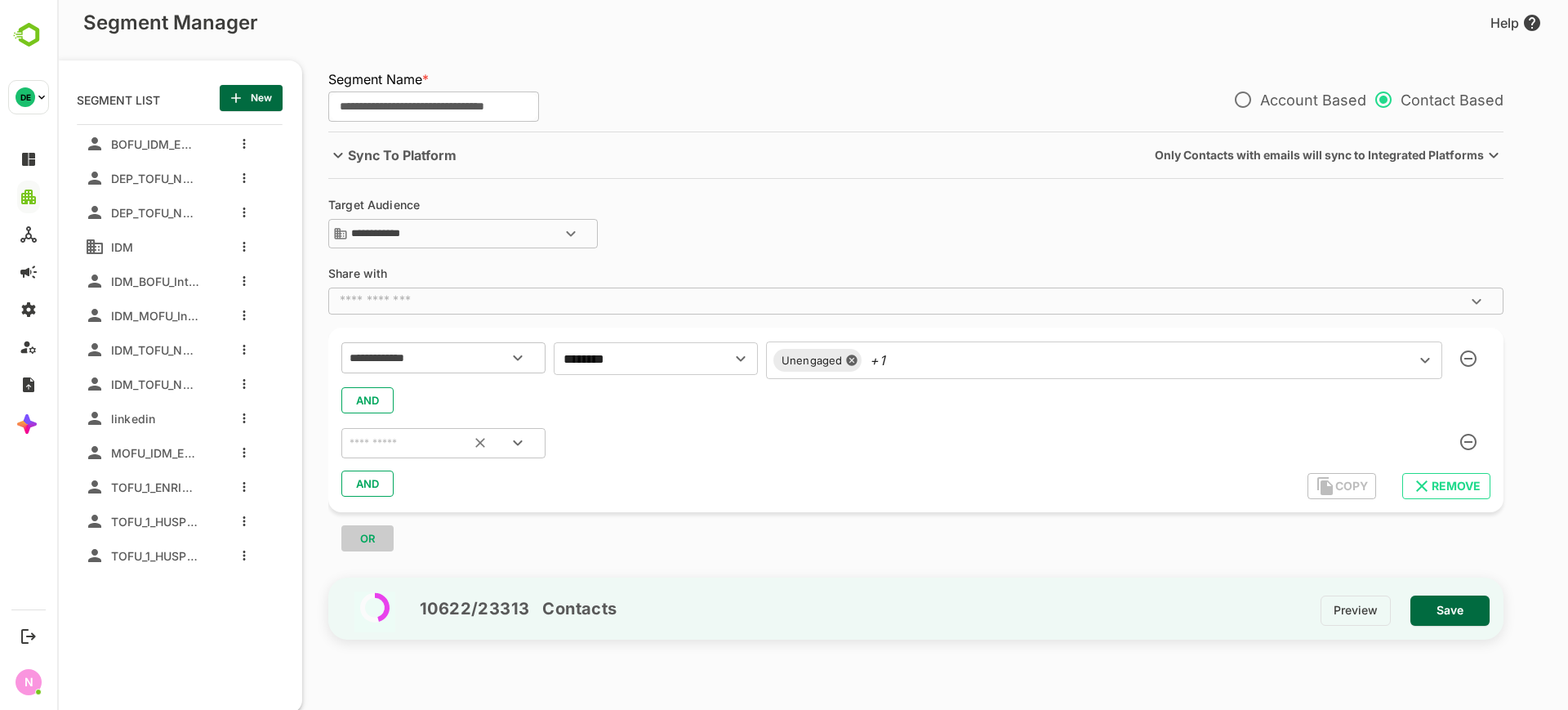
click at [431, 438] on input "text" at bounding box center [423, 444] width 154 height 21
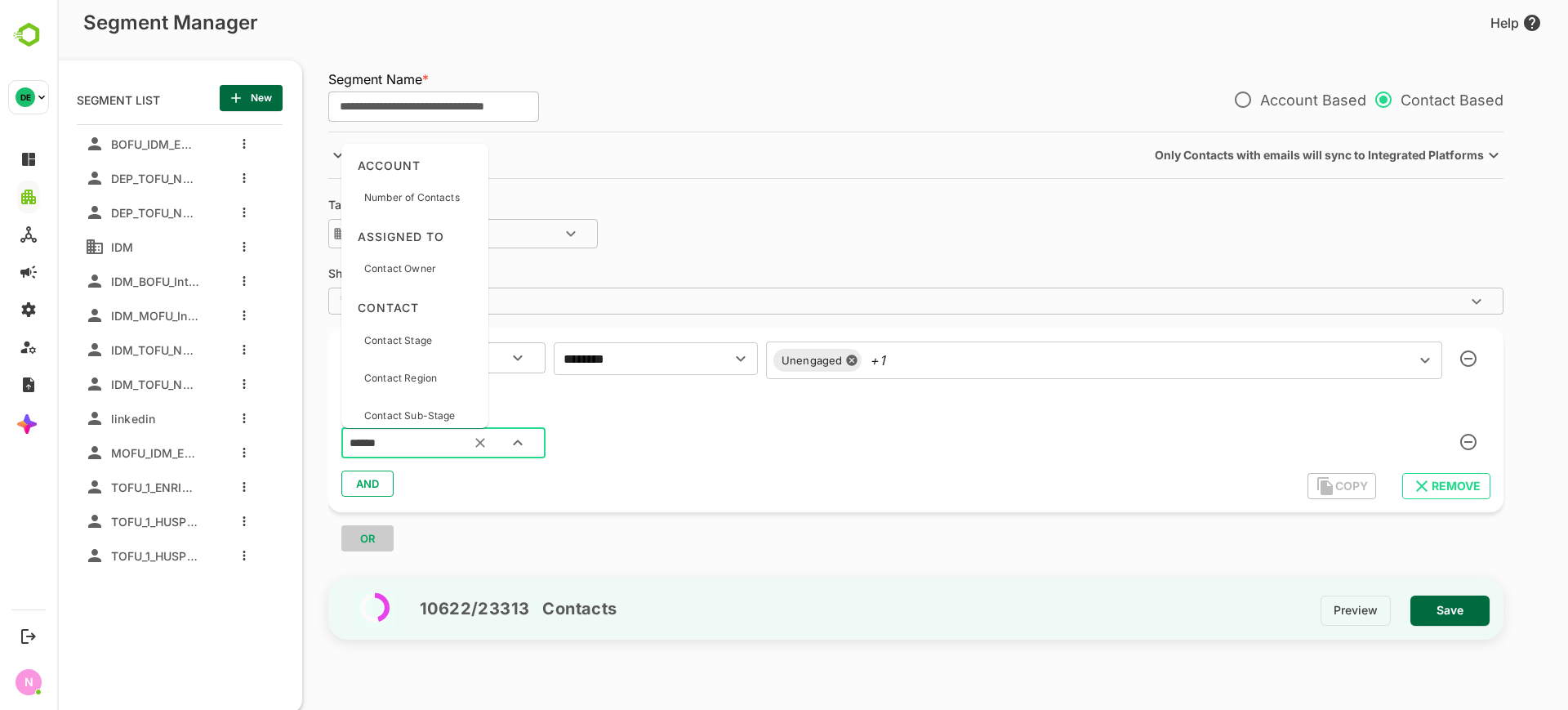
type input "*******"
click at [433, 303] on div "Contact Source" at bounding box center [402, 296] width 75 height 35
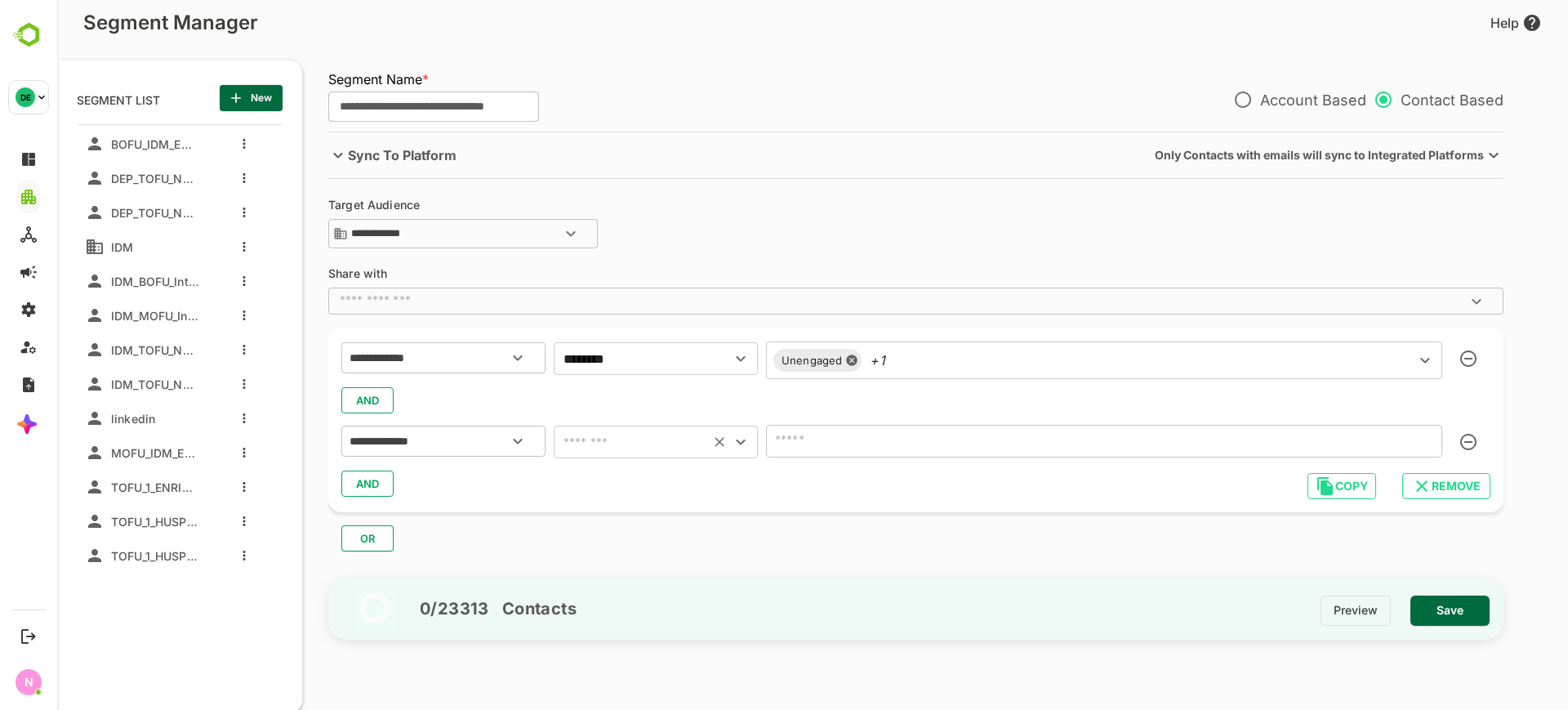
click at [626, 447] on input "text" at bounding box center [632, 442] width 146 height 23
drag, startPoint x: 641, startPoint y: 484, endPoint x: 721, endPoint y: 473, distance: 80.8
click at [641, 485] on li "includes" at bounding box center [656, 483] width 204 height 30
type input "********"
click at [836, 445] on input "text" at bounding box center [1080, 441] width 618 height 23
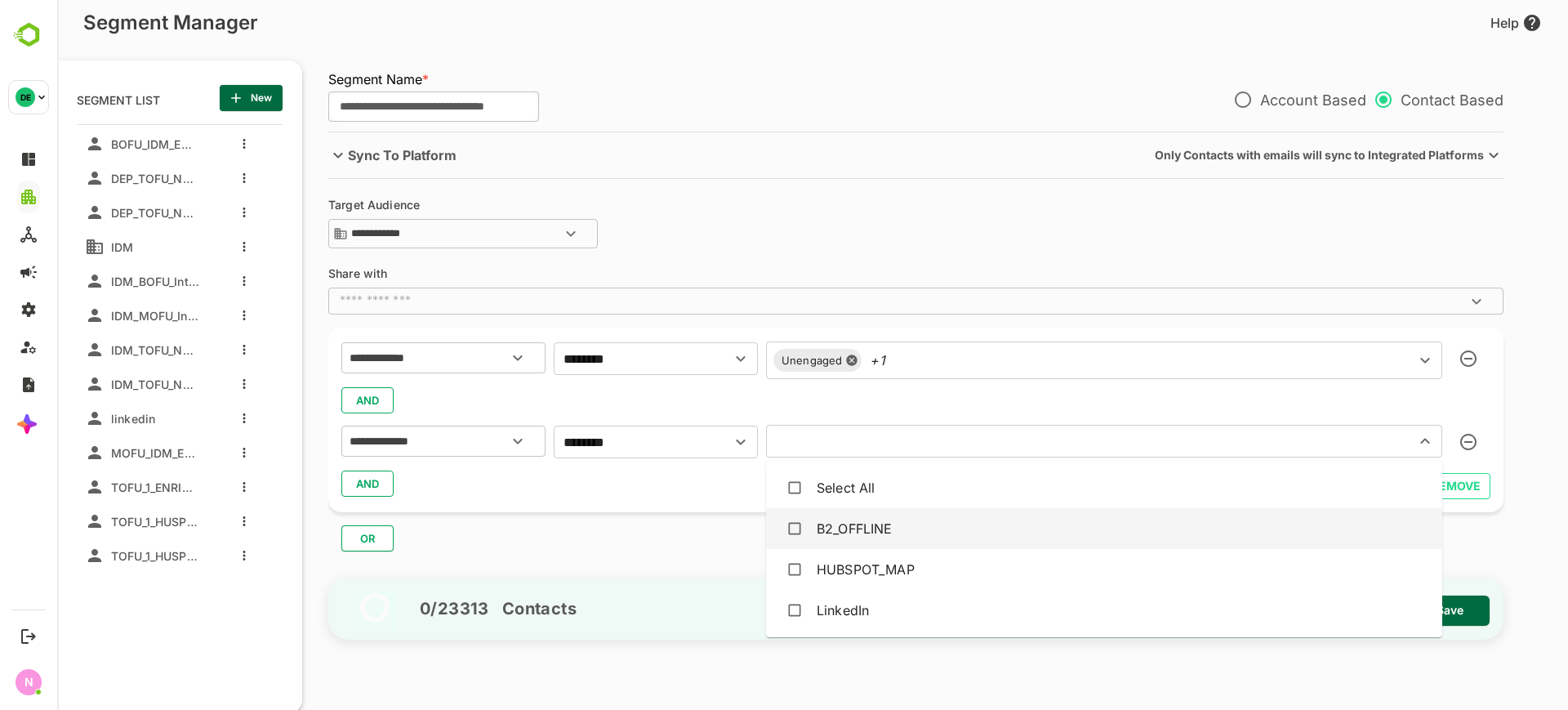
click at [870, 526] on div "B2_OFFLINE" at bounding box center [855, 528] width 76 height 20
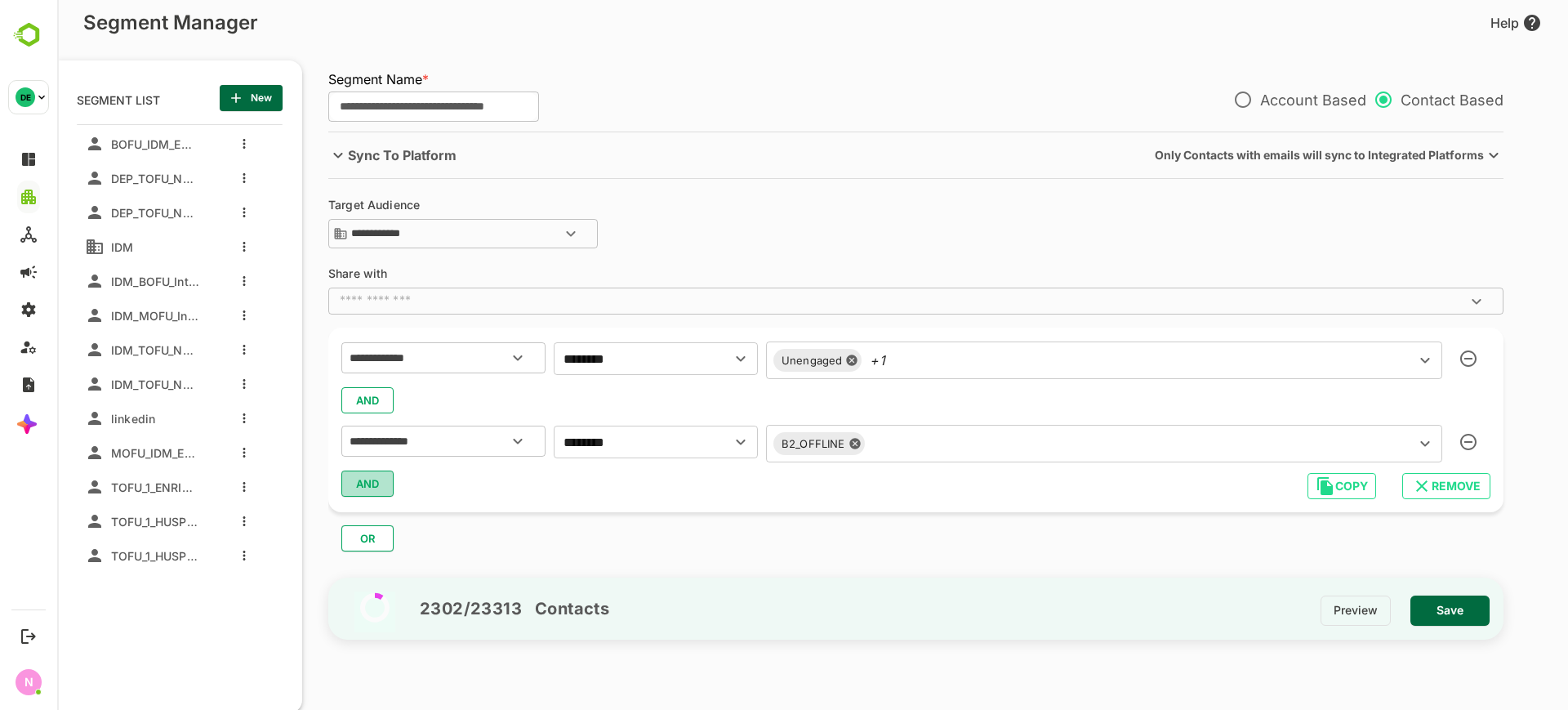
click at [366, 478] on span "AND" at bounding box center [367, 483] width 24 height 21
click at [405, 536] on input "text" at bounding box center [423, 527] width 154 height 21
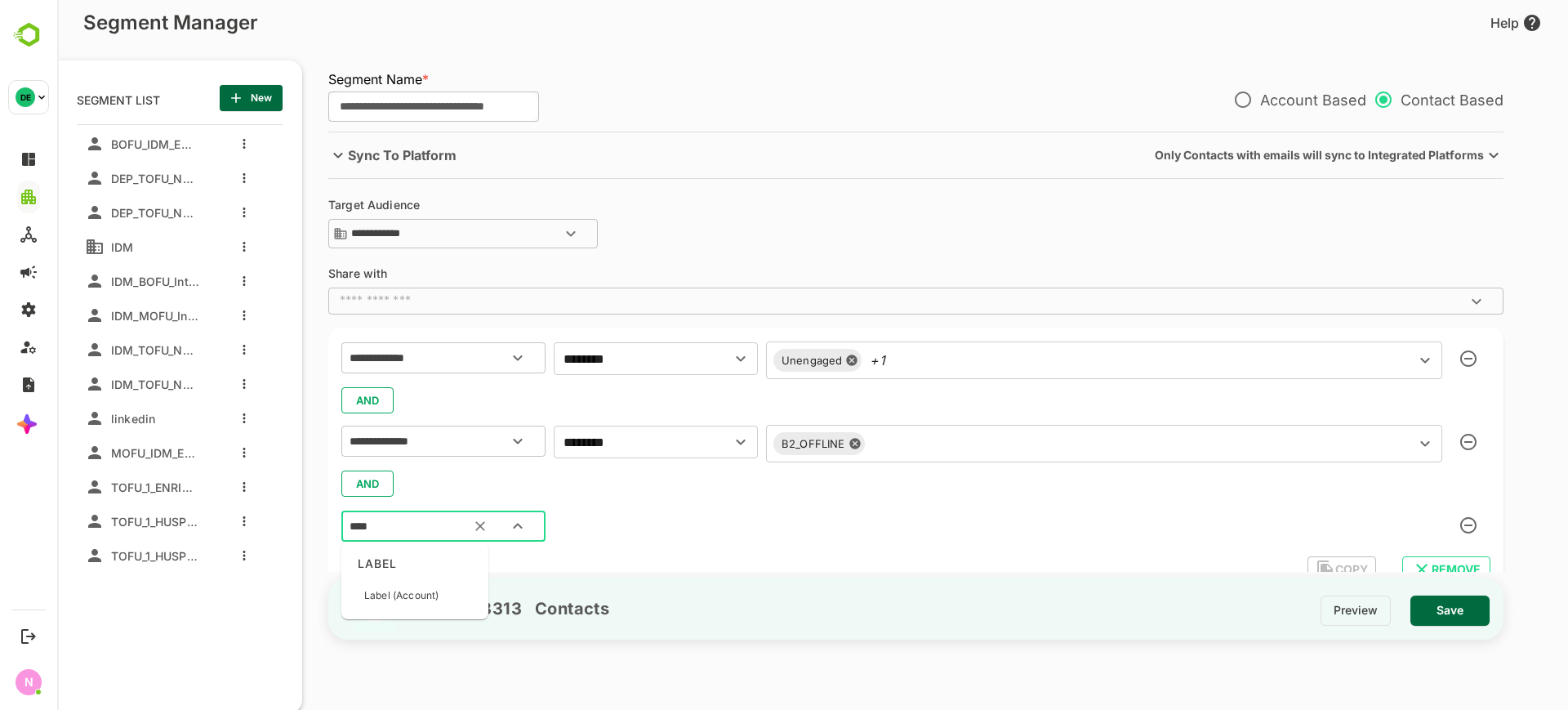
type input "****"
click at [418, 620] on div "2302 / 23313 Contacts" at bounding box center [502, 608] width 215 height 62
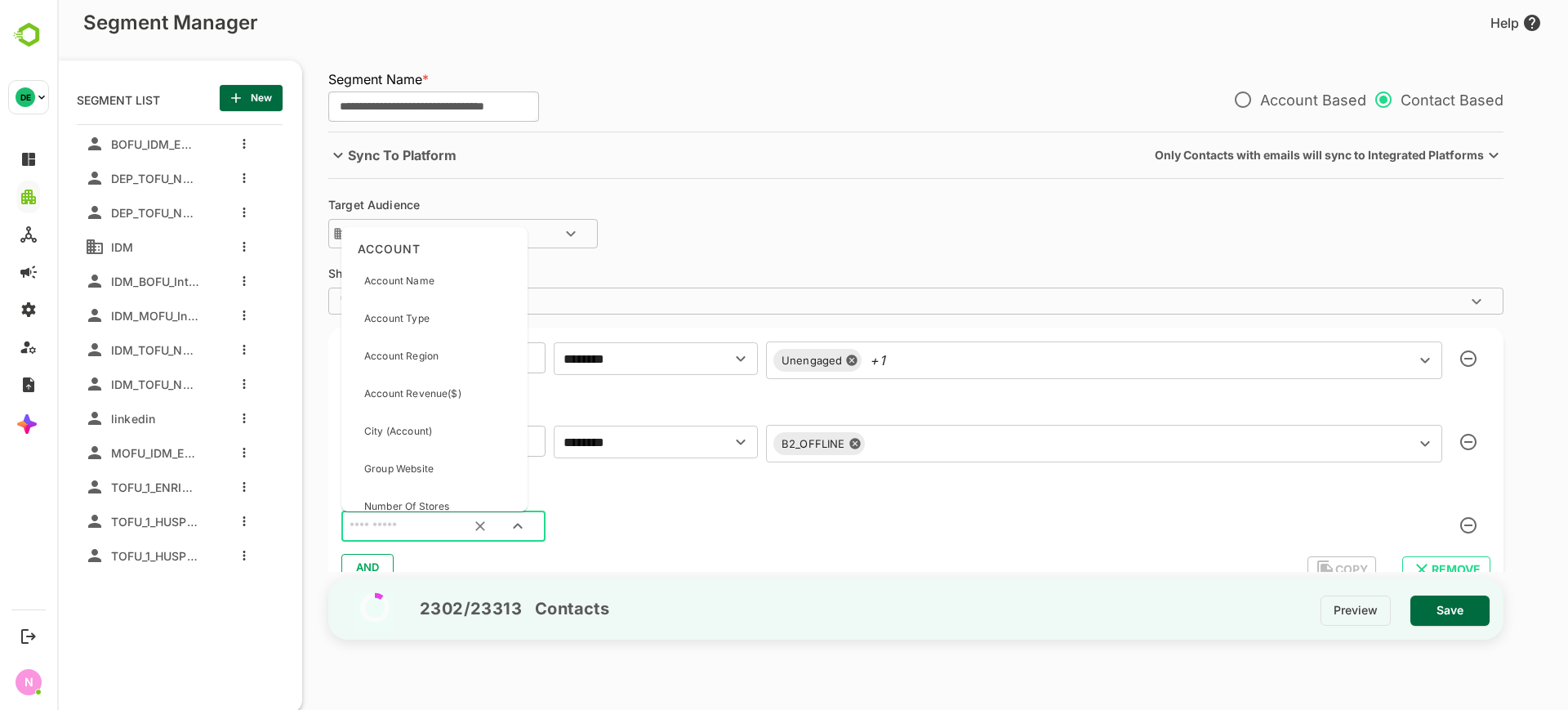
click at [374, 534] on input "text" at bounding box center [423, 527] width 154 height 21
type input "****"
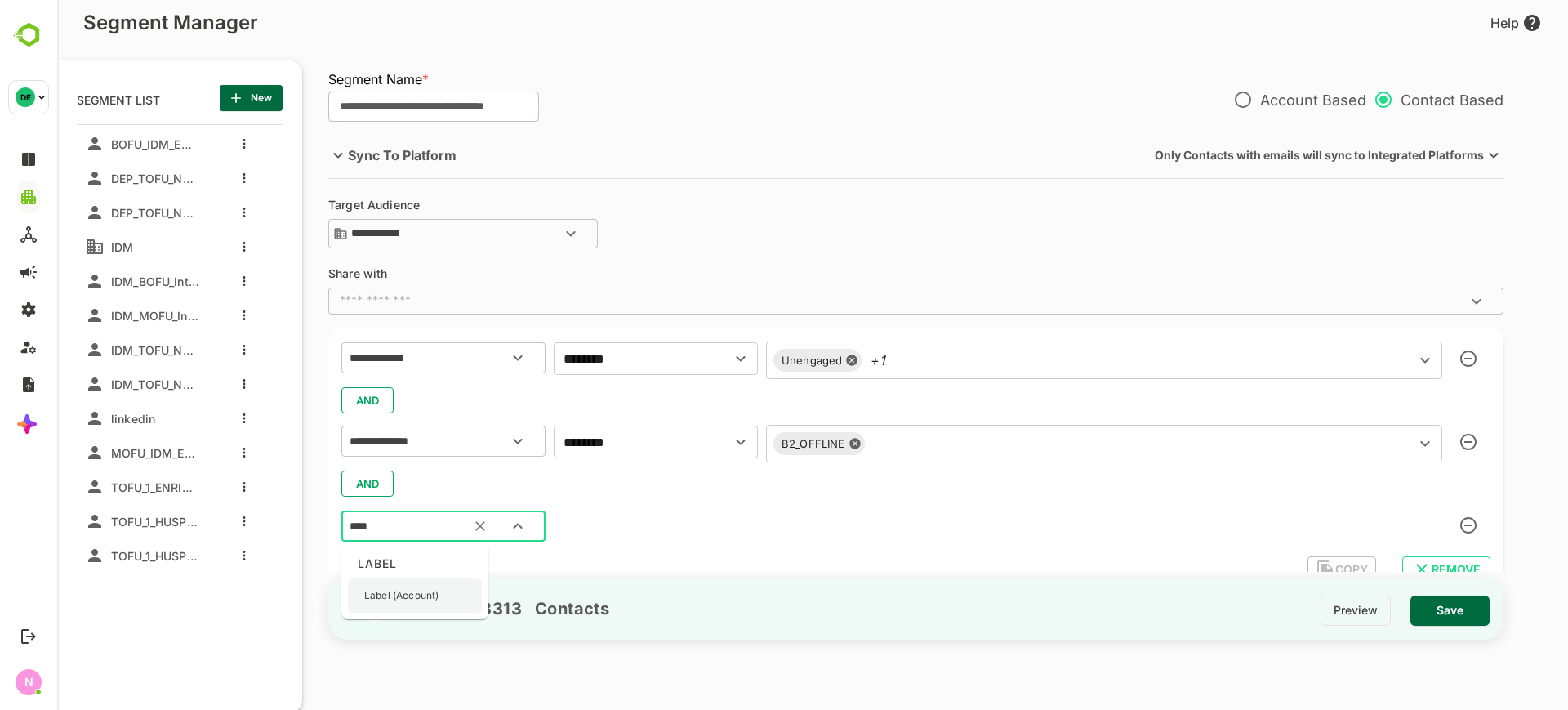
click at [404, 605] on div "Label (Account)" at bounding box center [402, 595] width 75 height 35
click at [592, 537] on div "​" at bounding box center [656, 525] width 204 height 33
click at [627, 519] on input "text" at bounding box center [632, 525] width 146 height 23
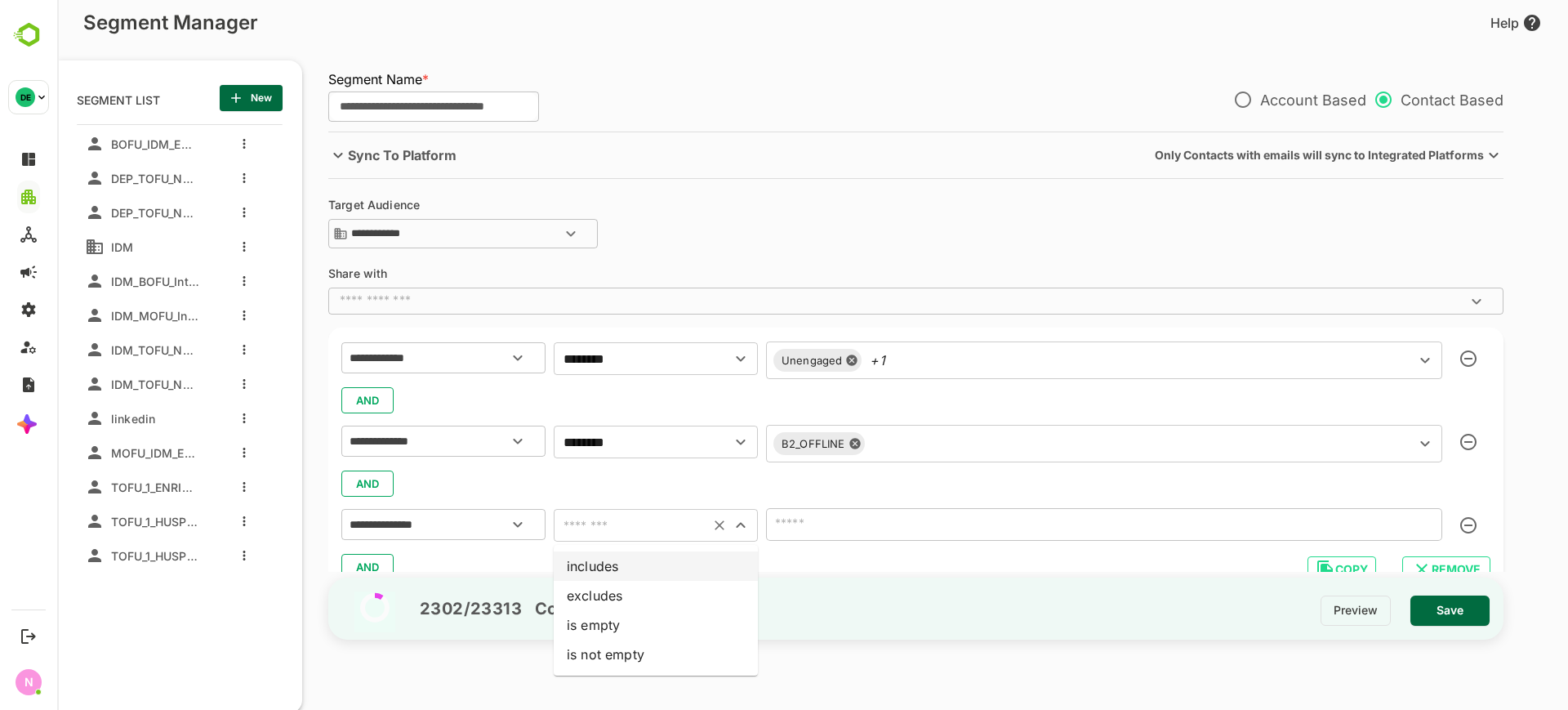
click at [633, 555] on li "includes" at bounding box center [656, 566] width 204 height 30
type input "********"
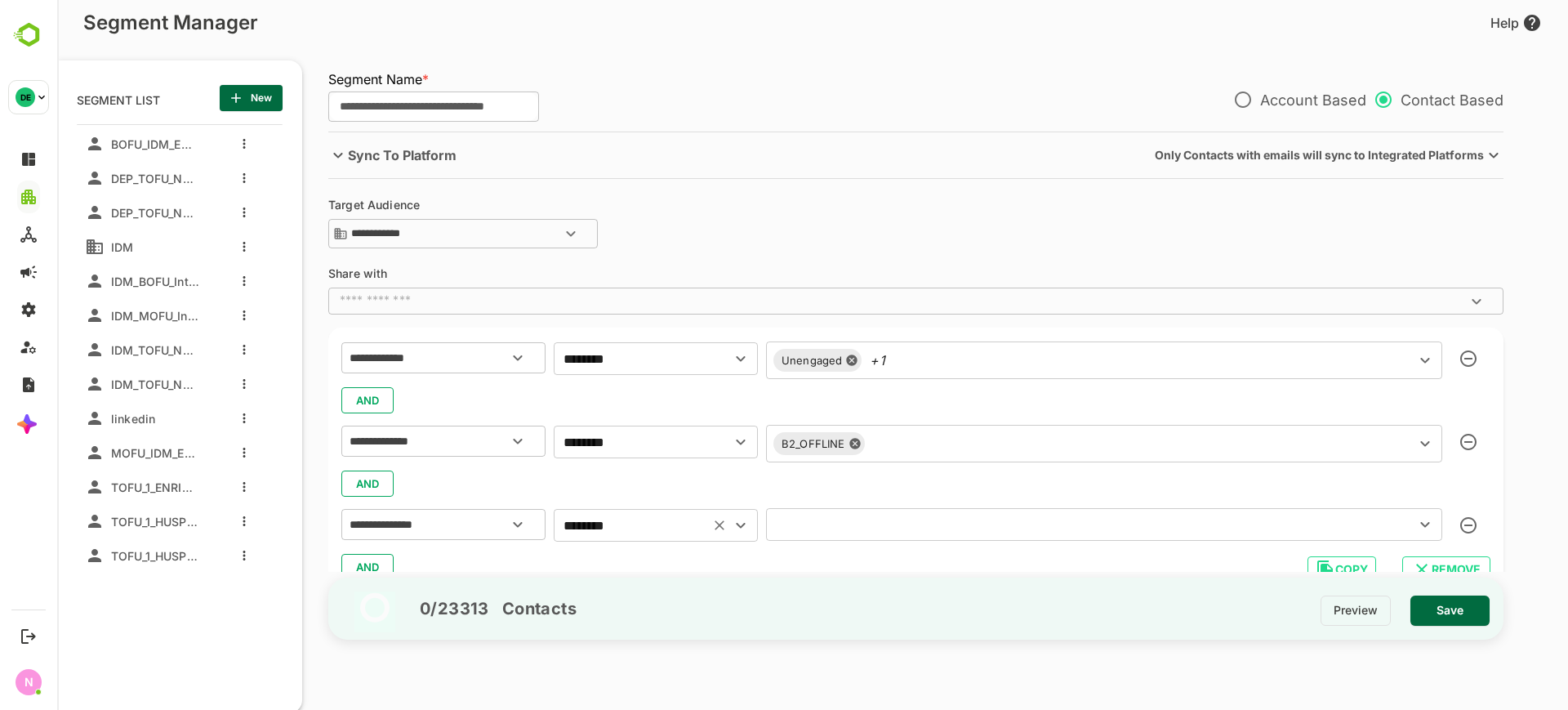
click at [836, 521] on input "text" at bounding box center [1080, 524] width 618 height 23
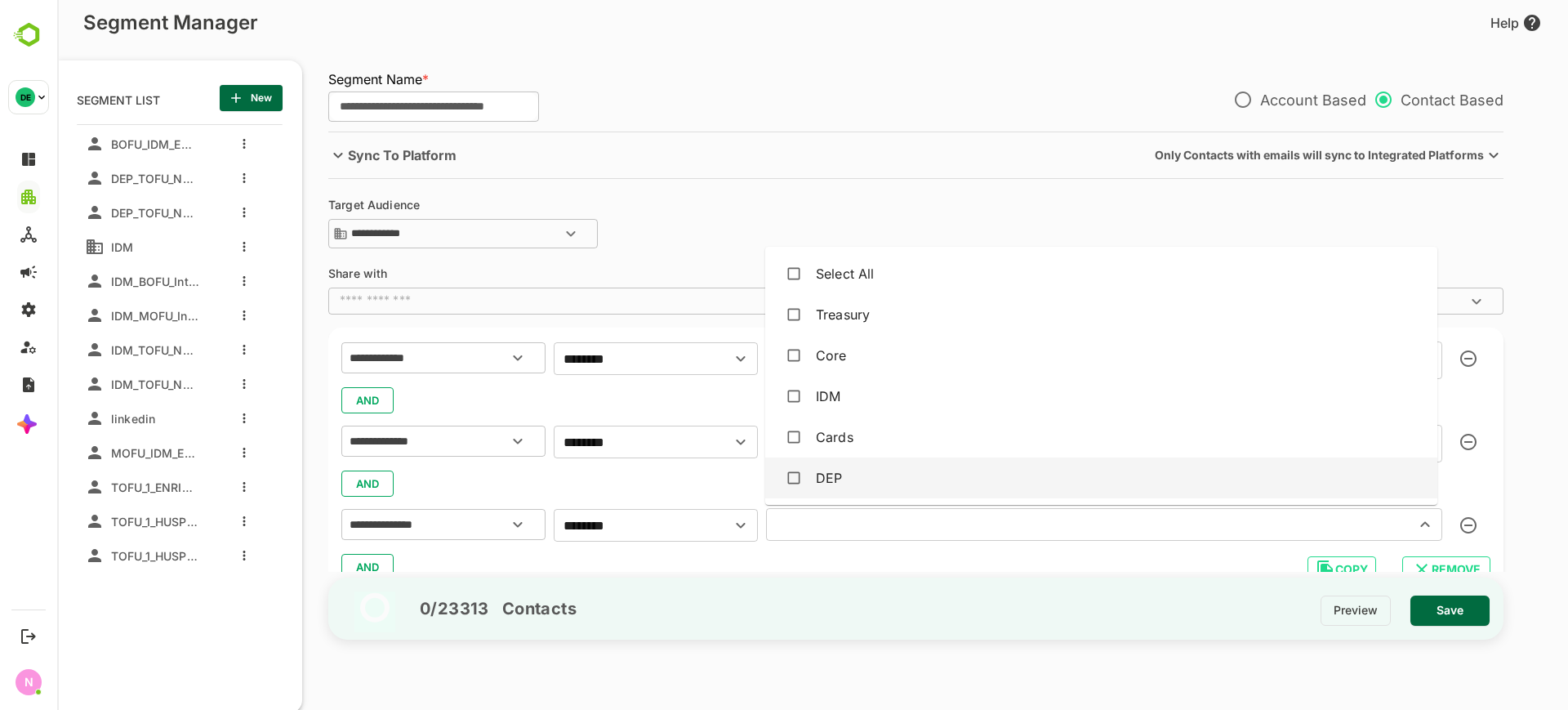
click at [881, 476] on div "DEP" at bounding box center [1102, 478] width 646 height 31
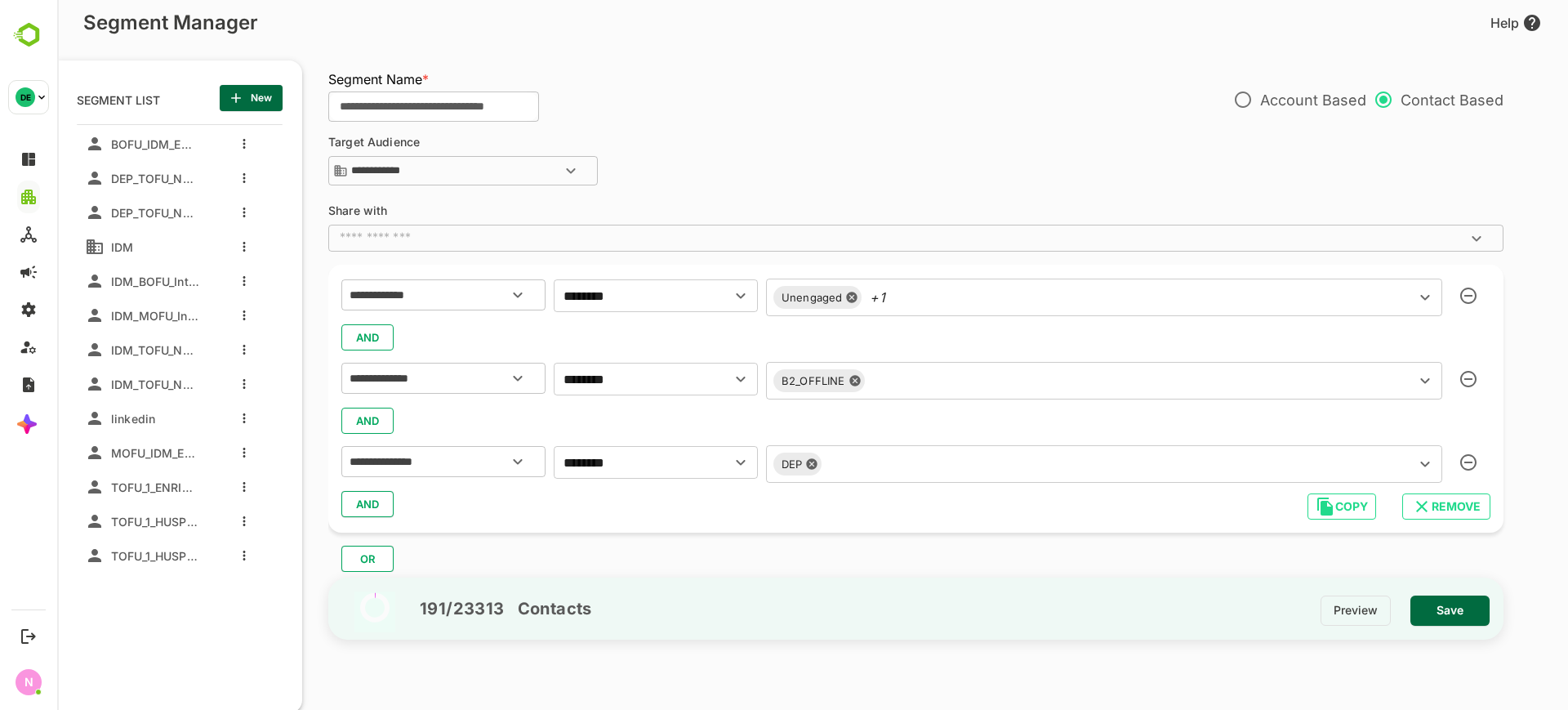
click at [608, 489] on div "AND" at bounding box center [916, 504] width 1150 height 31
click at [945, 300] on div "Unengaged +1 ​" at bounding box center [1104, 297] width 676 height 37
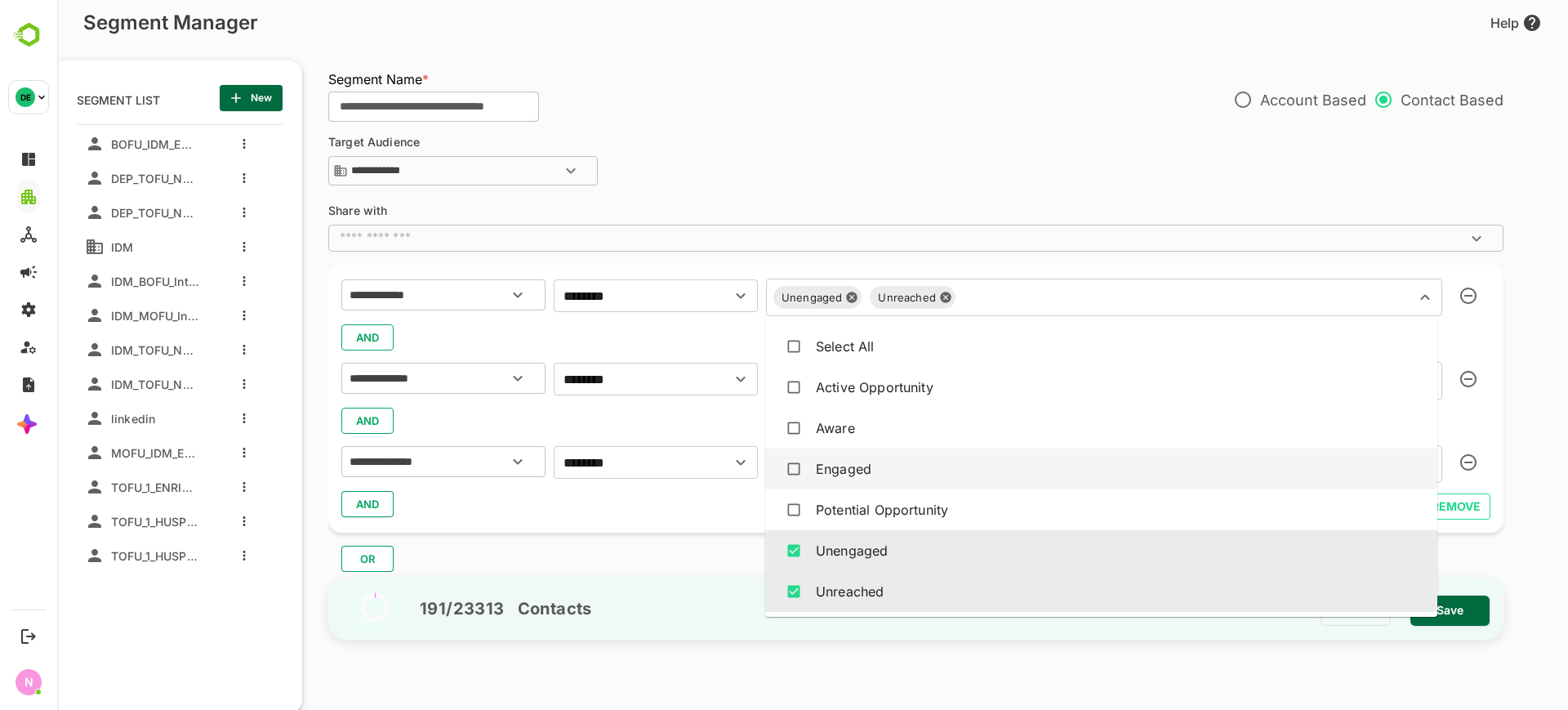
click at [694, 503] on div "AND" at bounding box center [916, 504] width 1150 height 31
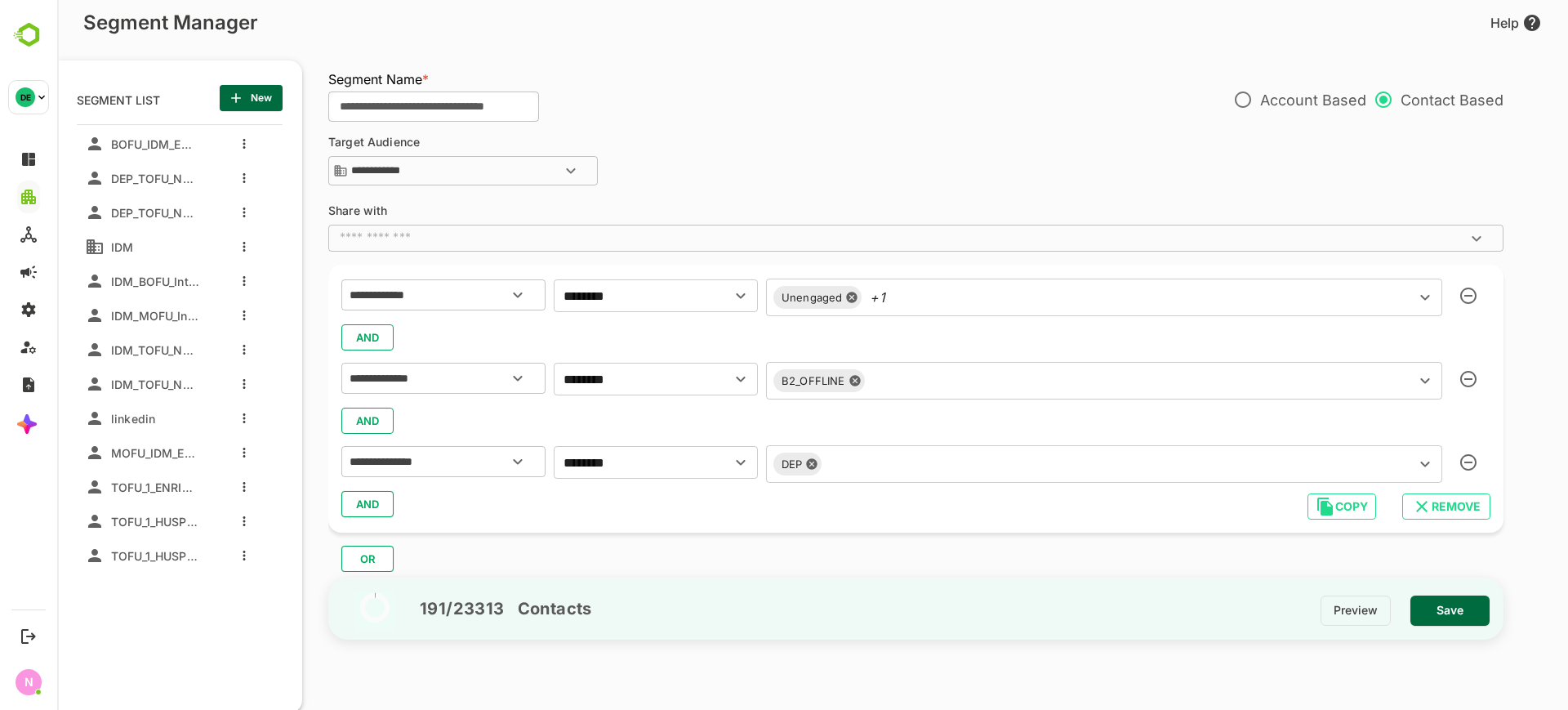
scroll to position [0, 0]
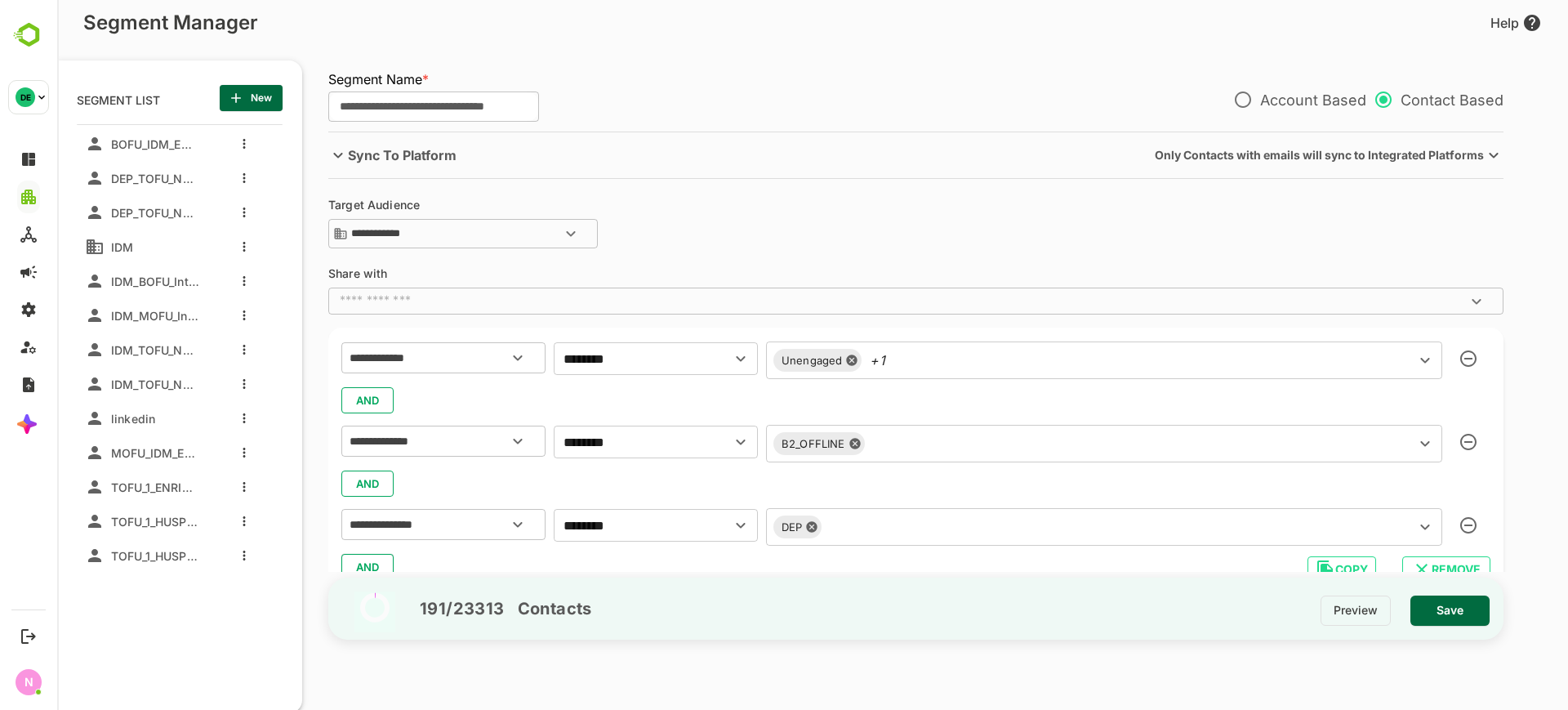
click at [1442, 613] on span "Save" at bounding box center [1450, 610] width 53 height 21
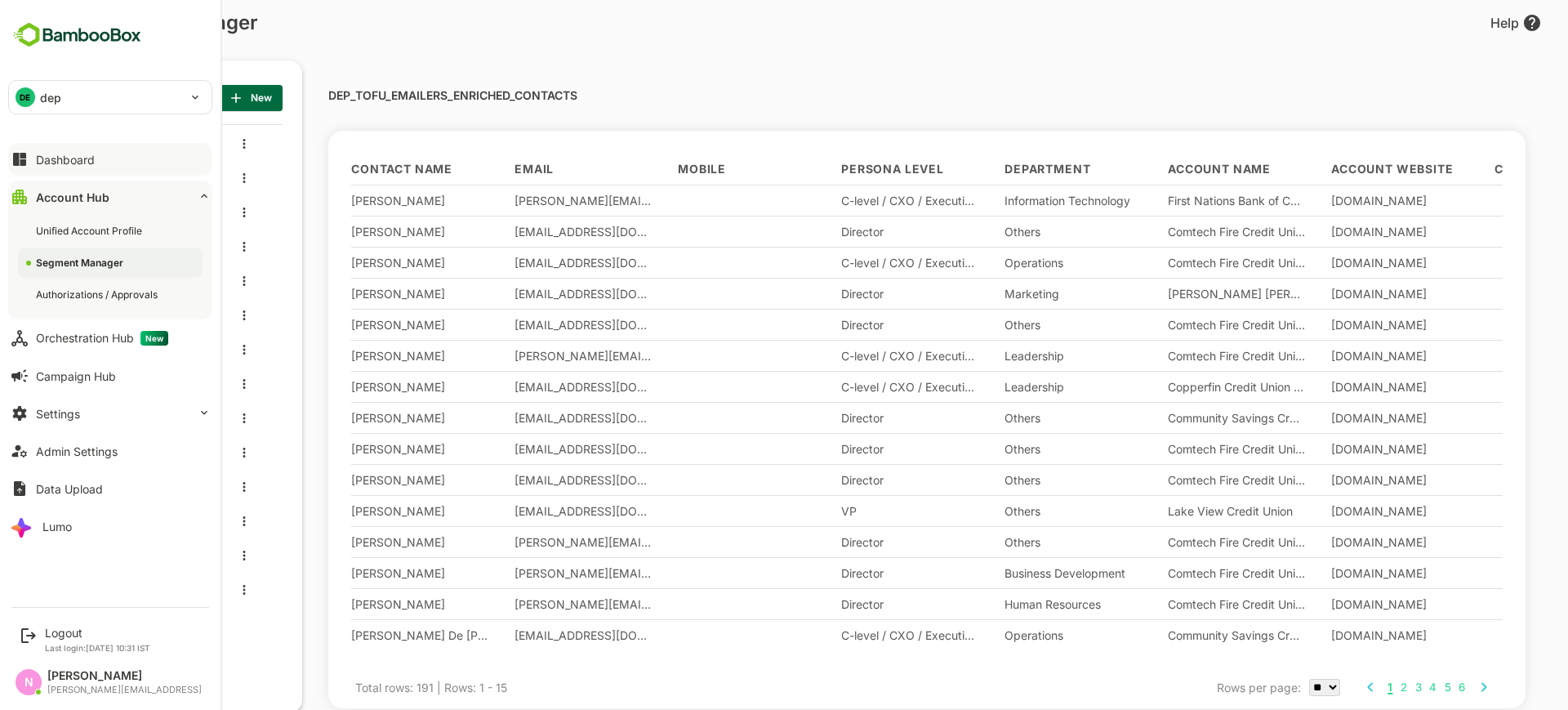
click at [122, 153] on button "Dashboard" at bounding box center [109, 160] width 204 height 33
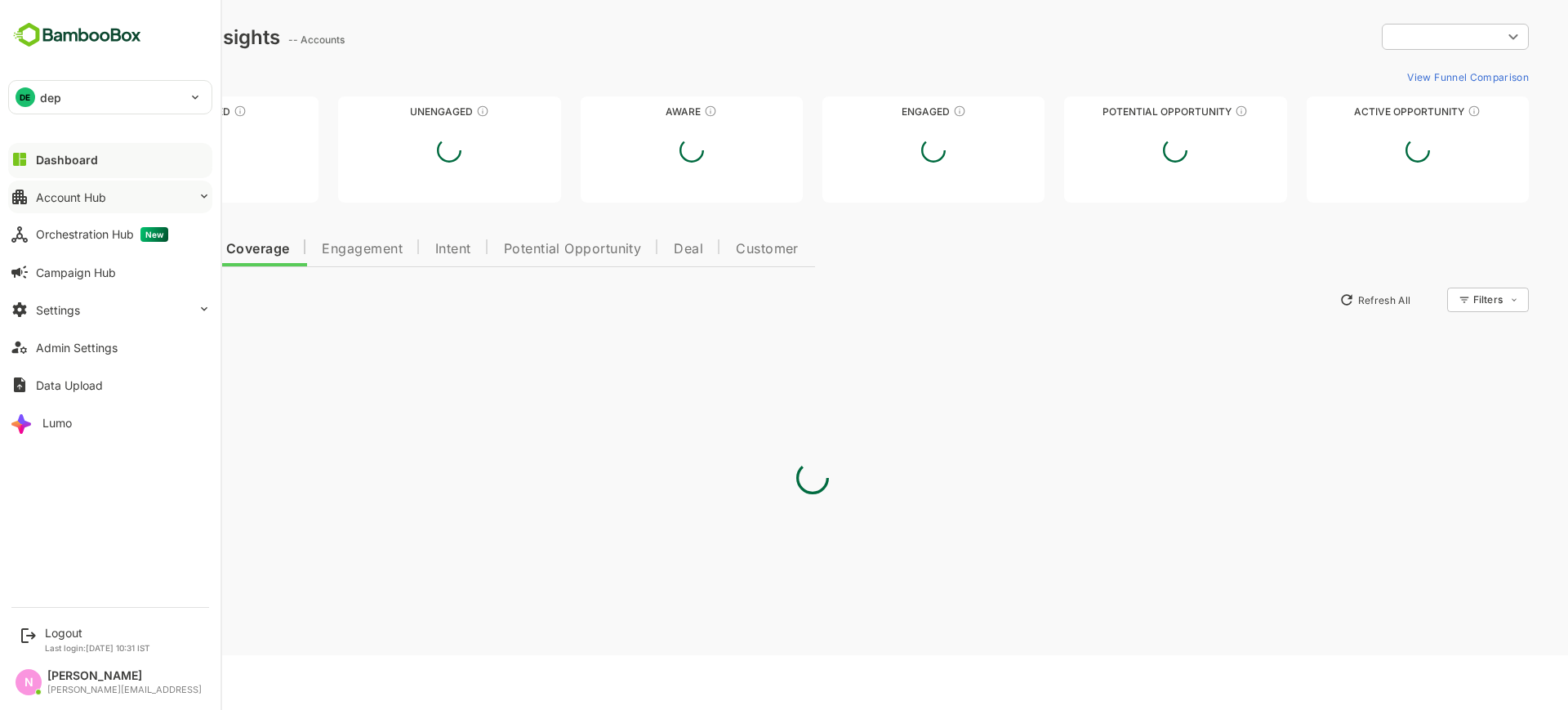
click at [122, 188] on button "Account Hub" at bounding box center [109, 197] width 204 height 33
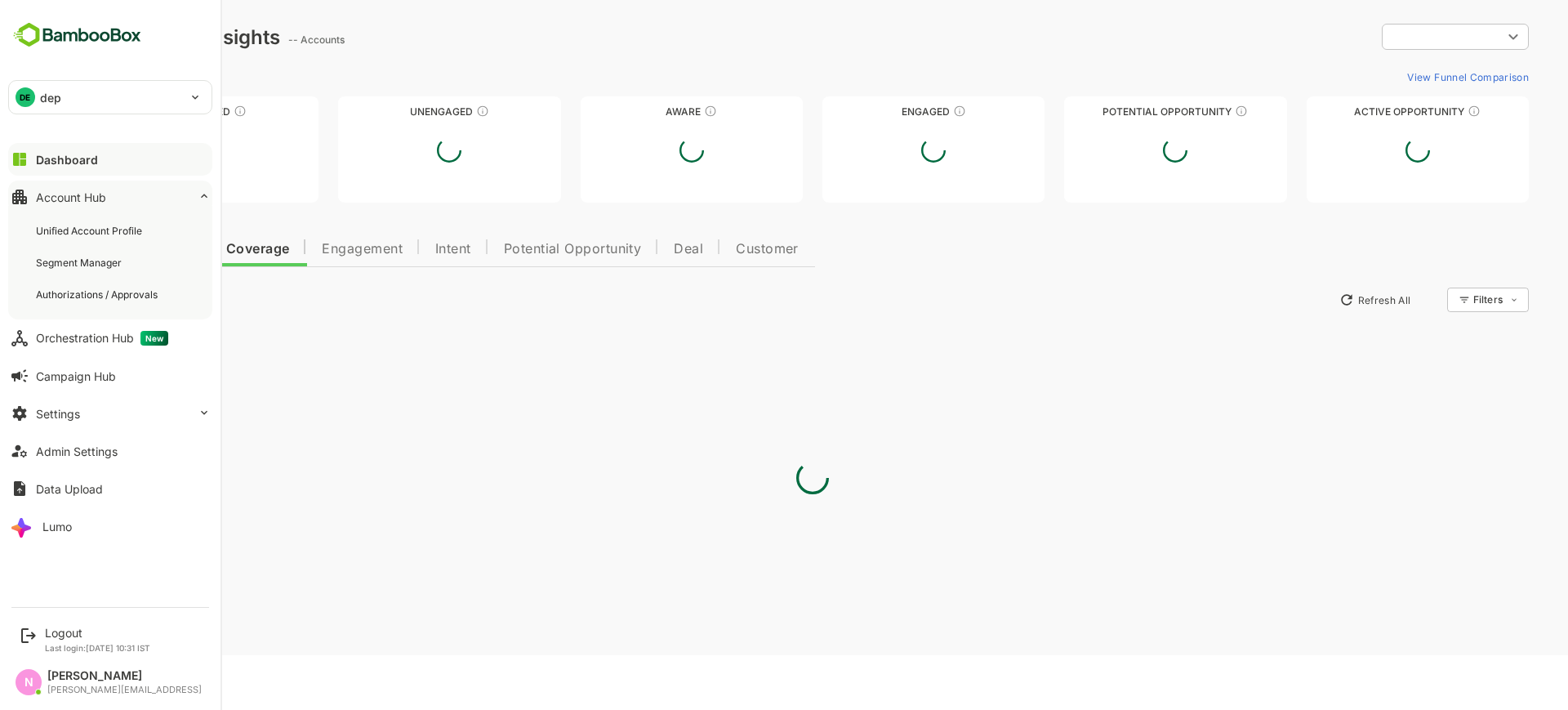
type input "**********"
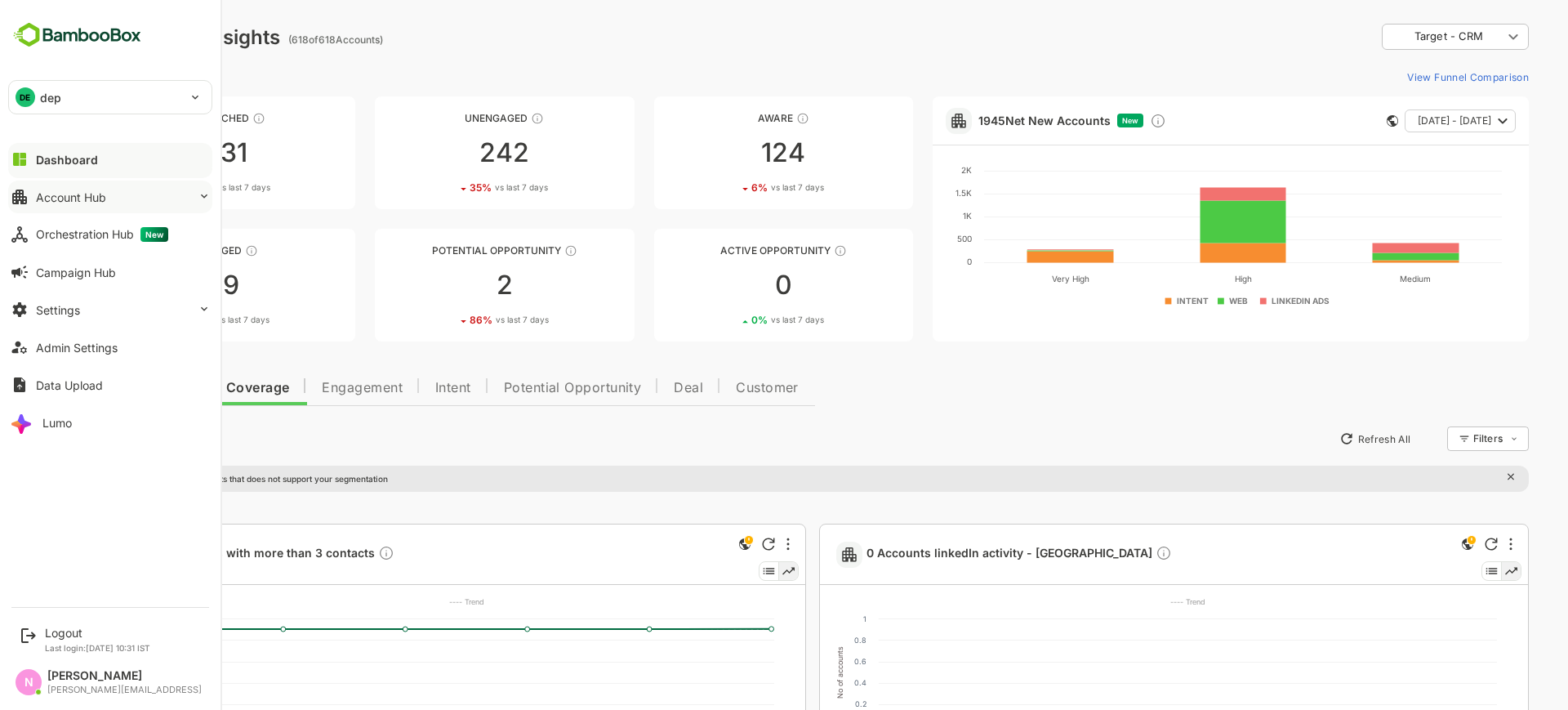
click at [44, 200] on div "Account Hub" at bounding box center [70, 197] width 70 height 14
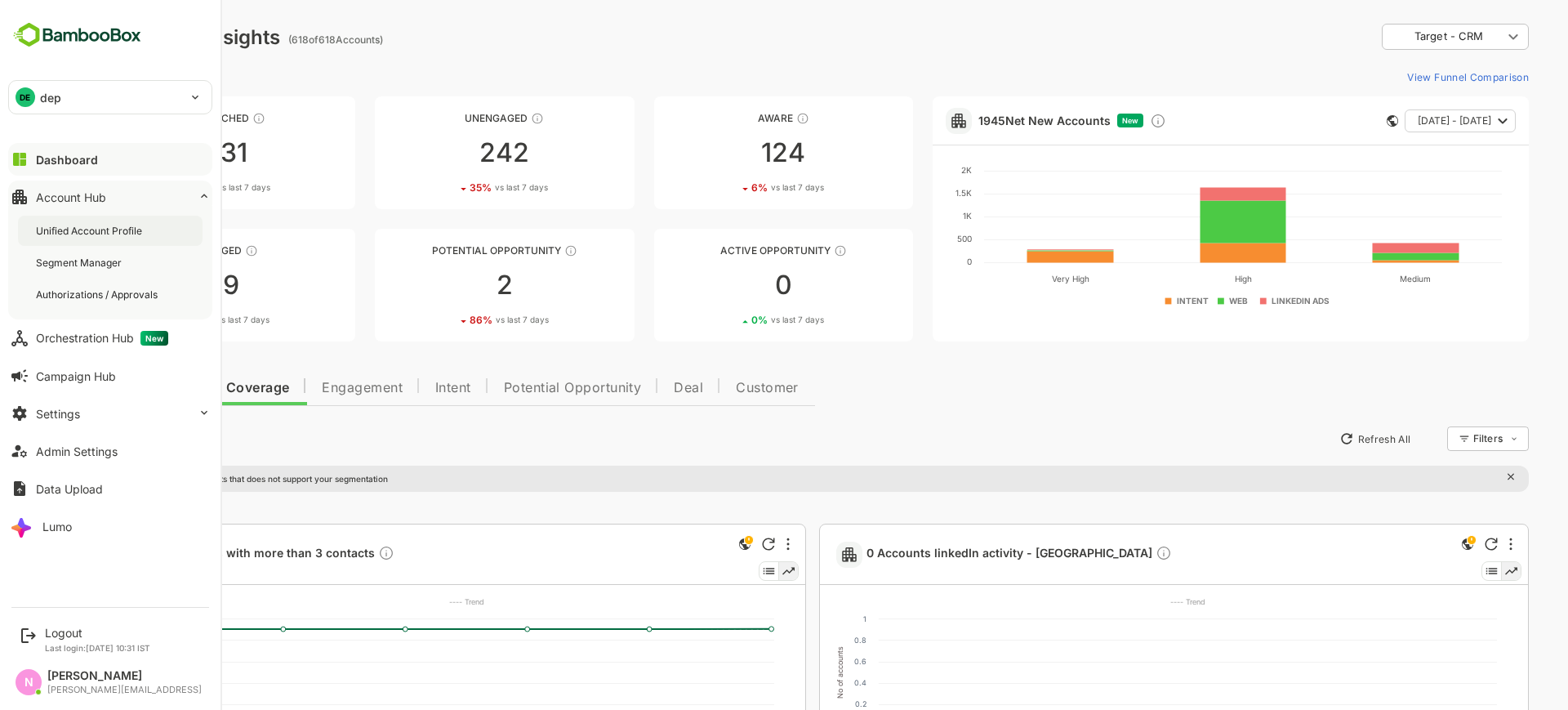
drag, startPoint x: 45, startPoint y: 201, endPoint x: 92, endPoint y: 235, distance: 58.0
click at [92, 235] on div "Unified Account Profile" at bounding box center [90, 231] width 109 height 14
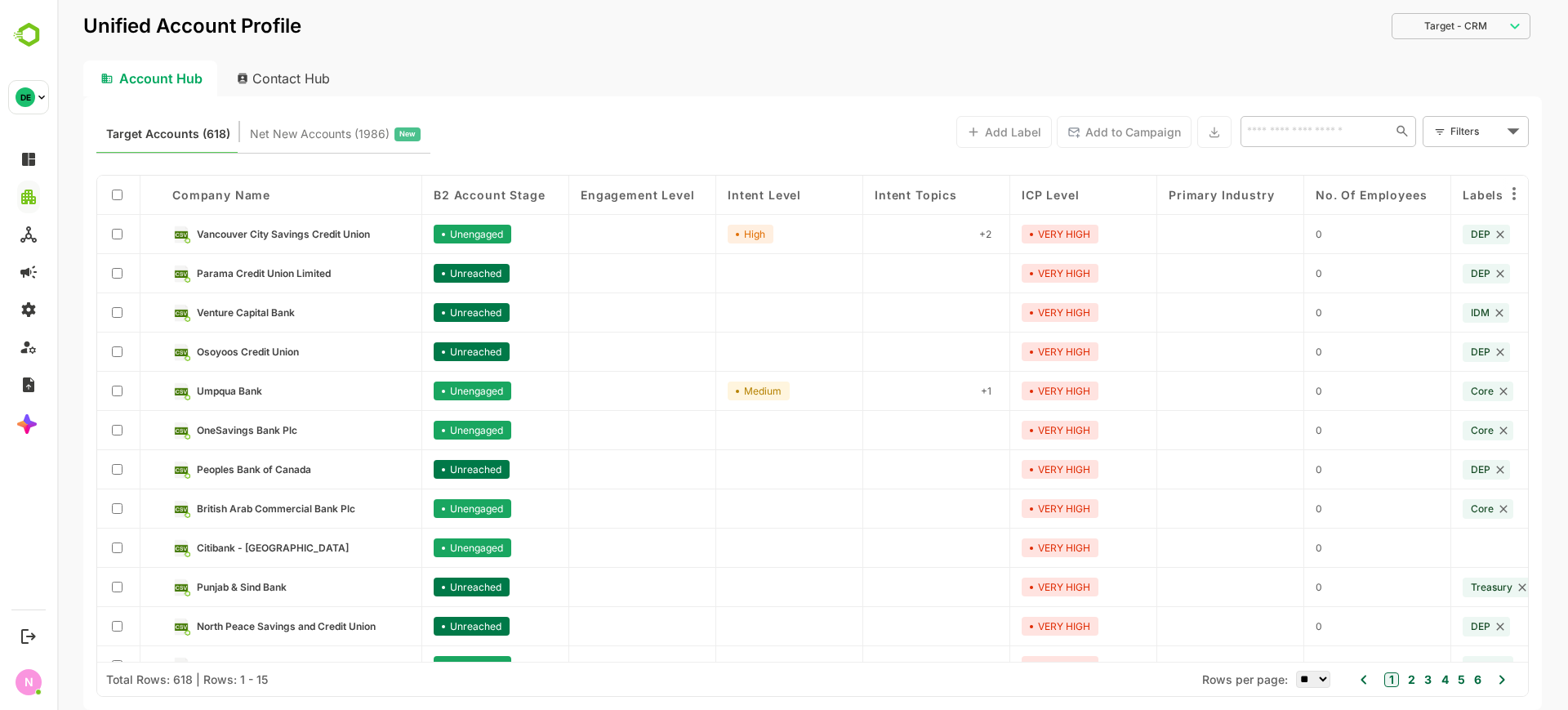
click at [290, 76] on div "Contact Hub" at bounding box center [284, 78] width 121 height 36
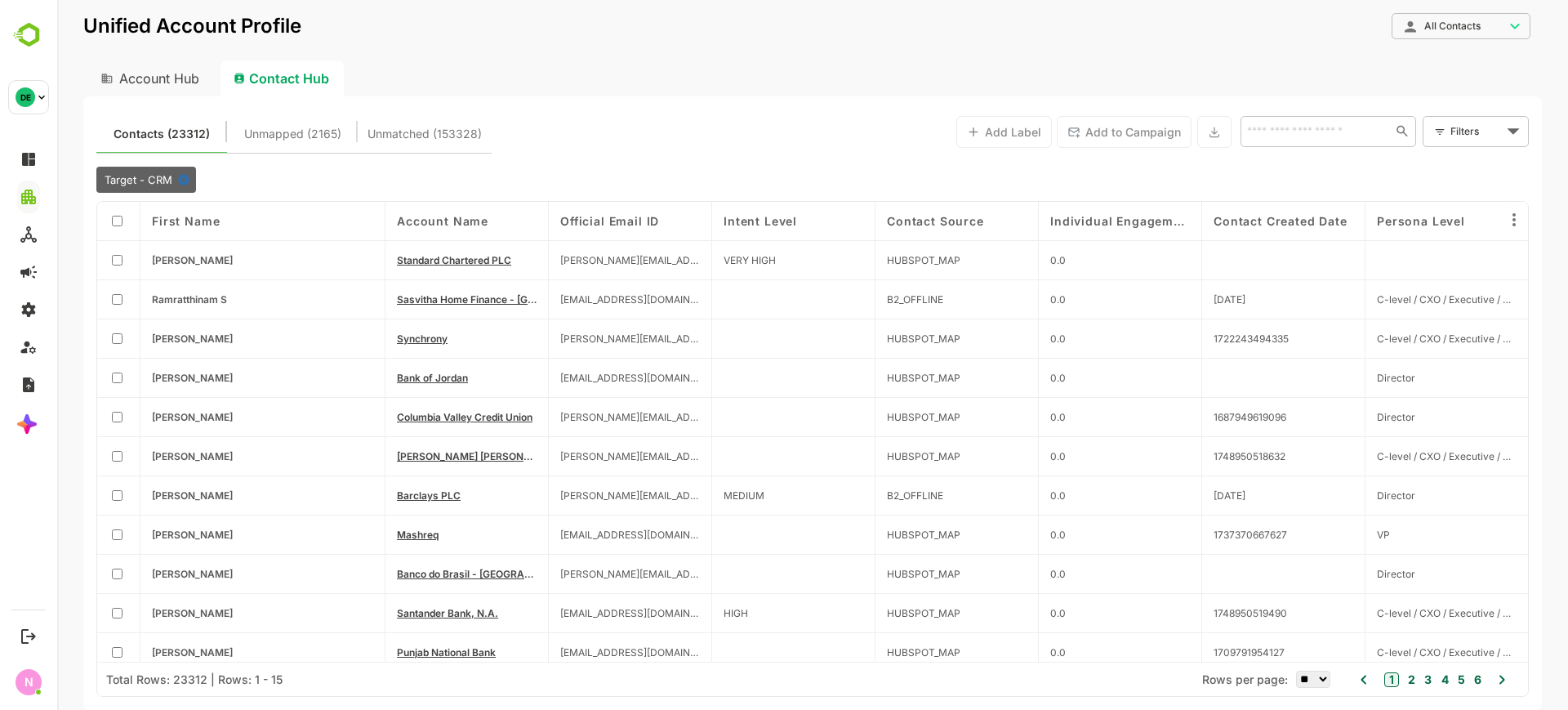
click at [1479, 27] on body "**********" at bounding box center [813, 355] width 1512 height 710
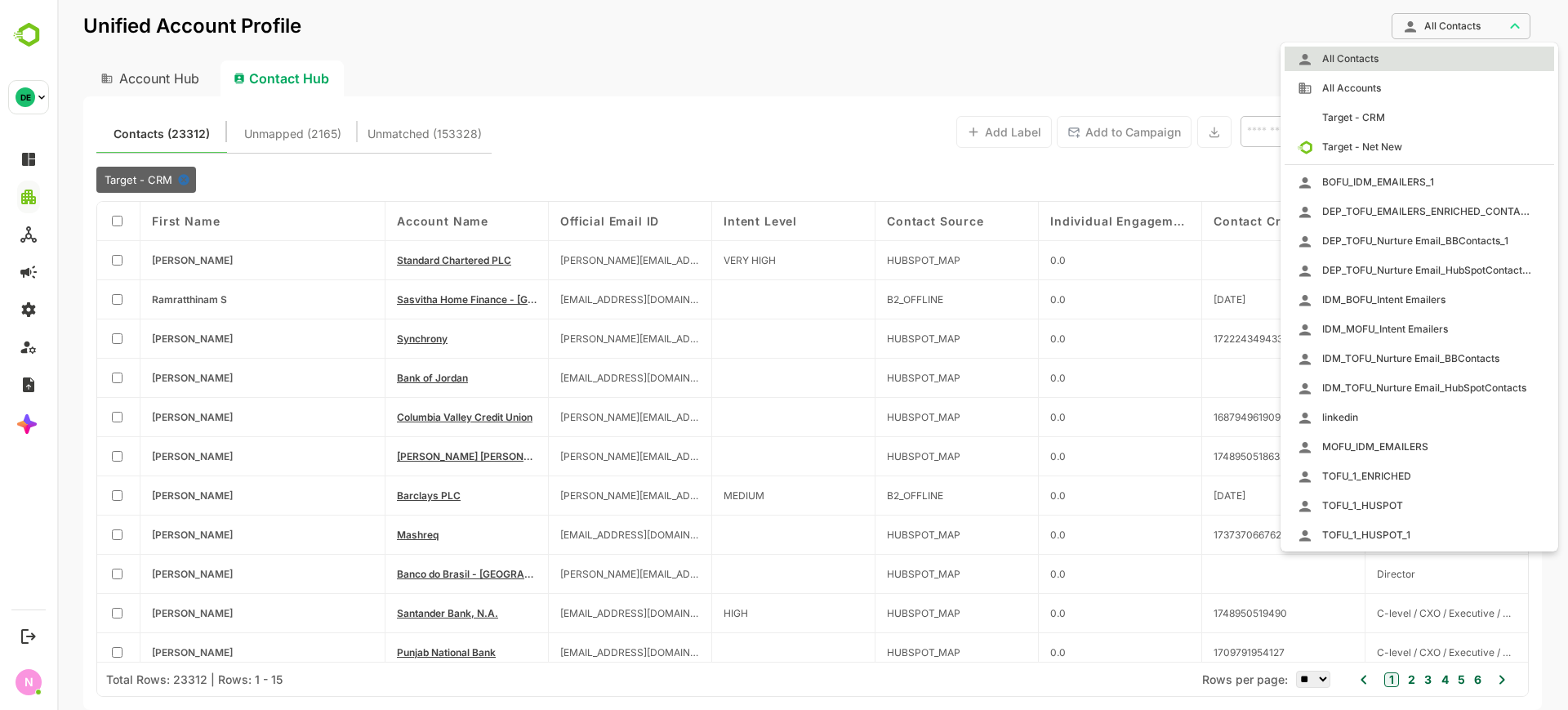
click at [1482, 208] on span "DEP_TOFU_EMAILERS_ENRICHED_CONTACTS" at bounding box center [1422, 211] width 219 height 15
type input "**********"
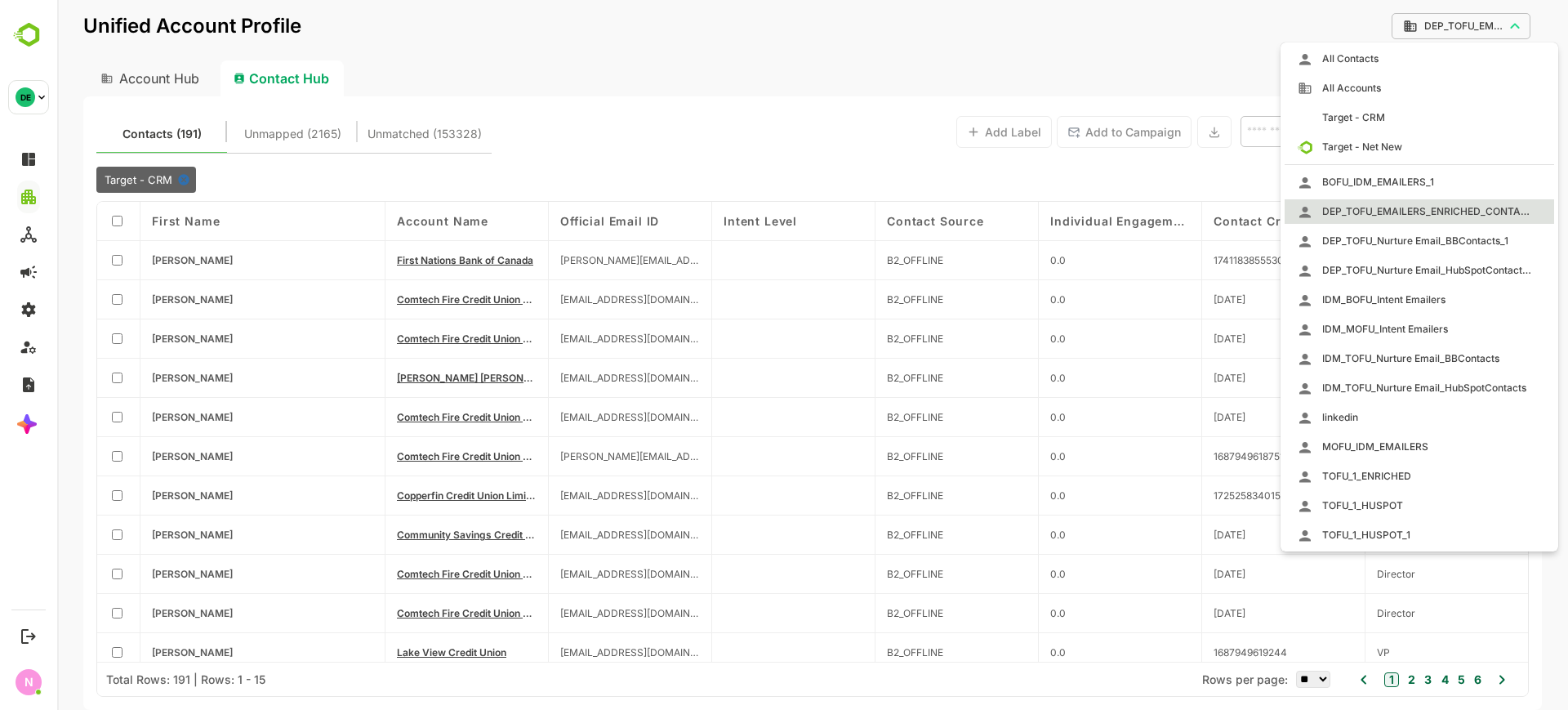
click at [1427, 24] on body "**********" at bounding box center [813, 355] width 1512 height 710
click at [1131, 76] on div at bounding box center [813, 355] width 1512 height 710
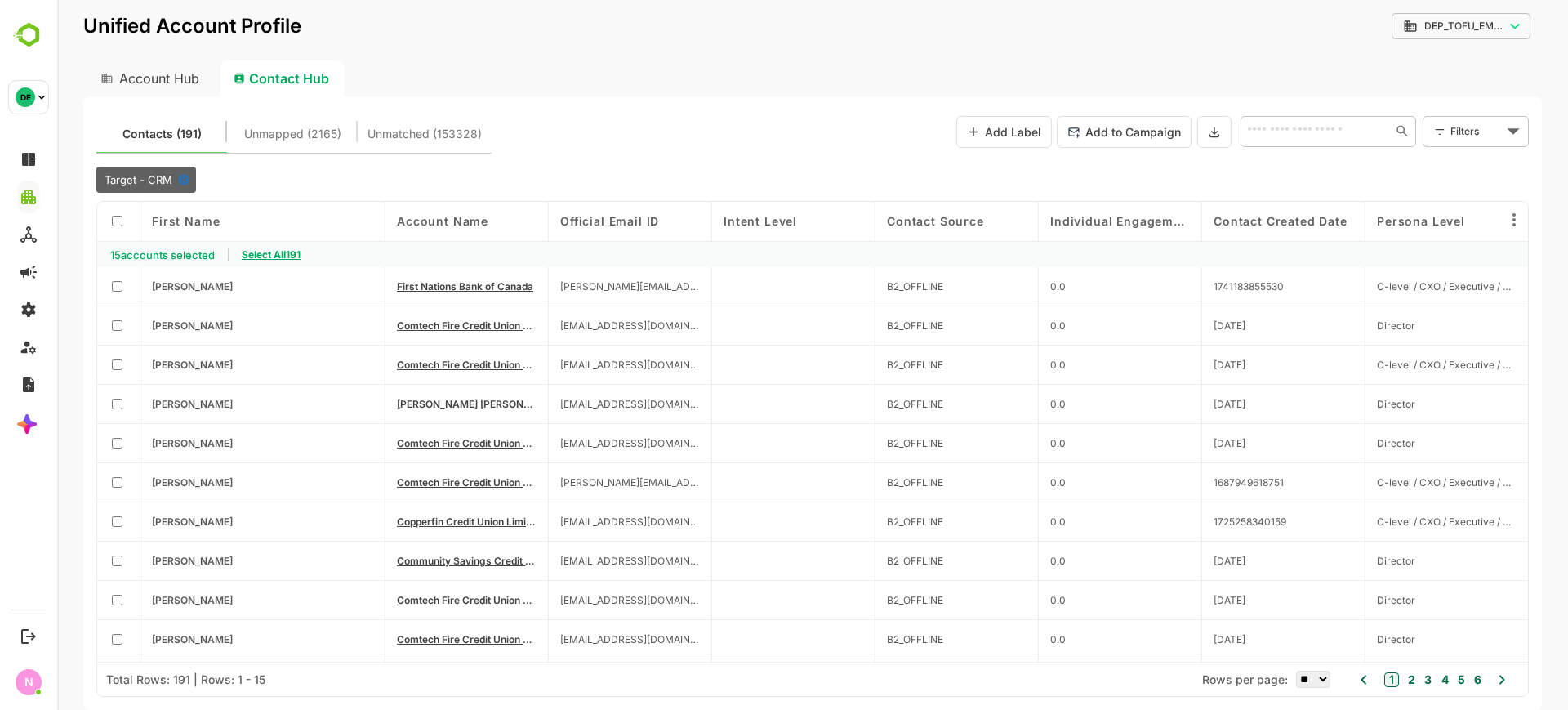
click at [268, 255] on span "Select All 191" at bounding box center [272, 254] width 59 height 12
click at [1216, 135] on icon at bounding box center [1215, 132] width 13 height 14
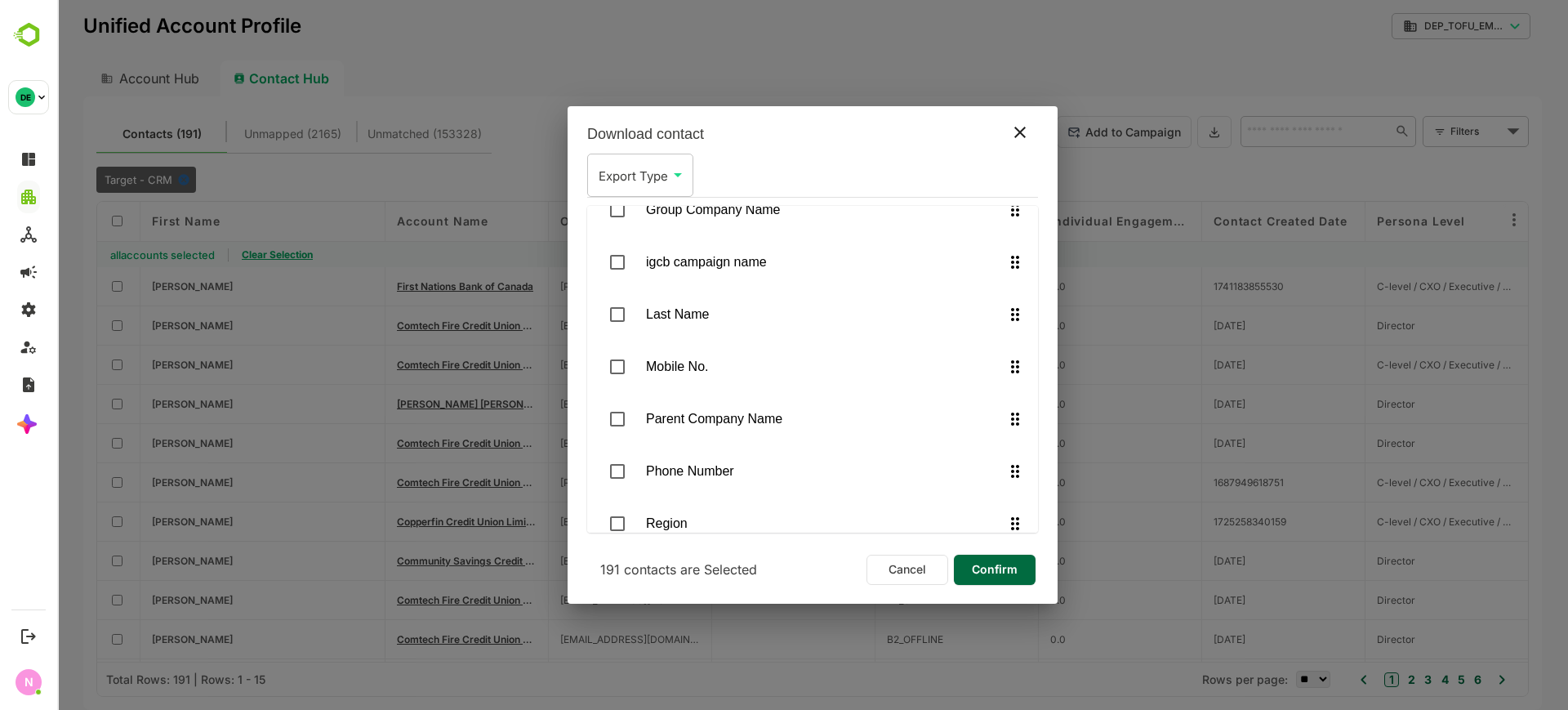
scroll to position [1187, 0]
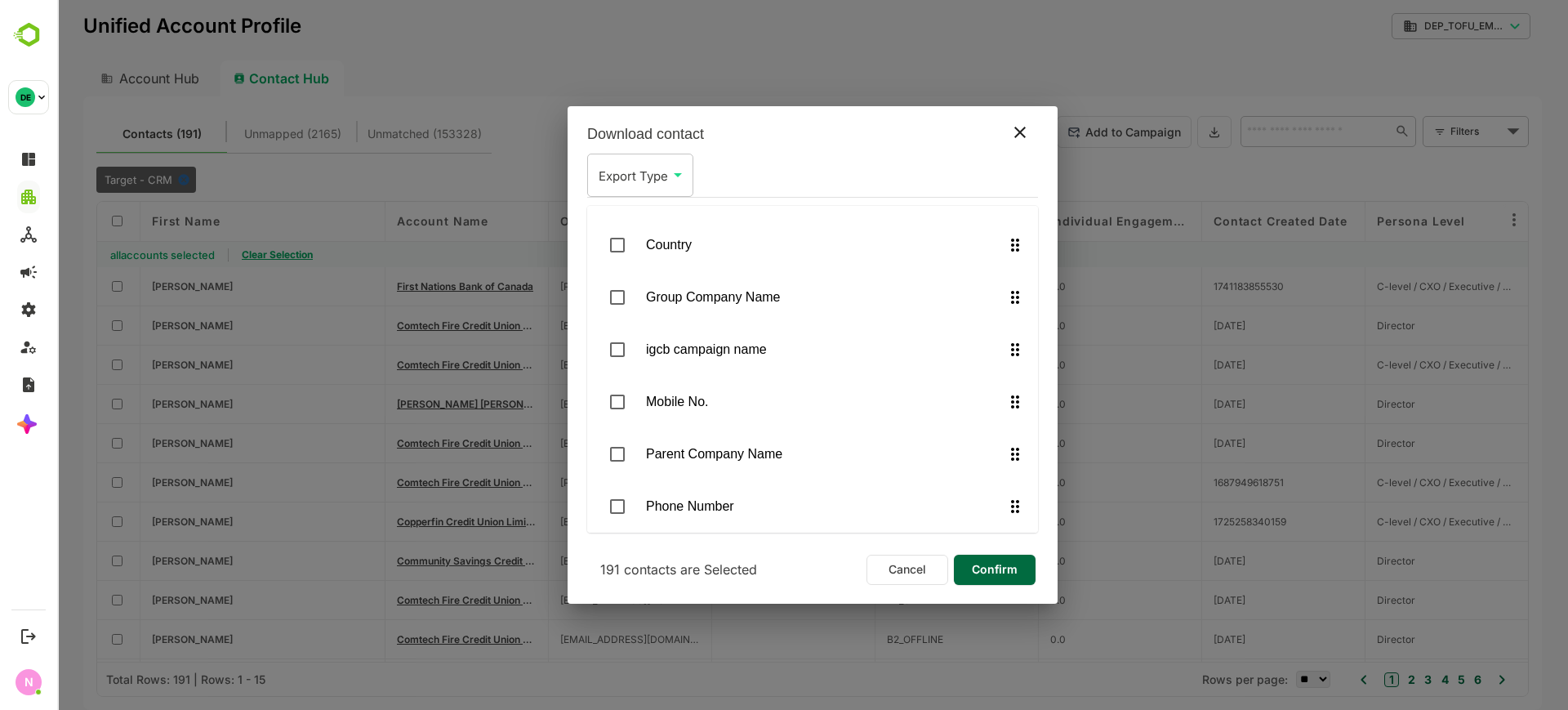
click at [1002, 575] on span "Confirm" at bounding box center [995, 569] width 56 height 21
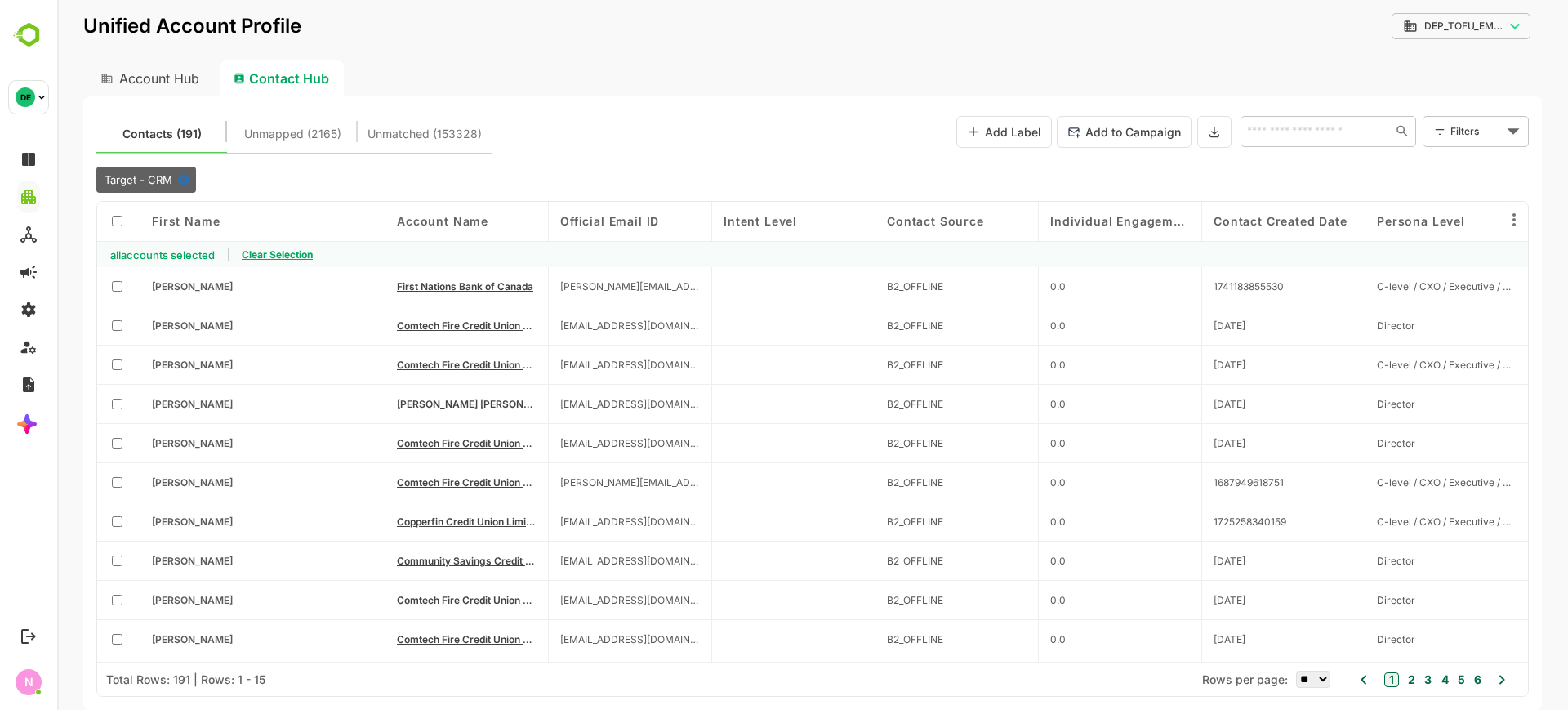
click at [1482, 23] on body "**********" at bounding box center [813, 355] width 1512 height 710
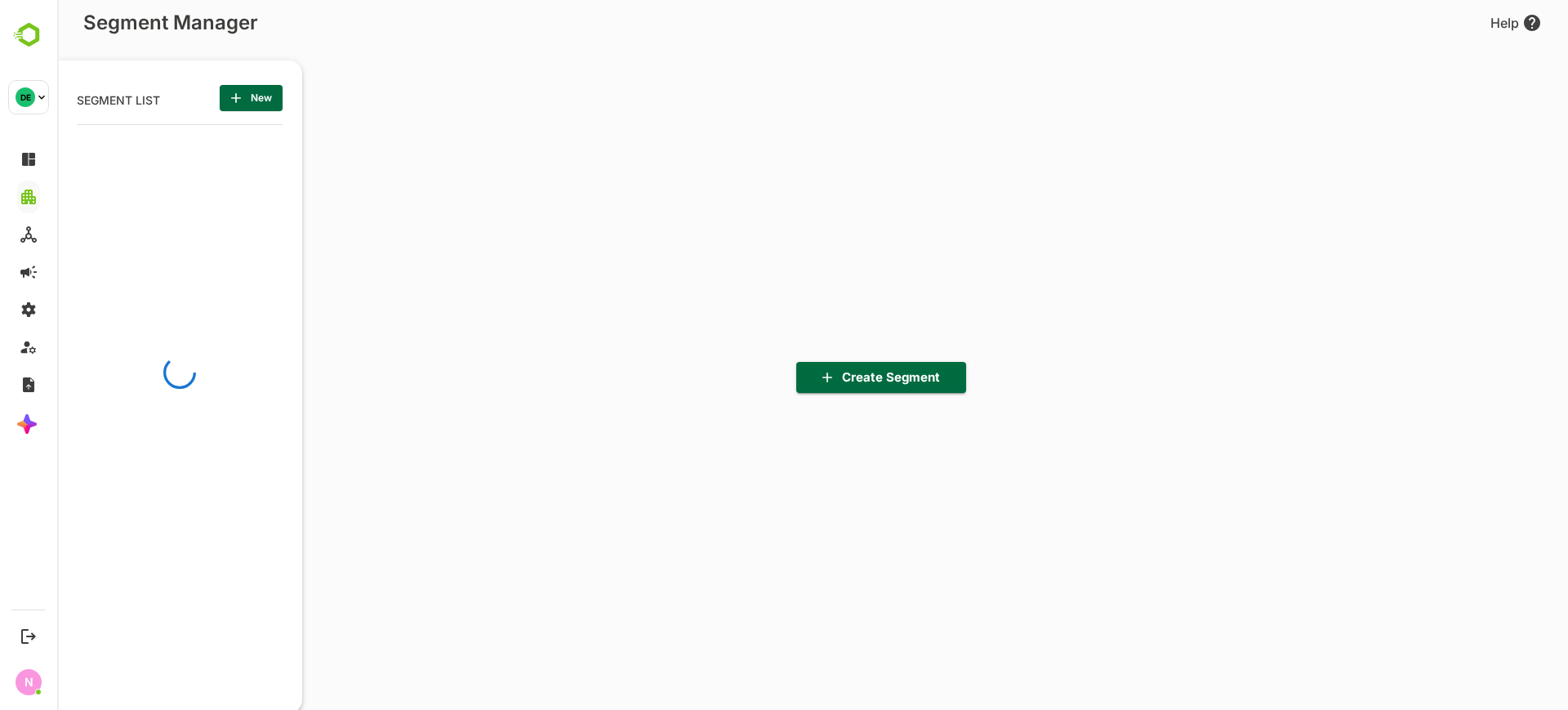
scroll to position [493, 201]
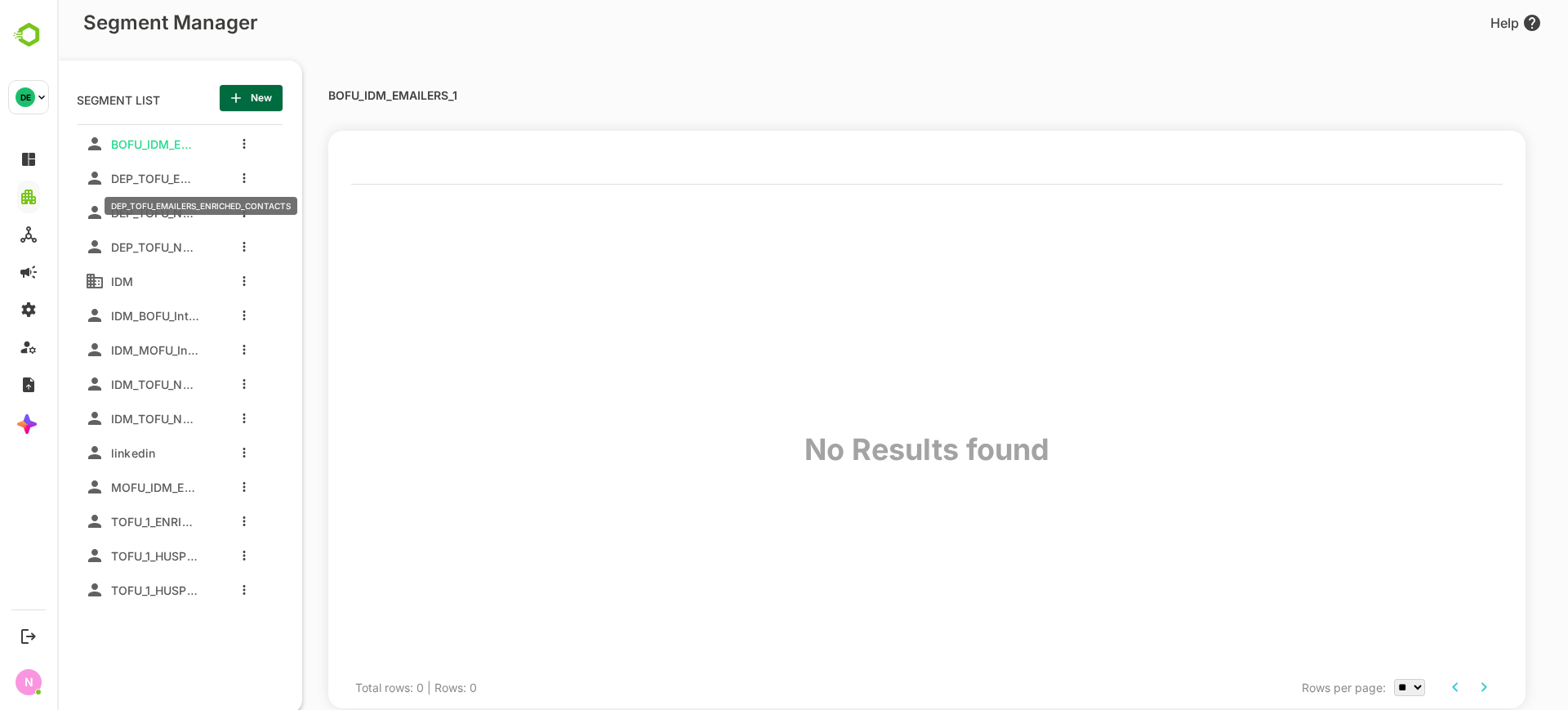
click at [159, 181] on span "DEP_TOFU_EMAILERS_ENRICHED_CONTACTS" at bounding box center [151, 179] width 95 height 14
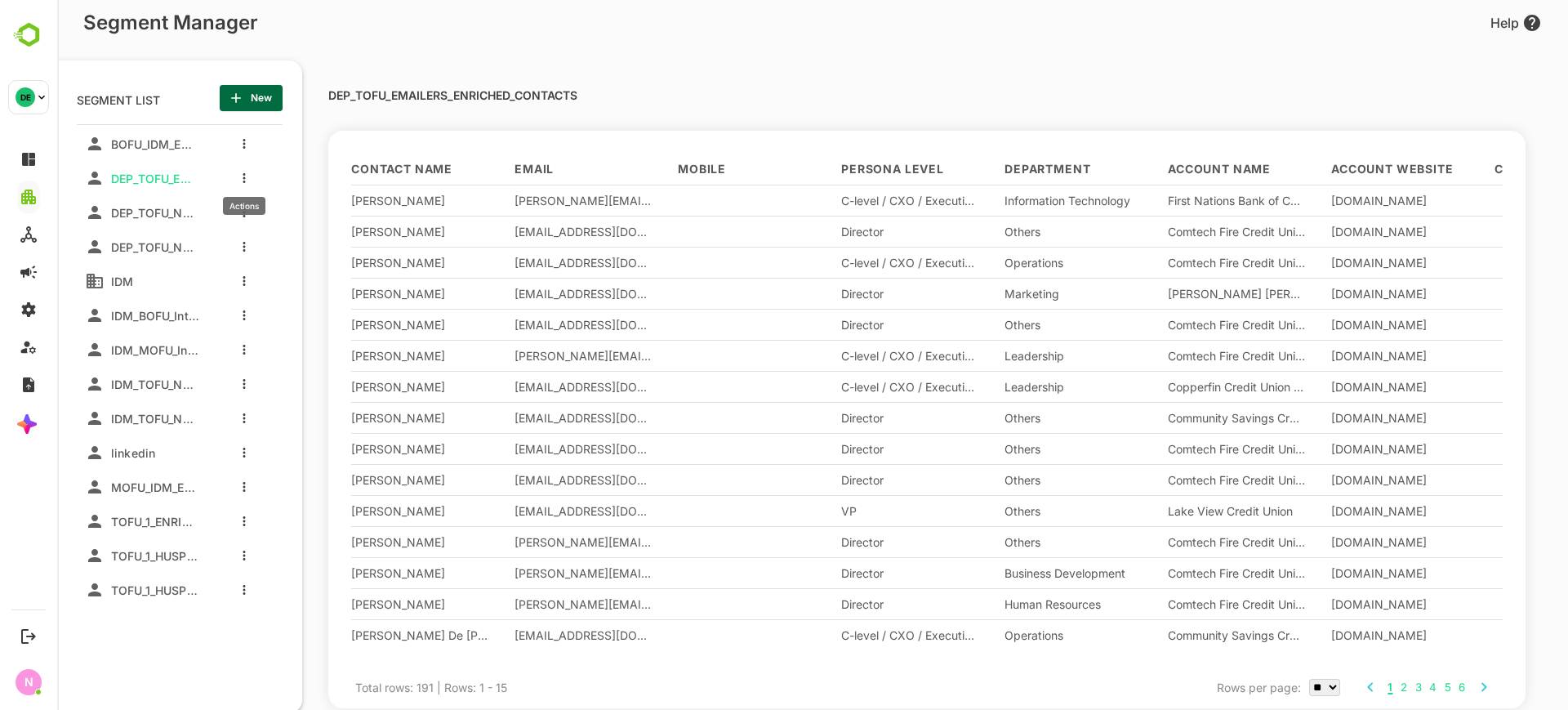
click at [245, 185] on button "more actions" at bounding box center [244, 178] width 8 height 15
click at [287, 242] on span "Clone" at bounding box center [327, 238] width 89 height 20
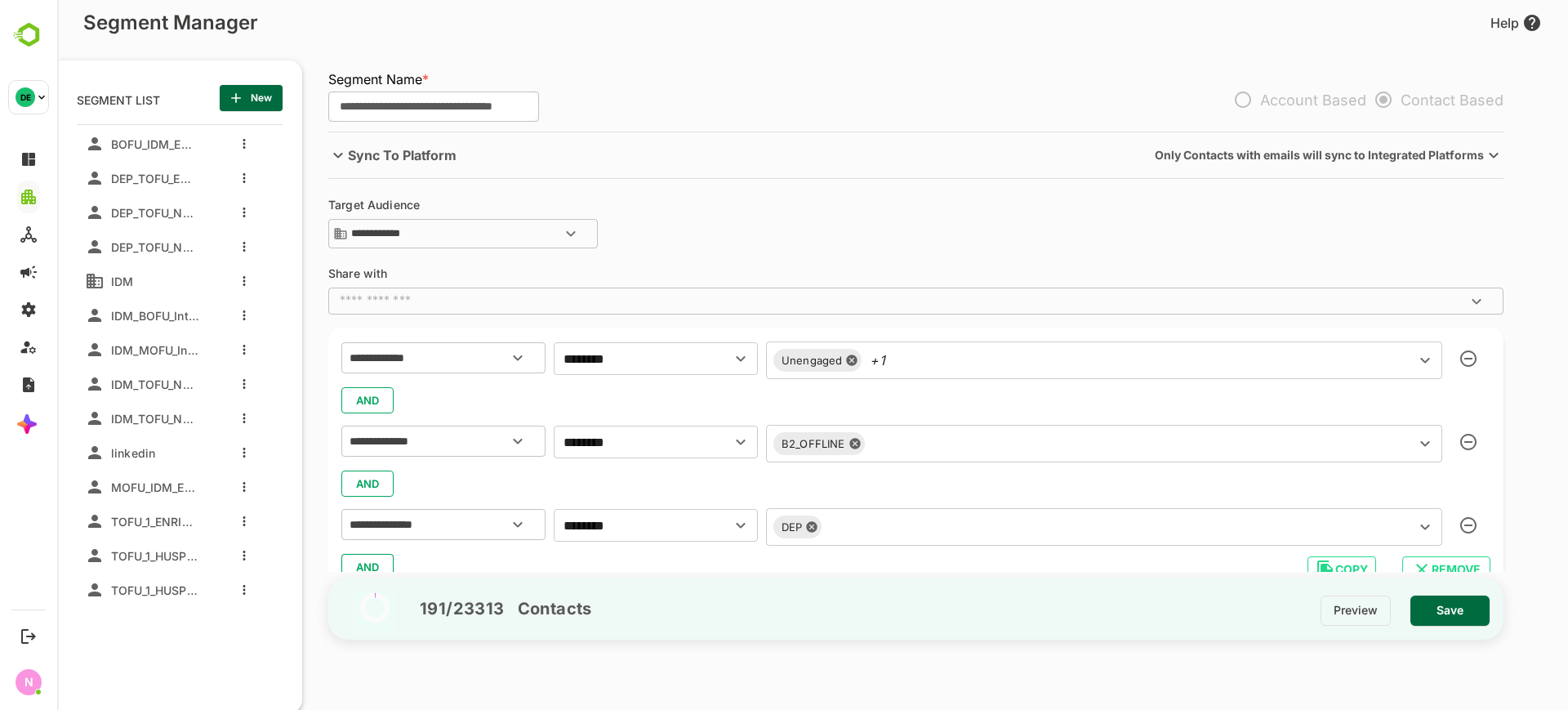
click at [512, 105] on input "**********" at bounding box center [433, 107] width 211 height 31
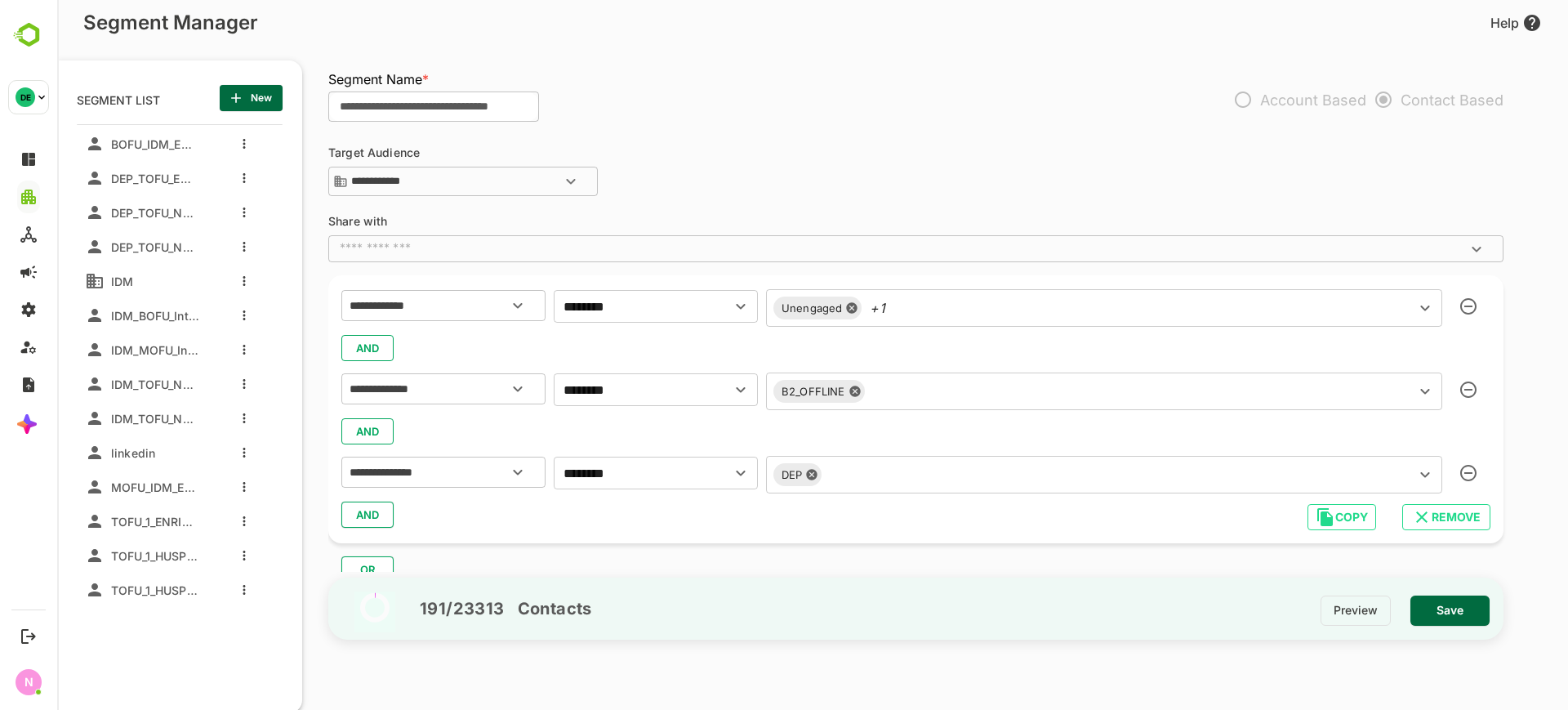
scroll to position [62, 0]
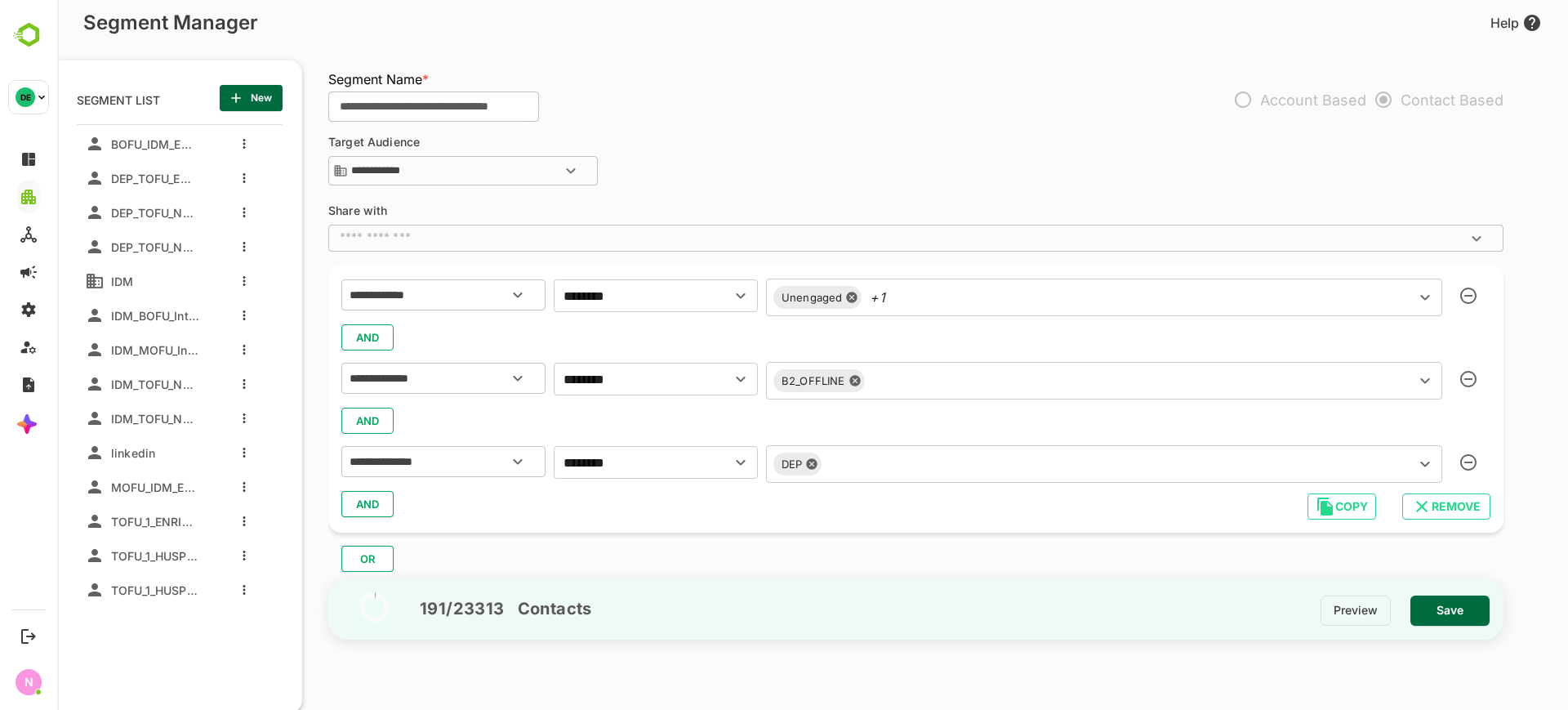
type input "**********"
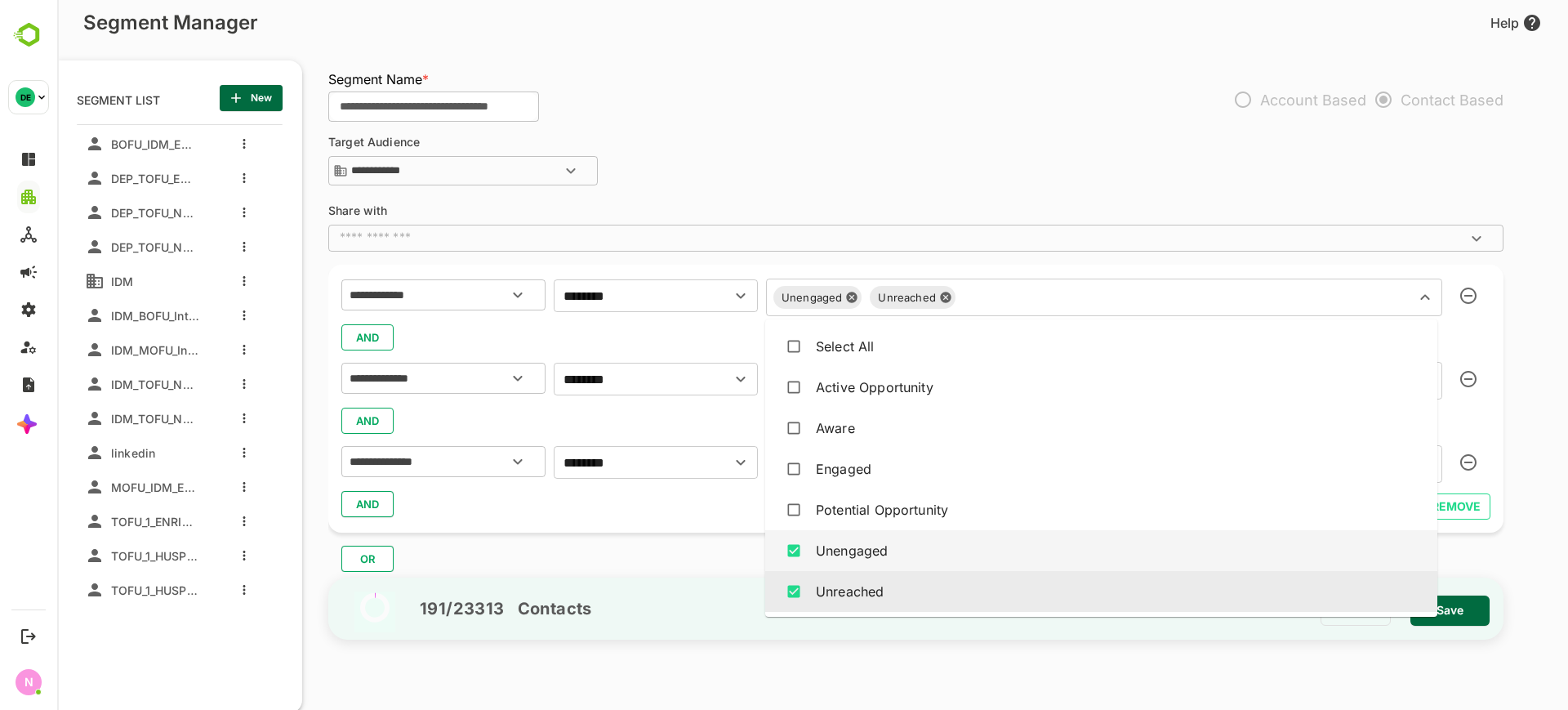
click at [930, 294] on div "Unengaged Unreached ​" at bounding box center [1104, 297] width 676 height 37
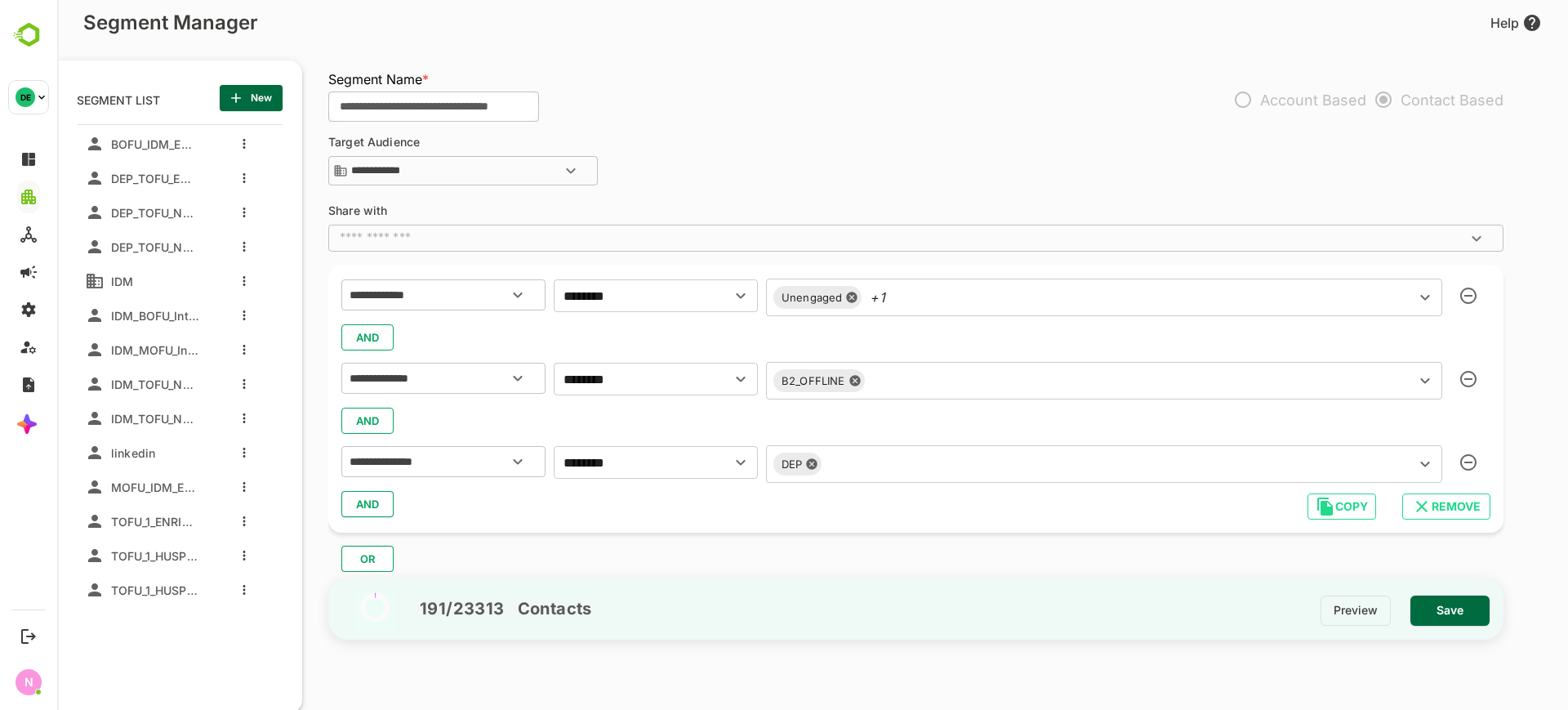
click at [722, 339] on div "AND" at bounding box center [916, 338] width 1150 height 31
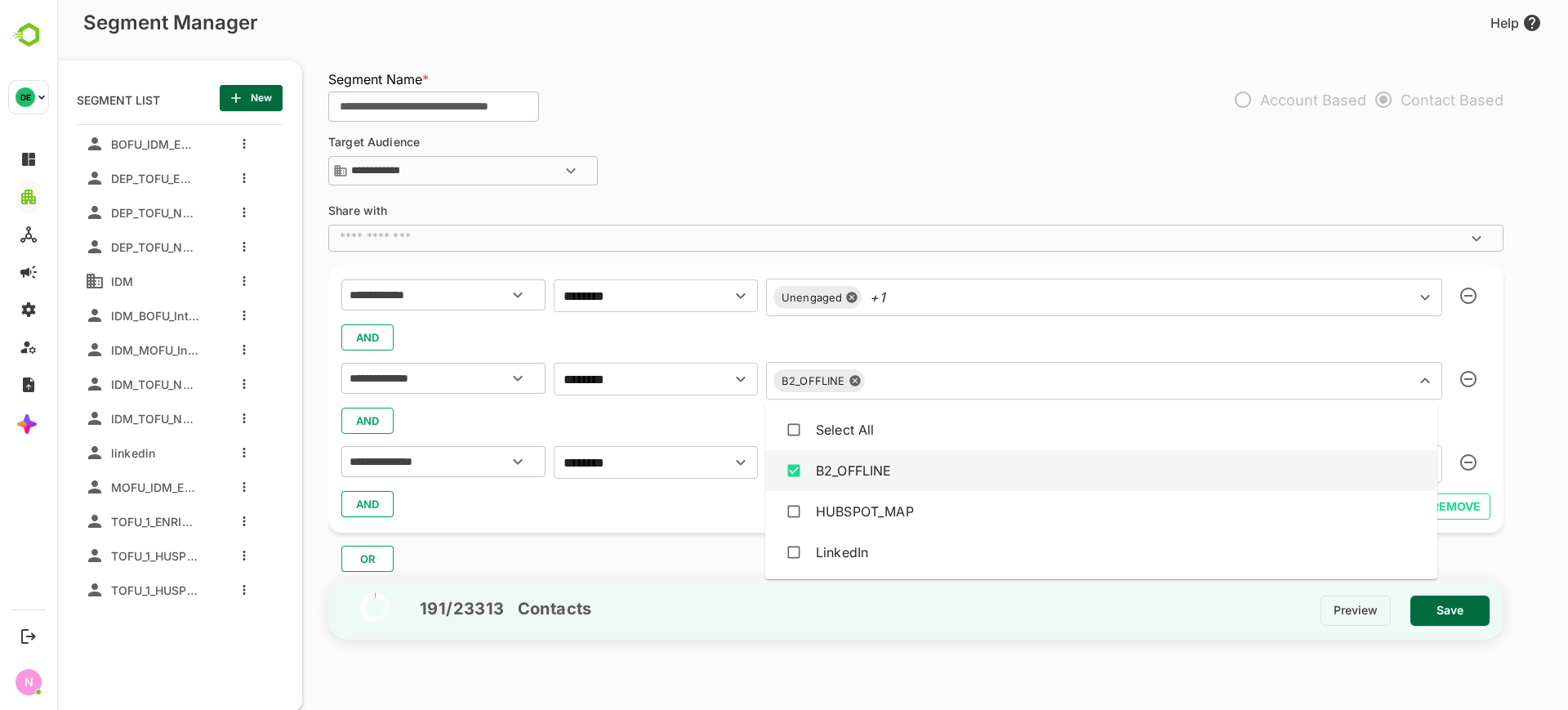
click at [902, 376] on input "text" at bounding box center [1130, 380] width 518 height 23
click at [854, 382] on icon at bounding box center [855, 381] width 10 height 10
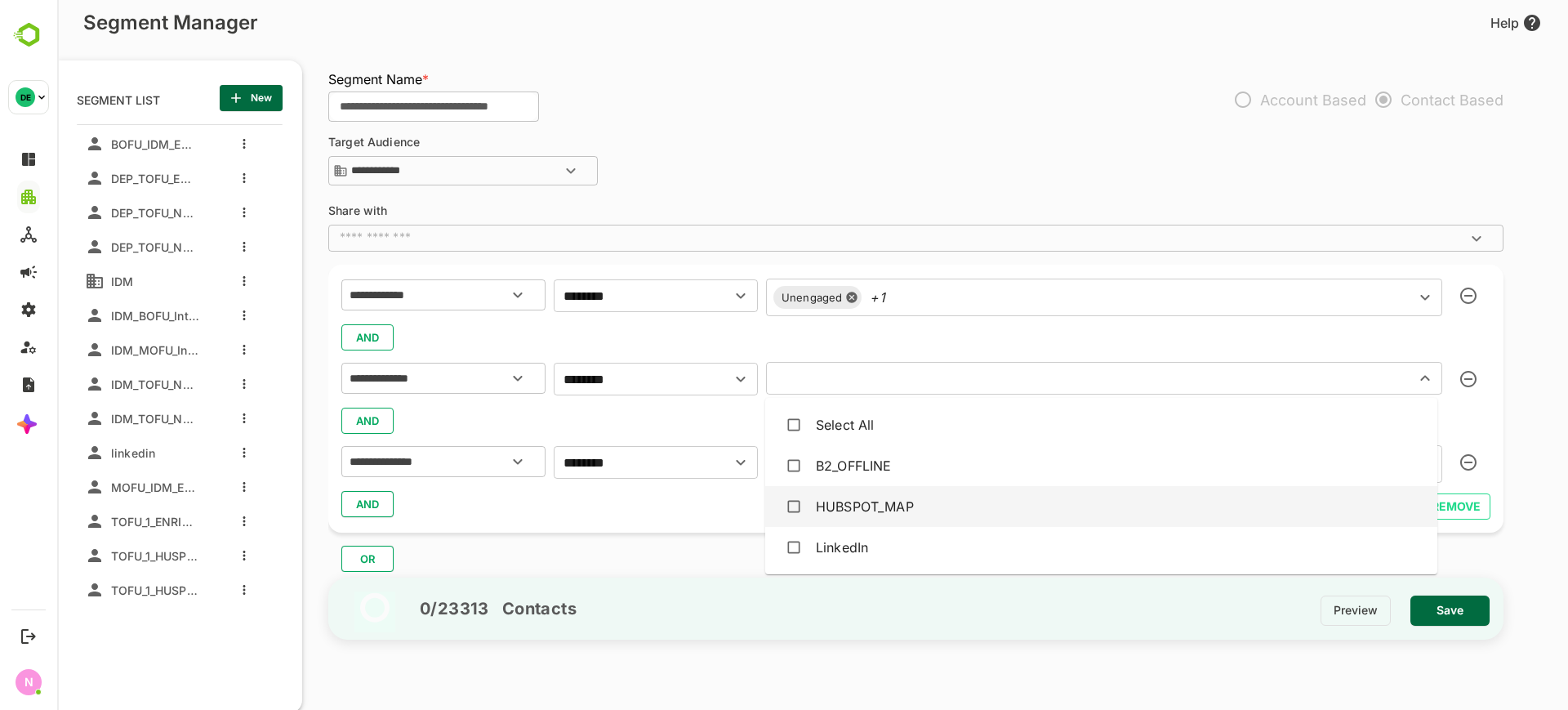
click at [869, 505] on div "HUBSPOT_MAP" at bounding box center [865, 506] width 98 height 20
click at [728, 516] on div "AND" at bounding box center [916, 504] width 1150 height 31
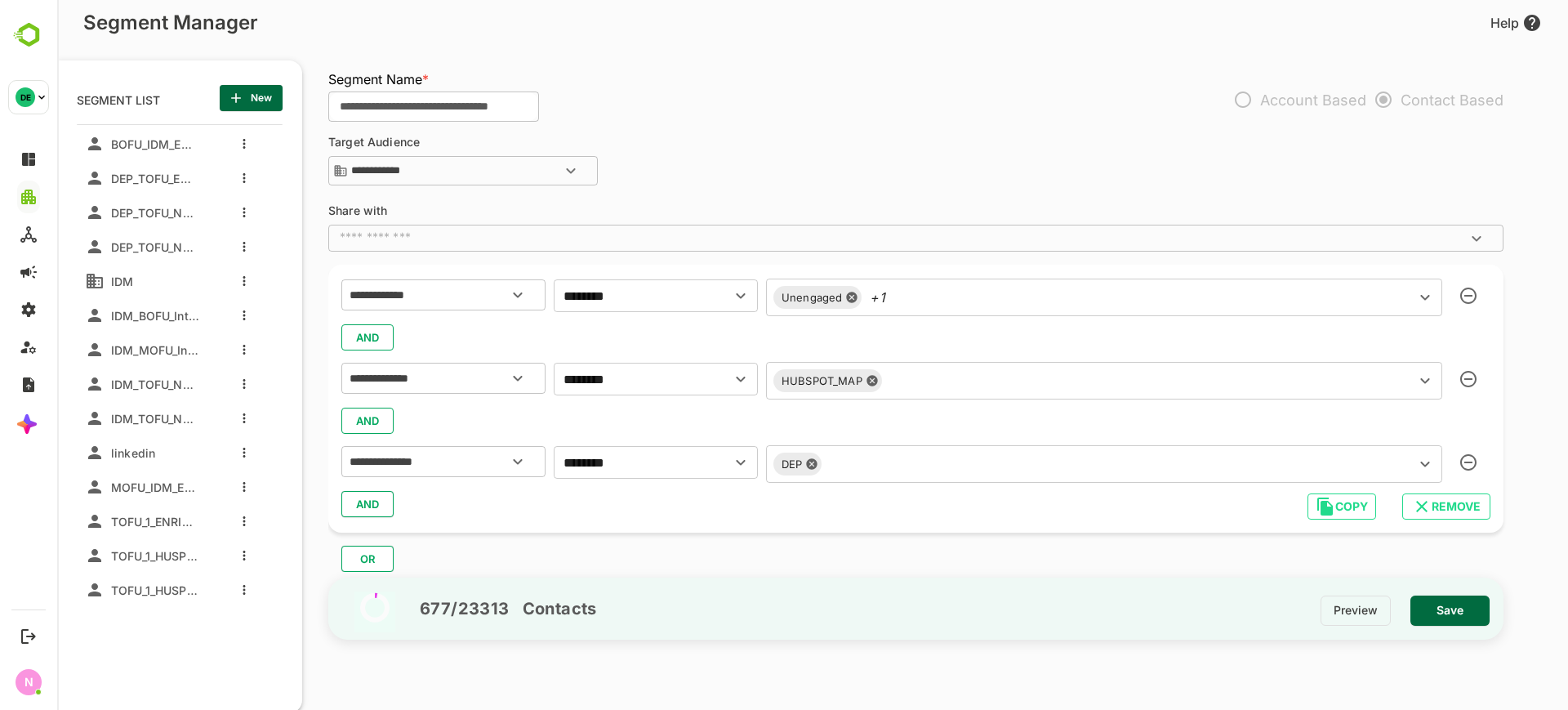
click at [567, 182] on button "Open" at bounding box center [570, 170] width 39 height 39
click at [800, 168] on div "**********" at bounding box center [916, 162] width 1176 height 52
click at [1478, 604] on button "Save" at bounding box center [1450, 610] width 79 height 30
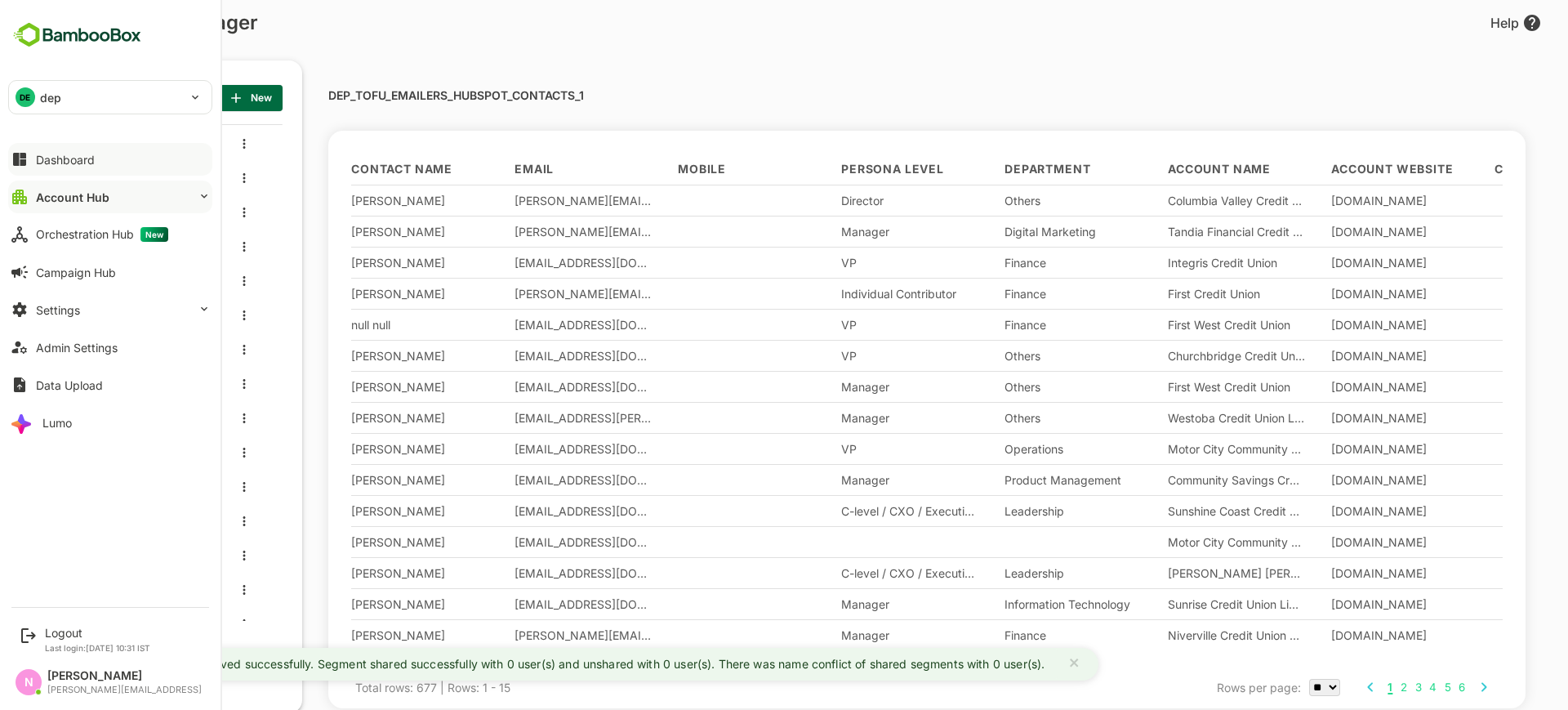
click at [63, 163] on div "Dashboard" at bounding box center [65, 160] width 59 height 14
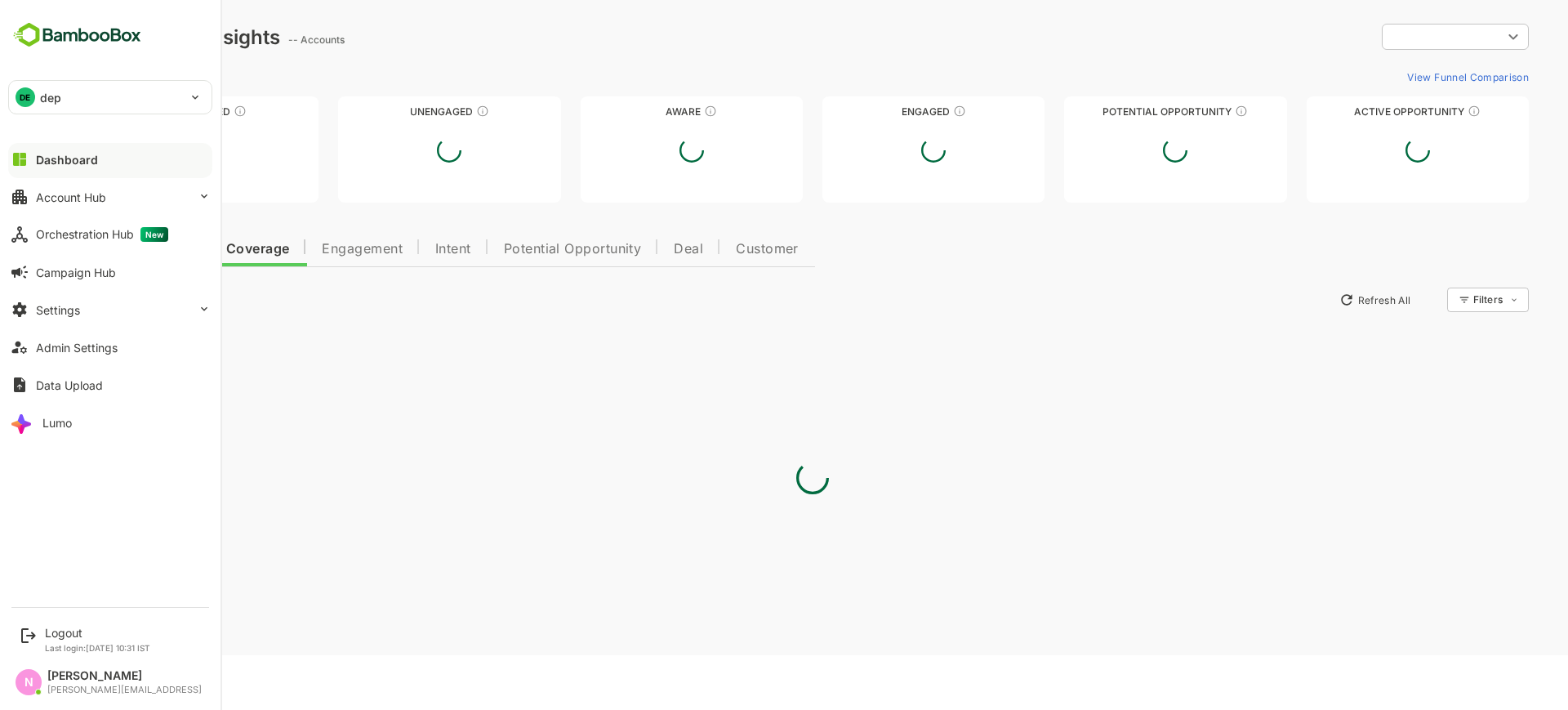
type input "**********"
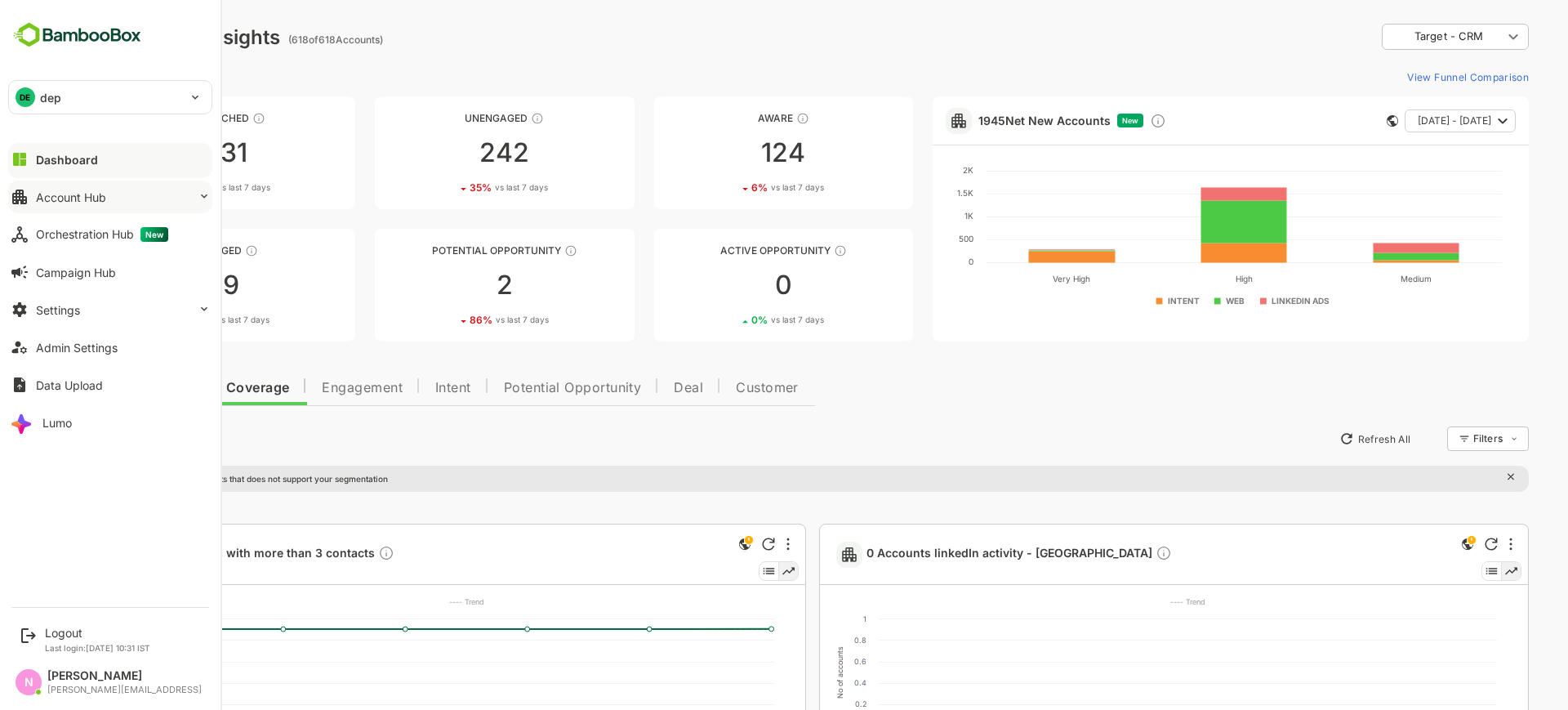
click at [82, 194] on div "Account Hub" at bounding box center [70, 197] width 70 height 14
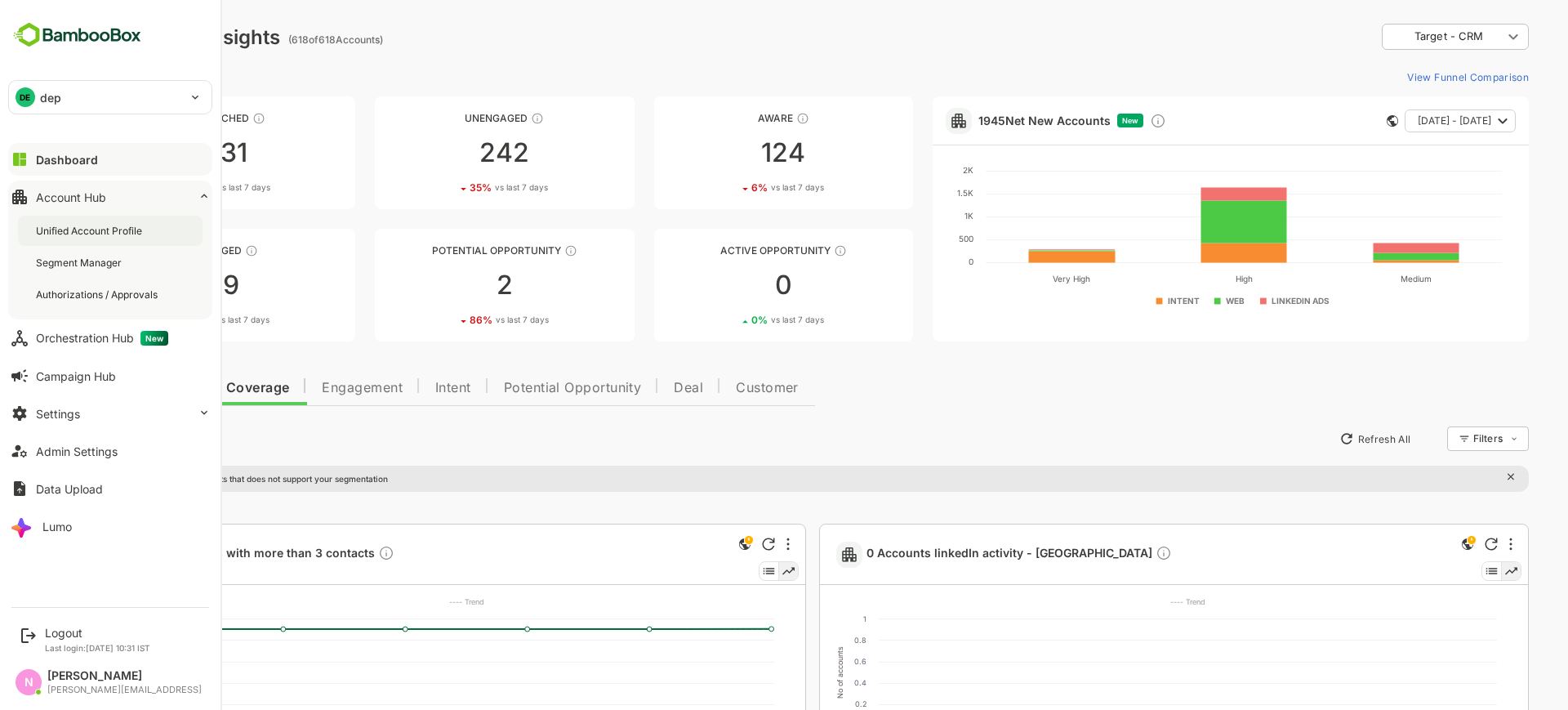
click at [91, 238] on div "Unified Account Profile" at bounding box center [110, 230] width 185 height 30
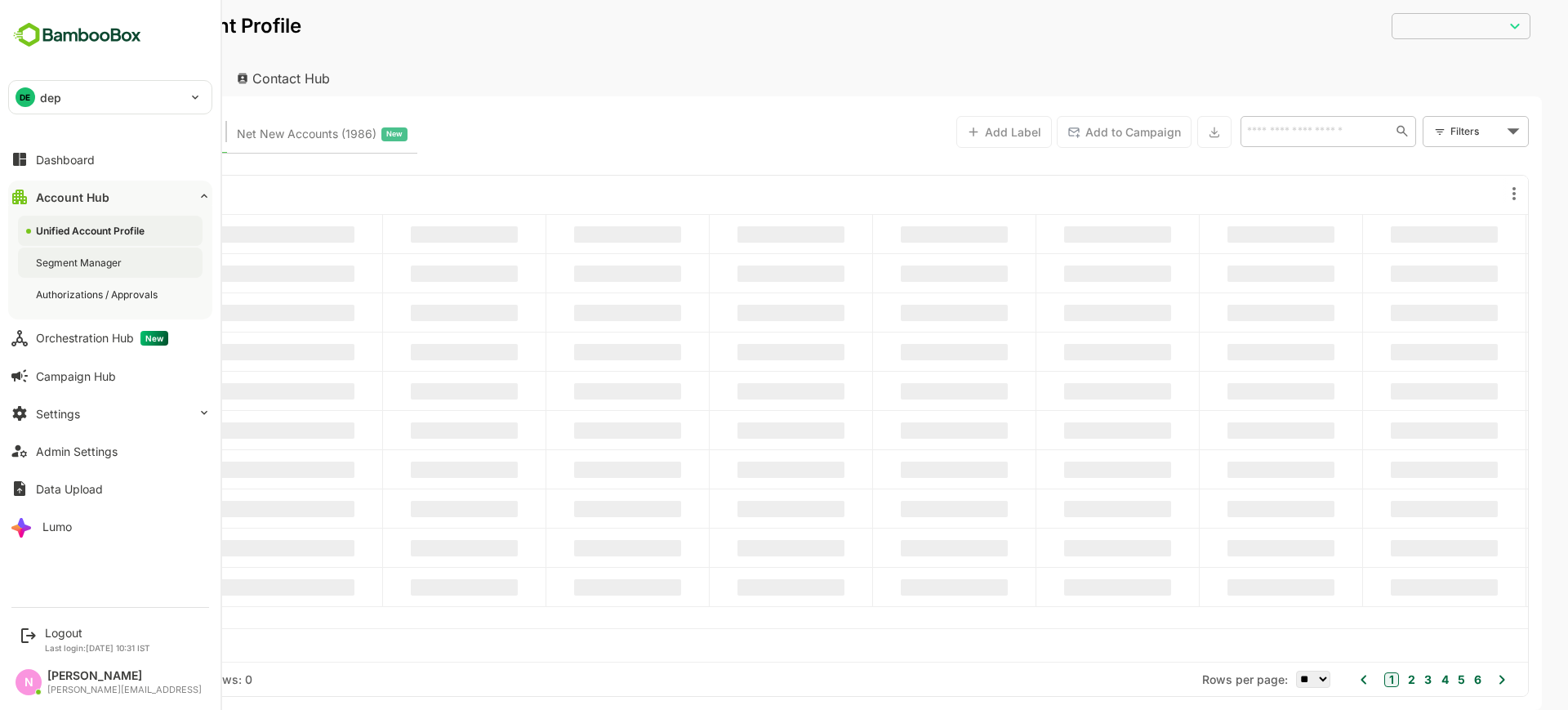
type input "**********"
click at [90, 256] on div "Segment Manager" at bounding box center [80, 262] width 89 height 14
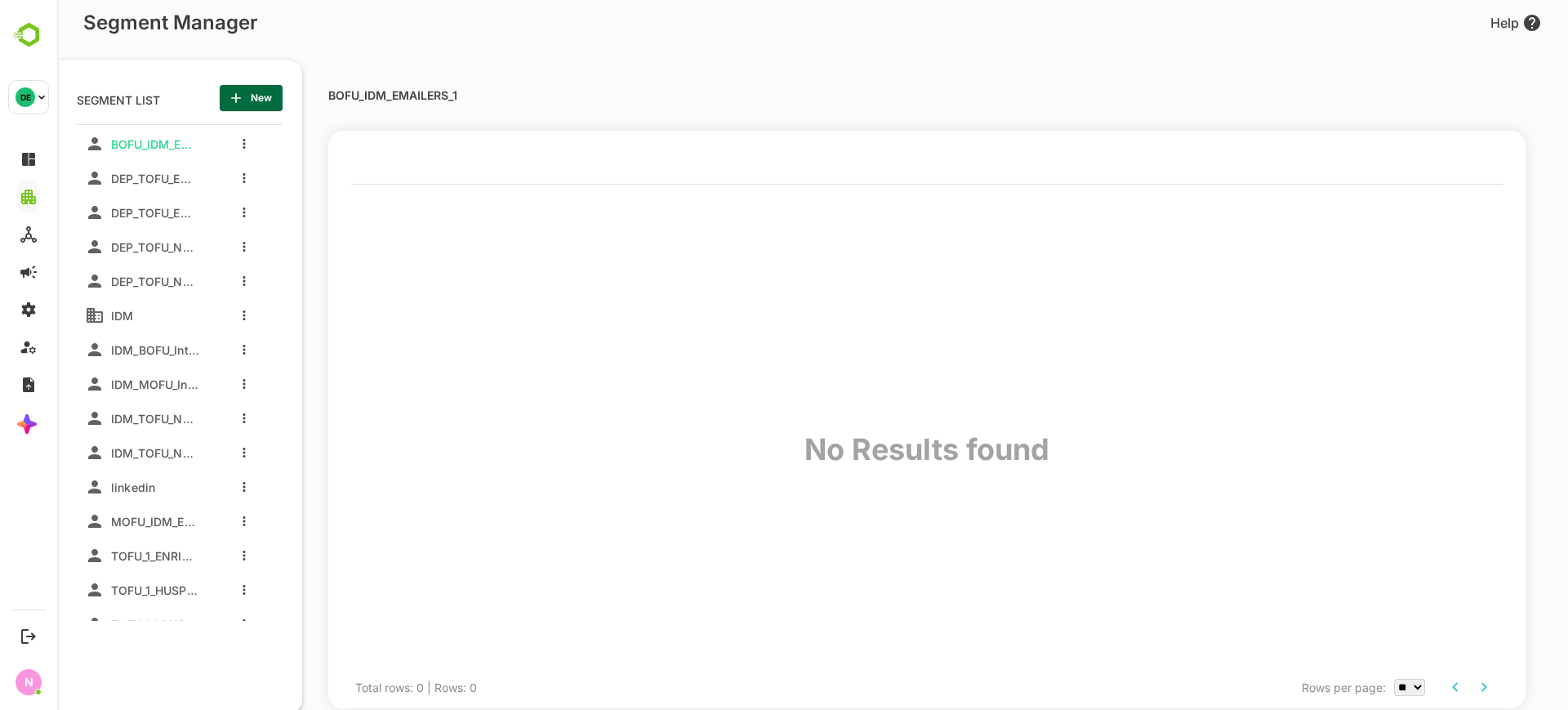
scroll to position [493, 201]
click at [161, 187] on div "DEP_TOFU_EMAILERS_ENRICHED_CONTACTS" at bounding box center [142, 178] width 115 height 26
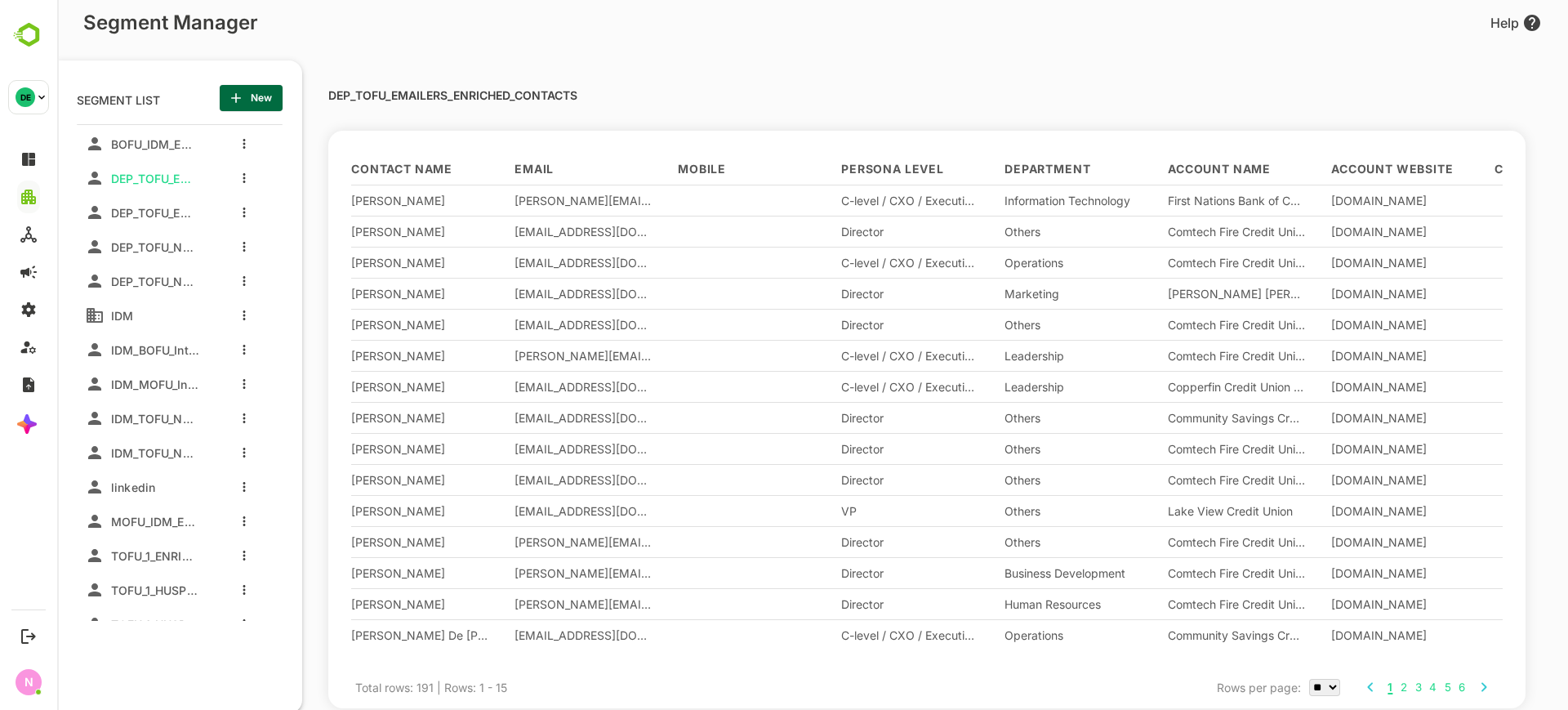
click at [168, 201] on div "DEP_TOFU_EMAILERS_HUBSPOT_CONTACTS_1" at bounding box center [151, 210] width 95 height 21
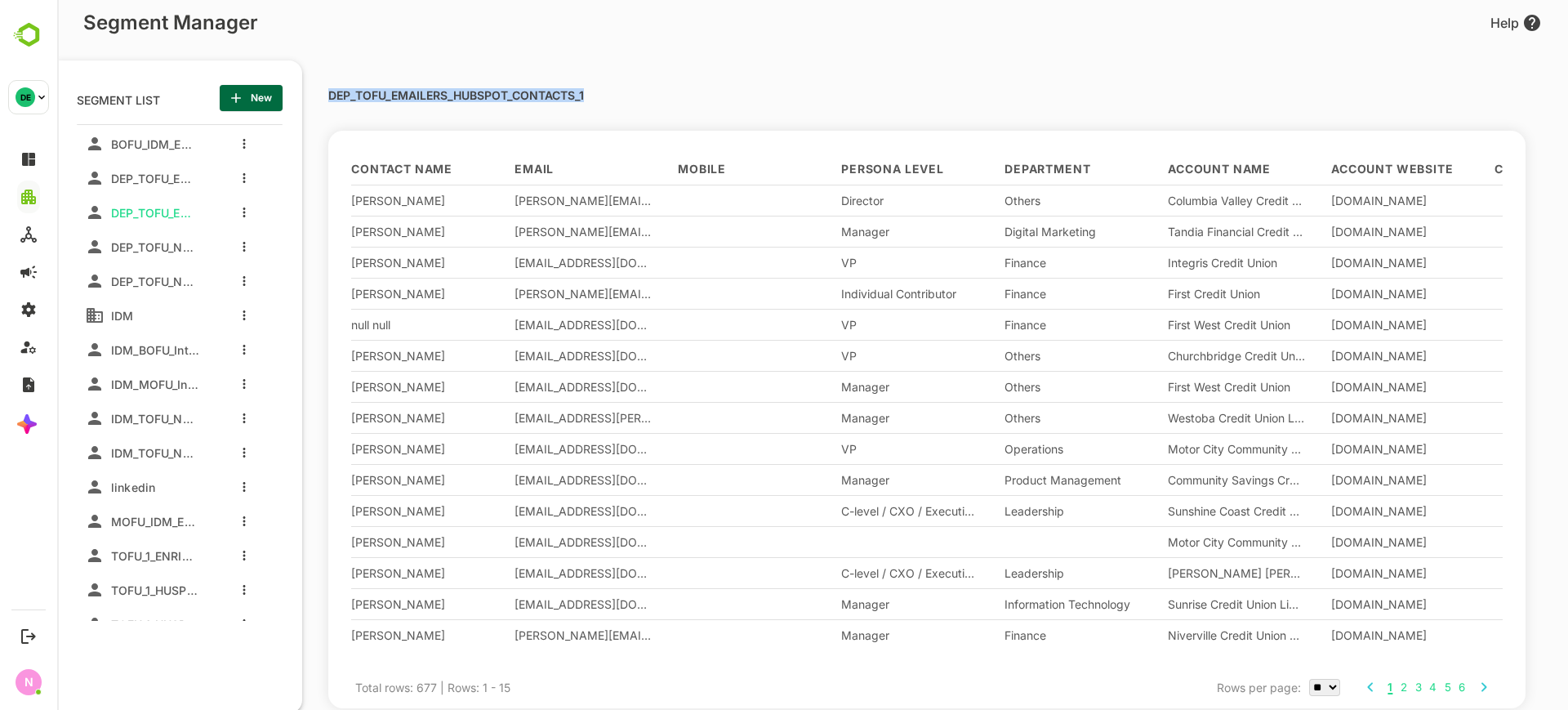
drag, startPoint x: 593, startPoint y: 97, endPoint x: 321, endPoint y: 115, distance: 272.6
click at [321, 115] on div "DEP_TOFU_EMAILERS_HUBSPOT_CONTACTS_1 Contact Name Email Mobile Persona Level De…" at bounding box center [919, 381] width 1235 height 680
copy p "DEP_TOFU_EMAILERS_HUBSPOT_CONTACTS_1"
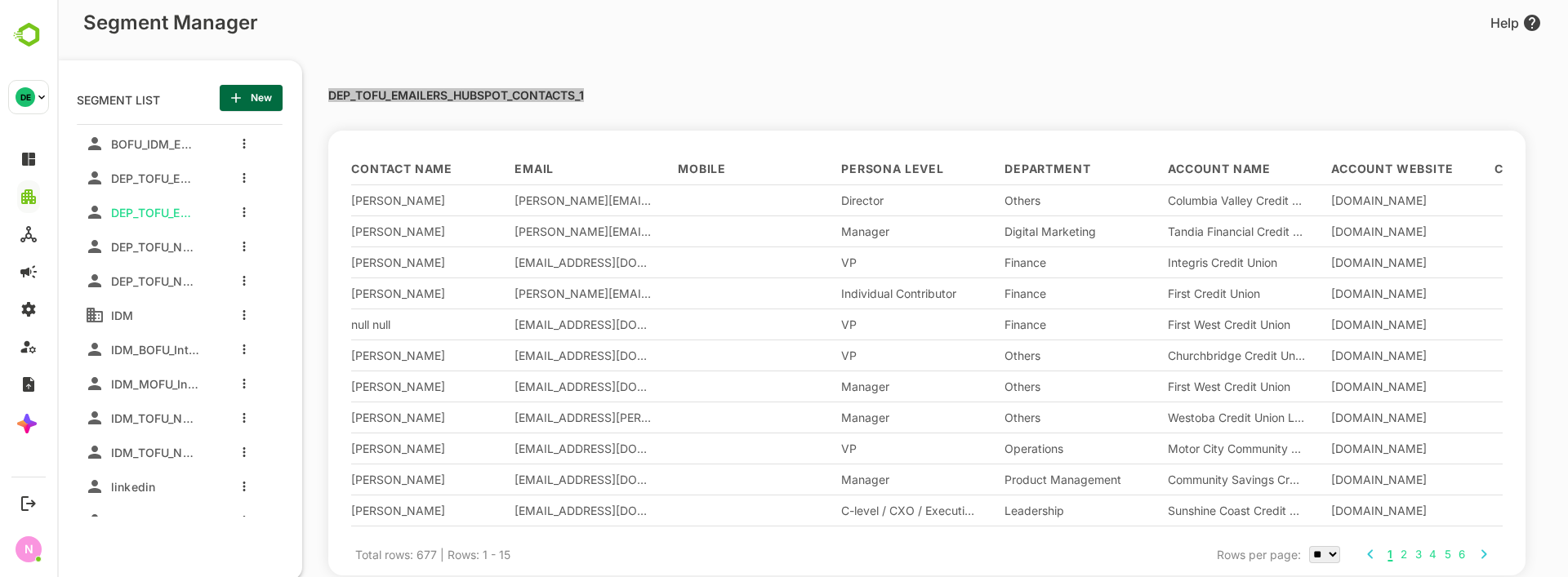
scroll to position [400, 201]
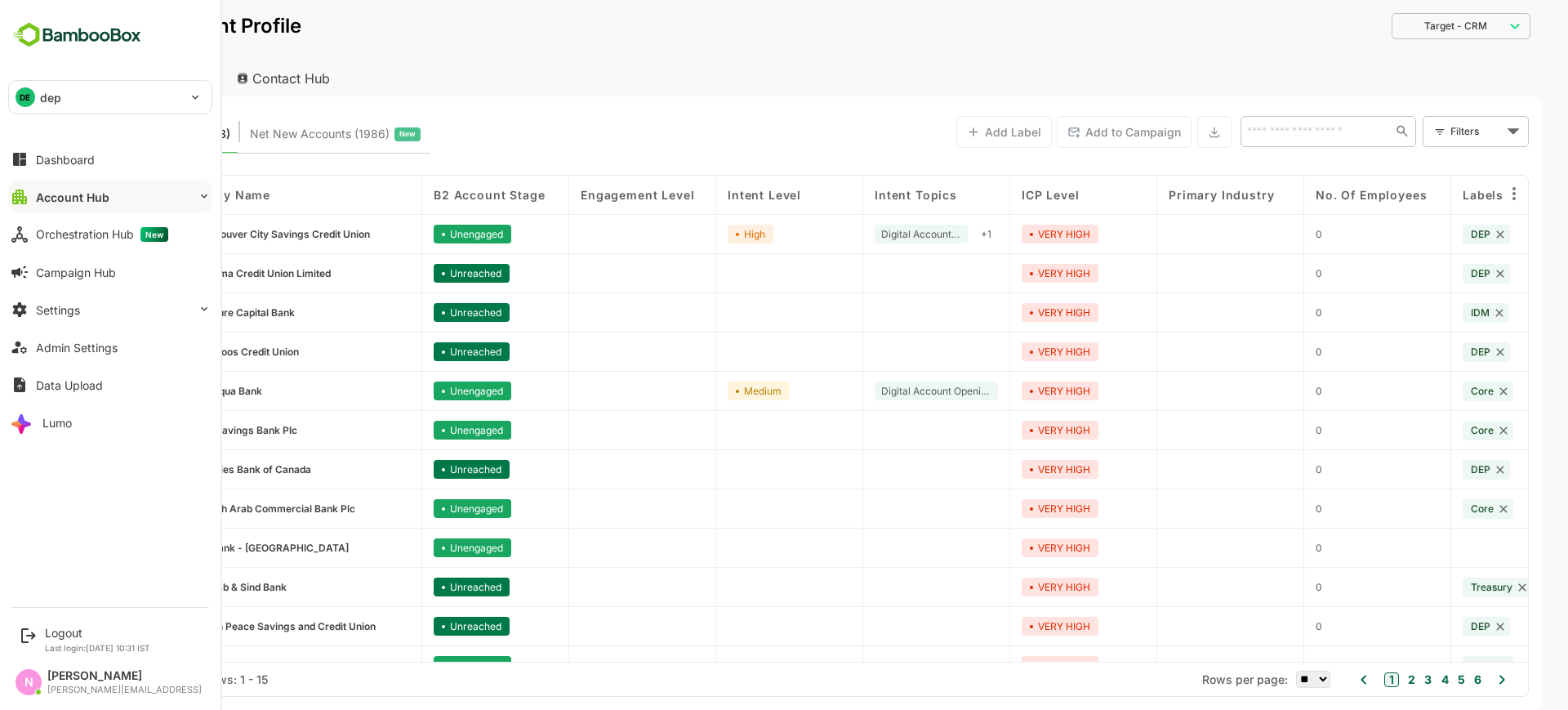
click at [101, 200] on div "Account Hub" at bounding box center [72, 197] width 74 height 14
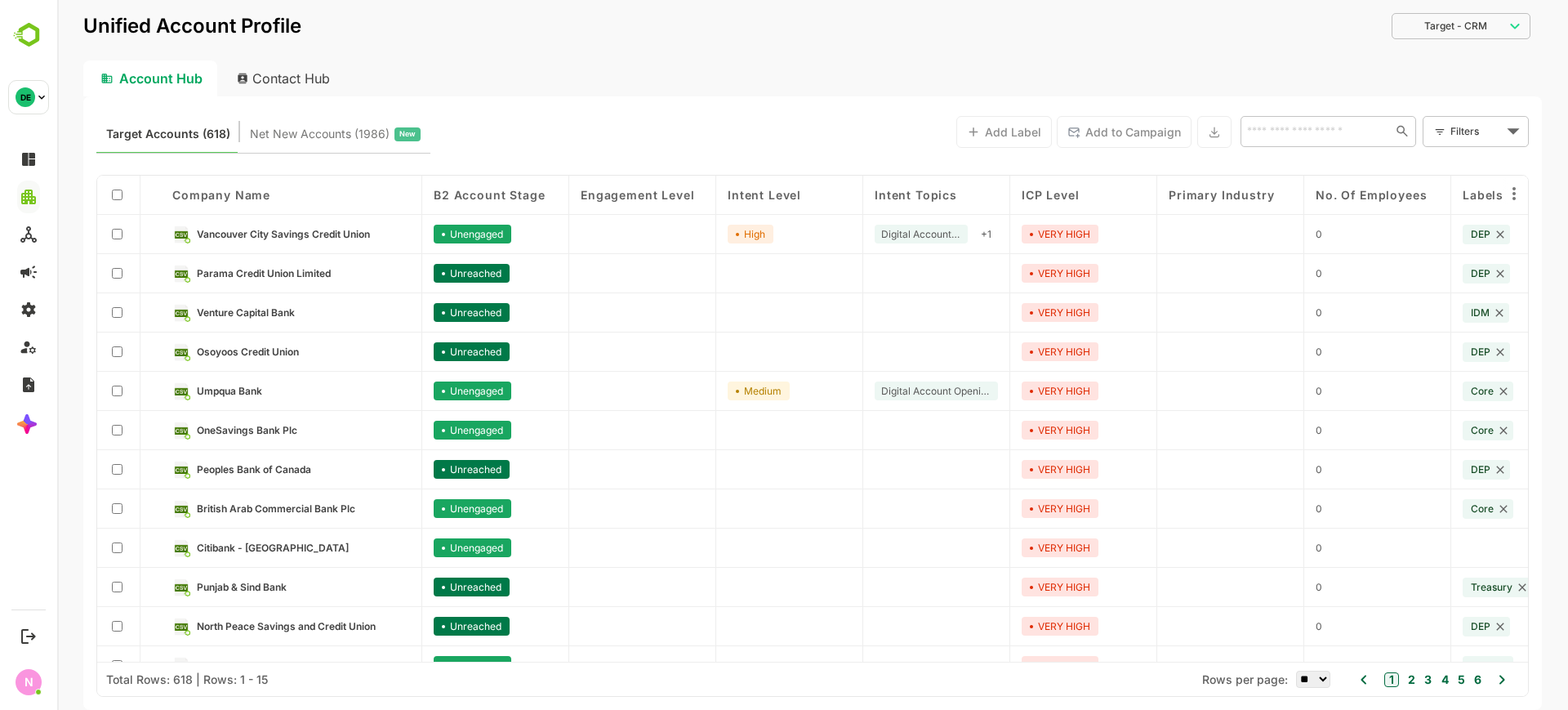
click at [287, 92] on div "Contact Hub" at bounding box center [284, 78] width 121 height 36
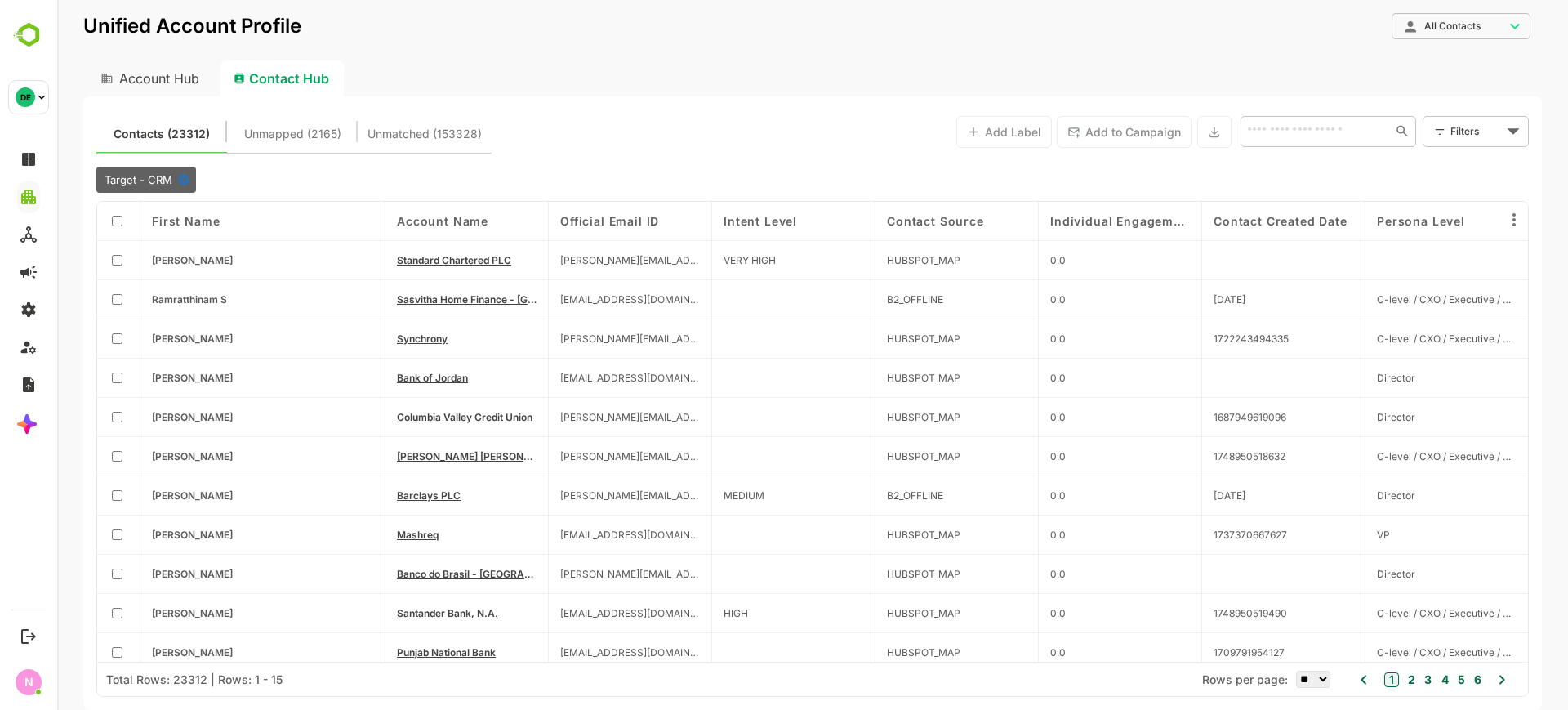
click at [1407, 43] on div "**********" at bounding box center [813, 36] width 1459 height 48
click at [1432, 26] on body "**********" at bounding box center [813, 355] width 1512 height 710
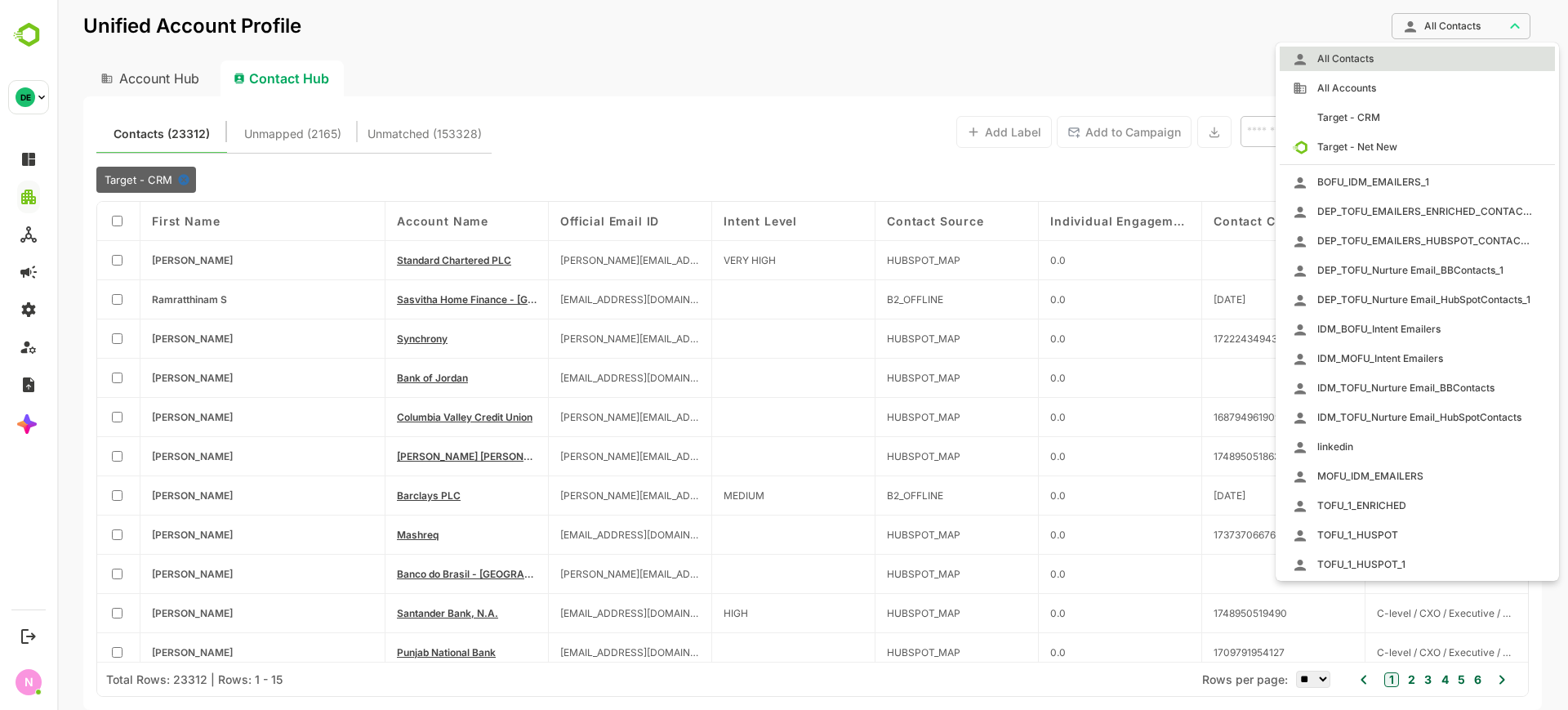
click at [1356, 241] on span "DEP_TOFU_EMAILERS_HUBSPOT_CONTACTS_1" at bounding box center [1420, 240] width 225 height 15
type input "**********"
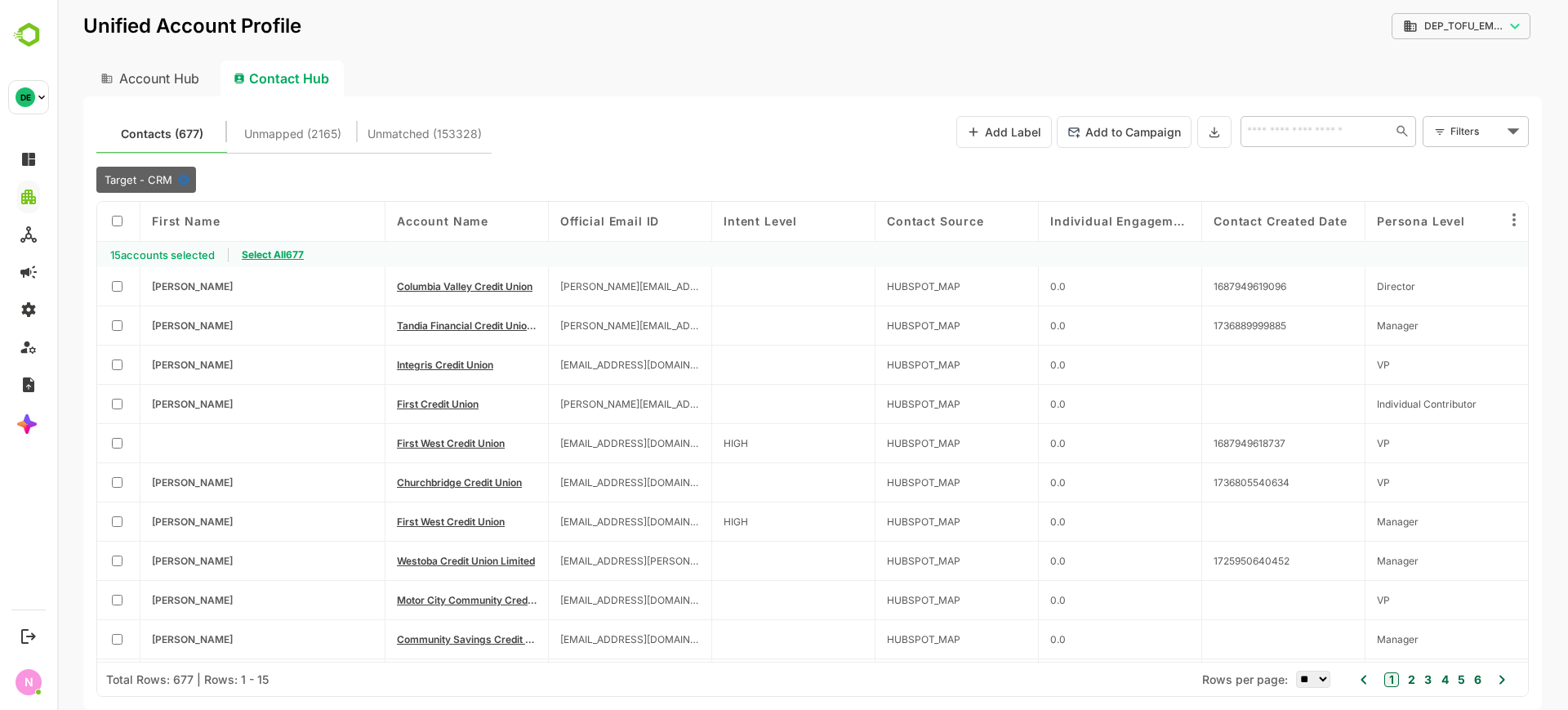
click at [273, 254] on span "Select All 677" at bounding box center [273, 254] width 63 height 12
click at [1213, 131] on icon at bounding box center [1215, 132] width 13 height 14
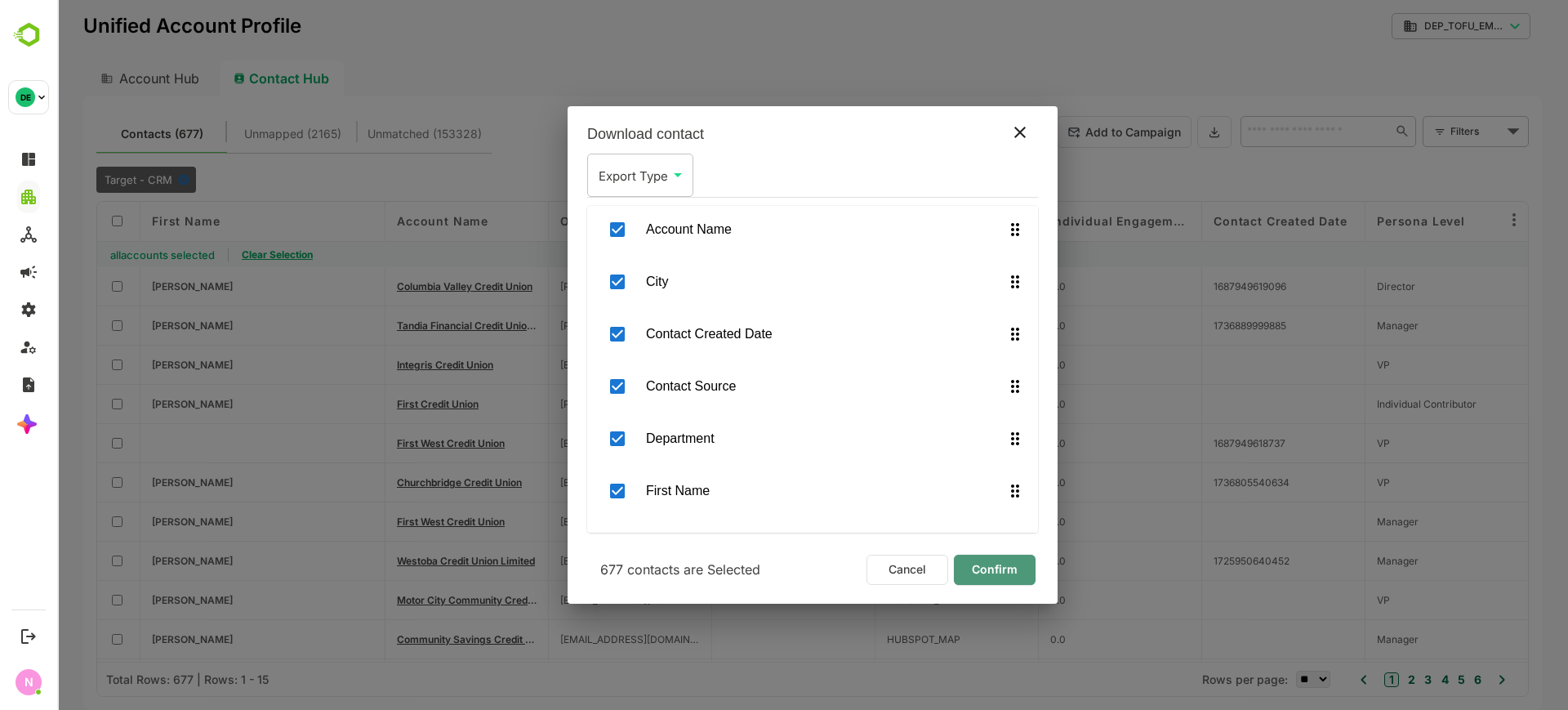
click at [985, 580] on button "Confirm" at bounding box center [995, 569] width 82 height 30
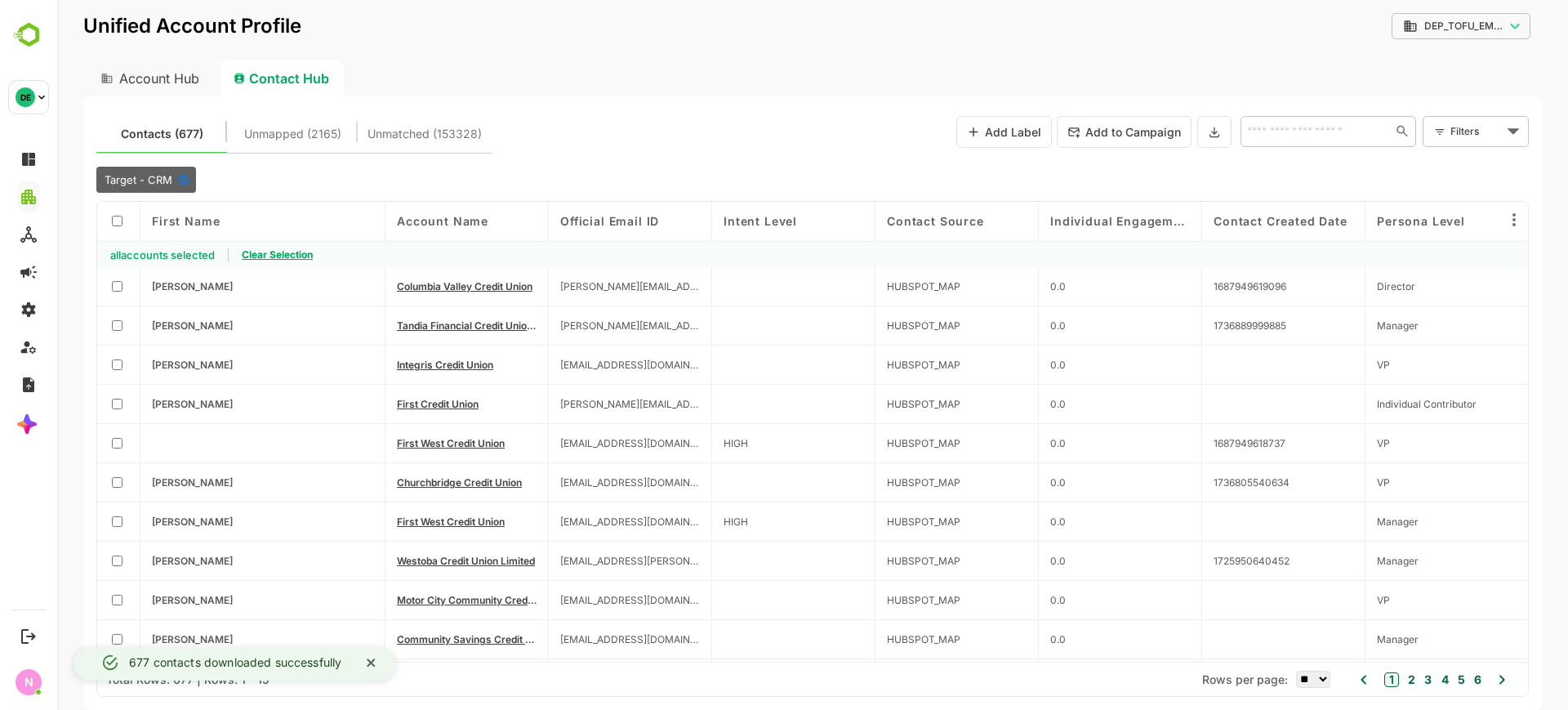
click at [655, 104] on div "Contacts (677) Unmapped (2165) Unmatched (153328) Add Label Add to Campaign ​ F…" at bounding box center [813, 403] width 1459 height 614
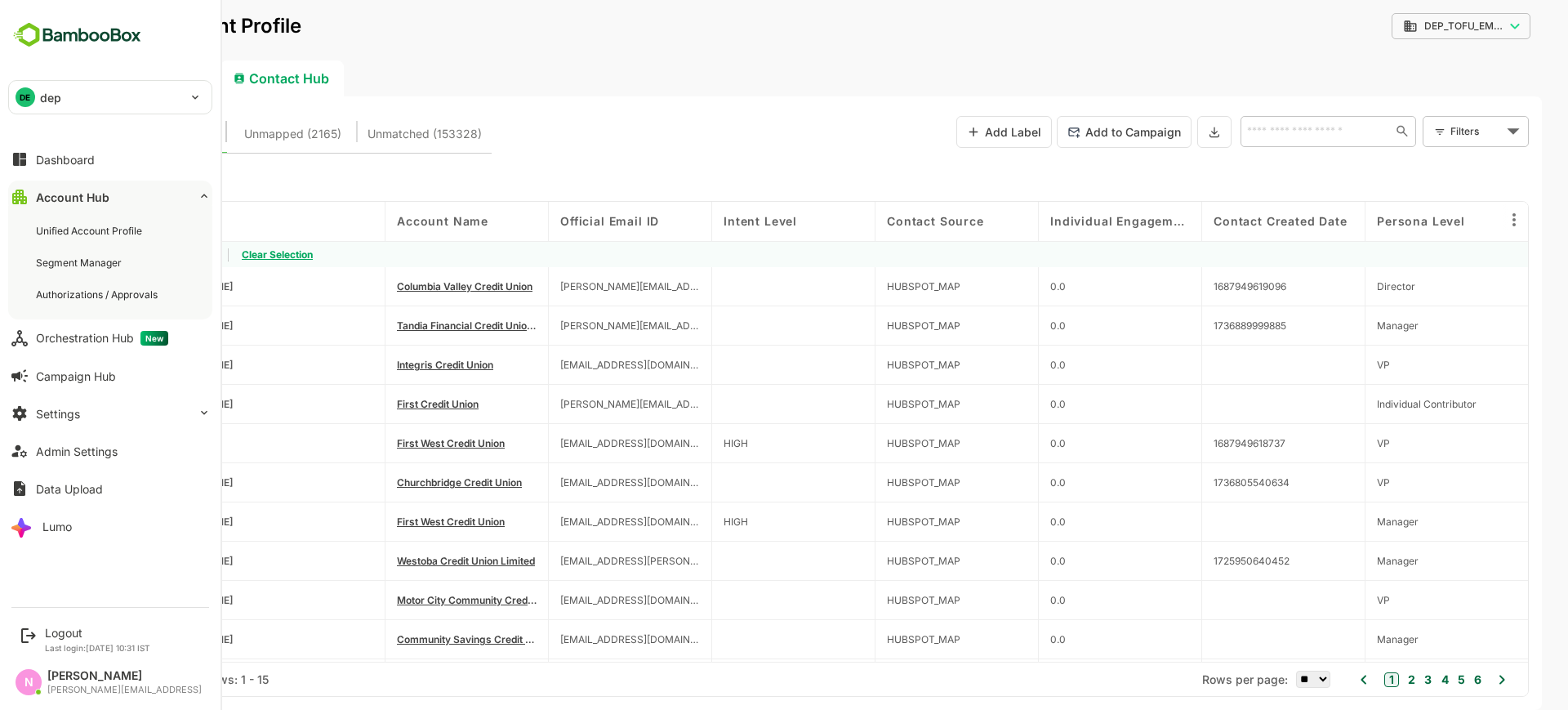
click at [74, 110] on div "DE dep" at bounding box center [100, 97] width 183 height 33
